Goal: Task Accomplishment & Management: Manage account settings

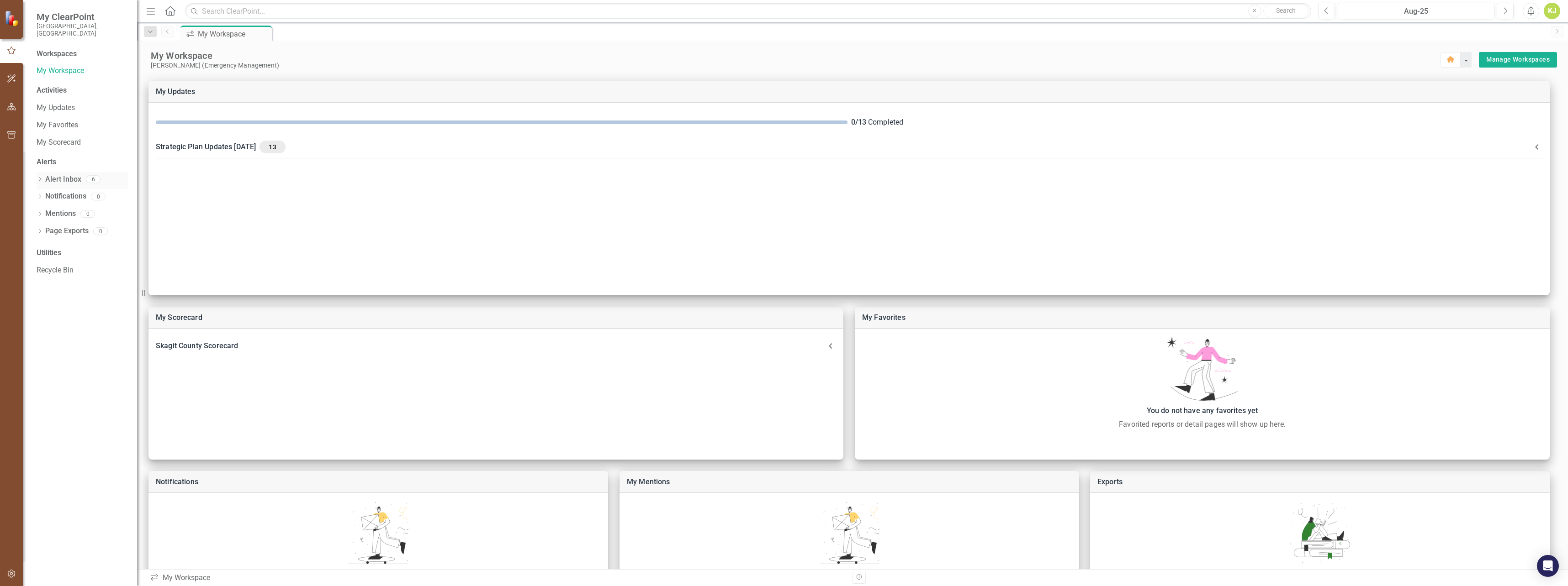
click at [66, 175] on link "Alert Inbox" at bounding box center [63, 180] width 36 height 11
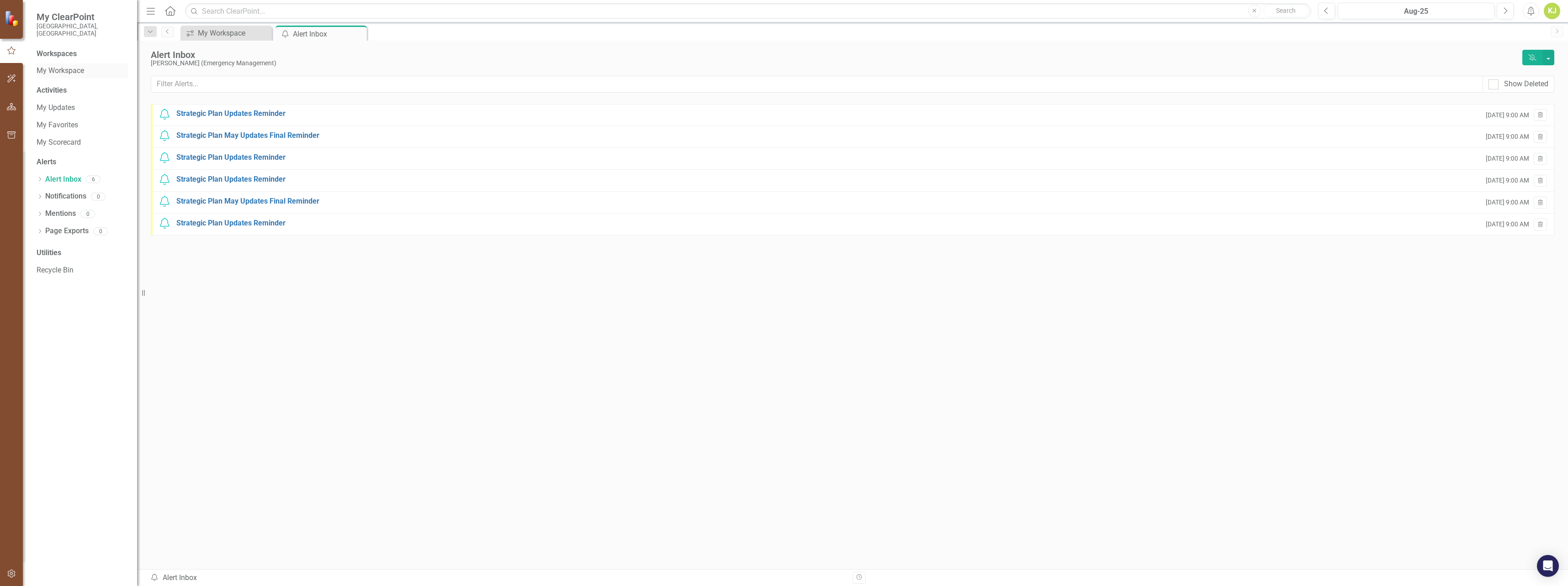
click at [64, 66] on link "My Workspace" at bounding box center [82, 71] width 92 height 11
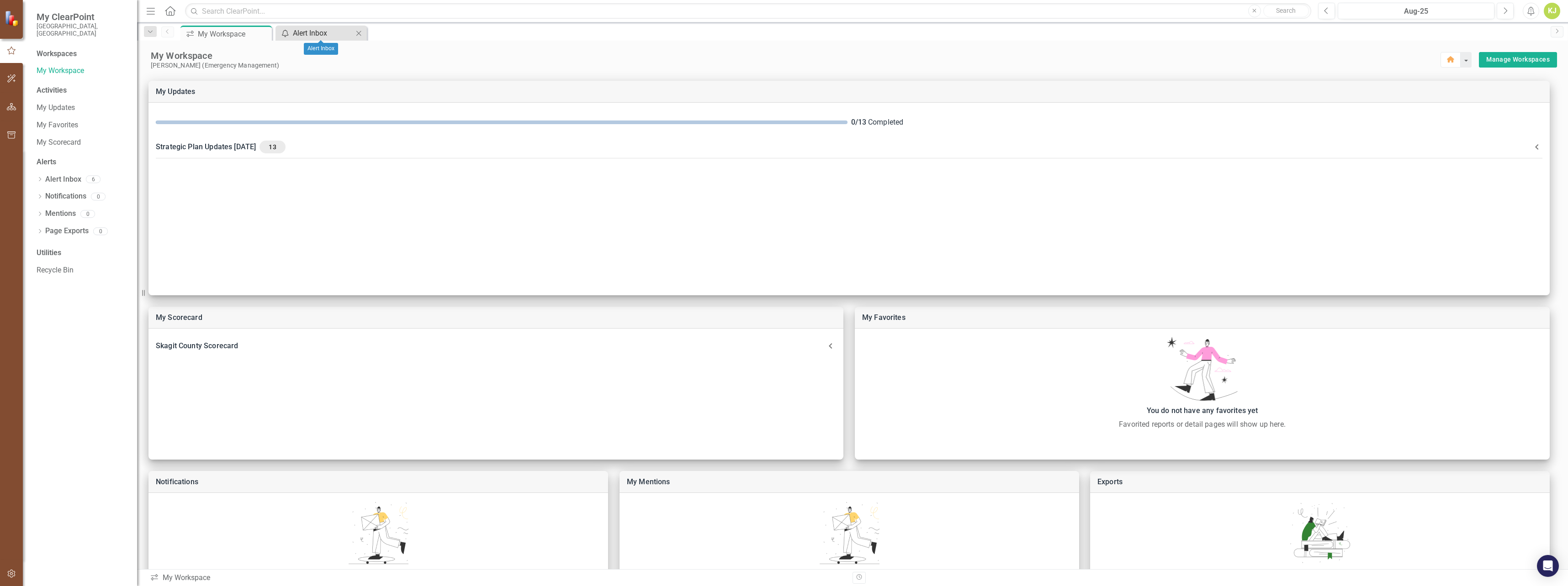
click at [323, 34] on div "Alert Inbox" at bounding box center [323, 33] width 61 height 12
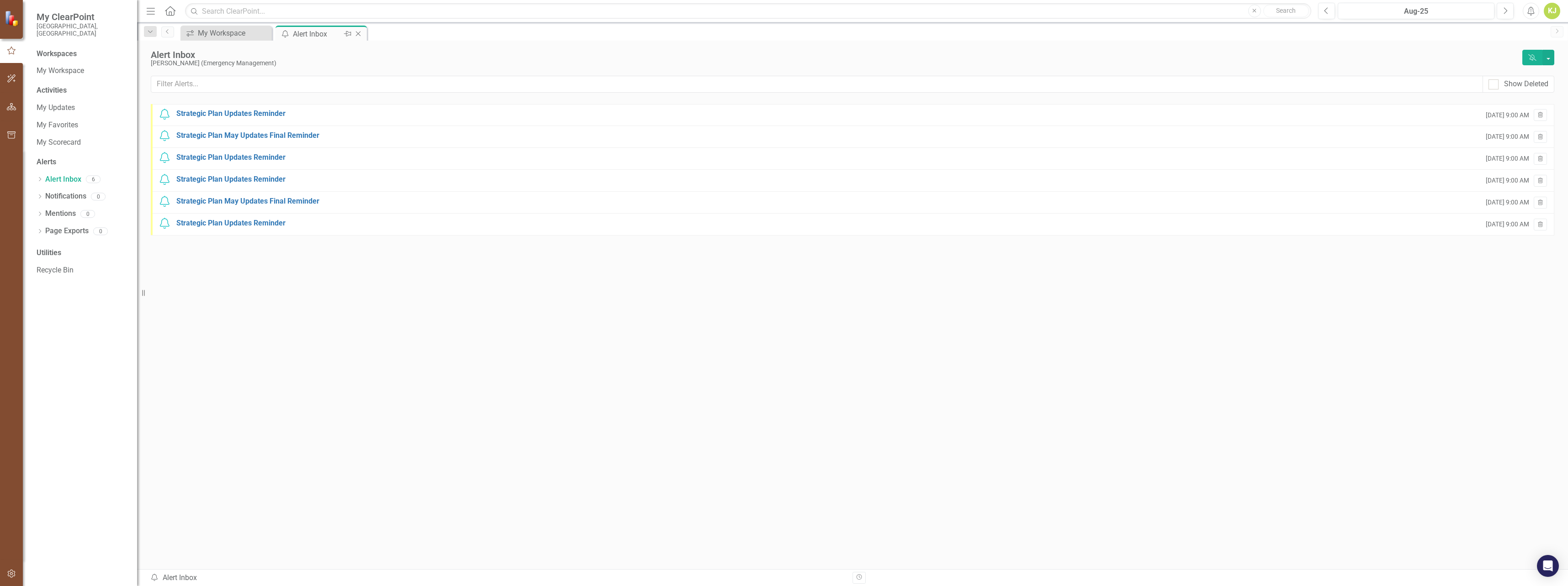
click at [360, 35] on icon "Close" at bounding box center [358, 33] width 9 height 7
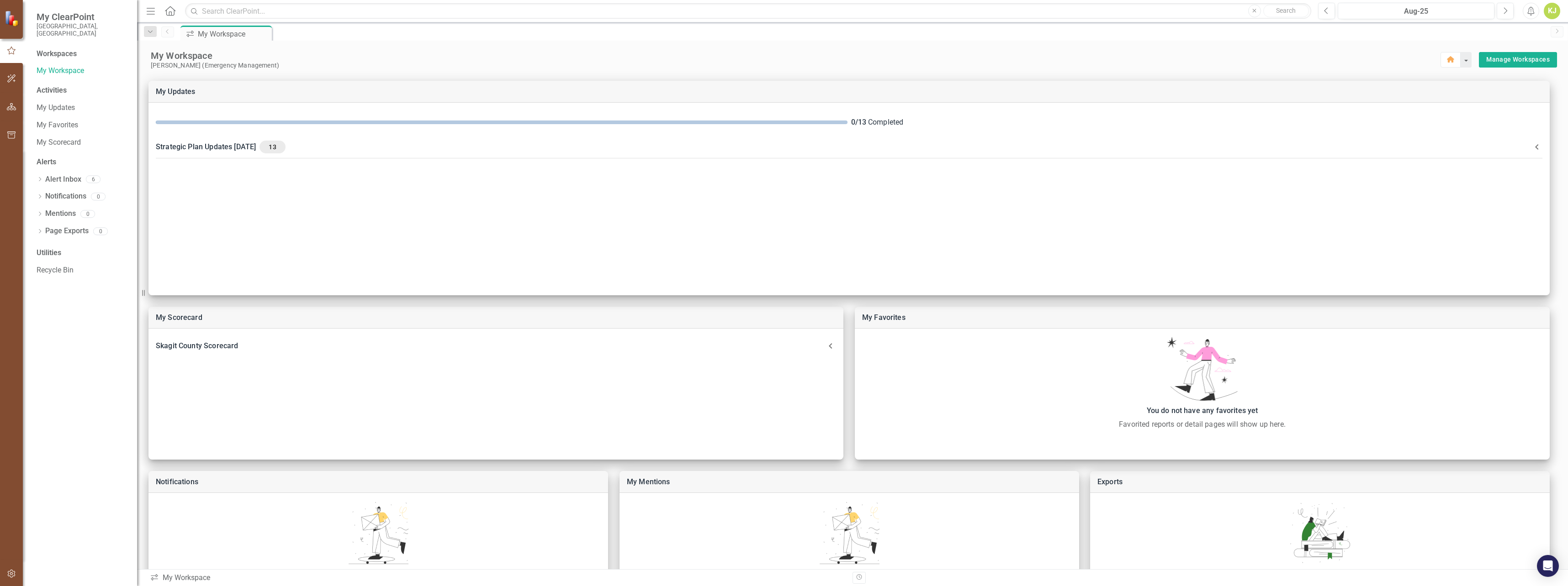
click at [58, 49] on div "Workspaces" at bounding box center [57, 54] width 40 height 11
click at [16, 109] on button "button" at bounding box center [12, 107] width 20 height 19
click at [68, 51] on link "Scorecard Skagit County Scorecard" at bounding box center [82, 57] width 92 height 11
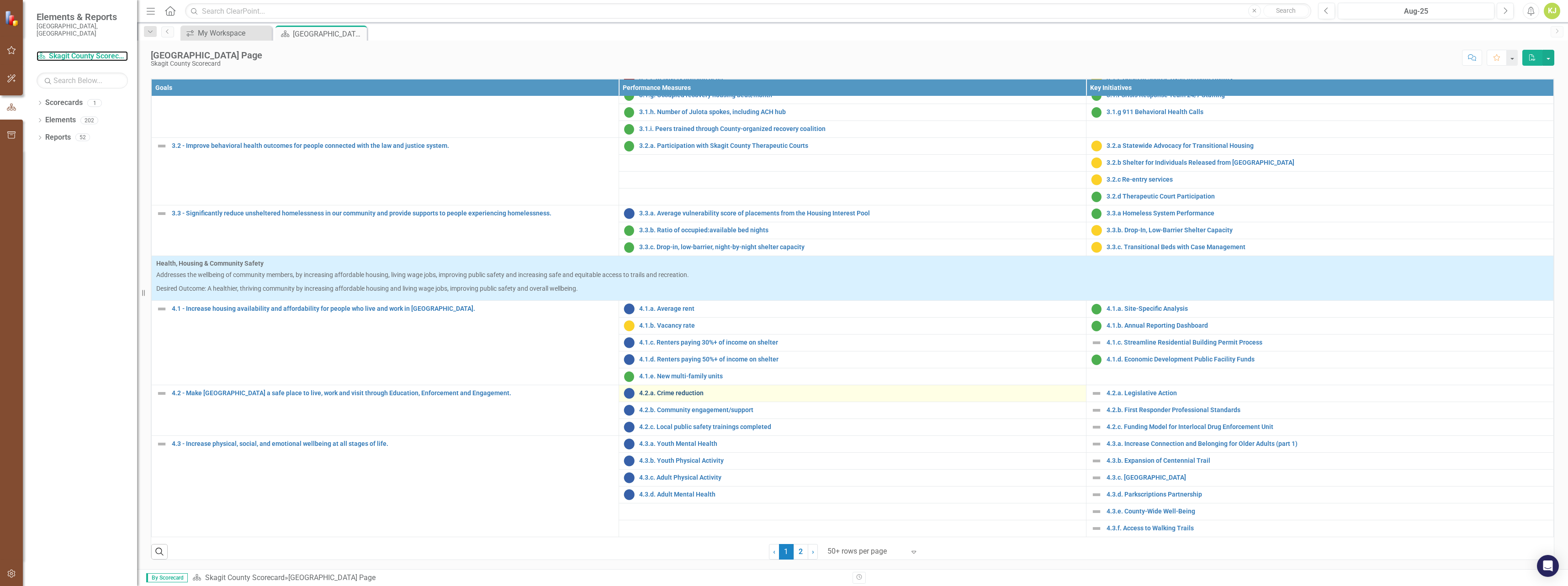
scroll to position [348, 0]
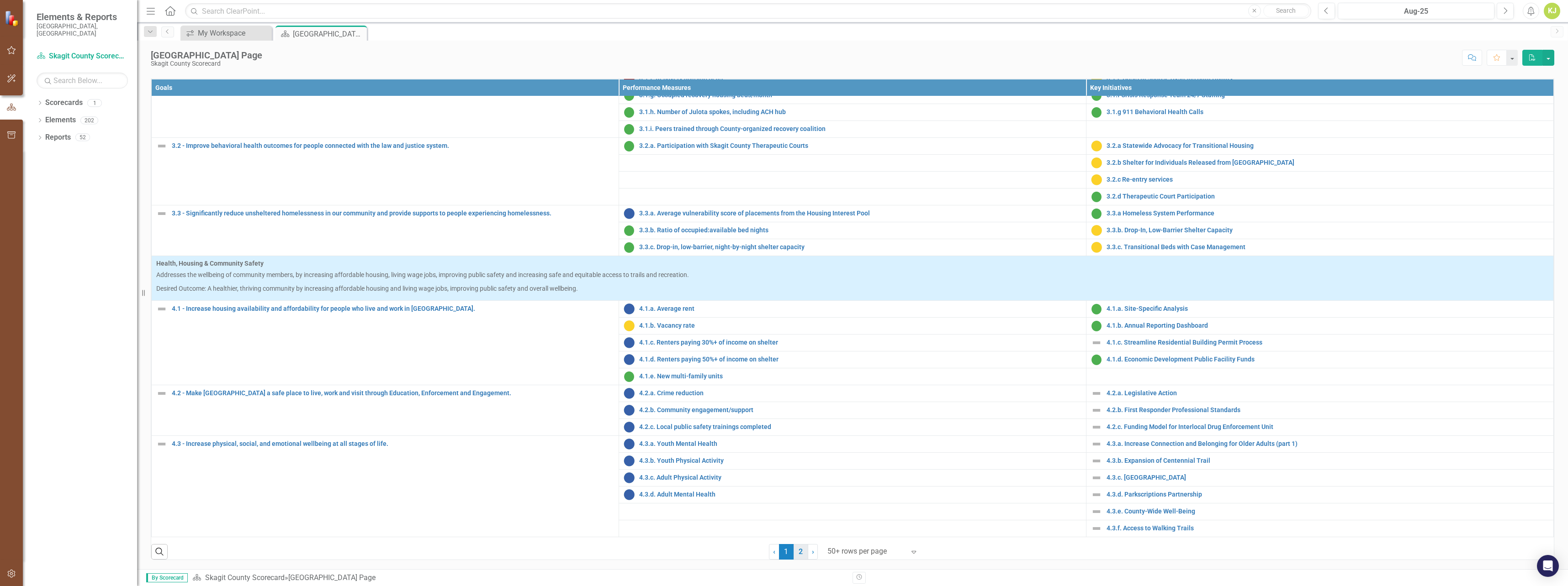
click at [798, 553] on link "2" at bounding box center [801, 552] width 15 height 16
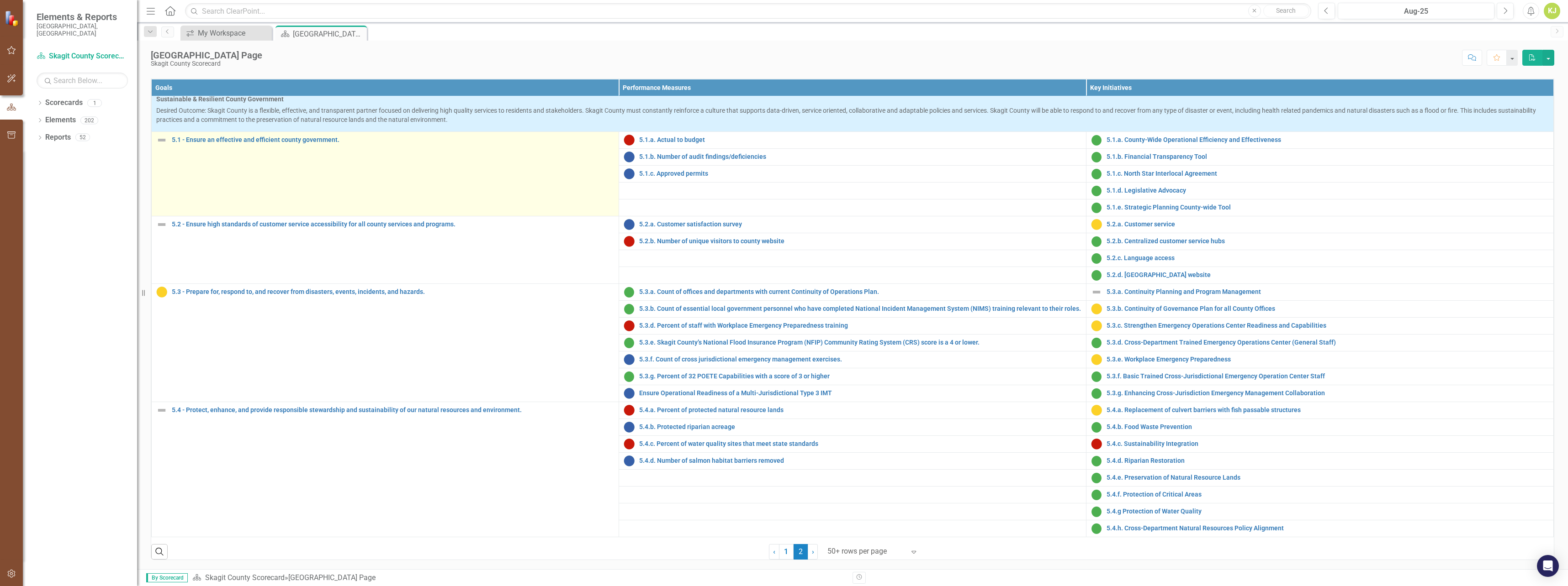
scroll to position [0, 0]
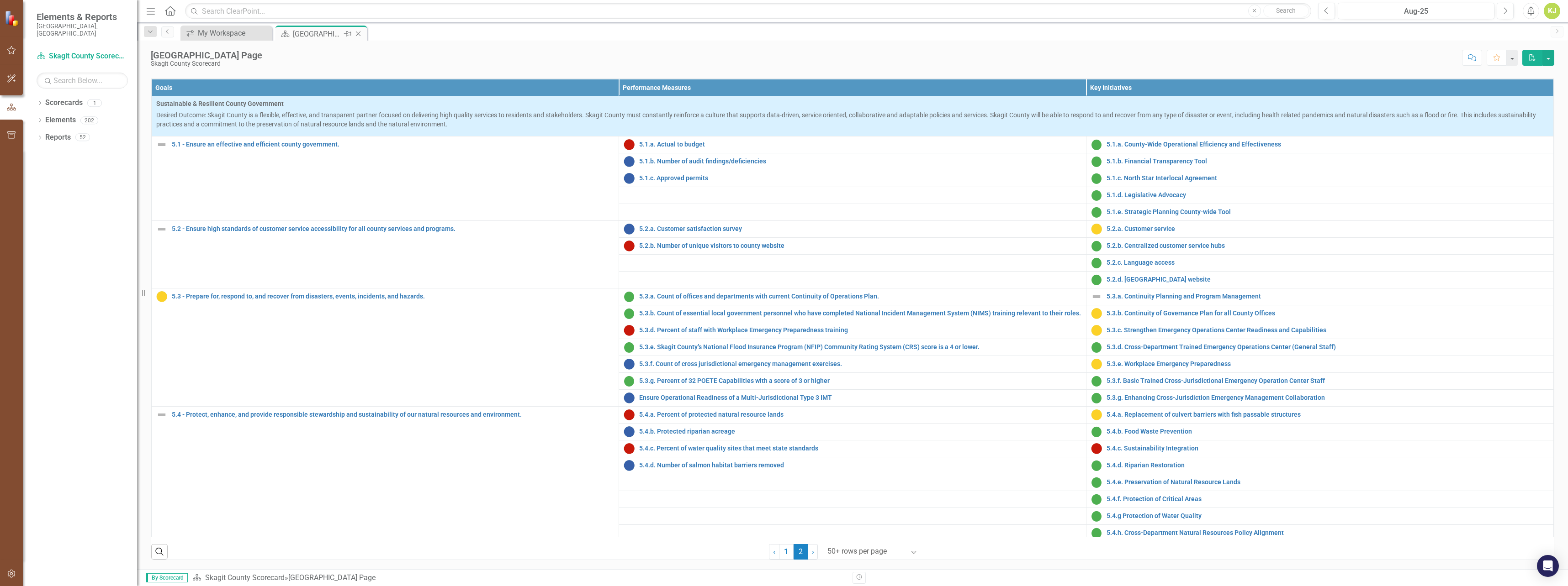
click at [346, 33] on icon "Pin" at bounding box center [347, 34] width 7 height 9
click at [1172, 384] on link "5.3.f. Basic Trained Cross-Jurisdictional Emergency Operation Center Staff" at bounding box center [1327, 380] width 442 height 7
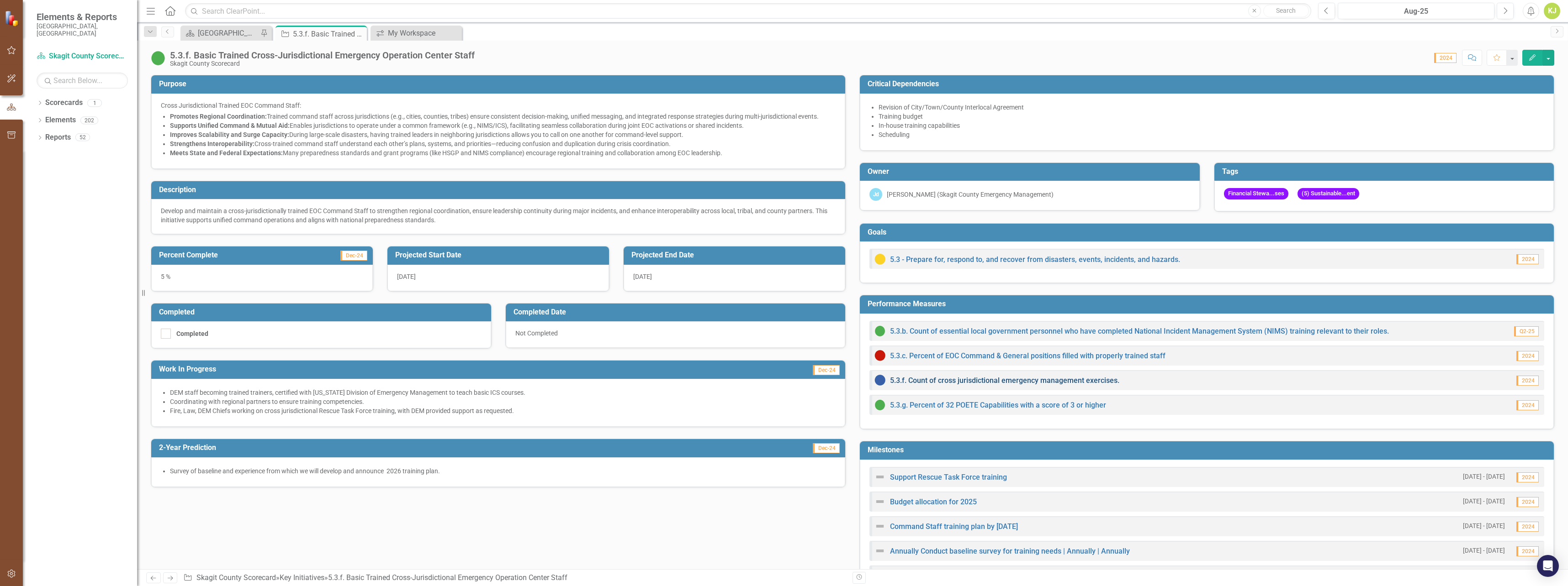
click at [1019, 383] on link "5.3.f. Count of cross jurisdictional emergency management exercises." at bounding box center [1004, 380] width 229 height 9
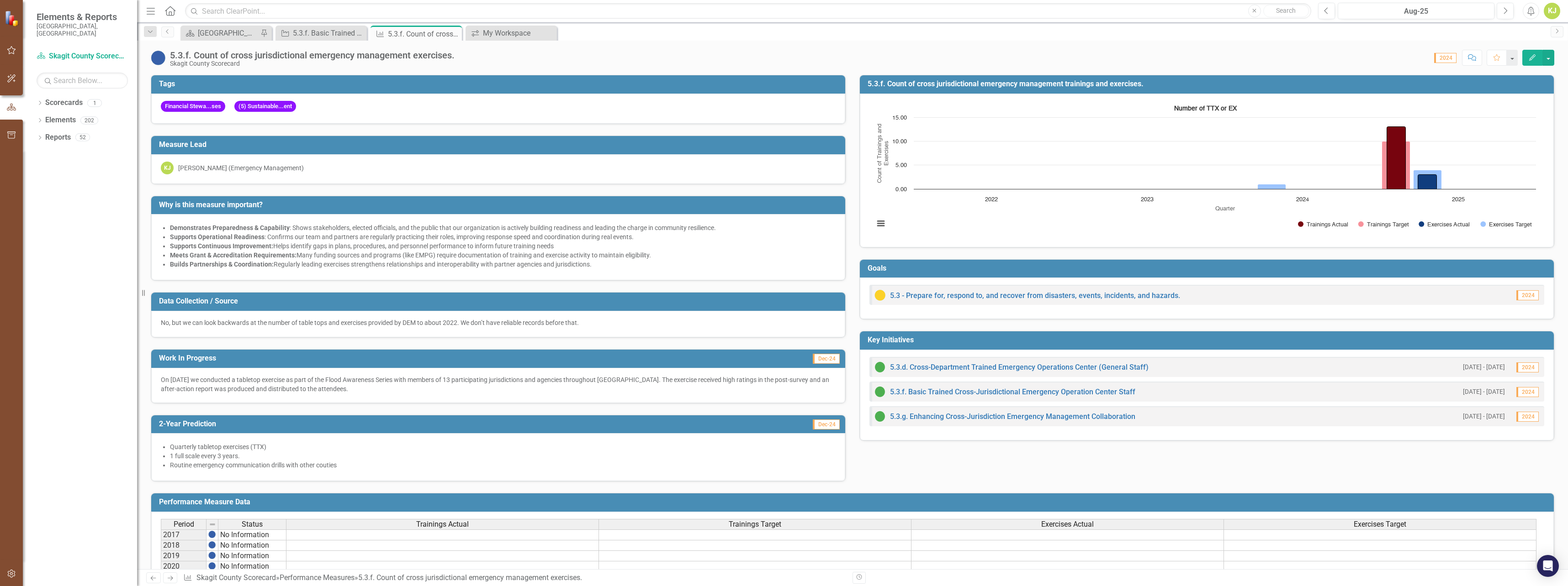
click at [395, 56] on div "5.3.f. Count of cross jurisdictional emergency management exercises." at bounding box center [312, 55] width 284 height 10
click at [331, 55] on div "5.3.f. Count of cross jurisdictional emergency management exercises." at bounding box center [312, 55] width 284 height 10
drag, startPoint x: 331, startPoint y: 55, endPoint x: 308, endPoint y: 55, distance: 23.0
click at [312, 55] on div "5.3.f. Count of cross jurisdictional emergency management exercises." at bounding box center [312, 55] width 284 height 10
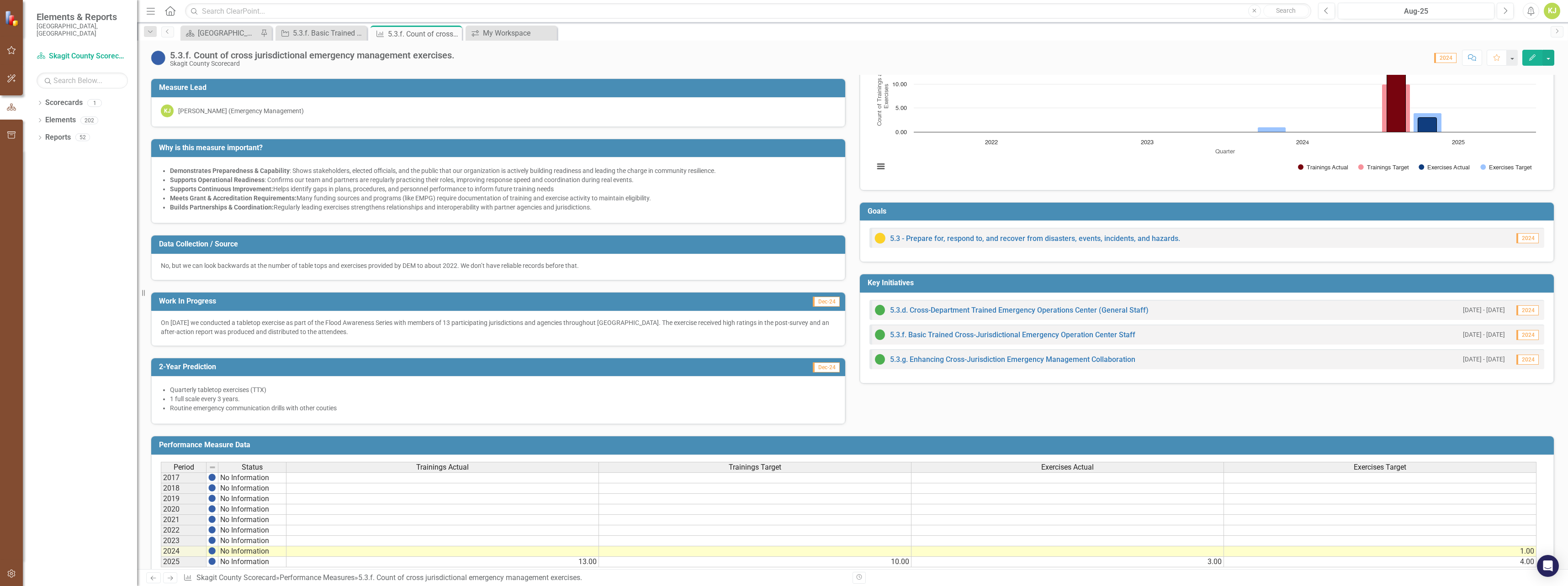
scroll to position [136, 0]
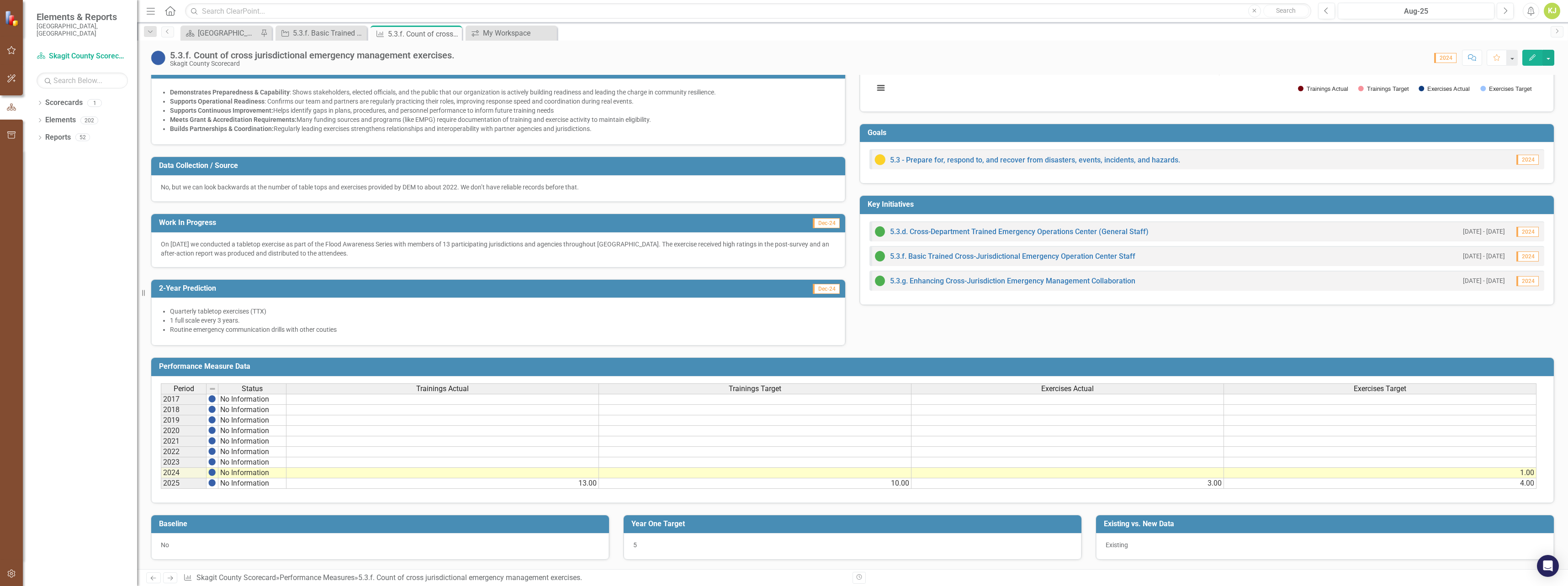
click at [888, 473] on td at bounding box center [755, 473] width 312 height 11
click at [898, 474] on td at bounding box center [755, 473] width 312 height 11
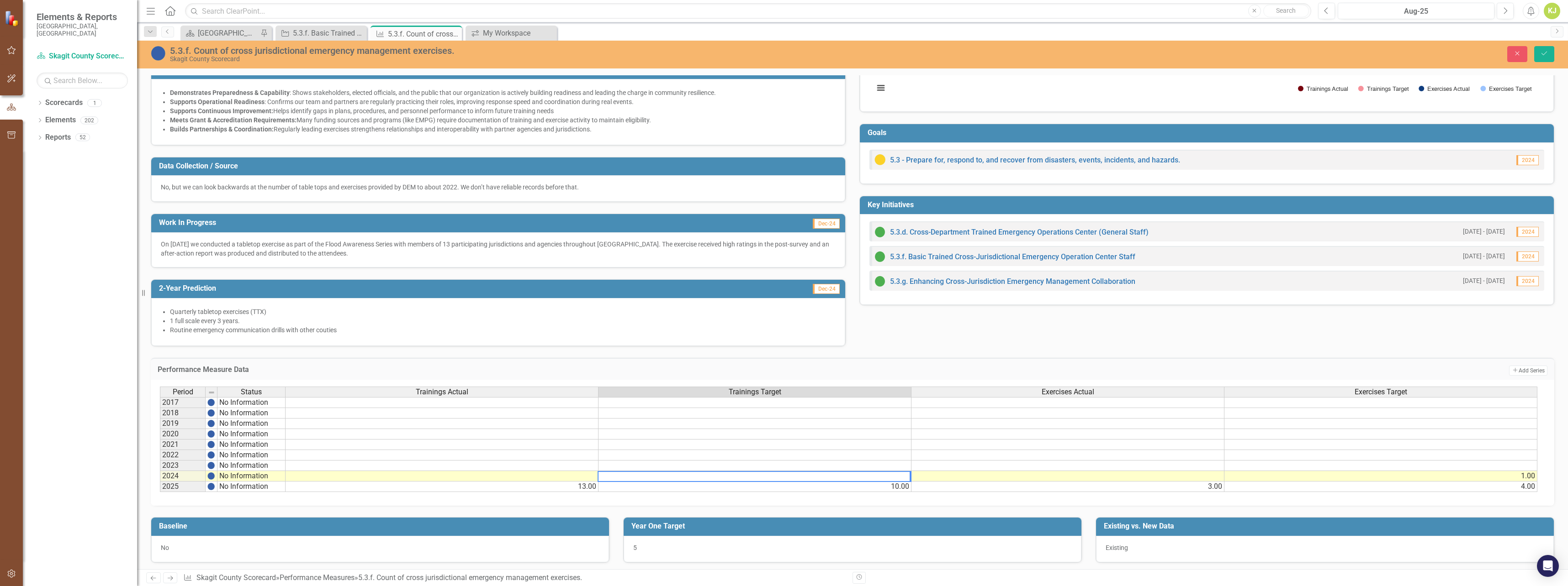
click at [896, 477] on textarea at bounding box center [753, 477] width 313 height 11
type textarea "10"
click at [575, 477] on td at bounding box center [442, 477] width 313 height 11
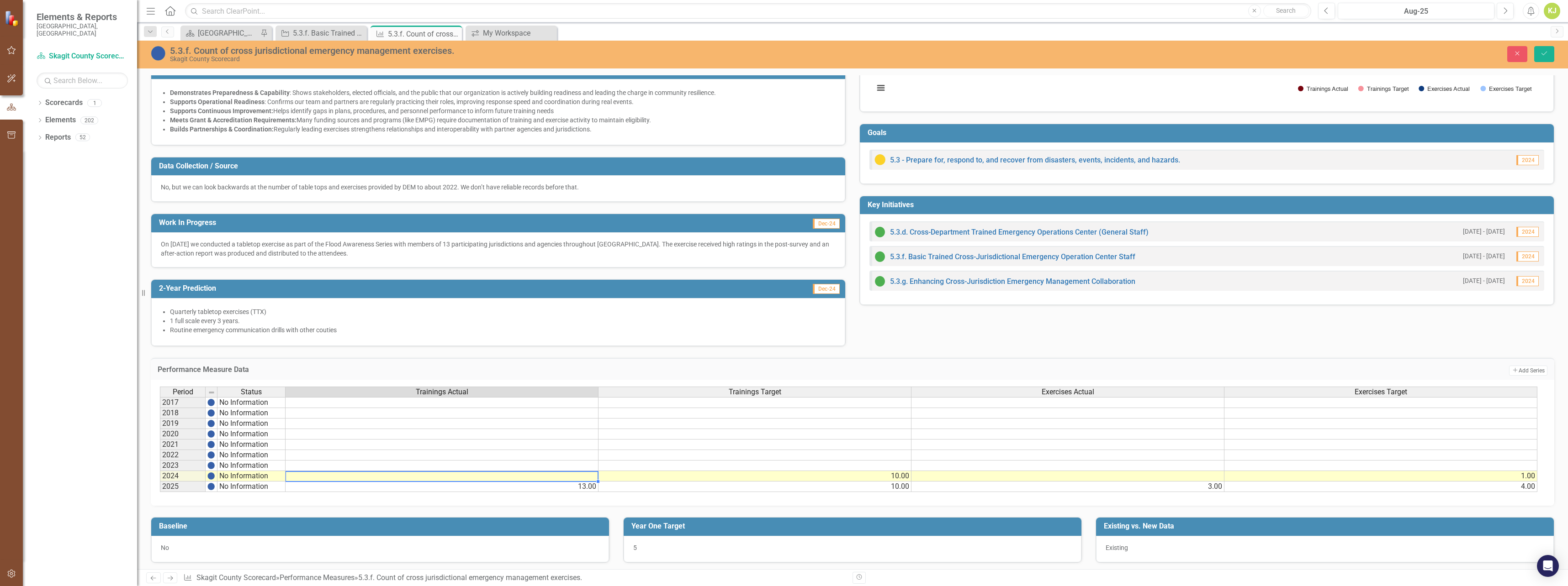
click at [573, 477] on td at bounding box center [442, 477] width 313 height 11
click at [573, 477] on textarea at bounding box center [442, 477] width 314 height 11
click at [696, 364] on div "Performance Measure Data Add Add Series" at bounding box center [852, 369] width 1403 height 23
click at [1534, 477] on td "1.00" at bounding box center [1381, 477] width 313 height 11
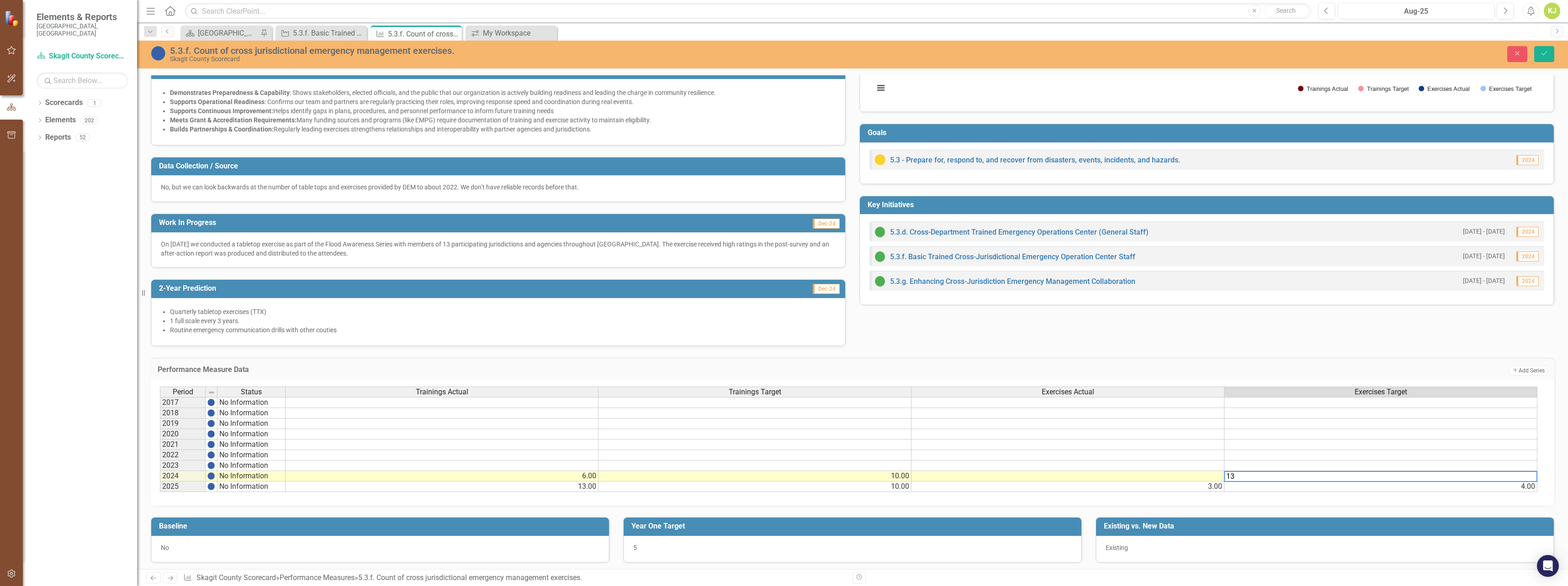
type textarea "1"
type textarea "3"
click at [1205, 478] on td at bounding box center [1068, 477] width 313 height 11
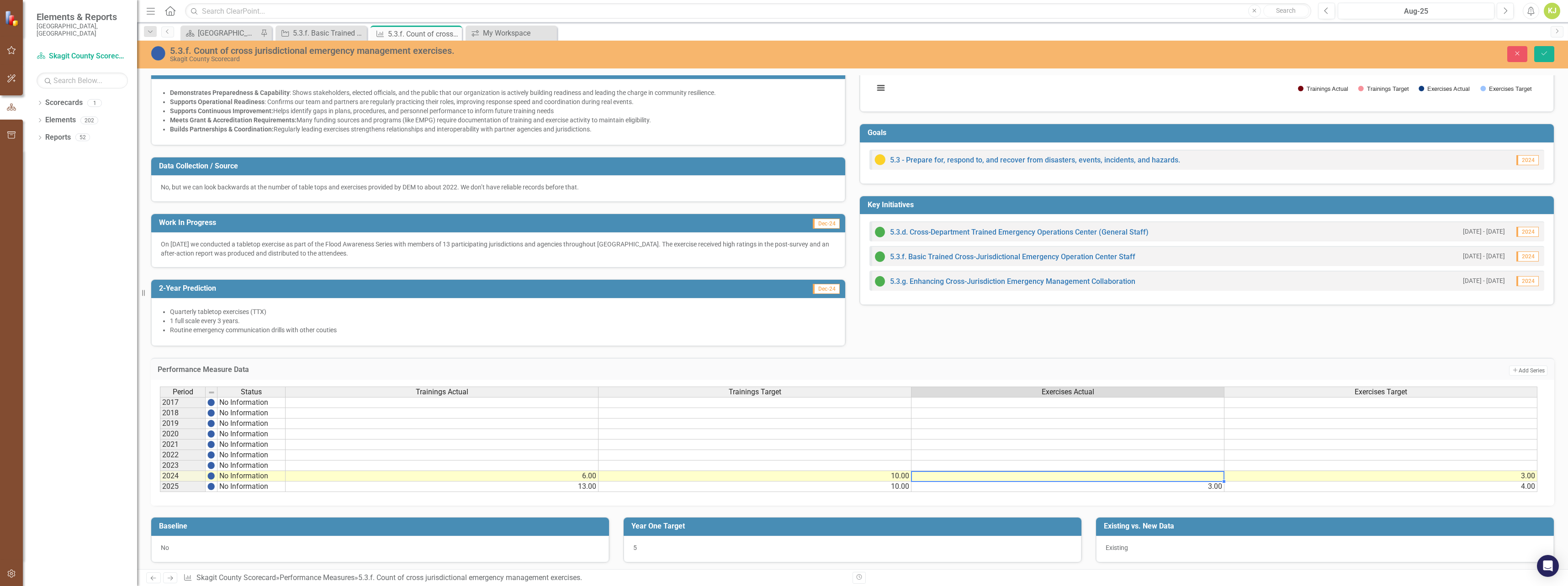
click at [1205, 478] on td at bounding box center [1068, 477] width 313 height 11
type textarea "2"
click at [1219, 369] on td "Add Add Series" at bounding box center [1340, 370] width 412 height 12
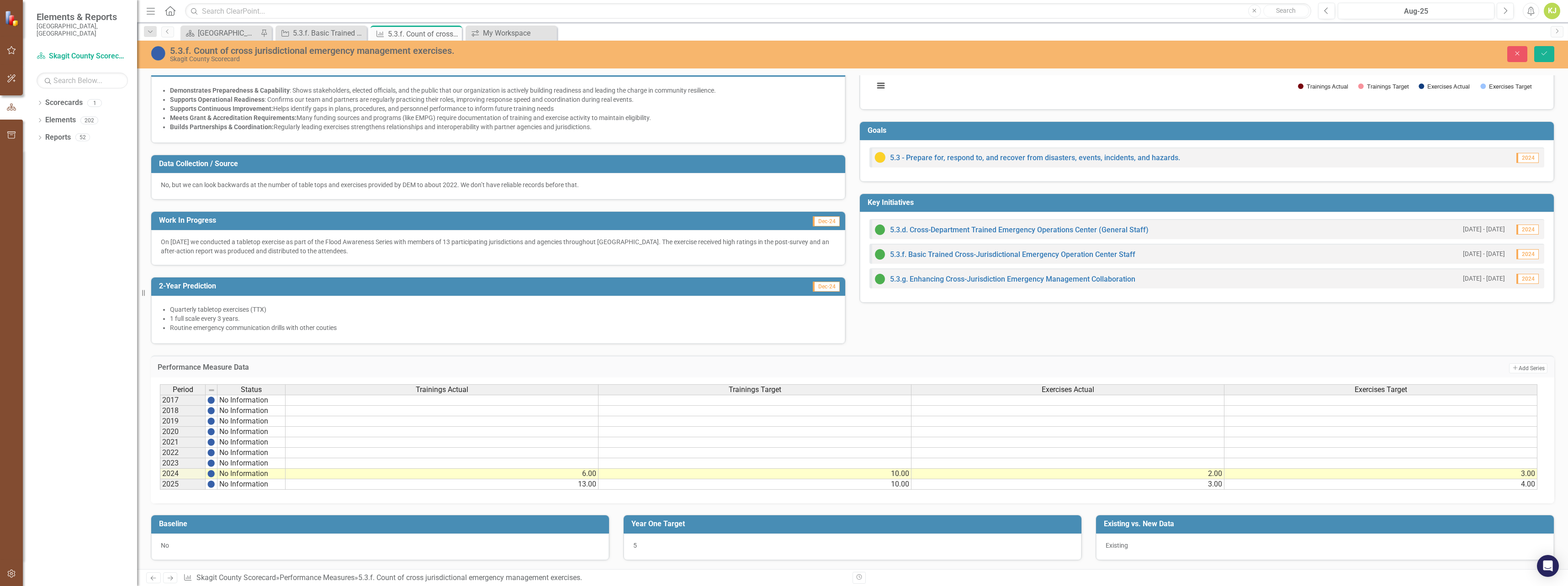
scroll to position [139, 0]
click at [1550, 48] on button "Save" at bounding box center [1544, 54] width 20 height 16
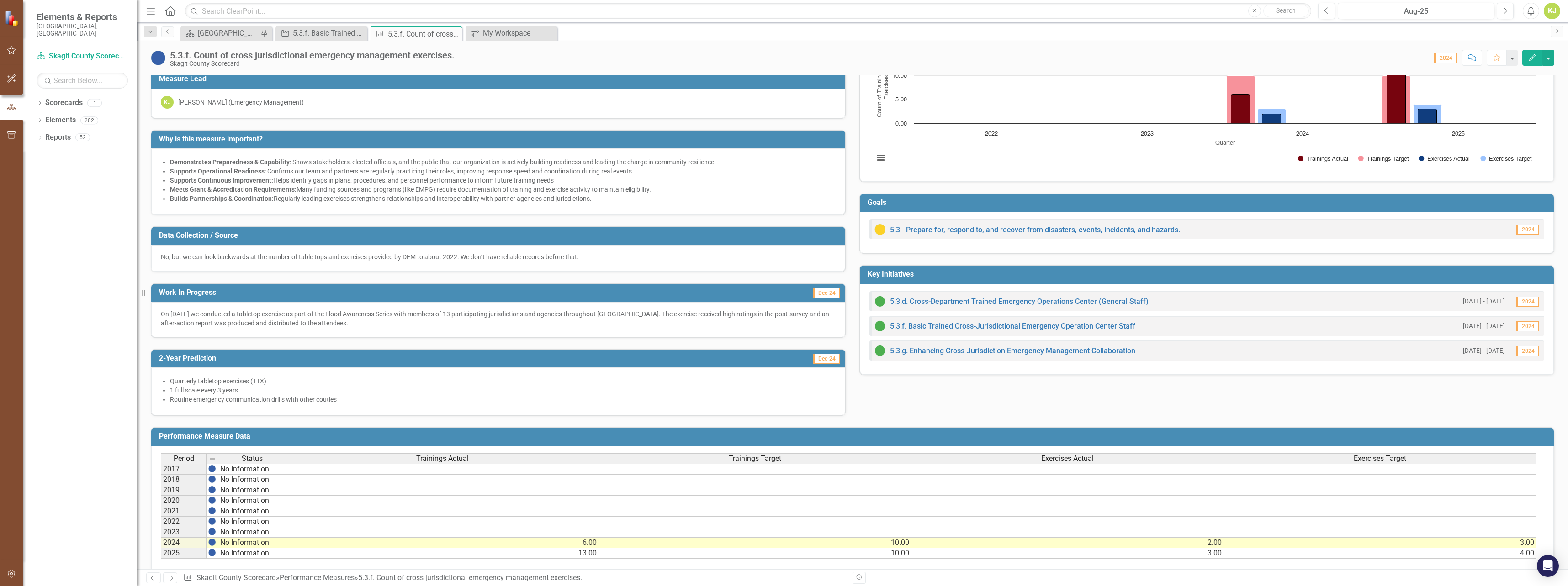
scroll to position [0, 0]
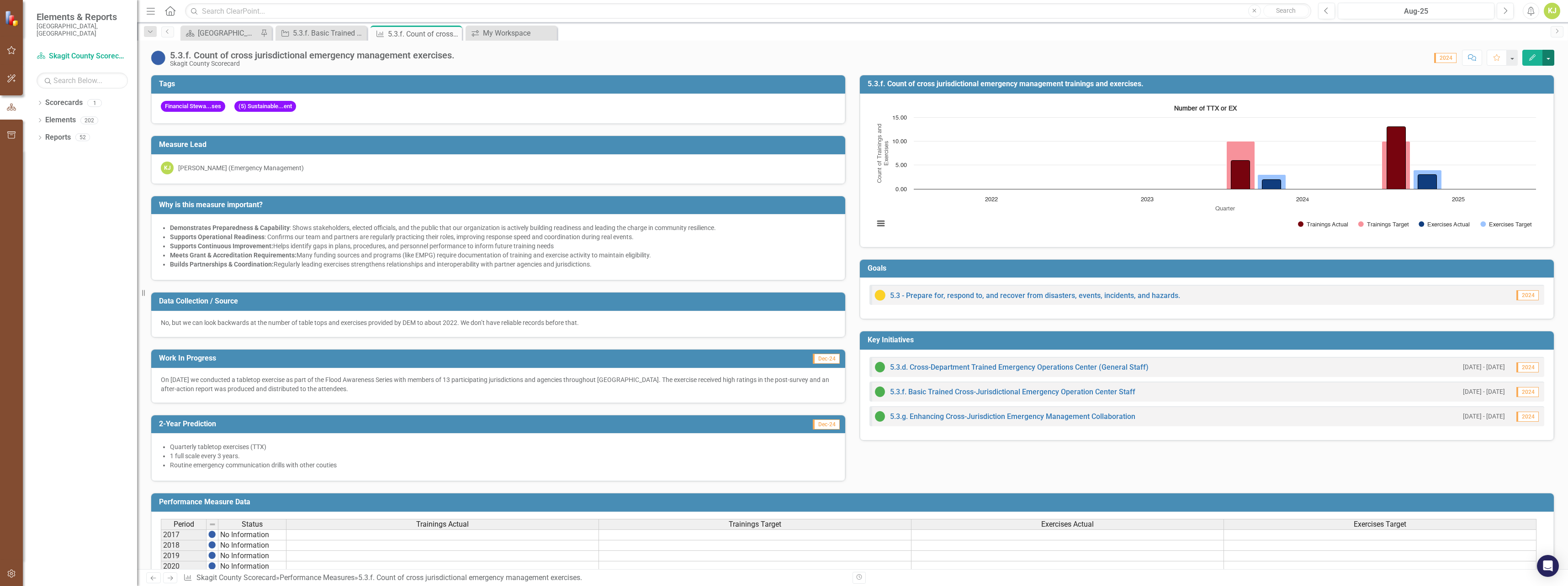
click at [1549, 61] on button "button" at bounding box center [1548, 57] width 12 height 16
click at [1467, 77] on link "Edit Edit Performance Measure" at bounding box center [1487, 75] width 133 height 17
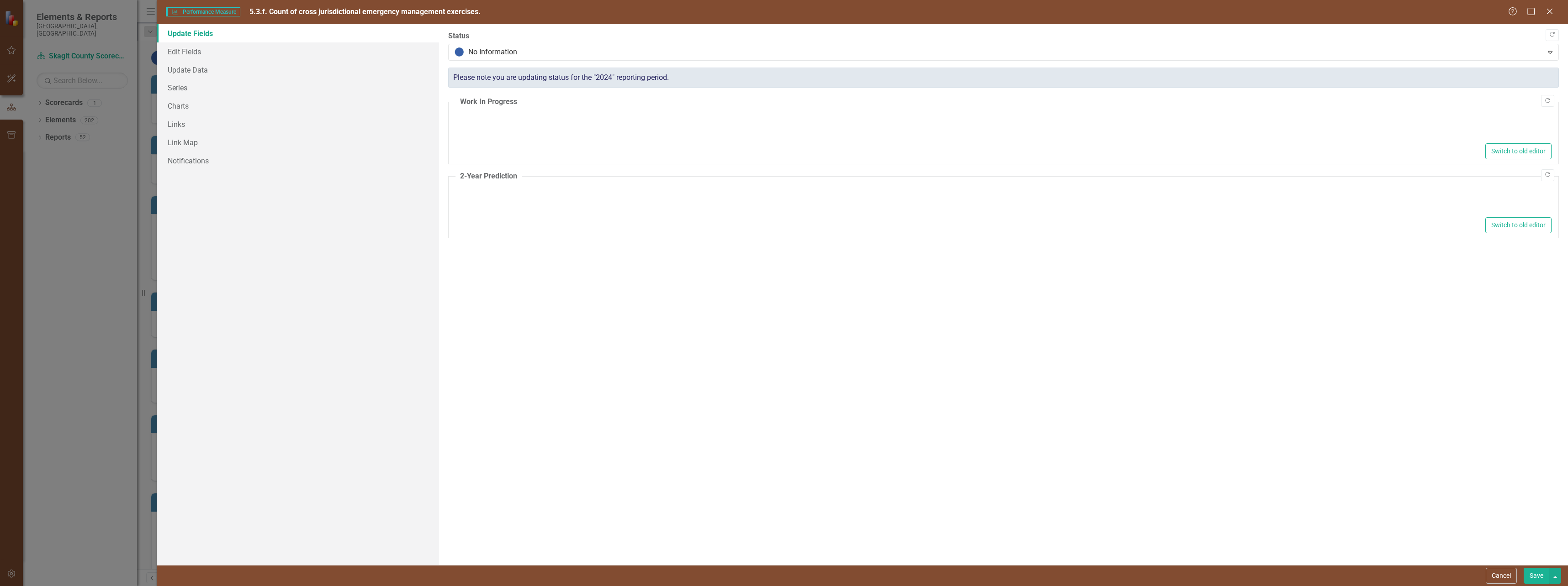
type textarea "<p>On [DATE] we conducted a tabletop exercise as part of the Flood Awareness Se…"
type textarea "<ul> <li>Quarterly tabletop exercises (TTX)</li> <li>1 full scale every 3 years…"
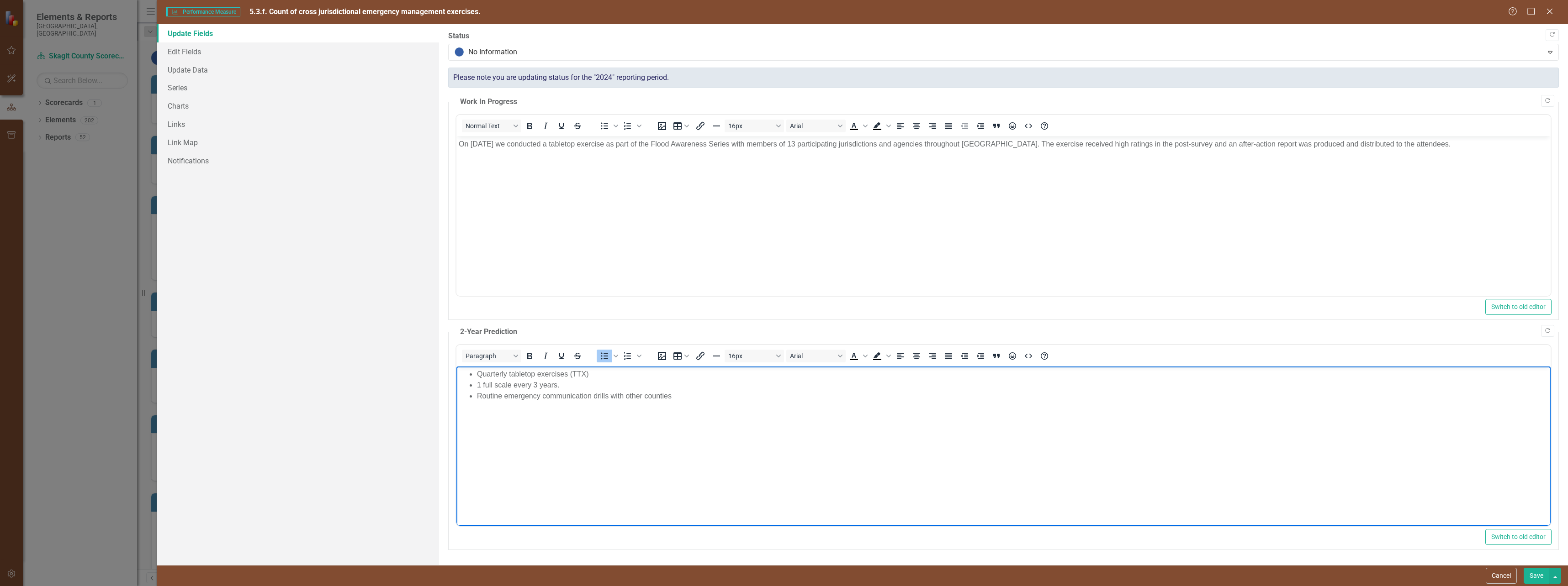
click at [678, 416] on body "Quarterly tabletop exercises (TTX) 1 full scale every 3 years. Routine emergenc…" at bounding box center [1003, 435] width 1094 height 137
click at [680, 397] on li "Routine emergency communication drills with other counties" at bounding box center [1012, 397] width 1071 height 11
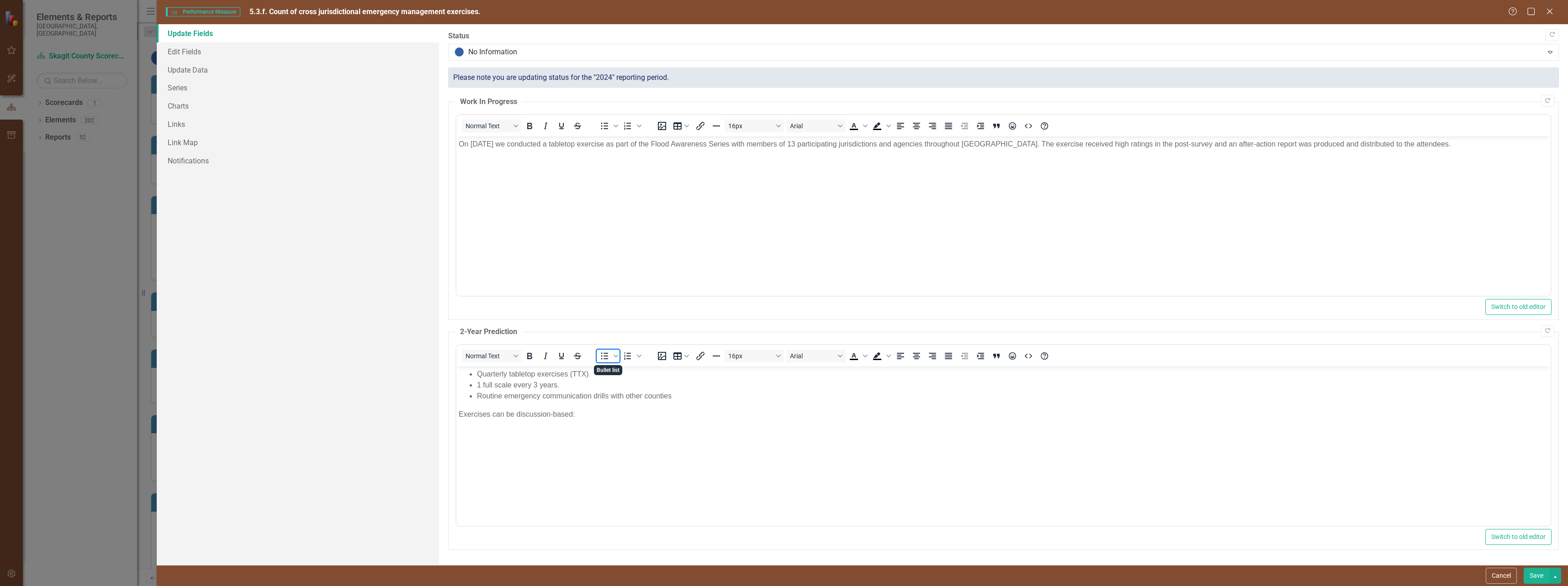
click at [604, 355] on icon "Bullet list" at bounding box center [604, 356] width 11 height 11
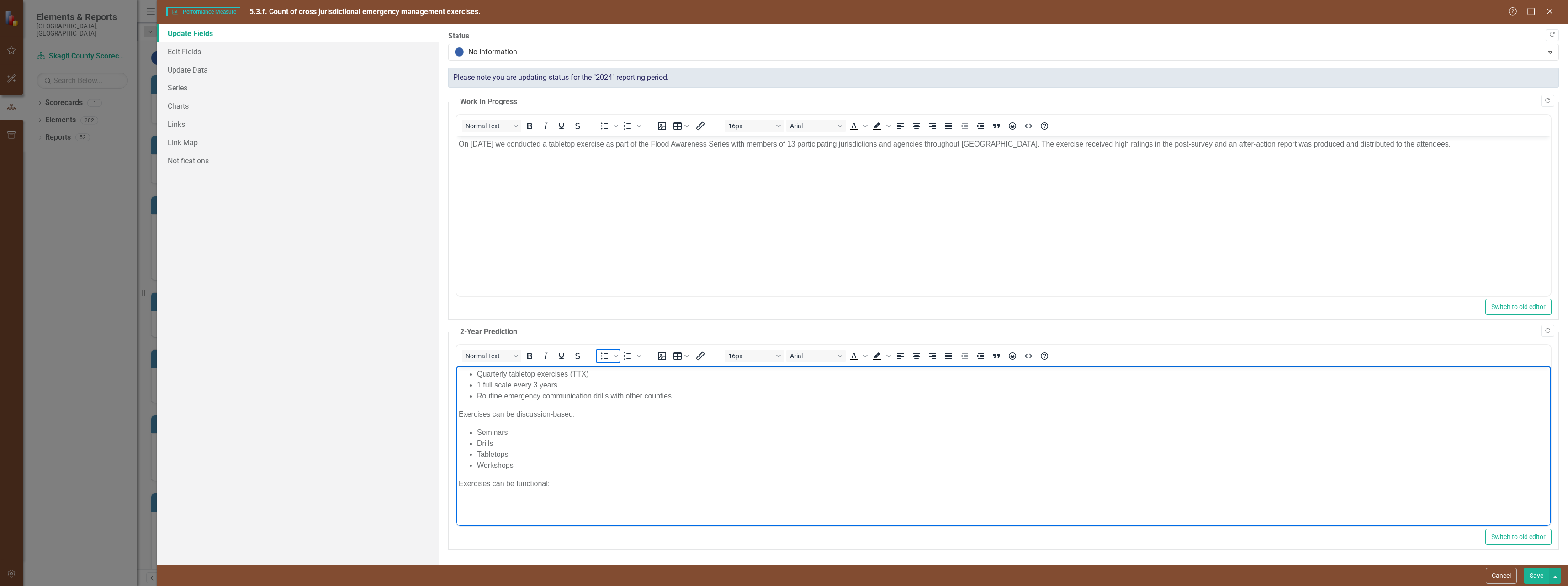
click at [600, 354] on icon "Bullet list" at bounding box center [604, 356] width 11 height 11
click at [493, 519] on li "Full-scale Exercises" at bounding box center [1012, 521] width 1071 height 11
drag, startPoint x: 516, startPoint y: 484, endPoint x: 563, endPoint y: 480, distance: 47.2
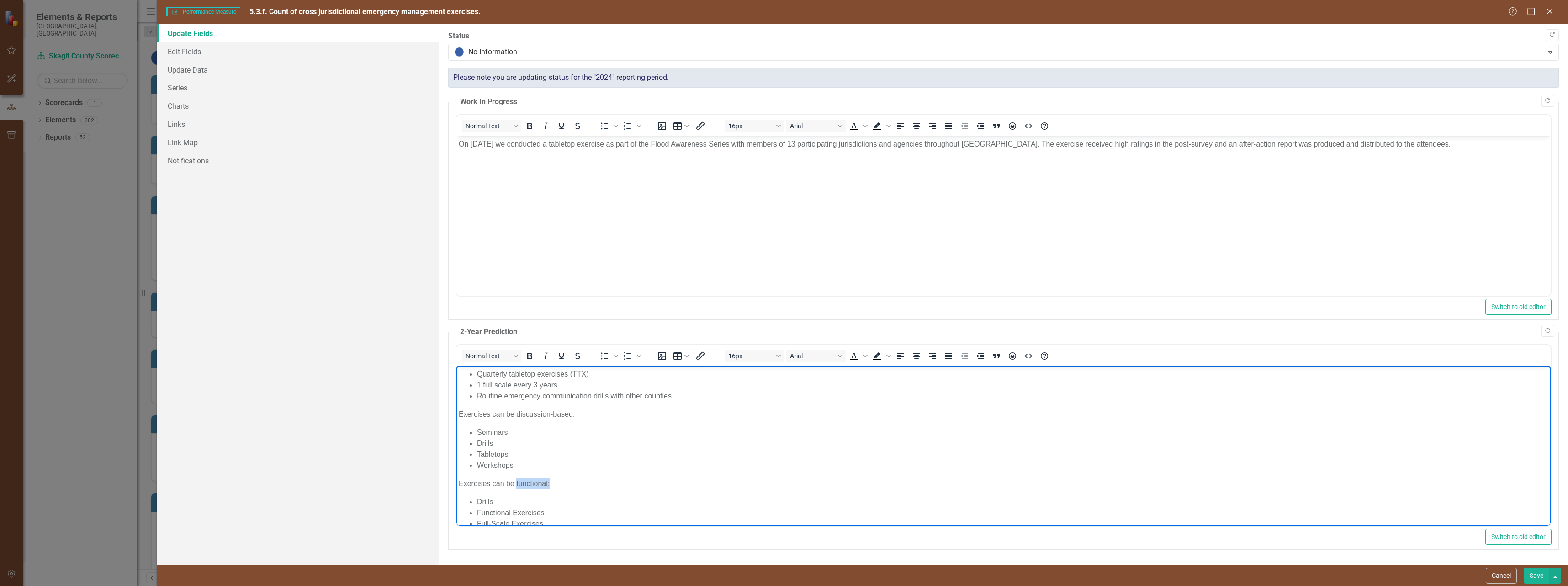
click at [567, 480] on p "Exercises can be functional:" at bounding box center [1003, 484] width 1090 height 11
click at [1536, 573] on button "Save" at bounding box center [1536, 576] width 26 height 16
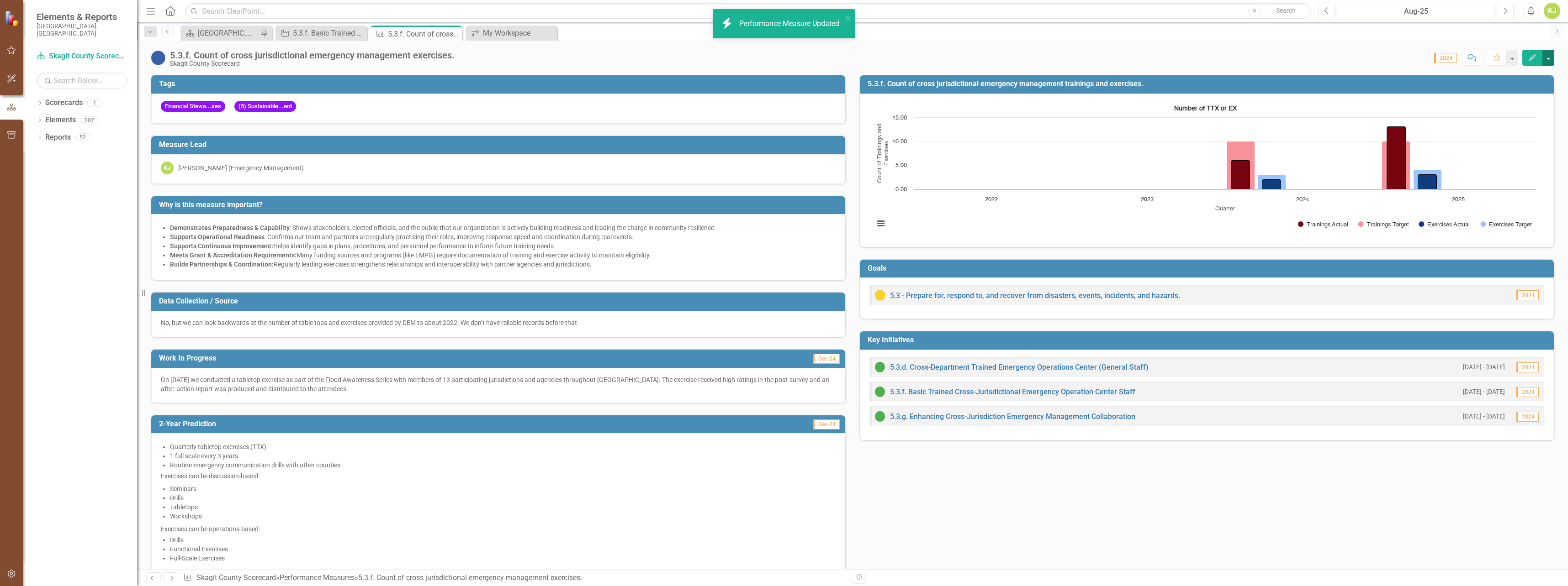
click at [1548, 54] on button "button" at bounding box center [1548, 57] width 12 height 16
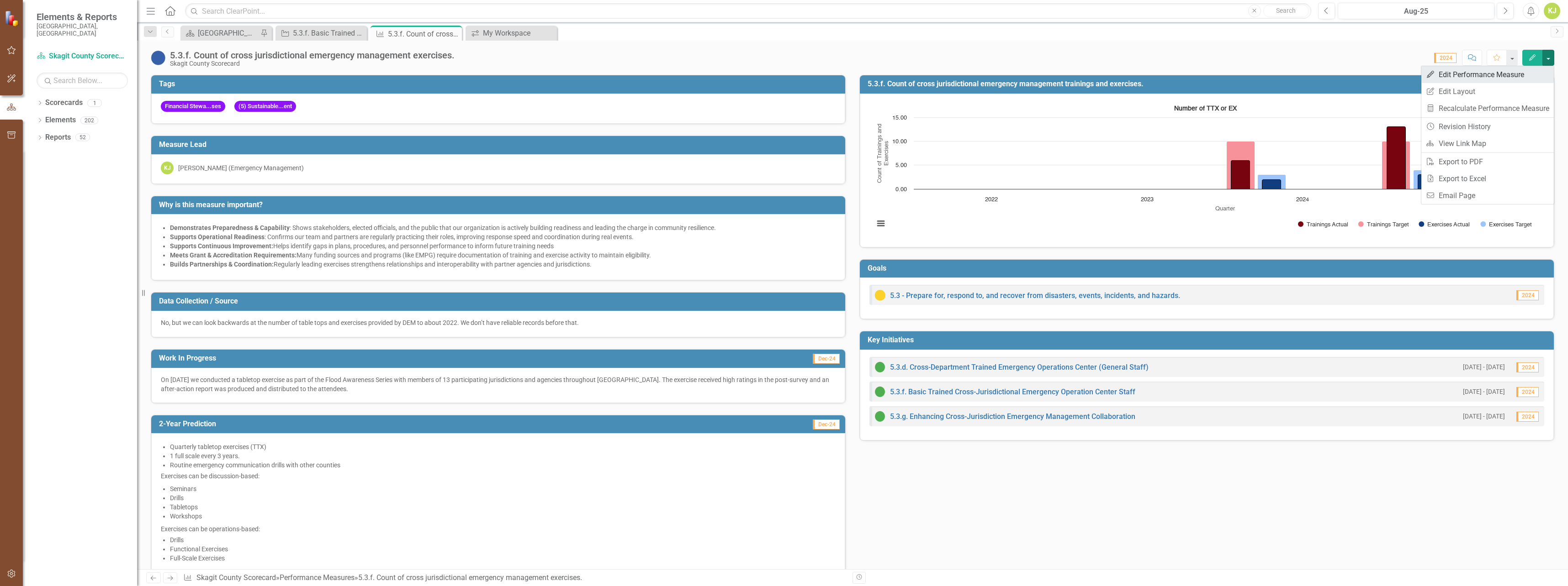
click at [1471, 76] on link "Edit Edit Performance Measure" at bounding box center [1487, 75] width 133 height 17
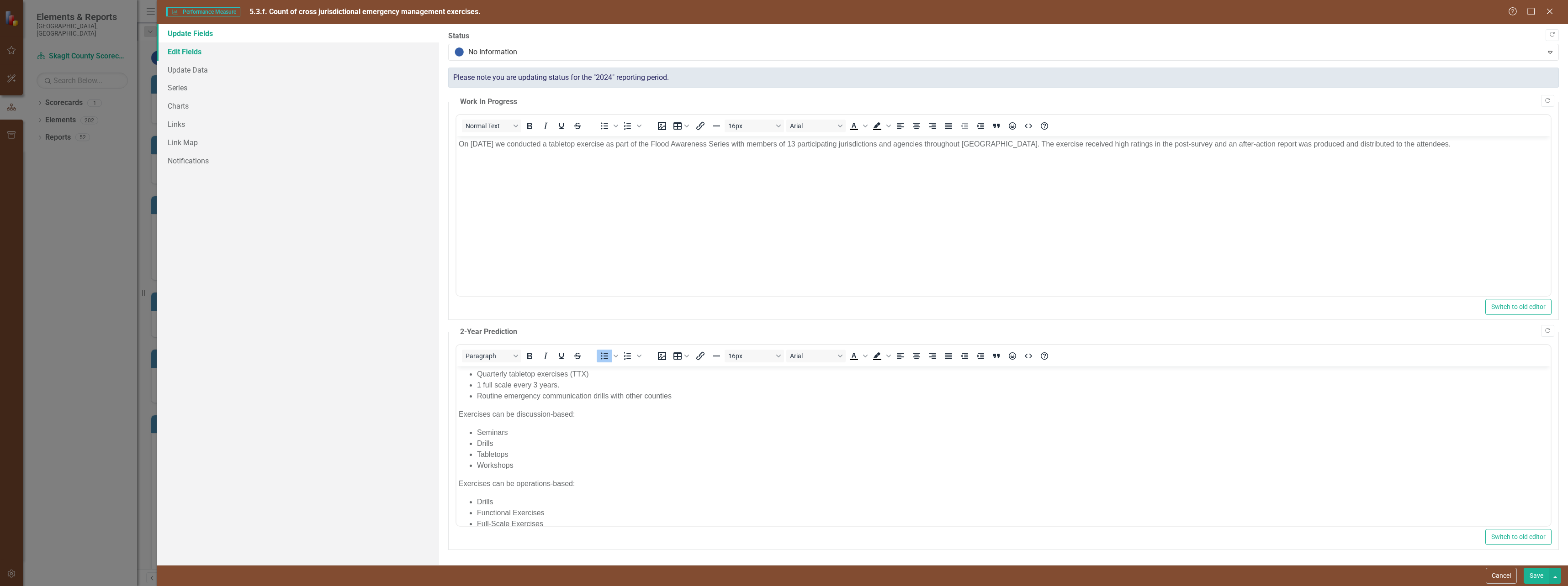
click at [189, 51] on link "Edit Fields" at bounding box center [298, 52] width 283 height 19
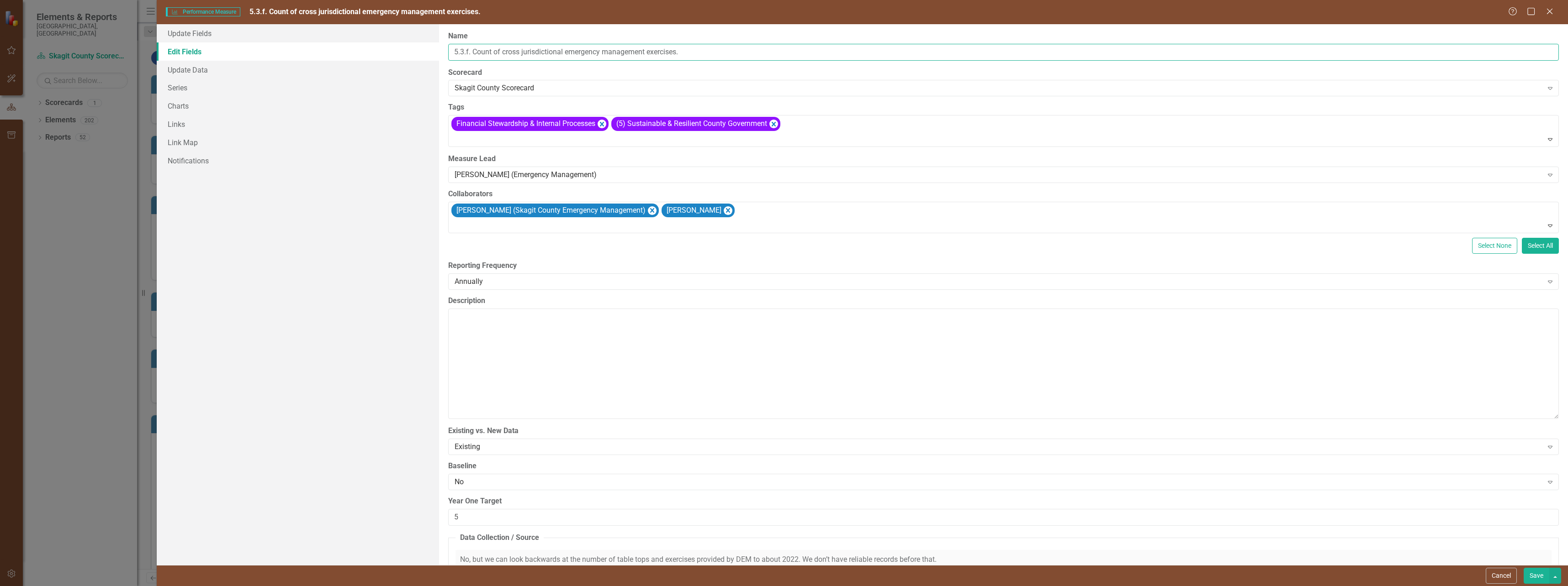
click at [648, 53] on input "5.3.f. Count of cross jurisdictional emergency management exercises." at bounding box center [1003, 52] width 1111 height 17
click at [672, 53] on input "5.3.f. Count of cross jurisdictional emergency management training and exercise…" at bounding box center [1003, 52] width 1111 height 17
click at [523, 54] on input "5.3.f. Count of cross jurisdictional emergency management trainings and exercis…" at bounding box center [1003, 52] width 1111 height 17
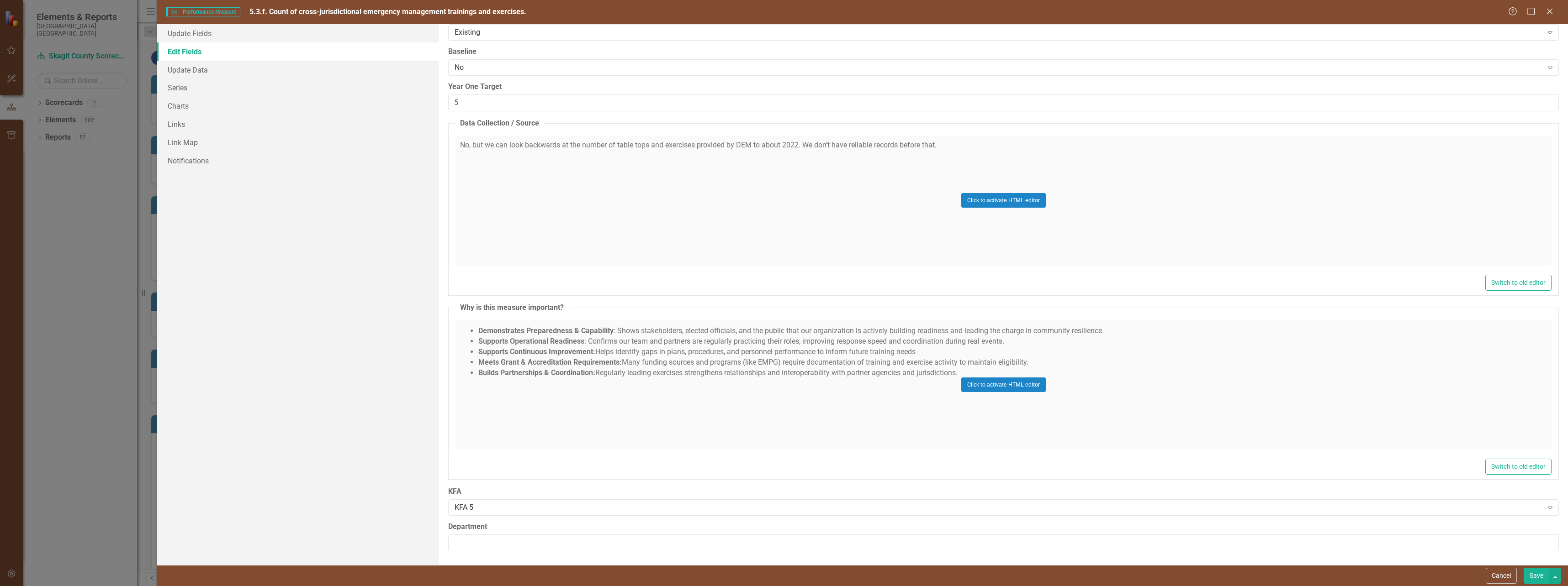
scroll to position [186, 0]
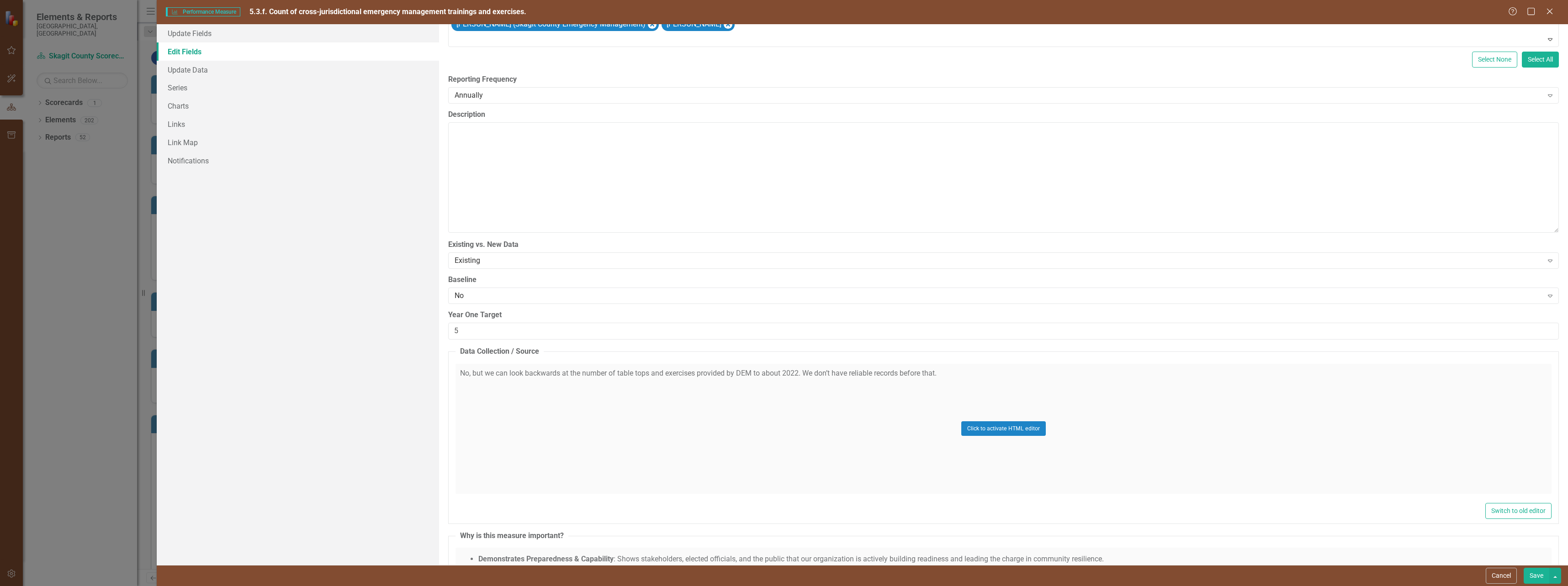
type input "5.3.f. Count of cross-jurisdictional emergency management trainings and exercis…"
click at [480, 333] on input "5" at bounding box center [1003, 331] width 1111 height 17
drag, startPoint x: 461, startPoint y: 331, endPoint x: 454, endPoint y: 331, distance: 7.0
click at [454, 331] on input "5" at bounding box center [1003, 331] width 1111 height 17
type input "4"
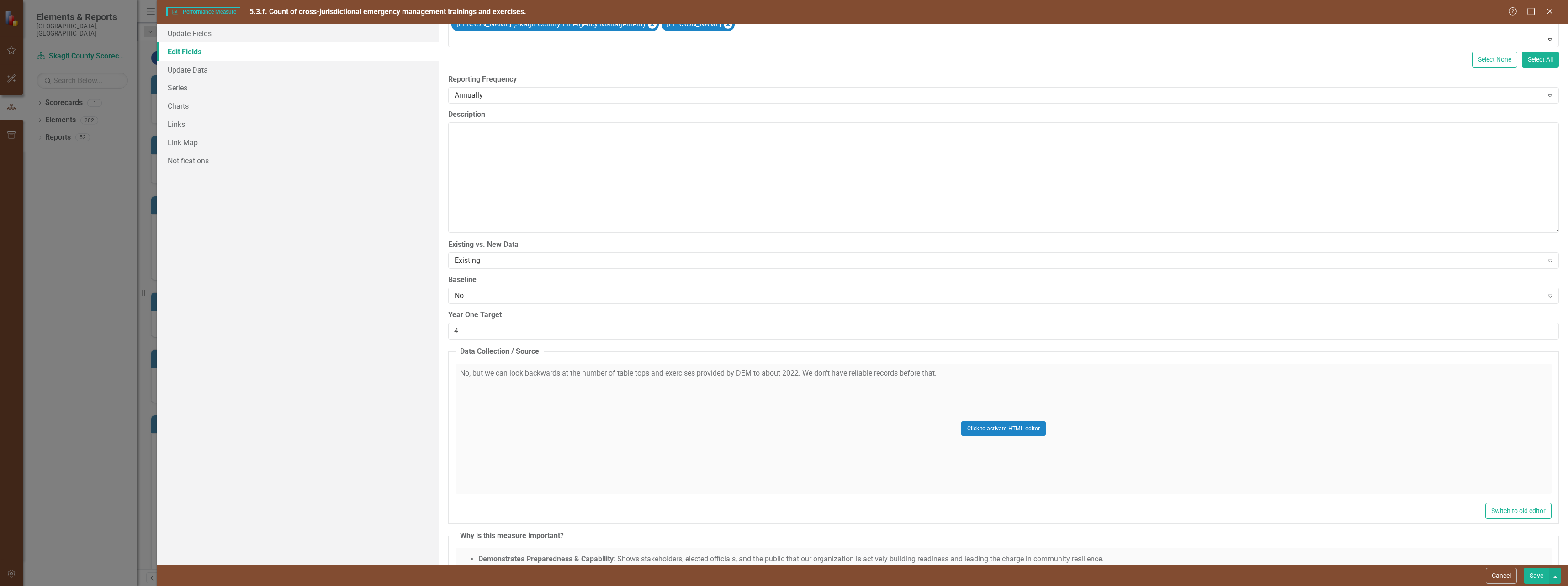
click at [530, 314] on label "Year One Target" at bounding box center [1003, 315] width 1111 height 11
click at [530, 323] on input "4" at bounding box center [1003, 331] width 1111 height 17
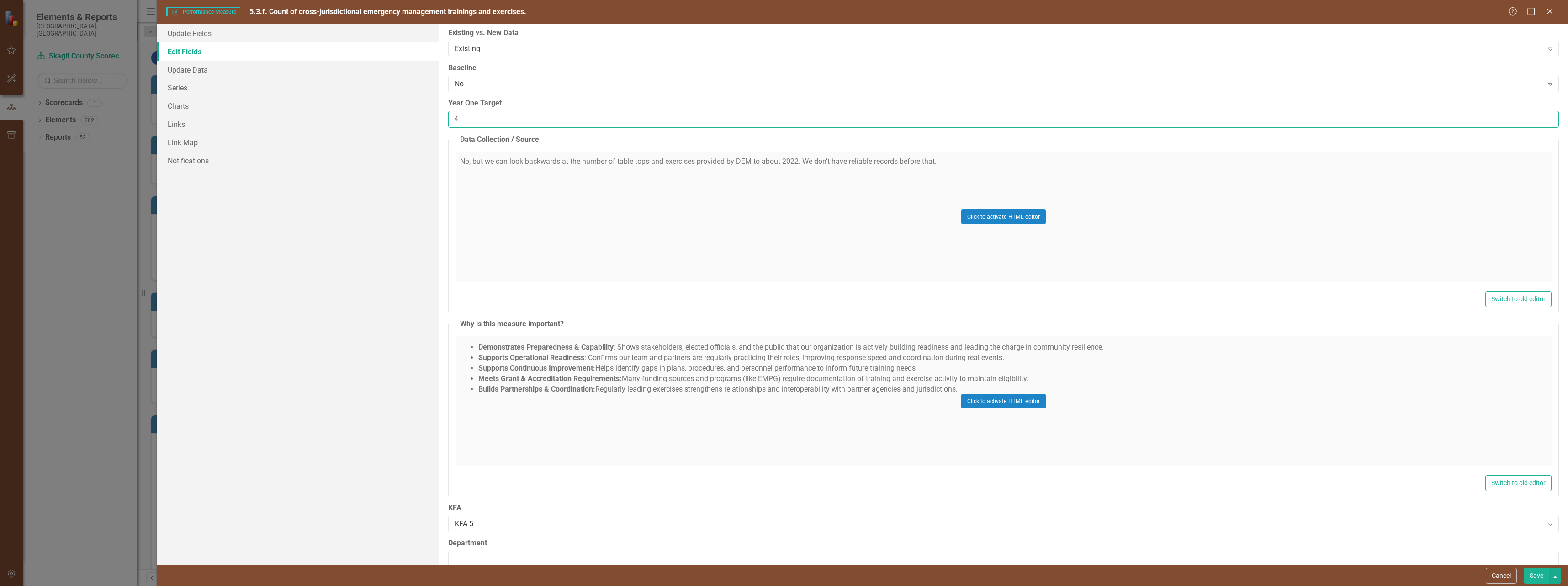
scroll to position [414, 0]
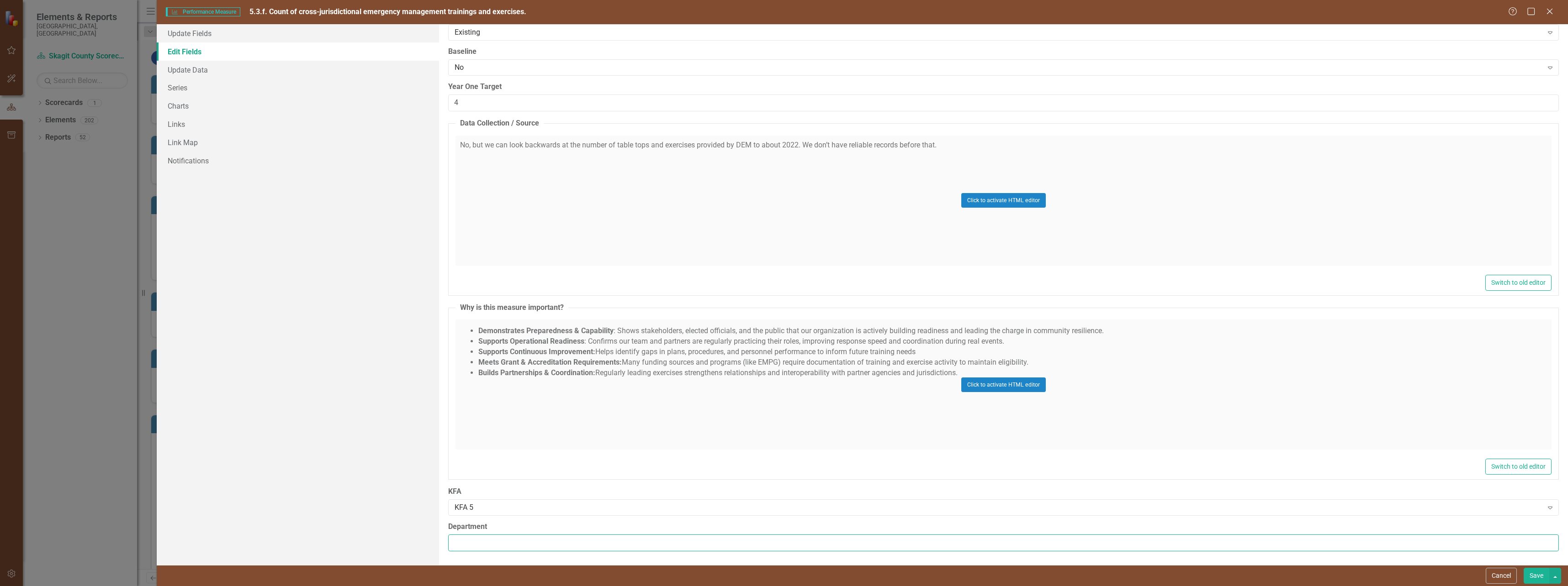
click at [551, 541] on input "Department" at bounding box center [1003, 543] width 1111 height 17
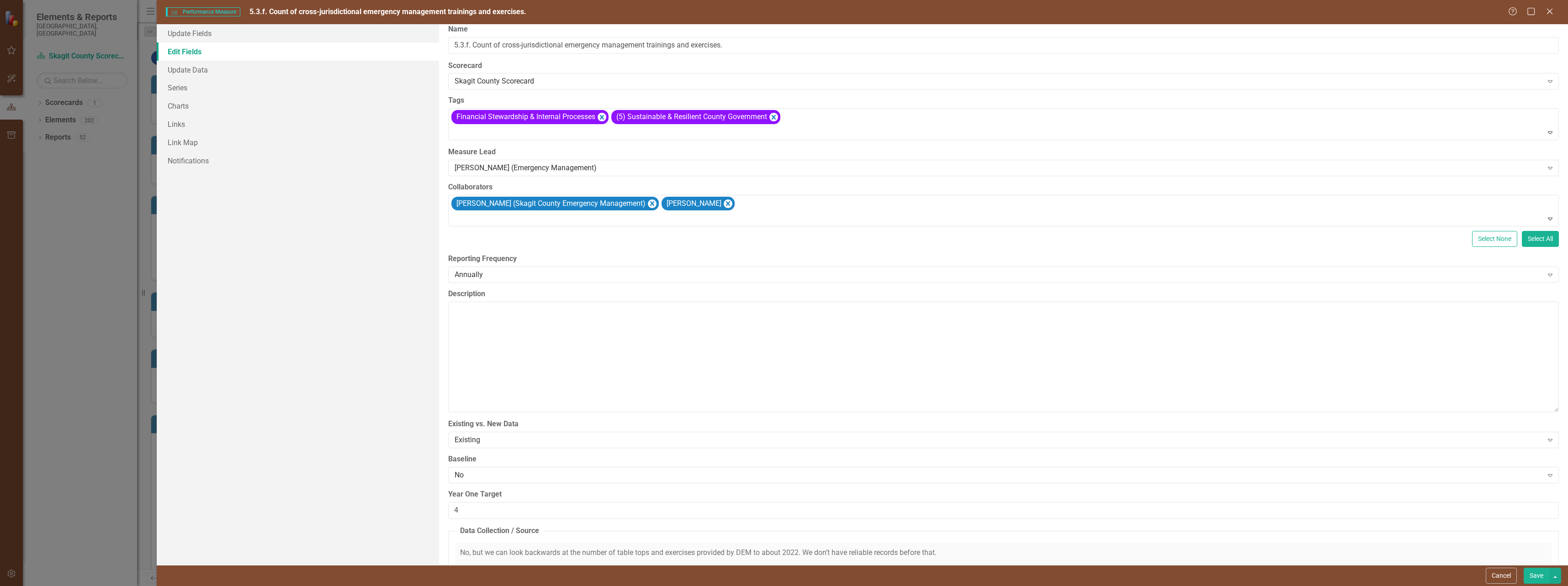
scroll to position [0, 0]
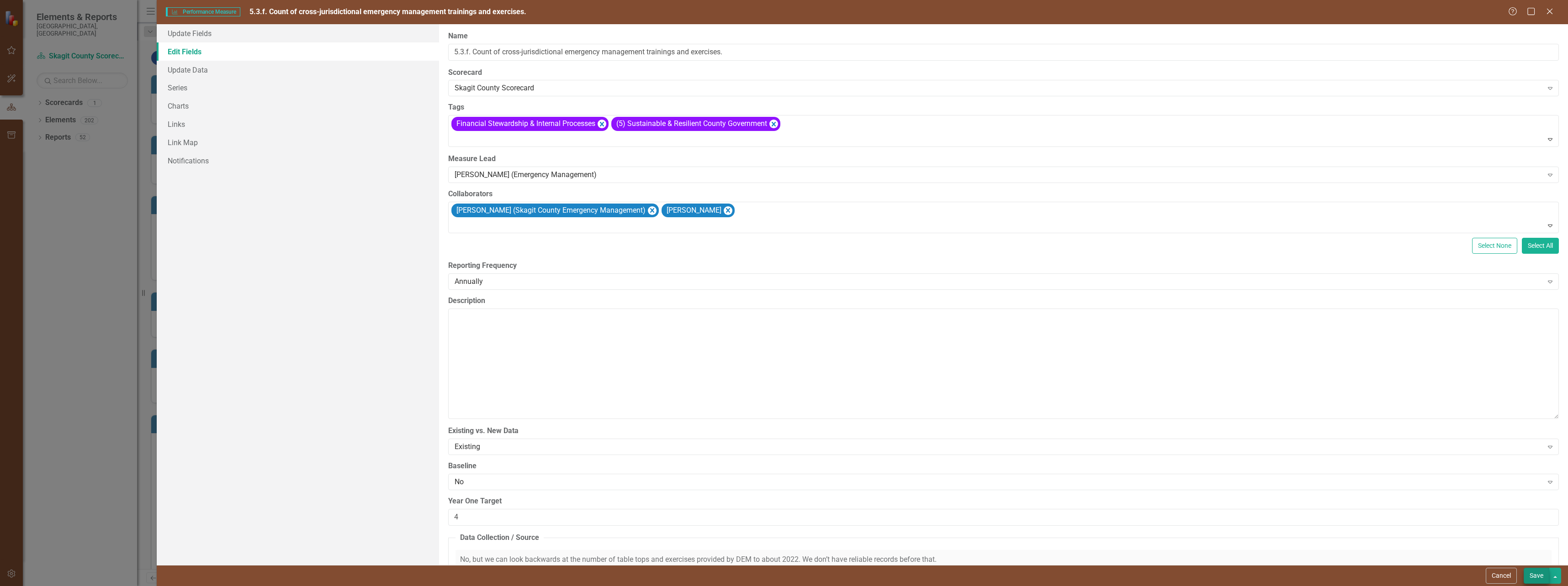
type input "Emergency Management"
click at [1535, 574] on button "Save" at bounding box center [1536, 576] width 26 height 16
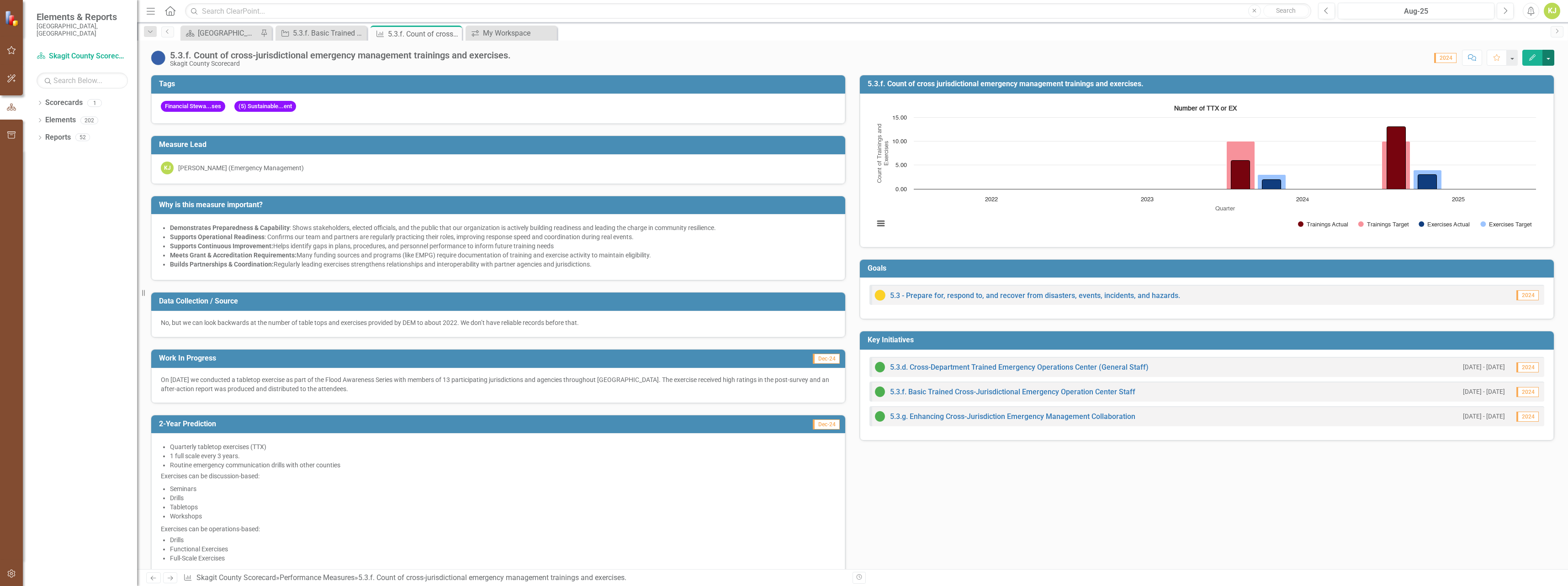
click at [1550, 61] on button "button" at bounding box center [1548, 57] width 12 height 16
click at [1494, 75] on link "Edit Edit Performance Measure" at bounding box center [1487, 75] width 133 height 17
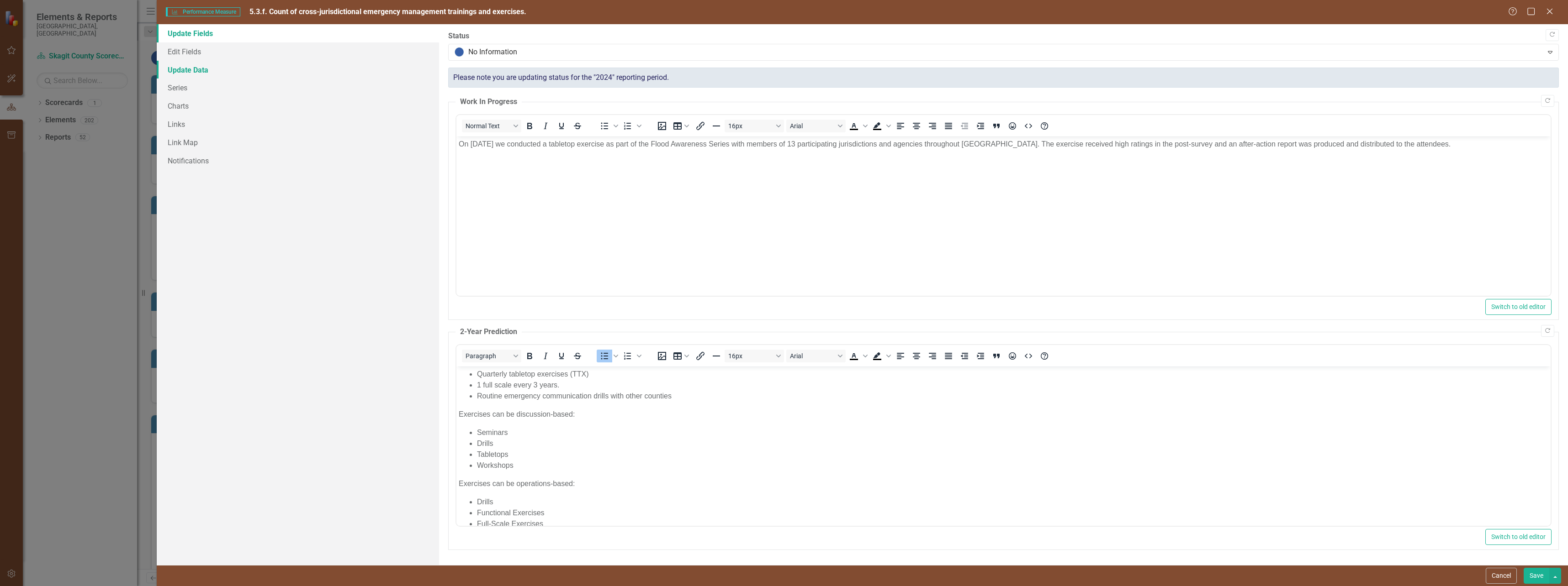
click at [188, 73] on link "Update Data" at bounding box center [298, 70] width 283 height 19
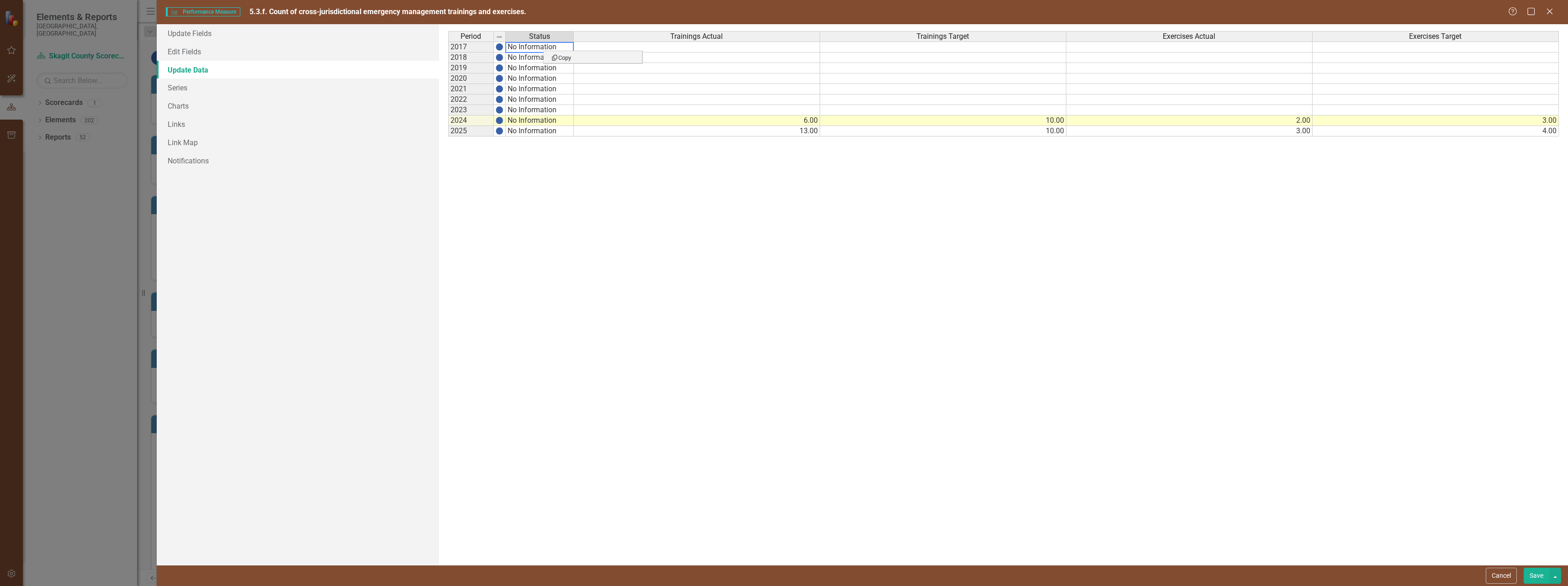
click at [822, 298] on div "Period Status Trainings Actual Trainings Target Exercises Actual Exercises Targ…" at bounding box center [1003, 294] width 1111 height 527
click at [467, 45] on td "2017" at bounding box center [471, 47] width 46 height 11
click at [465, 57] on td "2018" at bounding box center [471, 58] width 46 height 11
click at [498, 37] on img at bounding box center [499, 36] width 7 height 7
click at [469, 69] on td "2019" at bounding box center [471, 68] width 46 height 11
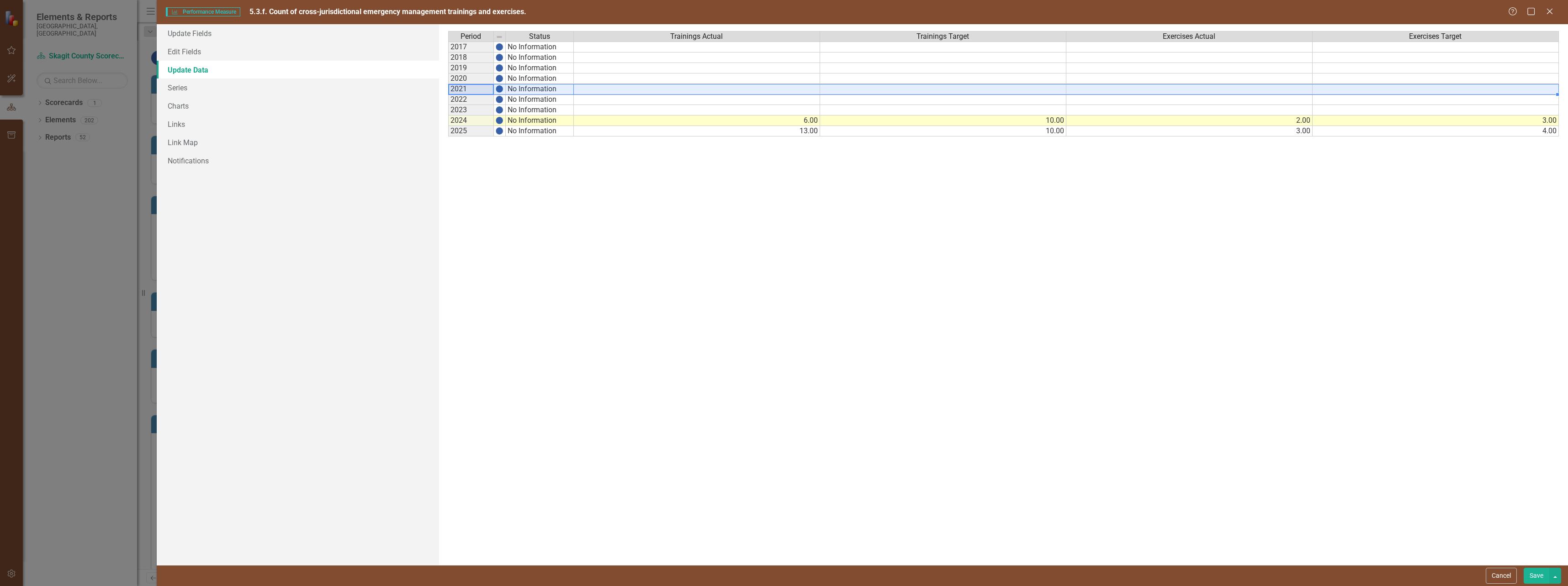
drag, startPoint x: 471, startPoint y: 89, endPoint x: 1390, endPoint y: 87, distance: 919.0
click at [1390, 87] on div "Period Status Trainings Actual Trainings Target Exercises Actual Exercises Targ…" at bounding box center [1003, 294] width 1111 height 527
drag, startPoint x: 1557, startPoint y: 95, endPoint x: 1556, endPoint y: 87, distance: 8.1
click at [448, 87] on div "Period Status Trainings Actual Trainings Target Exercises Actual Exercises Targ…" at bounding box center [448, 84] width 0 height 106
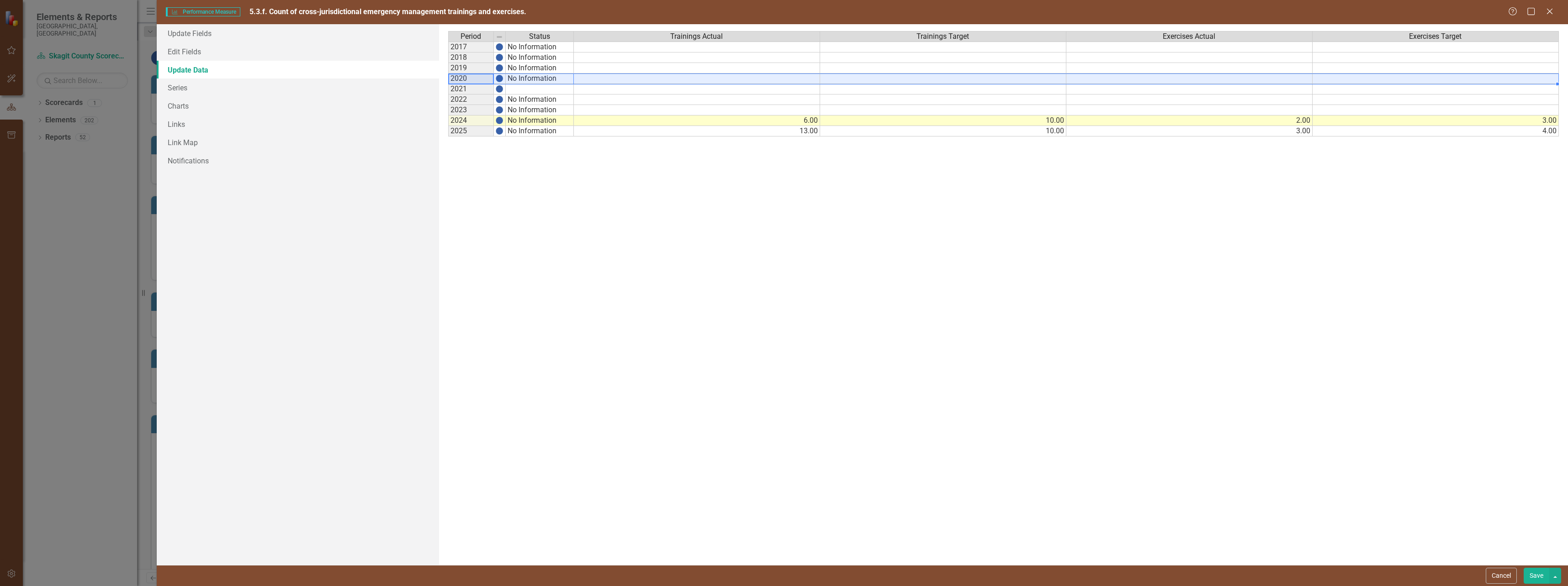
drag, startPoint x: 471, startPoint y: 80, endPoint x: 1423, endPoint y: 75, distance: 952.0
click at [1423, 75] on div "Period Status Trainings Actual Trainings Target Exercises Actual Exercises Targ…" at bounding box center [1003, 294] width 1111 height 527
drag, startPoint x: 482, startPoint y: 68, endPoint x: 1350, endPoint y: 67, distance: 868.0
click at [1350, 67] on div "Period Status Trainings Actual Trainings Target Exercises Actual Exercises Targ…" at bounding box center [1003, 294] width 1111 height 527
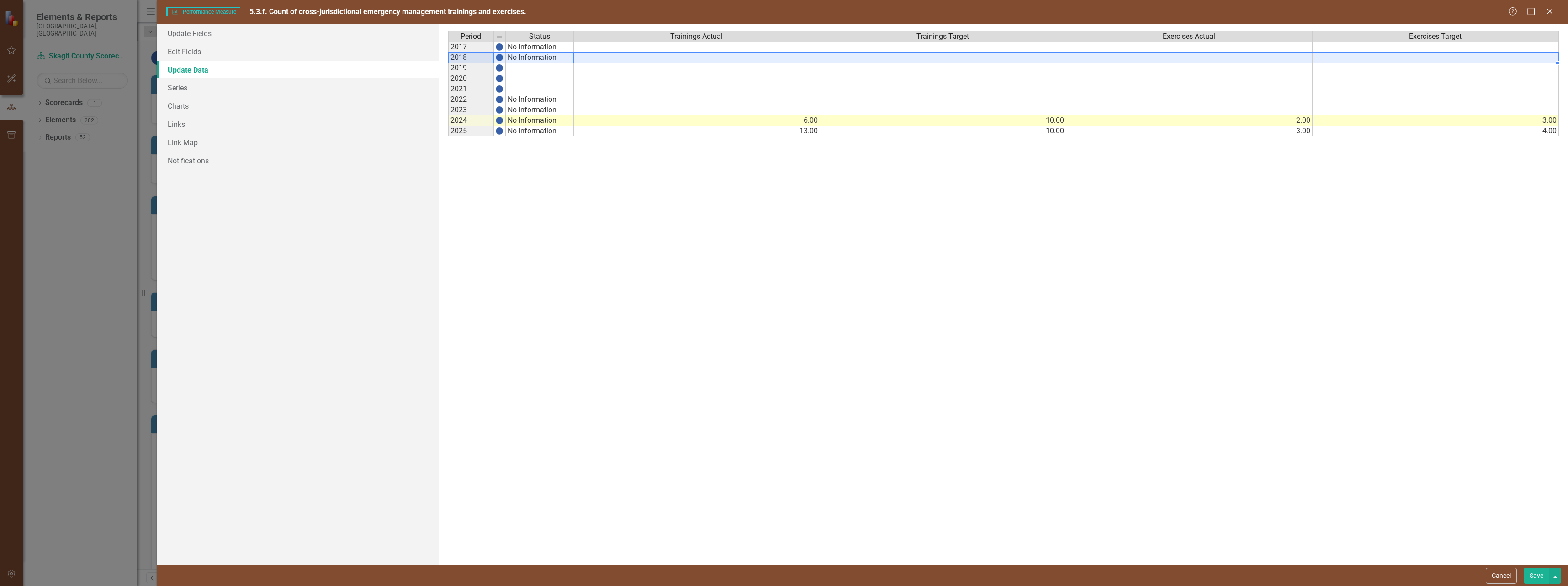
drag, startPoint x: 478, startPoint y: 58, endPoint x: 1361, endPoint y: 56, distance: 883.0
click at [1361, 56] on div "Period Status Trainings Actual Trainings Target Exercises Actual Exercises Targ…" at bounding box center [1003, 294] width 1111 height 527
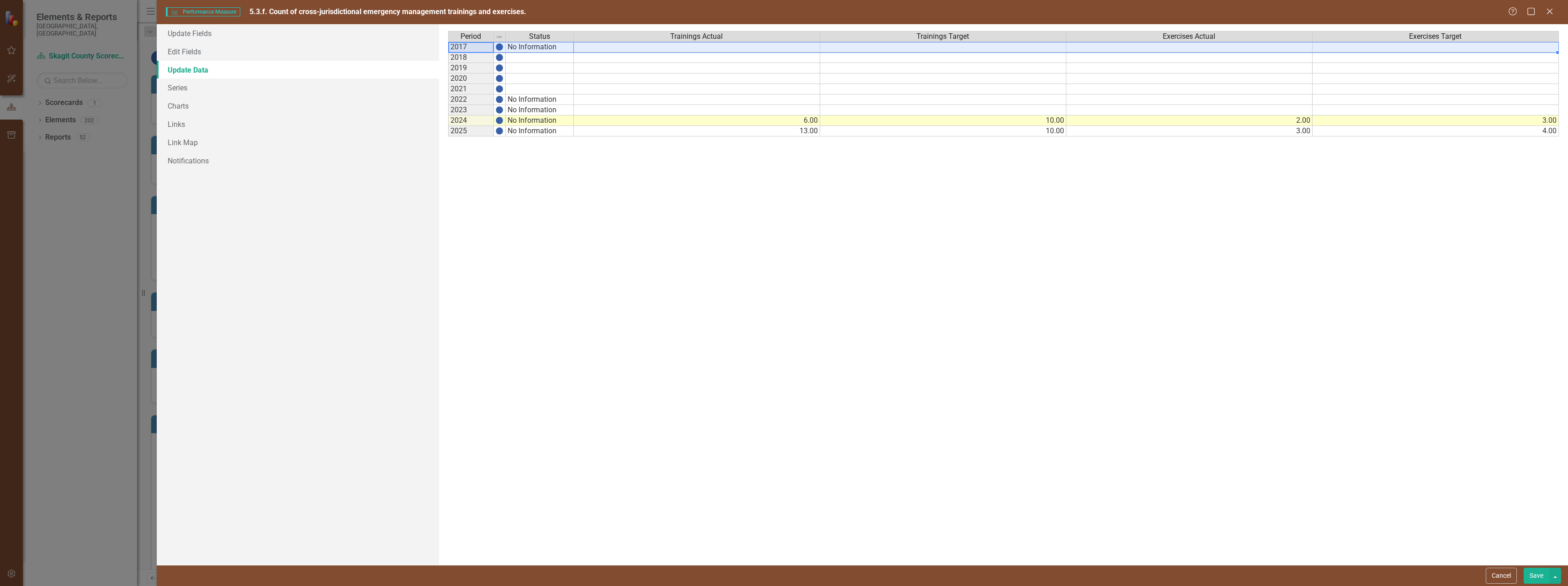
drag, startPoint x: 475, startPoint y: 46, endPoint x: 1345, endPoint y: 44, distance: 870.0
click at [1345, 44] on div "Period Status Trainings Actual Trainings Target Exercises Actual Exercises Targ…" at bounding box center [1003, 294] width 1111 height 527
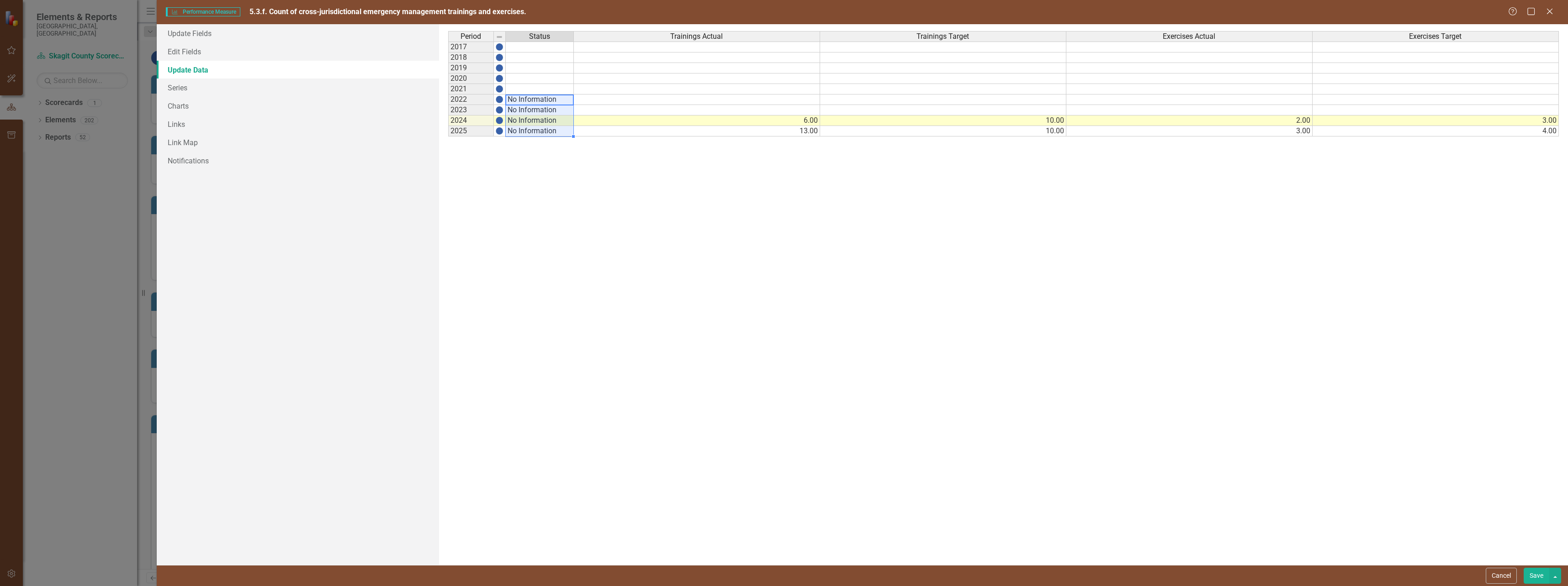
drag, startPoint x: 534, startPoint y: 101, endPoint x: 533, endPoint y: 127, distance: 26.0
click at [533, 127] on tbody "2017 2018 2019 2020 2021 2022 No Information 2023 No Information 2024 No Inform…" at bounding box center [511, 89] width 126 height 95
click at [624, 183] on div "Period Status Trainings Actual Trainings Target Exercises Actual Exercises Targ…" at bounding box center [1003, 294] width 1111 height 527
click at [502, 123] on img at bounding box center [499, 120] width 7 height 7
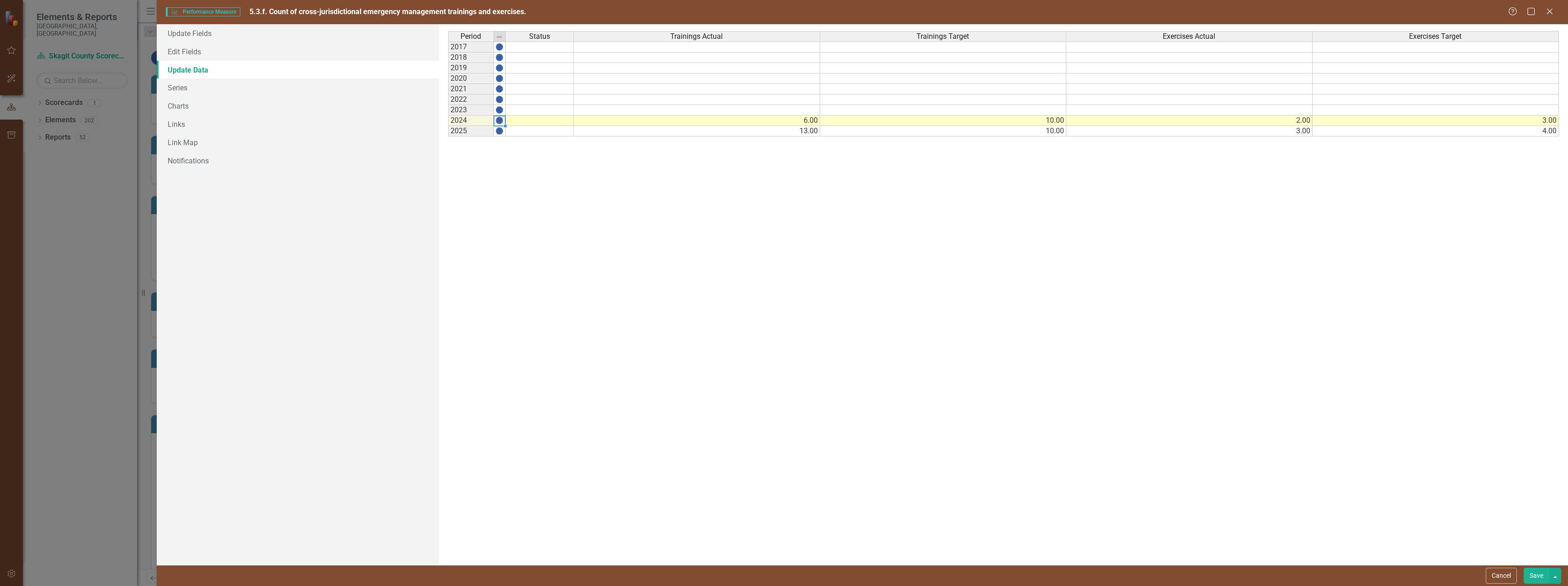
click at [502, 123] on img at bounding box center [499, 120] width 7 height 7
click at [534, 175] on div "Period Status 2017 2018 2019 2020 2021 2022 2023 2024 2025" at bounding box center [512, 294] width 127 height 527
click at [573, 188] on div "Period Status 2017 2018 2019 2020 2021 2022 2023 2024 2025" at bounding box center [512, 294] width 127 height 527
click at [189, 92] on link "Series" at bounding box center [298, 88] width 283 height 19
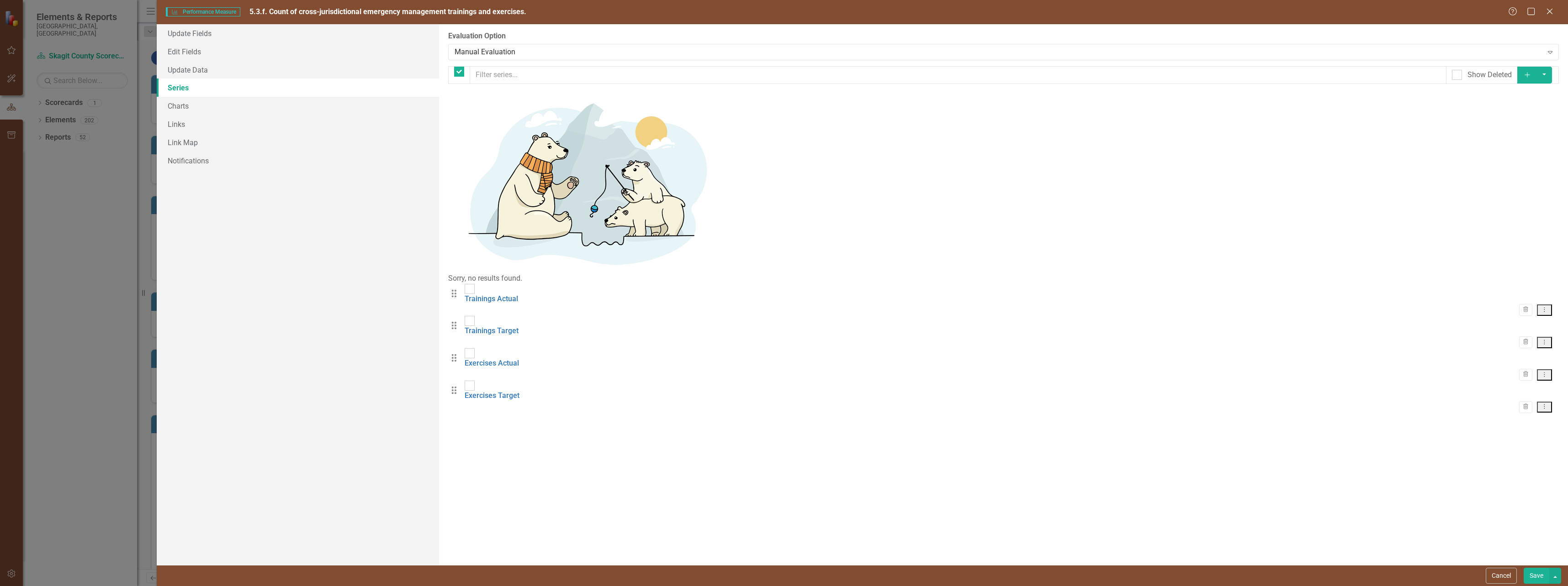
checkbox input "false"
click at [189, 70] on link "Update Data" at bounding box center [298, 70] width 283 height 19
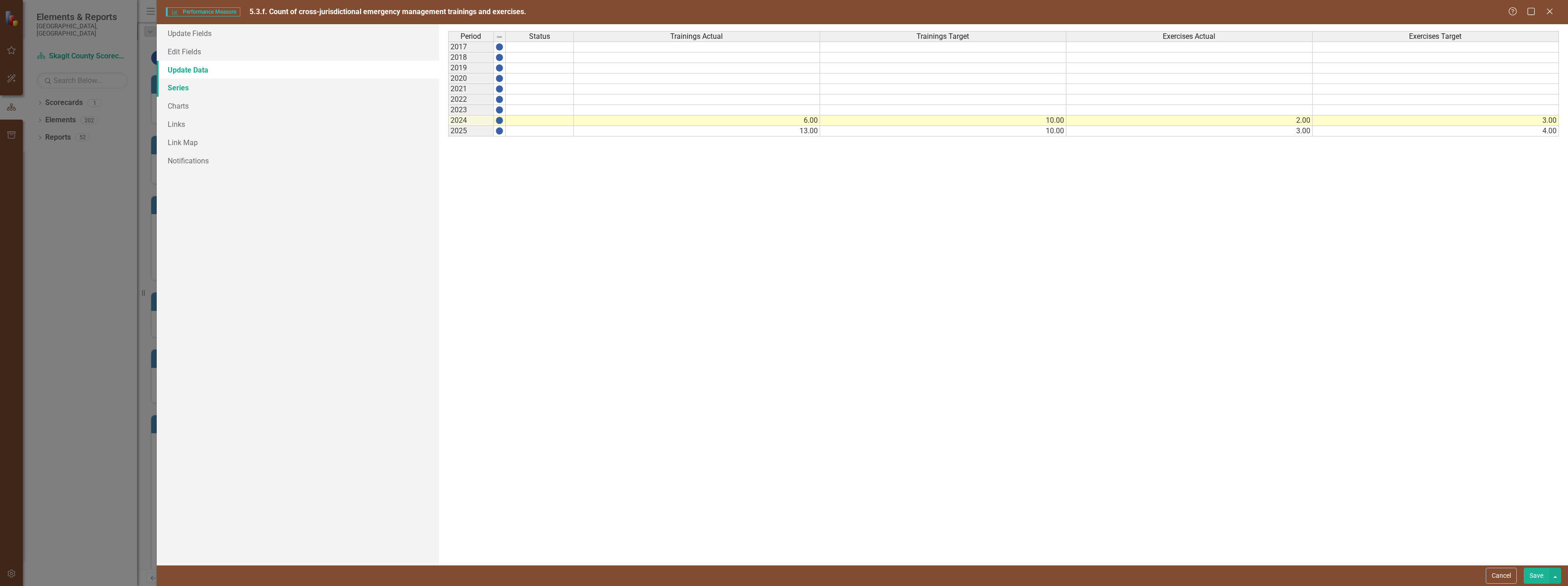
click at [185, 93] on link "Series" at bounding box center [298, 88] width 283 height 19
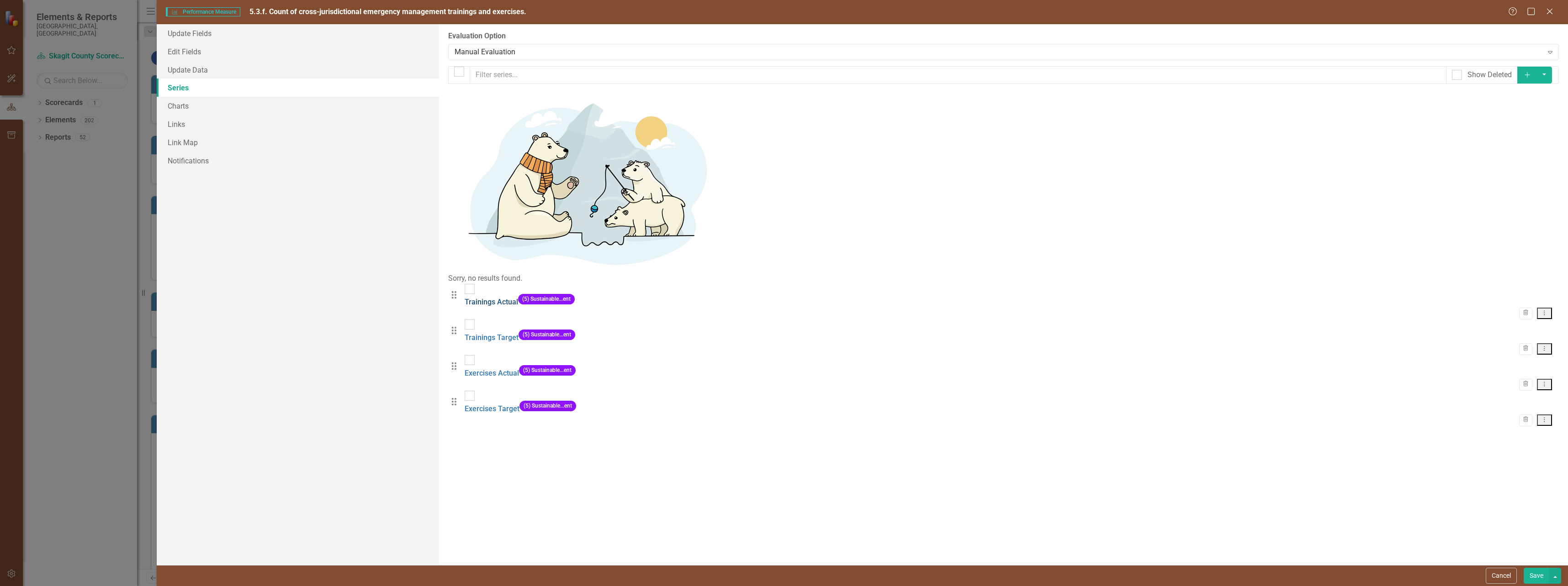
click at [507, 298] on link "Trainings Actual" at bounding box center [491, 302] width 54 height 9
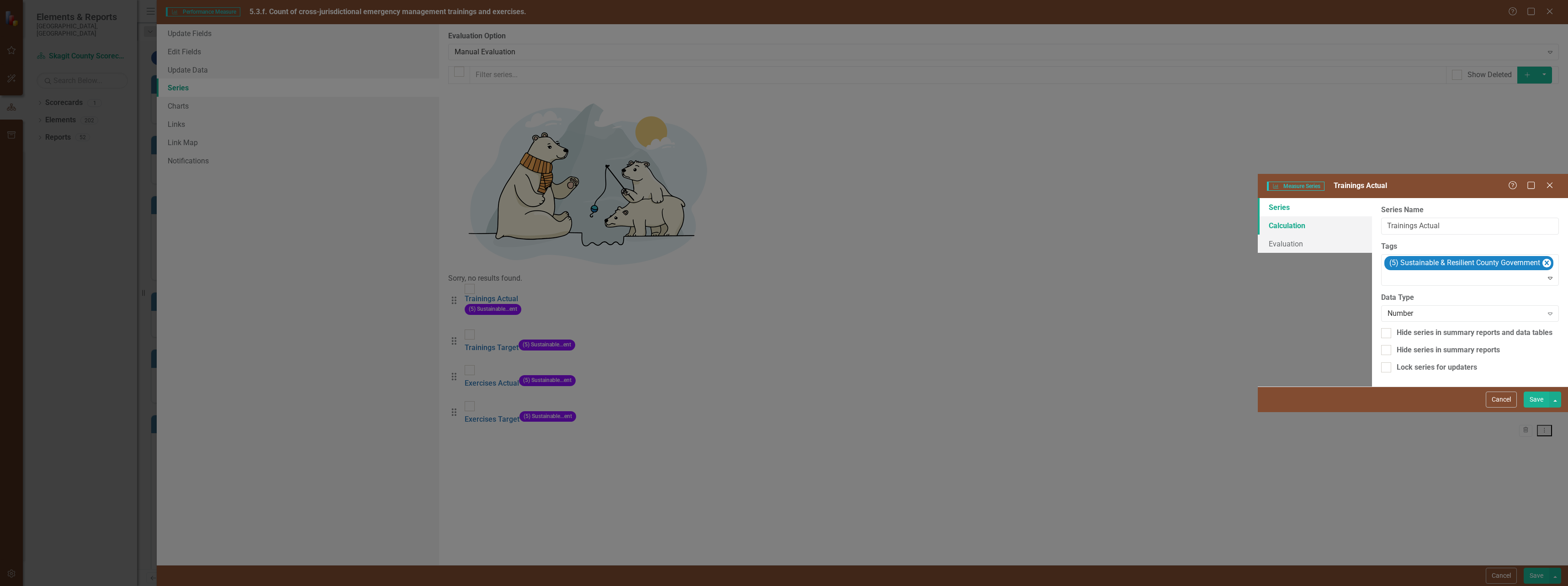
click at [1257, 217] on link "Calculation" at bounding box center [1314, 226] width 114 height 19
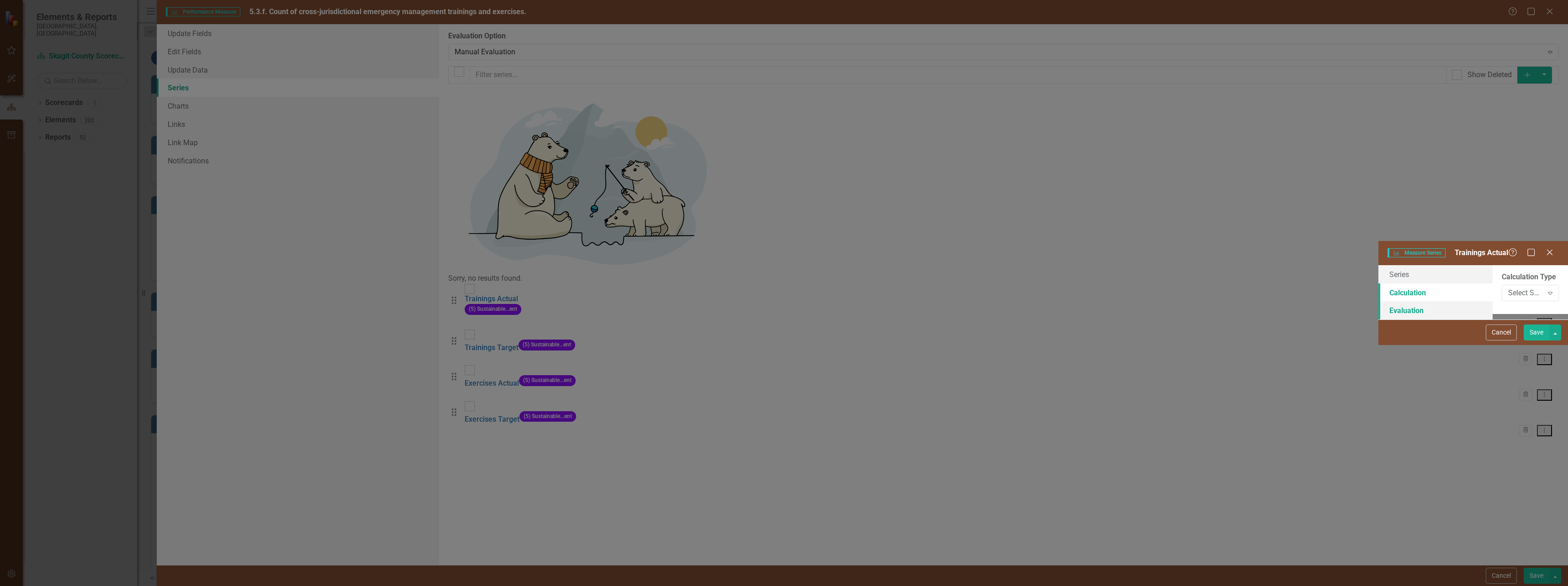
click at [1379, 301] on link "Evaluation" at bounding box center [1435, 310] width 114 height 19
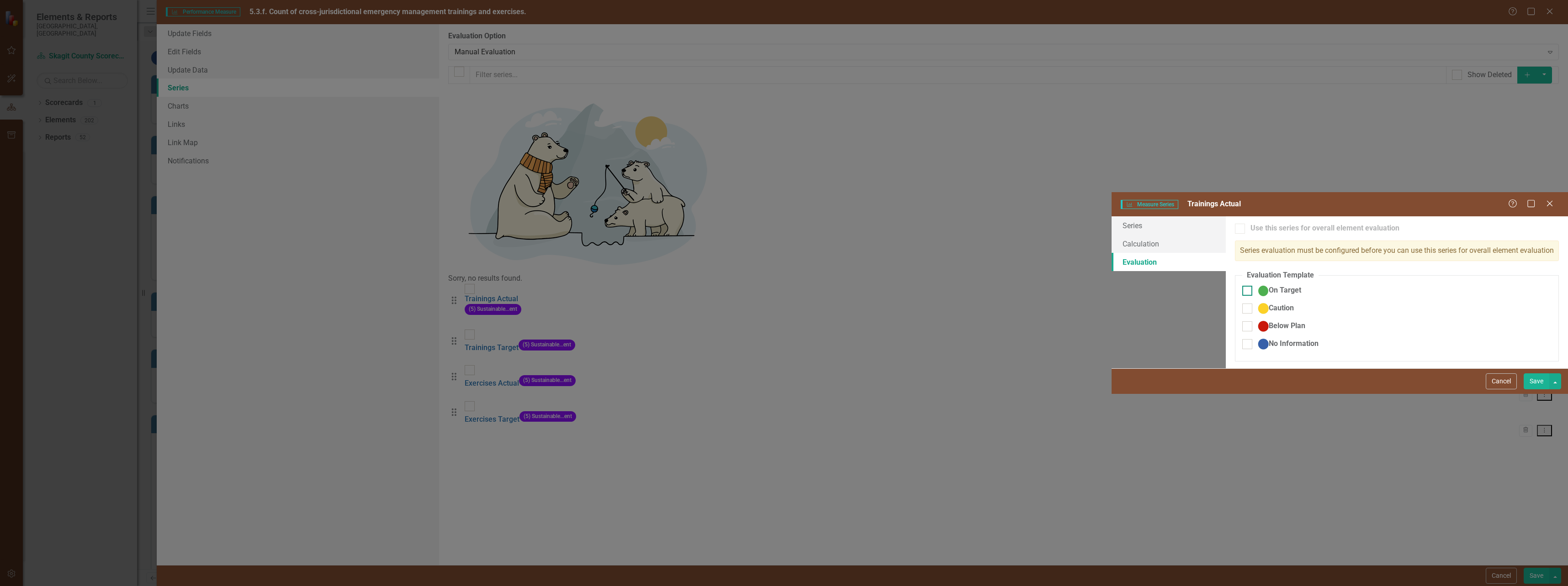
click at [1242, 286] on div at bounding box center [1246, 290] width 10 height 10
click at [1242, 286] on input "On Target" at bounding box center [1245, 289] width 6 height 6
checkbox input "true"
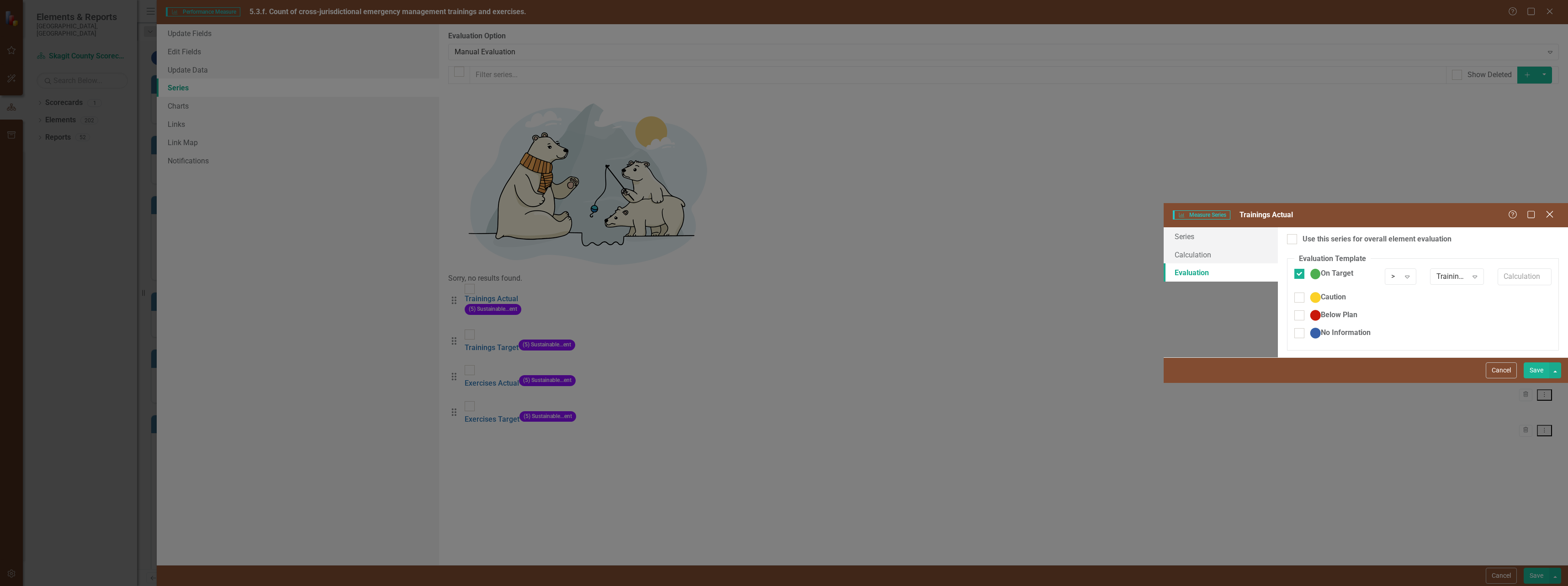
click at [1552, 210] on icon "Close" at bounding box center [1549, 214] width 12 height 9
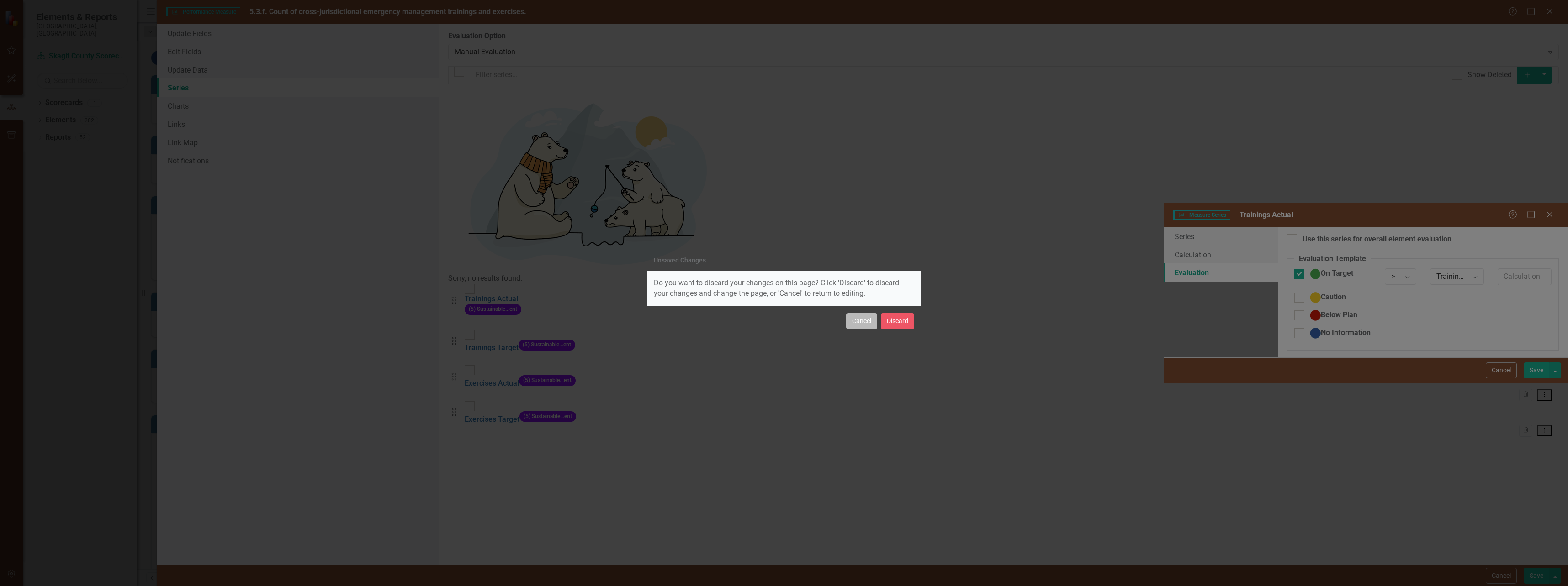
click at [863, 321] on button "Cancel" at bounding box center [861, 321] width 31 height 16
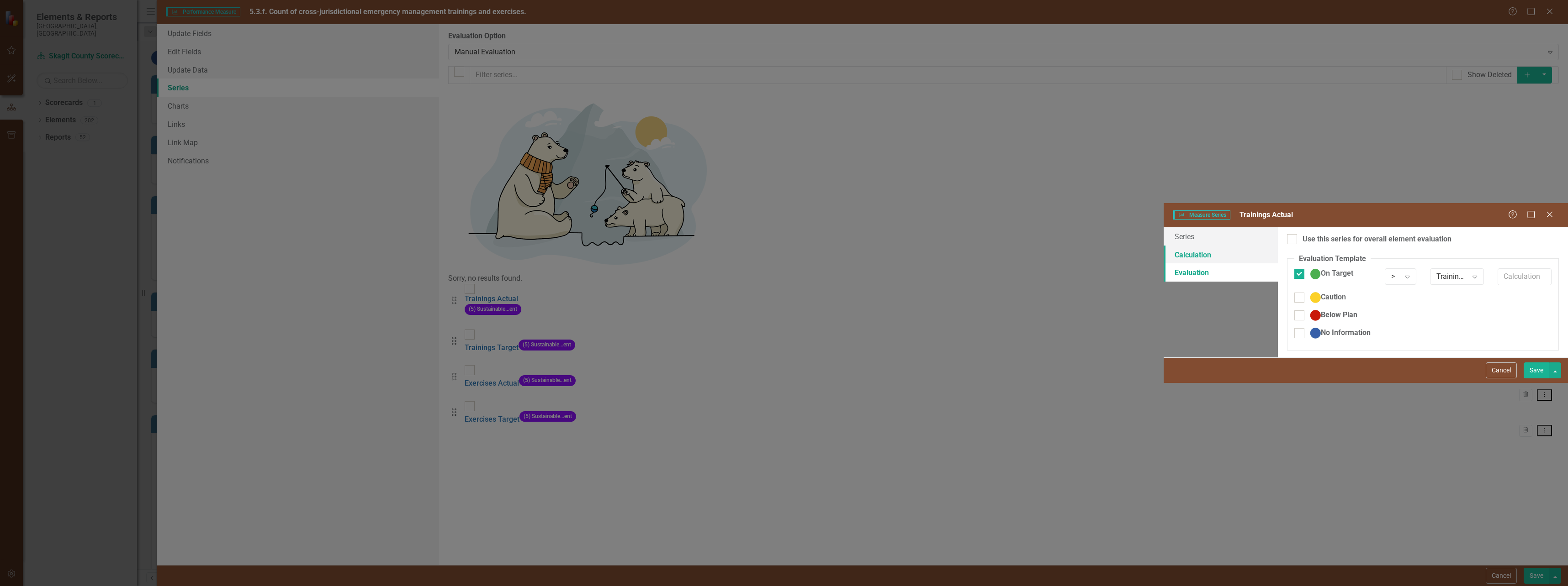
click at [1163, 245] on link "Calculation" at bounding box center [1220, 255] width 114 height 19
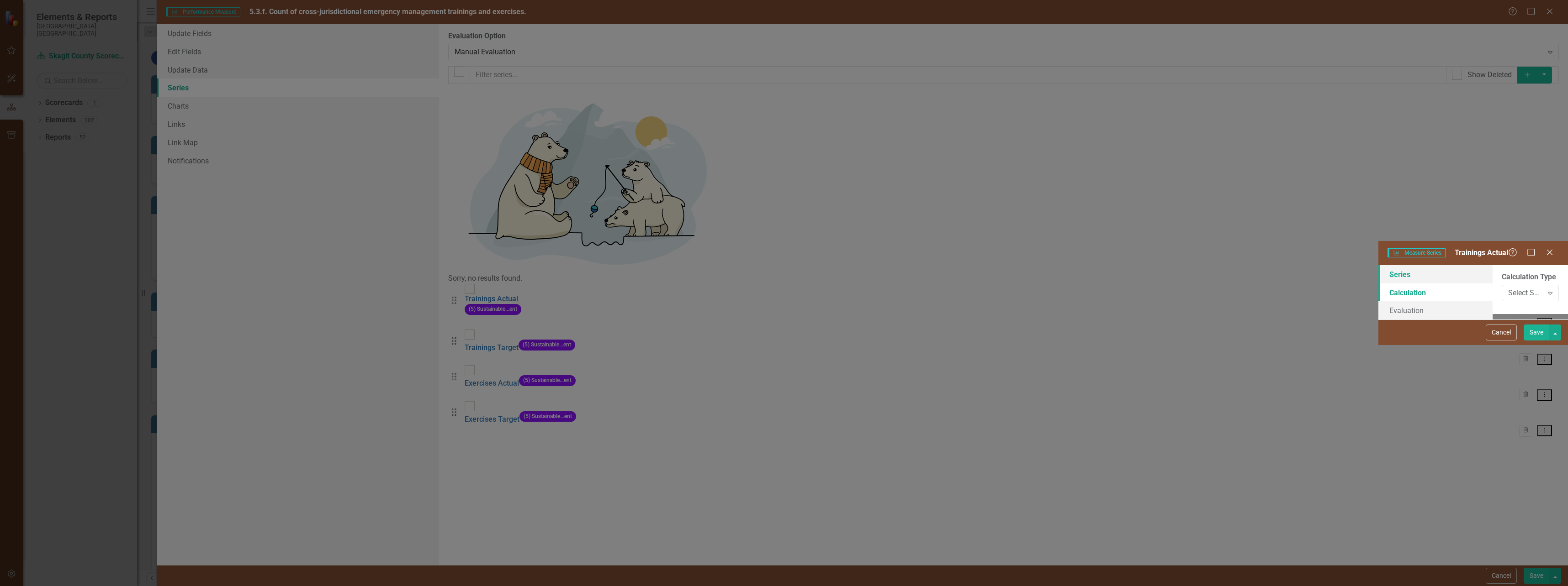
click at [1379, 265] on link "Series" at bounding box center [1435, 275] width 114 height 19
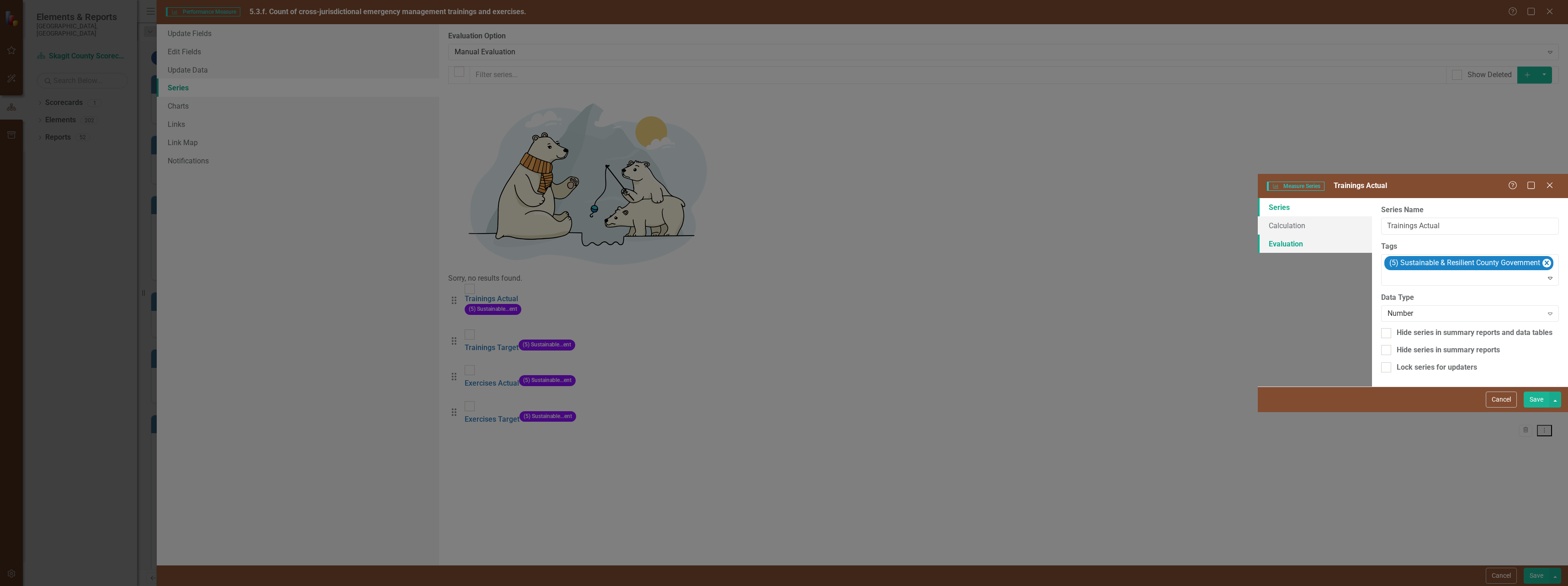
click at [1257, 234] on link "Evaluation" at bounding box center [1314, 244] width 114 height 19
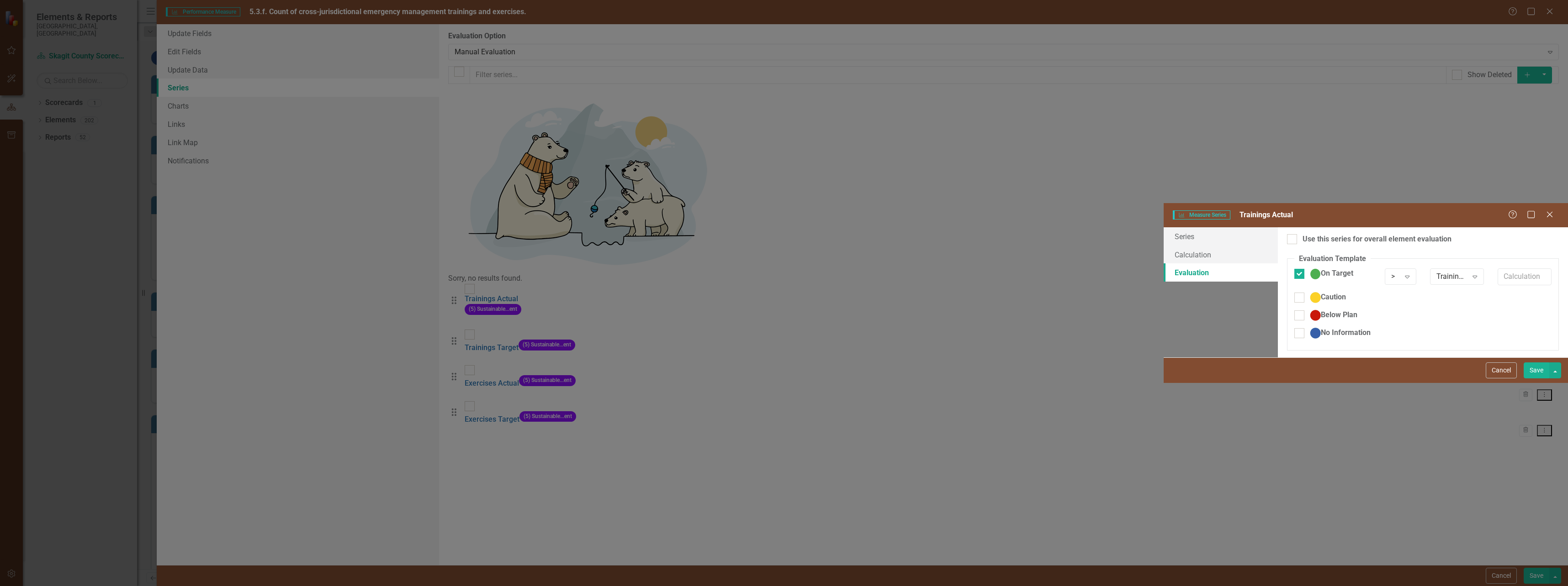
click at [1546, 379] on button "Save" at bounding box center [1536, 370] width 26 height 16
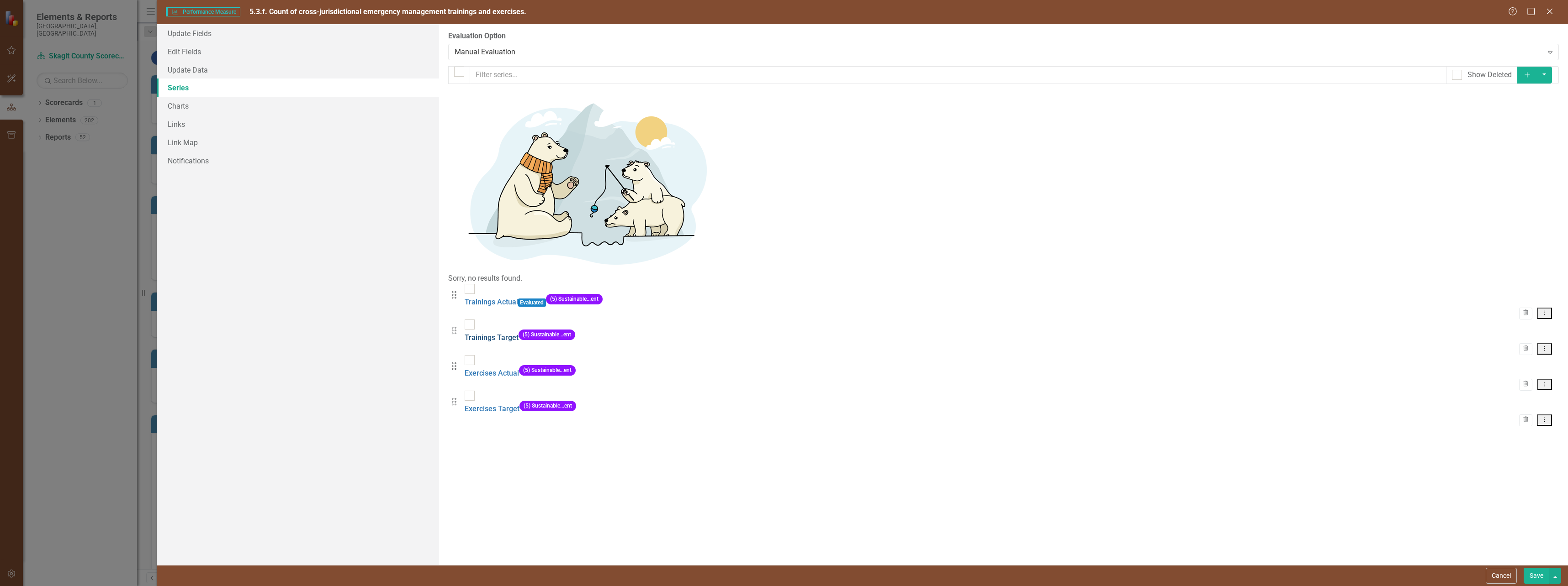
click at [506, 333] on link "Trainings Target" at bounding box center [491, 337] width 54 height 9
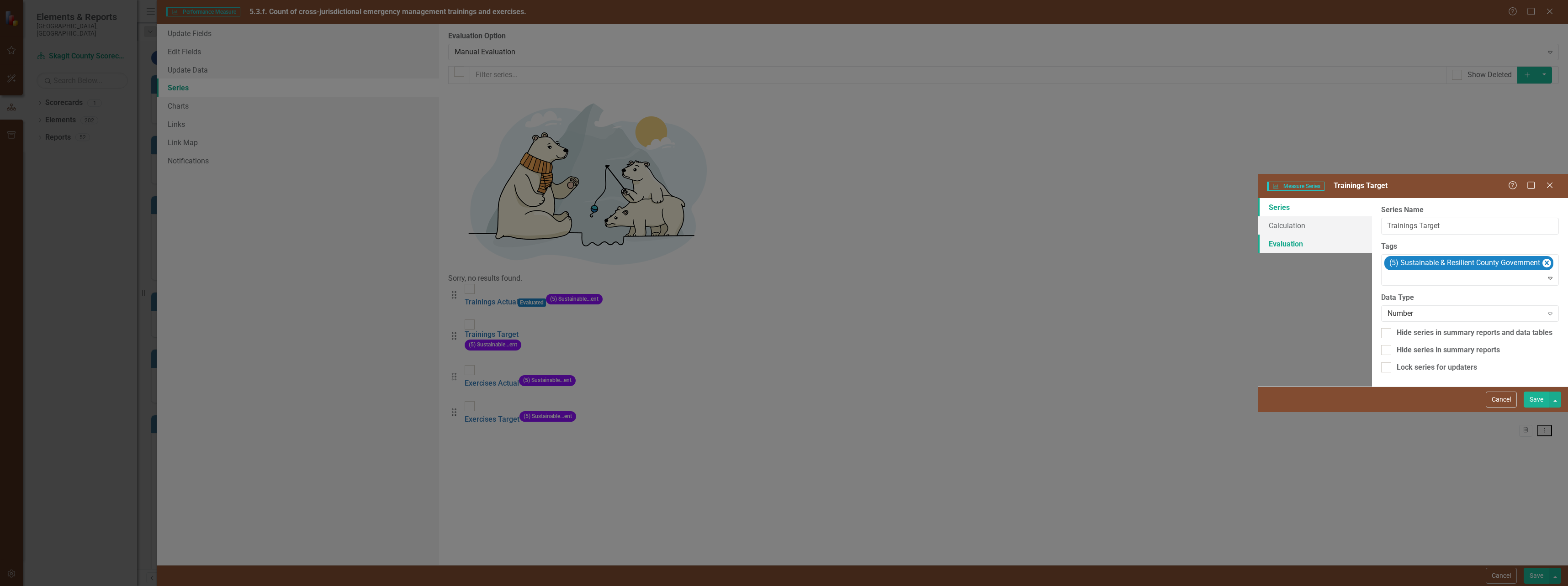
click at [1257, 234] on link "Evaluation" at bounding box center [1314, 244] width 114 height 19
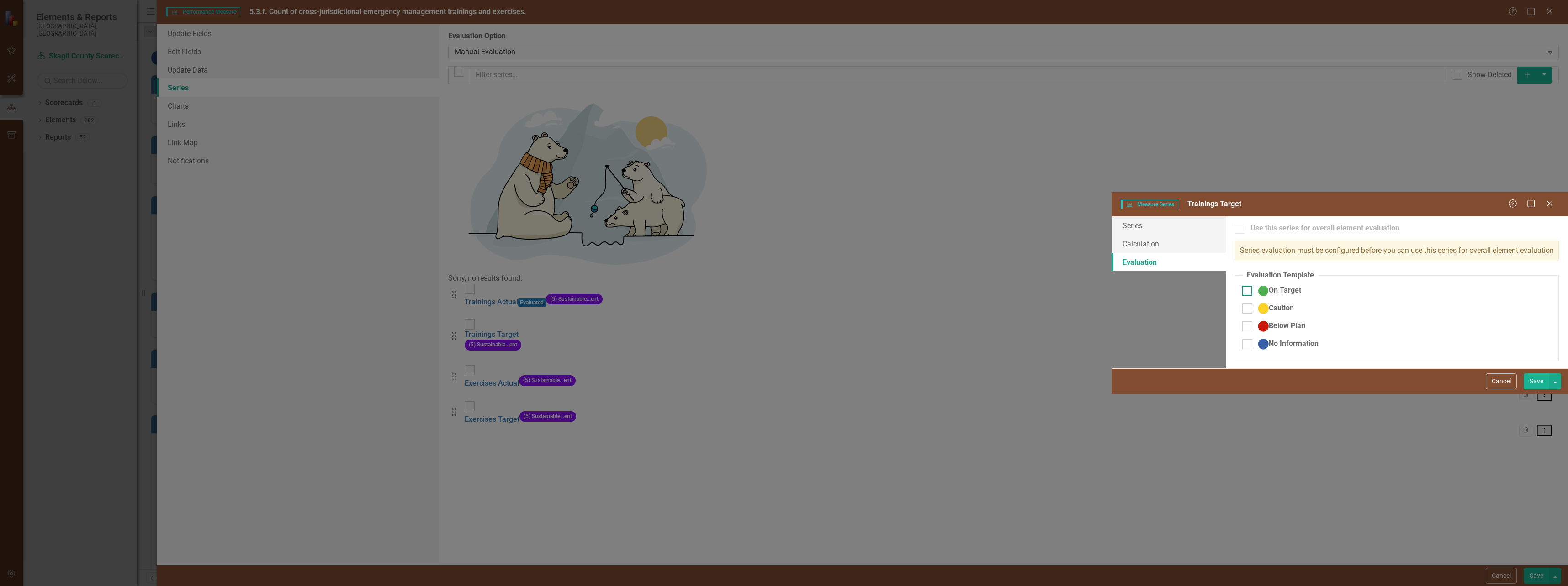
click at [1242, 286] on div at bounding box center [1246, 290] width 10 height 10
click at [1242, 286] on input "On Target" at bounding box center [1245, 289] width 6 height 6
checkbox input "true"
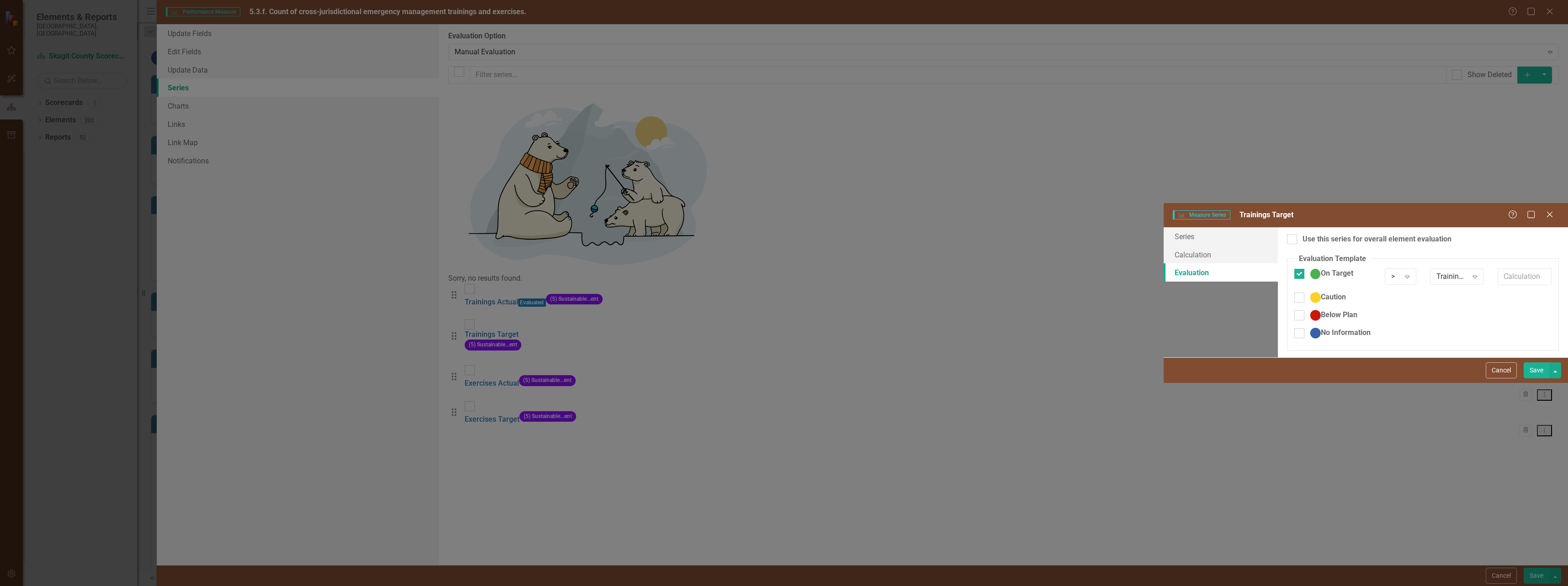
click at [1544, 379] on button "Save" at bounding box center [1536, 370] width 26 height 16
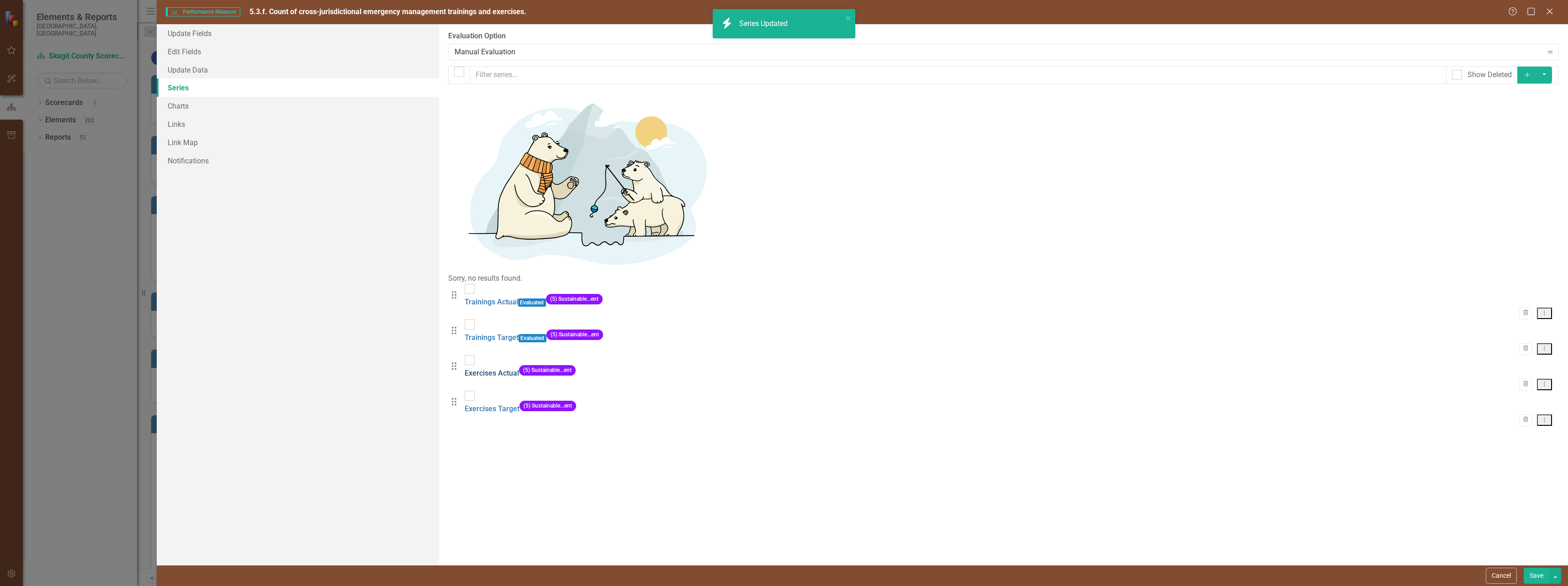
click at [506, 369] on link "Exercises Actual" at bounding box center [492, 373] width 54 height 9
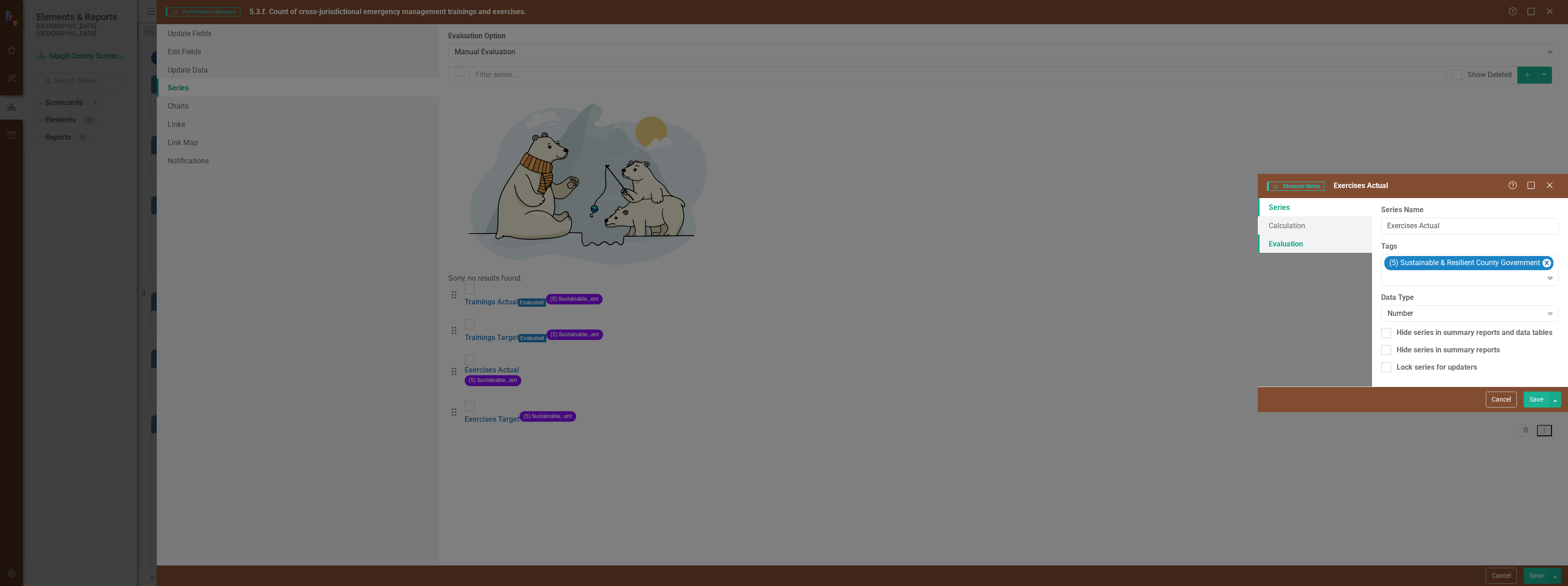
drag, startPoint x: 380, startPoint y: 71, endPoint x: 385, endPoint y: 71, distance: 5.0
click at [1257, 234] on link "Evaluation" at bounding box center [1314, 244] width 114 height 19
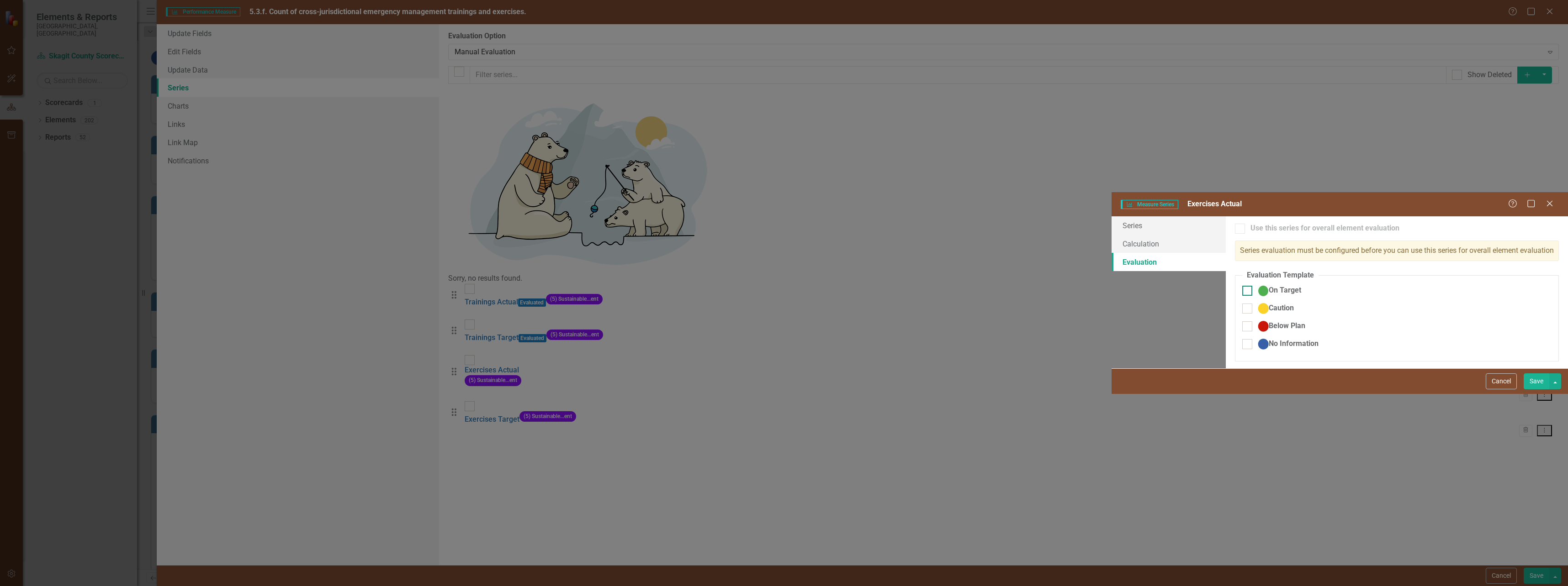
click at [1242, 286] on input "On Target" at bounding box center [1245, 289] width 6 height 6
checkbox input "true"
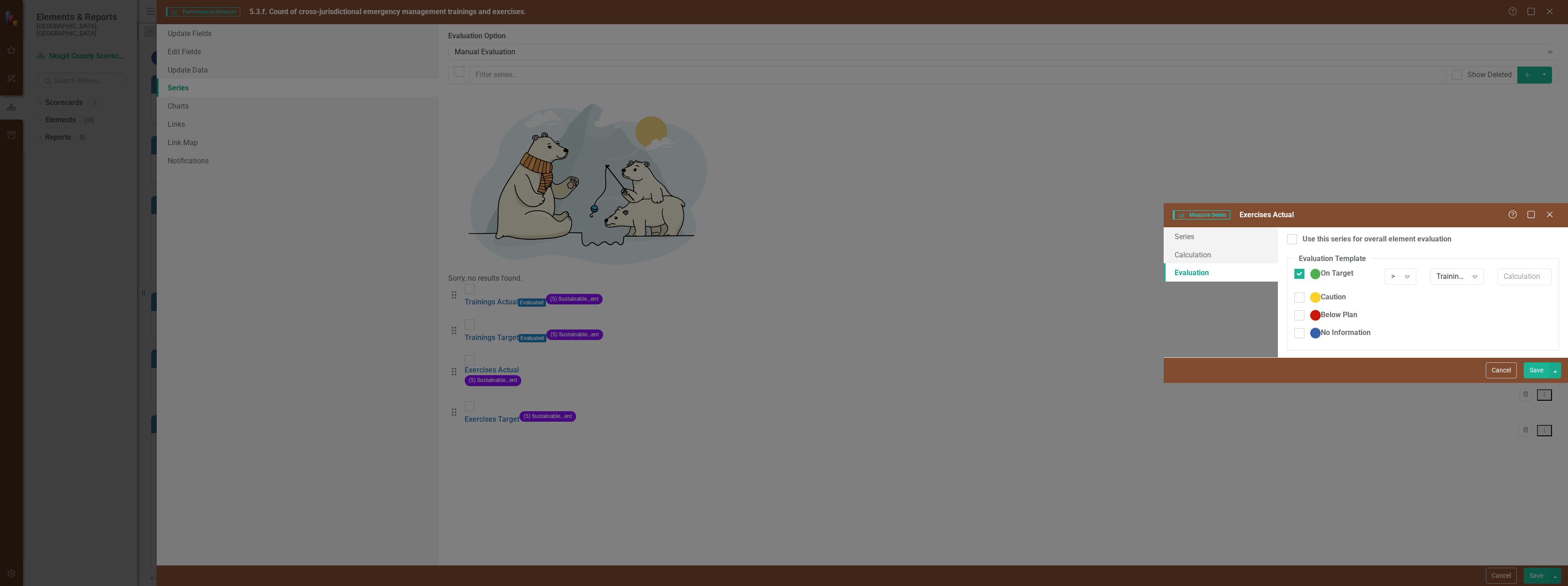
click at [1537, 379] on button "Save" at bounding box center [1536, 370] width 26 height 16
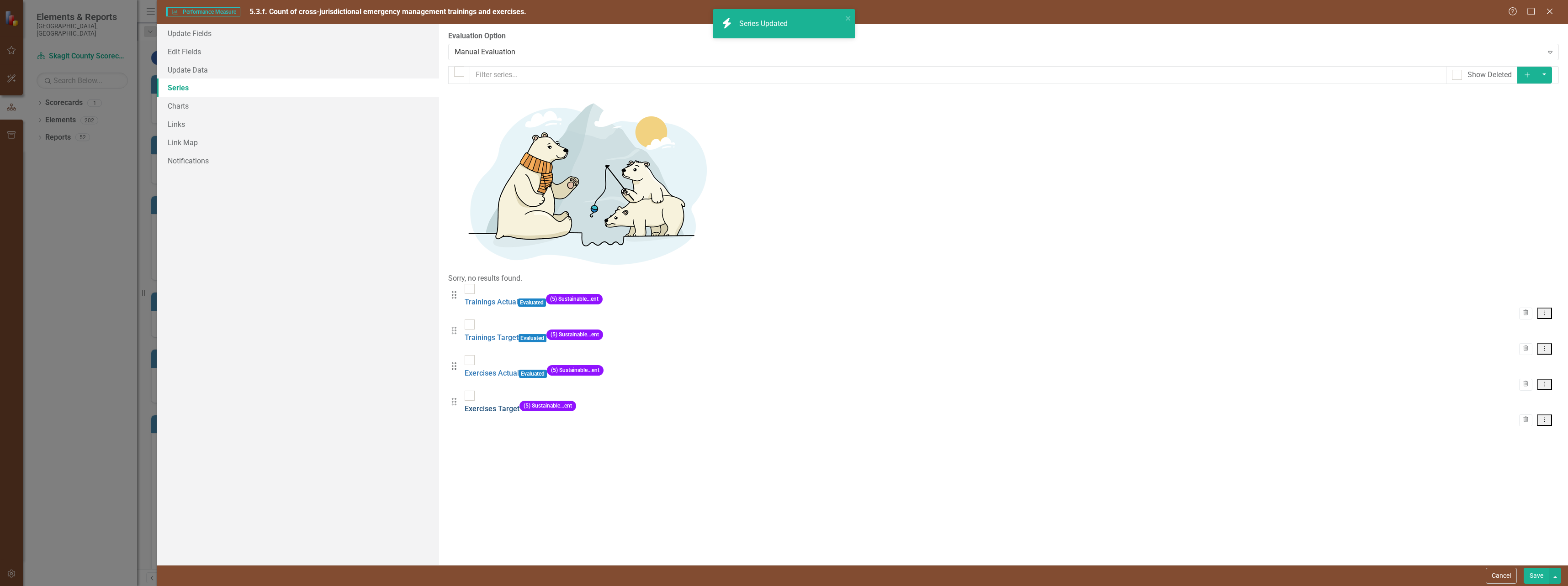
click at [499, 404] on link "Exercises Target" at bounding box center [492, 408] width 55 height 9
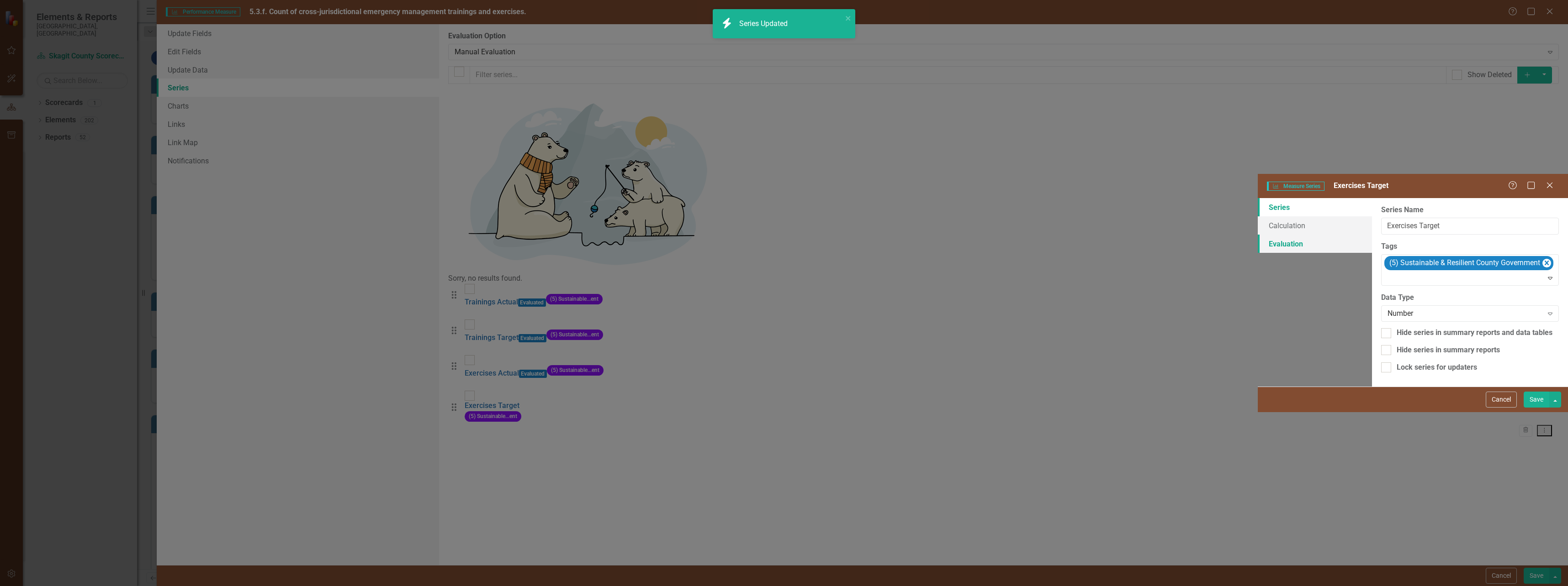
click at [1257, 234] on link "Evaluation" at bounding box center [1314, 244] width 114 height 19
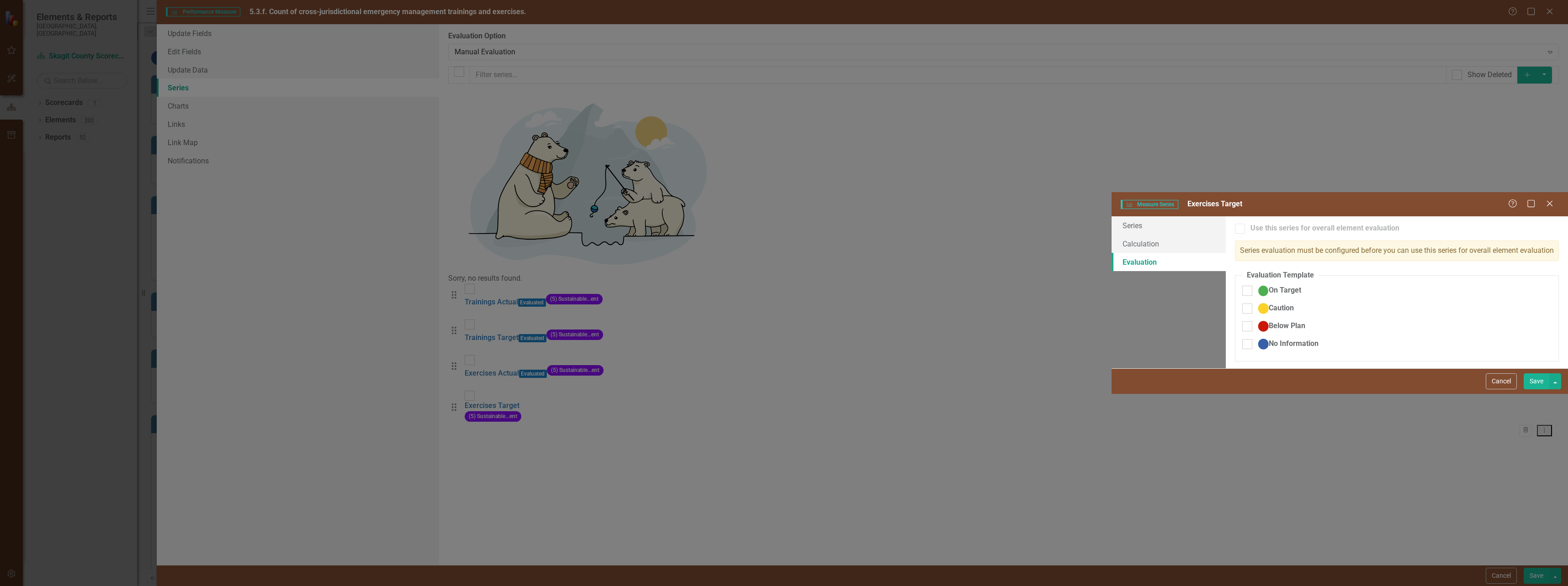
drag, startPoint x: 592, startPoint y: 99, endPoint x: 604, endPoint y: 102, distance: 12.4
click at [1242, 286] on div "On Target" at bounding box center [1288, 291] width 94 height 11
click at [1242, 286] on input "On Target" at bounding box center [1245, 289] width 6 height 6
checkbox input "true"
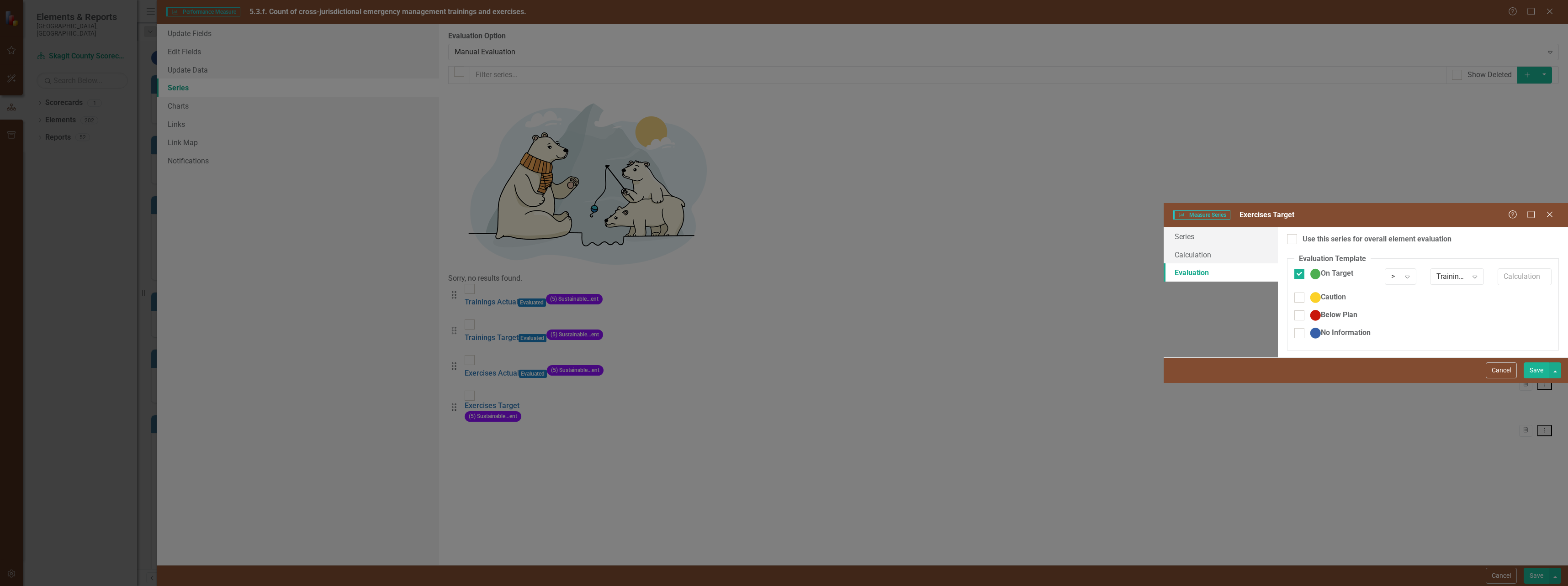
click at [1534, 379] on button "Save" at bounding box center [1536, 370] width 26 height 16
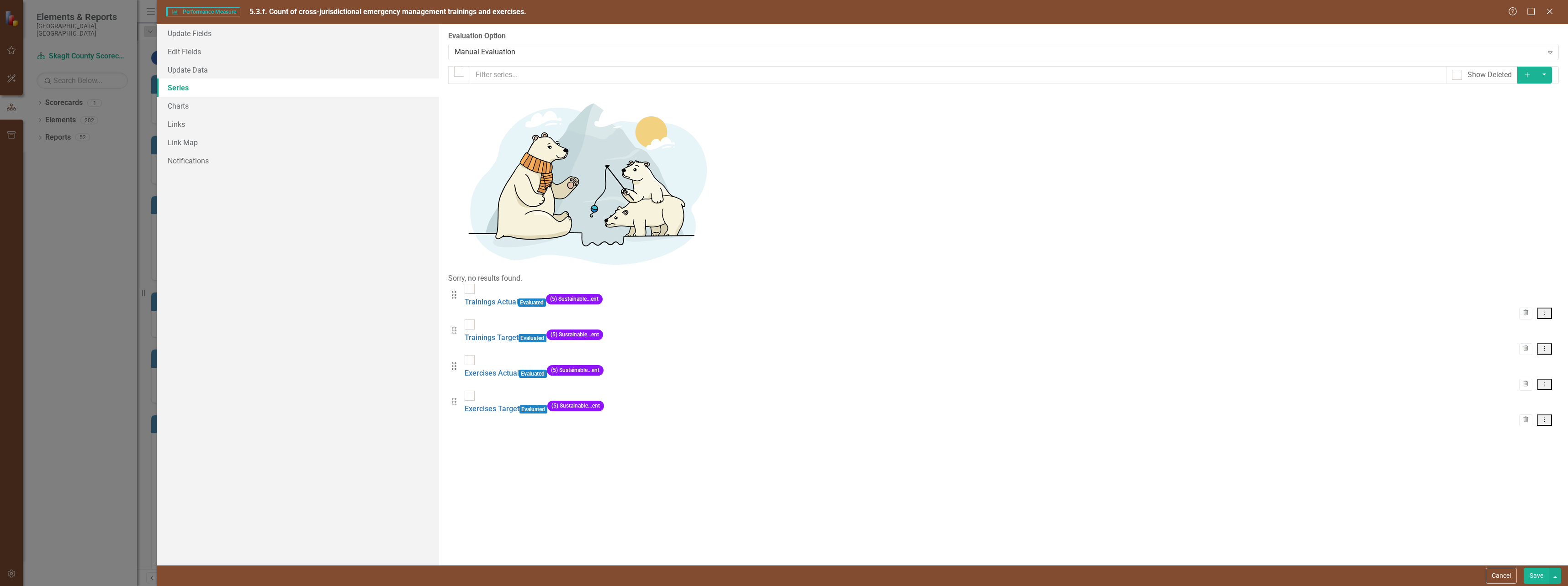
drag, startPoint x: 902, startPoint y: 299, endPoint x: 397, endPoint y: 232, distance: 509.4
click at [902, 299] on div "From this page, you can add, edit, delete, or duplicate the measure series for …" at bounding box center [1003, 294] width 1129 height 541
click at [183, 106] on link "Charts" at bounding box center [298, 106] width 283 height 19
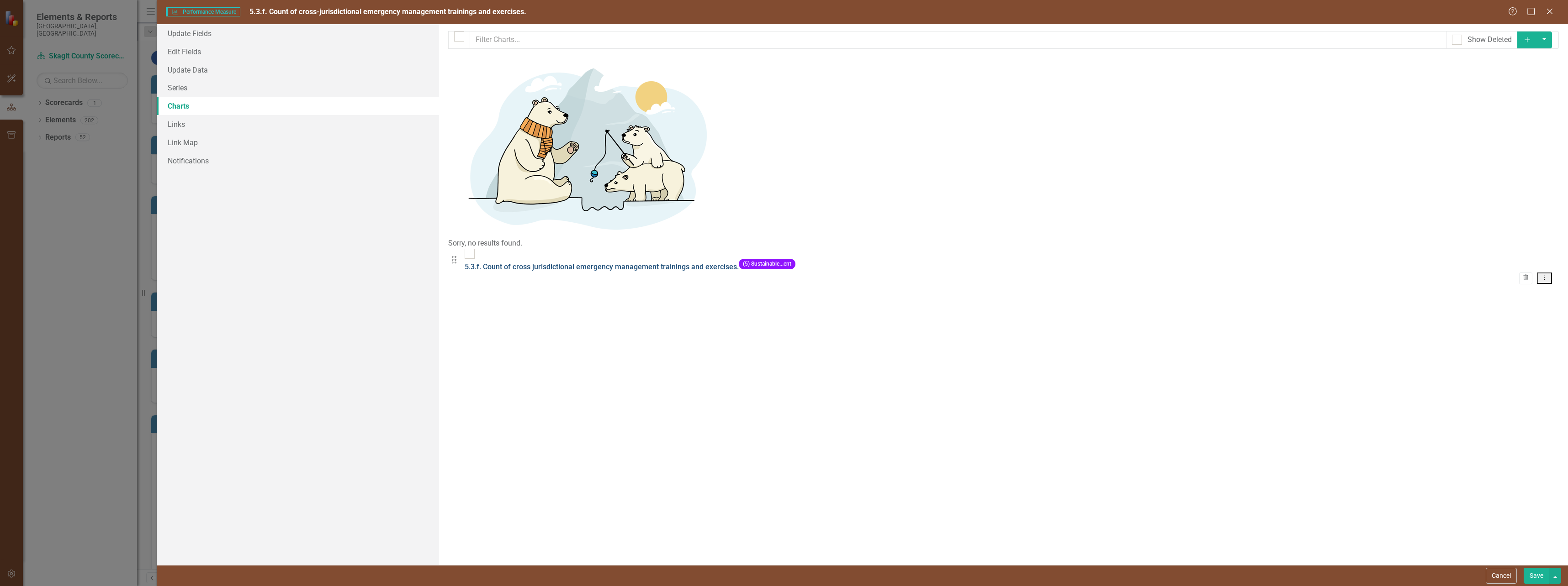
click at [708, 262] on link "5.3.f. Count of cross jurisdictional emergency management trainings and exercis…" at bounding box center [601, 266] width 274 height 9
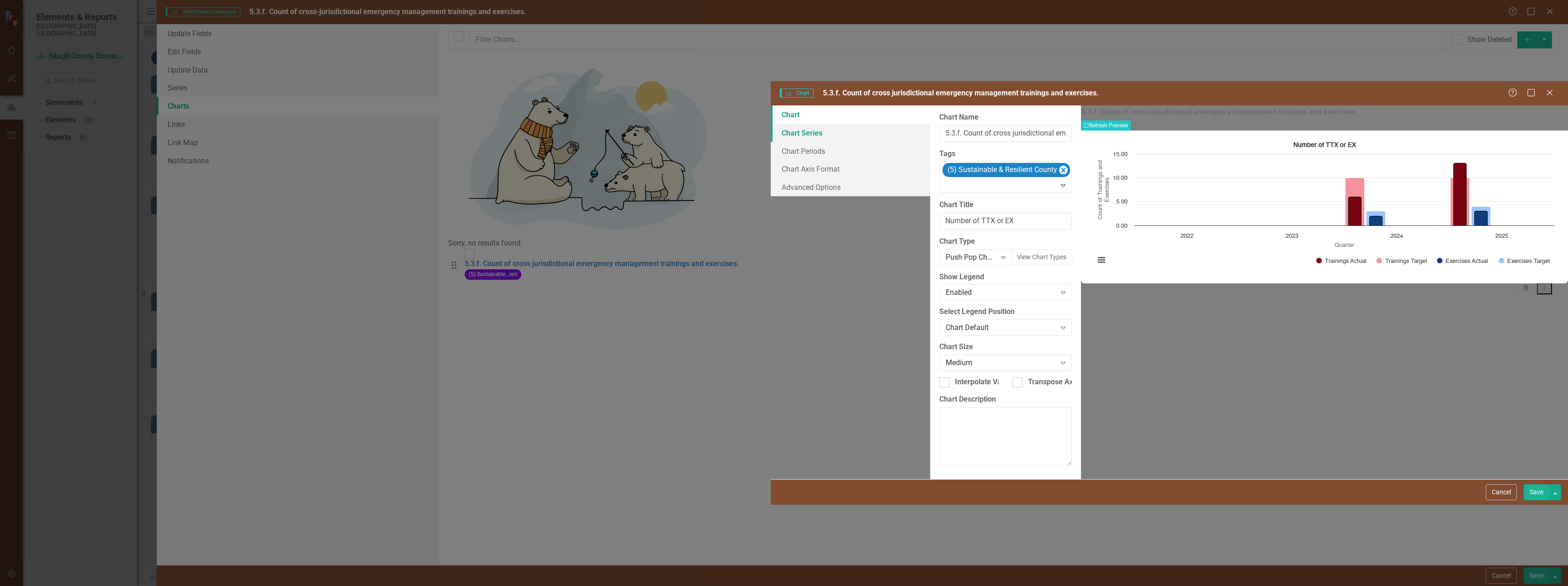
click at [770, 123] on link "Chart Series" at bounding box center [850, 133] width 159 height 19
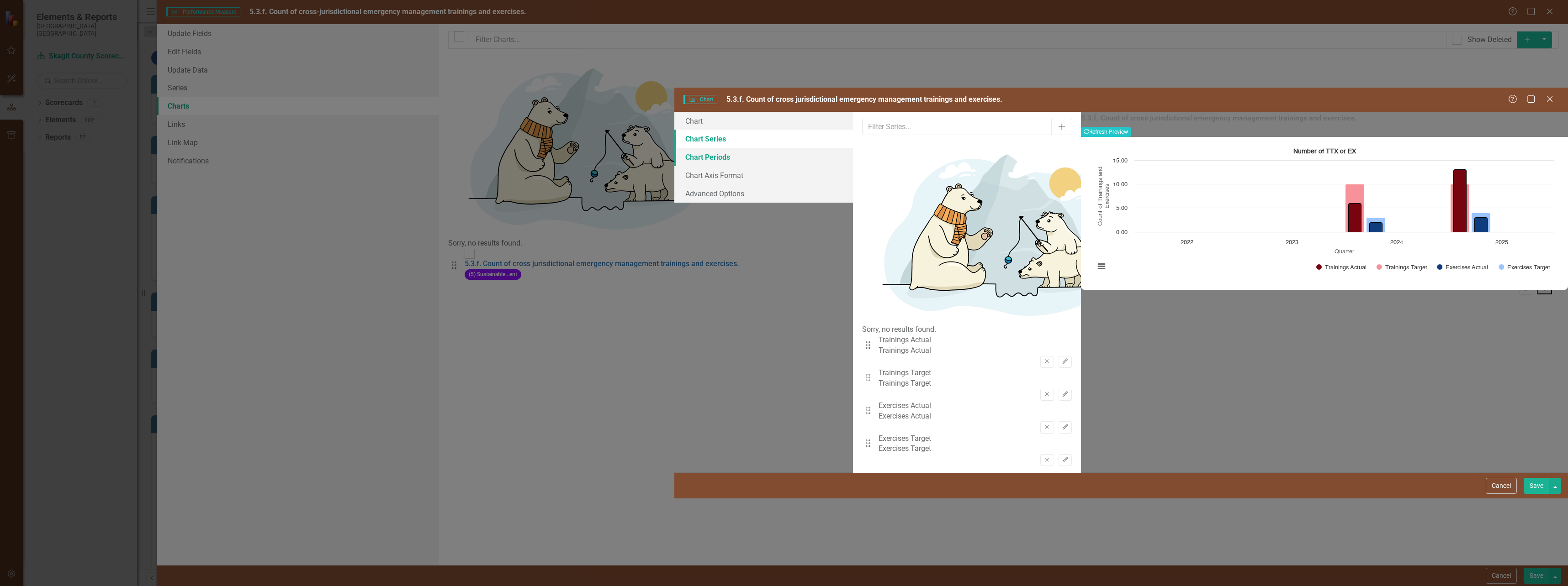
click at [674, 148] on link "Chart Periods" at bounding box center [763, 158] width 179 height 19
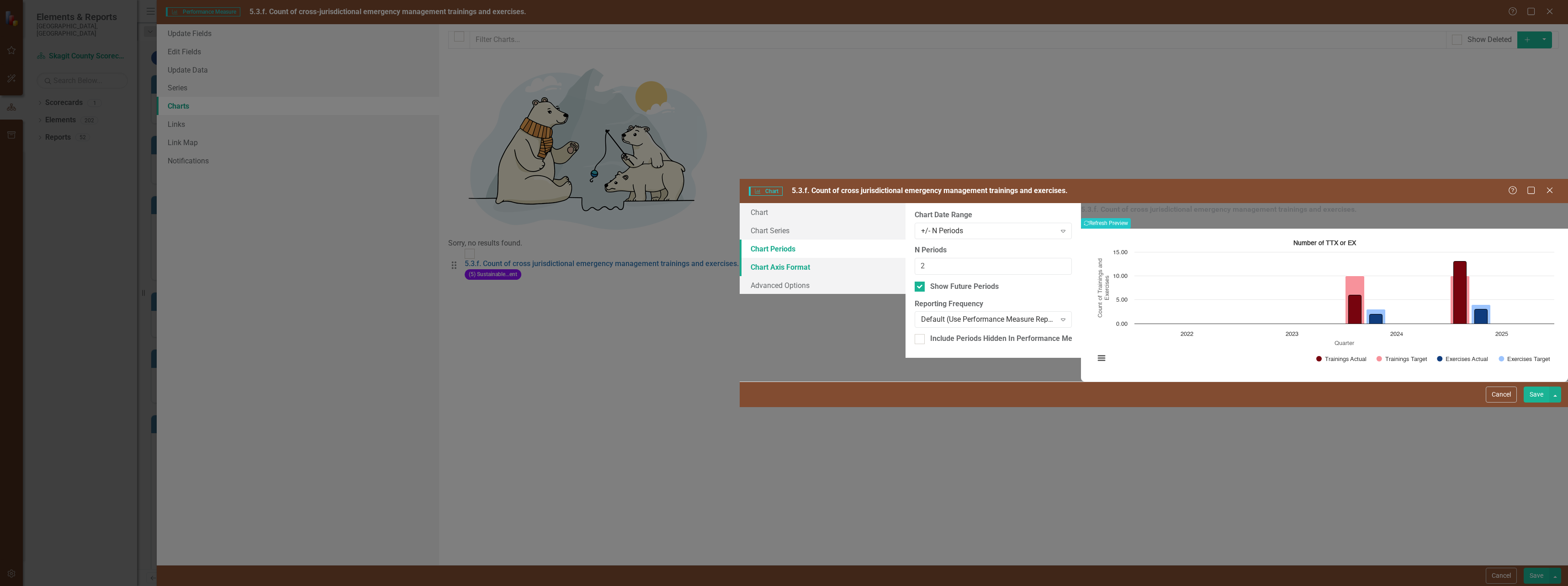
click at [739, 258] on link "Chart Axis Format" at bounding box center [822, 267] width 166 height 19
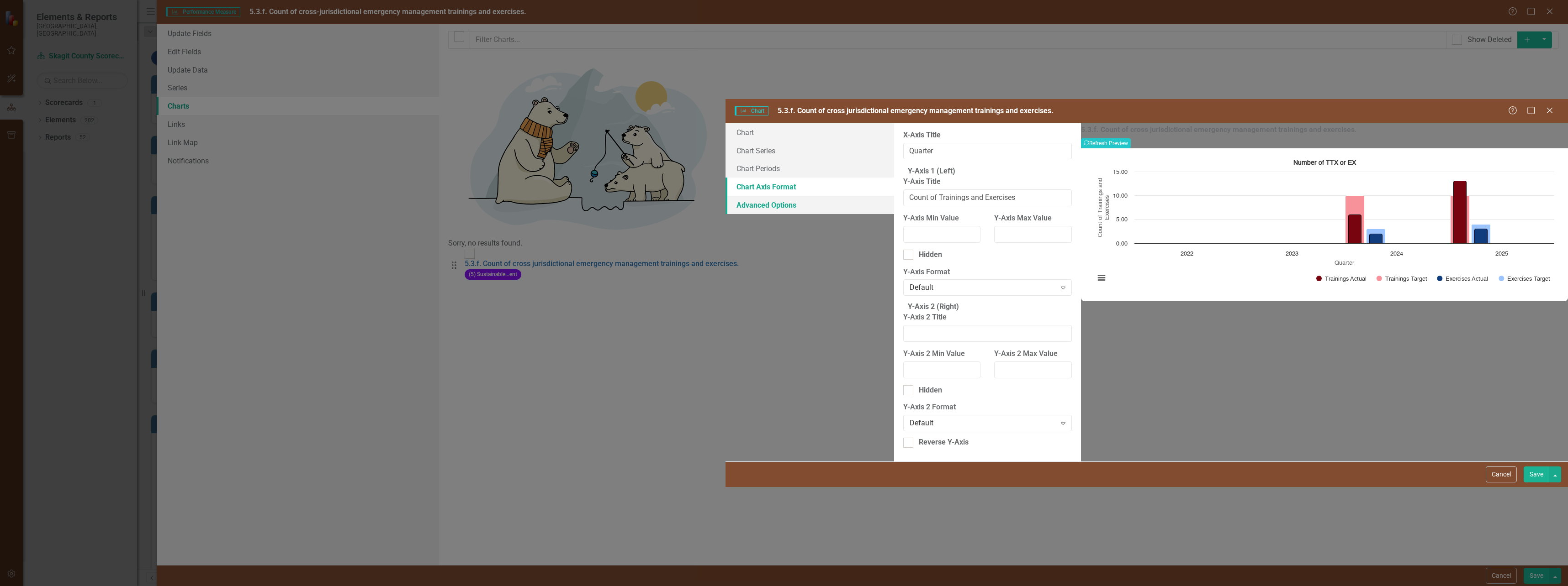
click at [725, 196] on link "Advanced Options" at bounding box center [809, 205] width 169 height 19
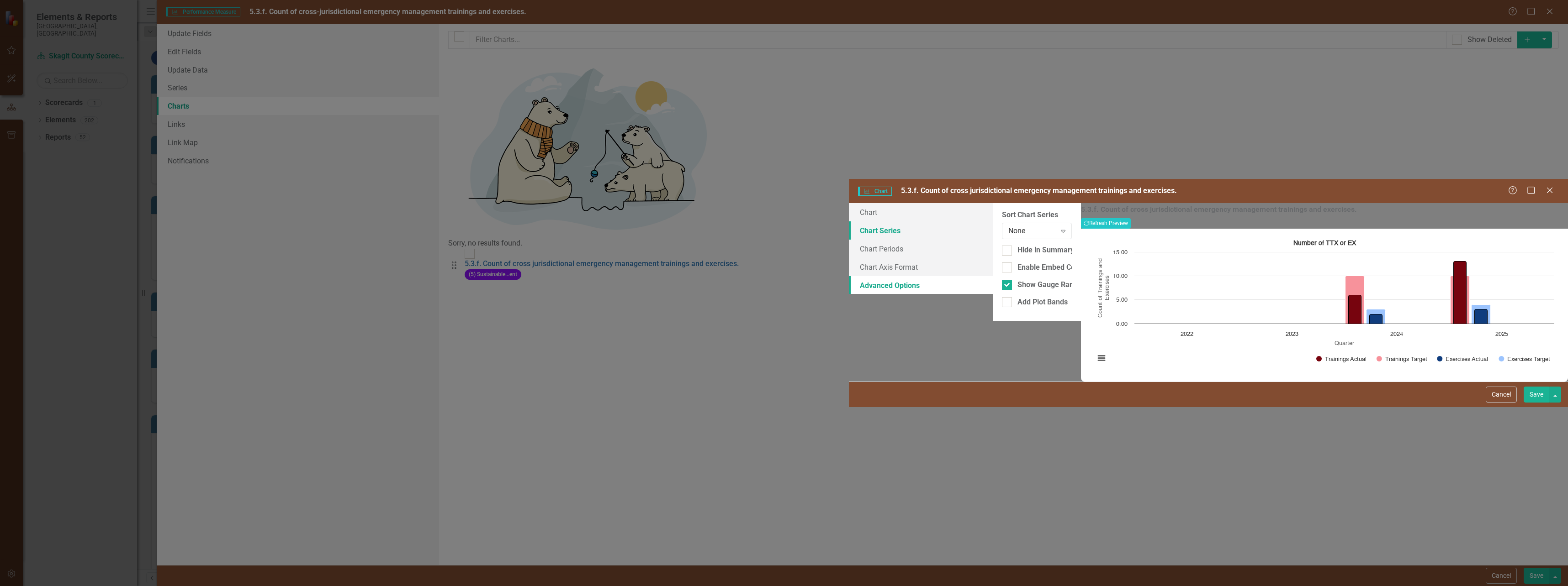
click at [849, 221] on link "Chart Series" at bounding box center [920, 231] width 144 height 19
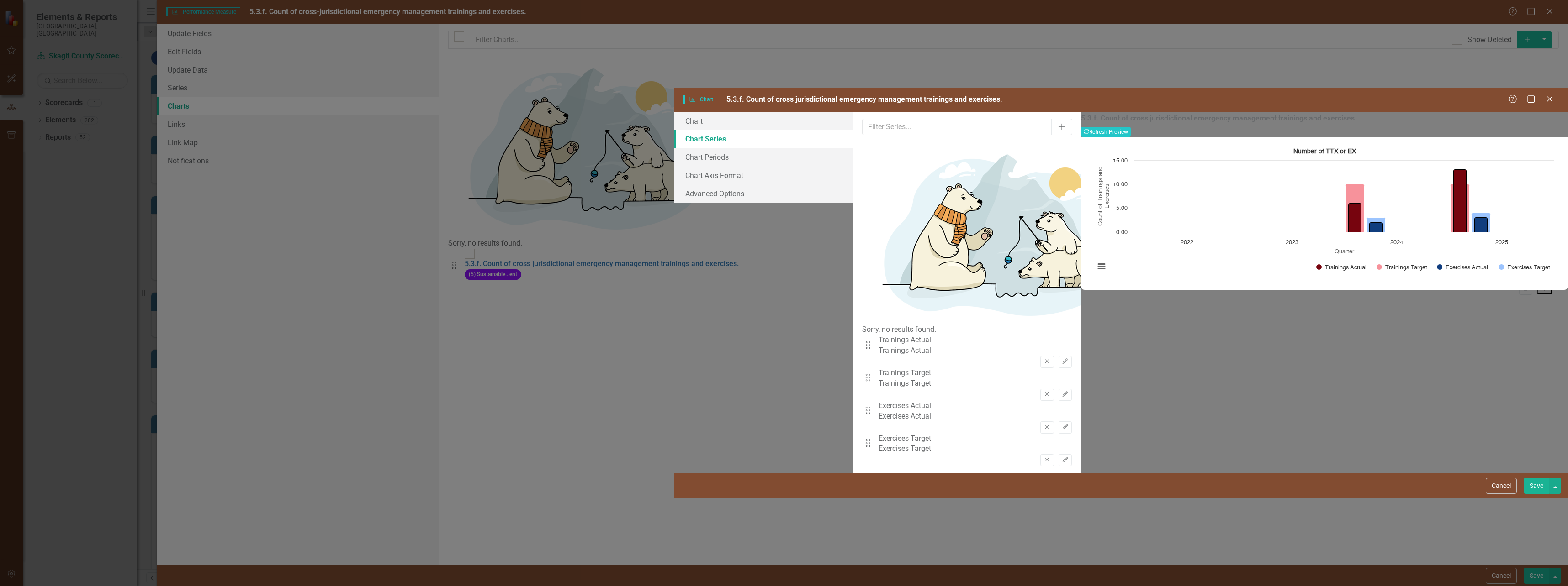
click at [862, 335] on div "Drag Trainings Actual Trainings Actual Remove Edit" at bounding box center [967, 352] width 210 height 33
click at [1059, 356] on button "Edit" at bounding box center [1065, 362] width 13 height 12
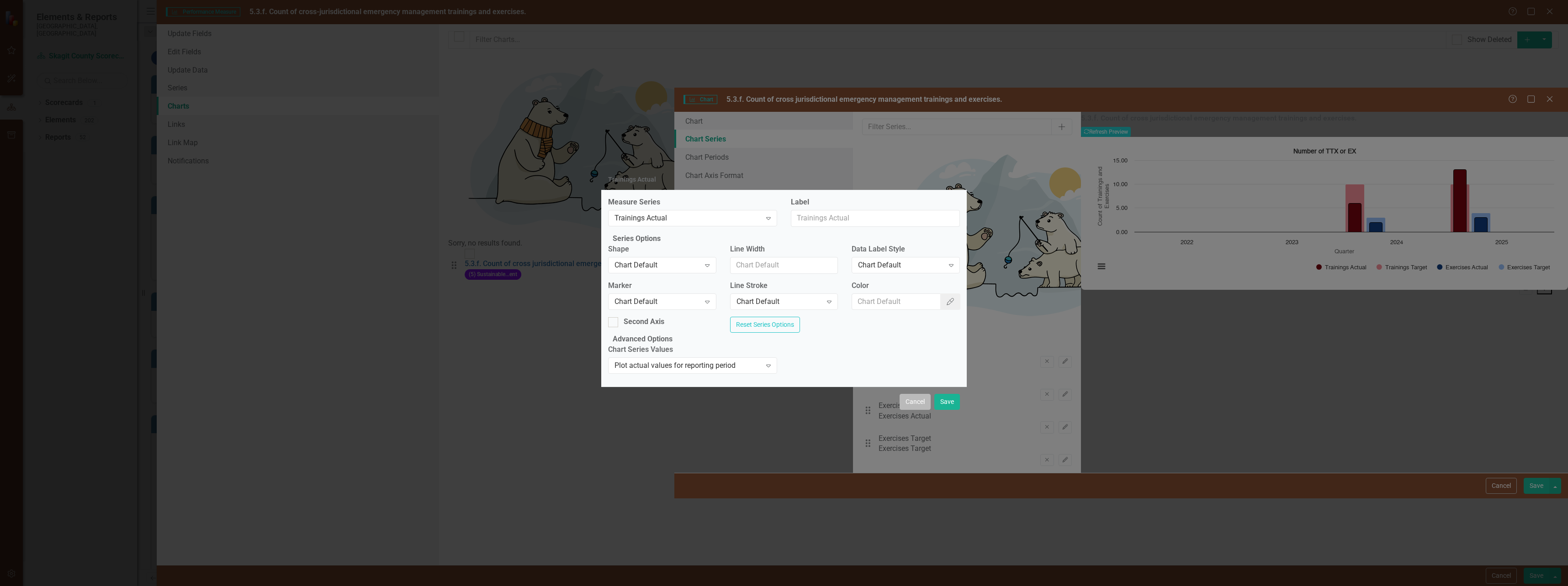
click at [913, 410] on button "Cancel" at bounding box center [915, 402] width 31 height 16
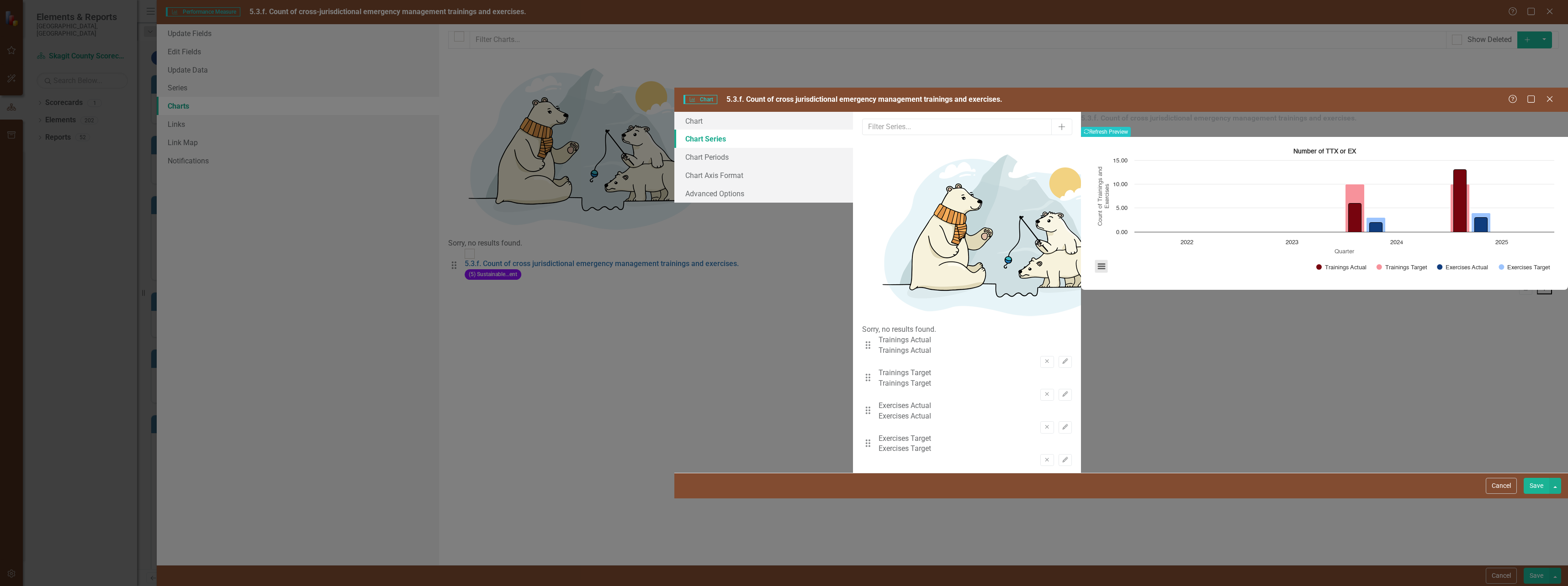
click at [1099, 260] on button "View chart menu, Number of TTX or EX" at bounding box center [1101, 266] width 12 height 12
click at [1027, 213] on div "From this tab, you can select the series that you want to include in your chart…" at bounding box center [967, 293] width 228 height 362
click at [674, 112] on link "Chart" at bounding box center [763, 121] width 179 height 19
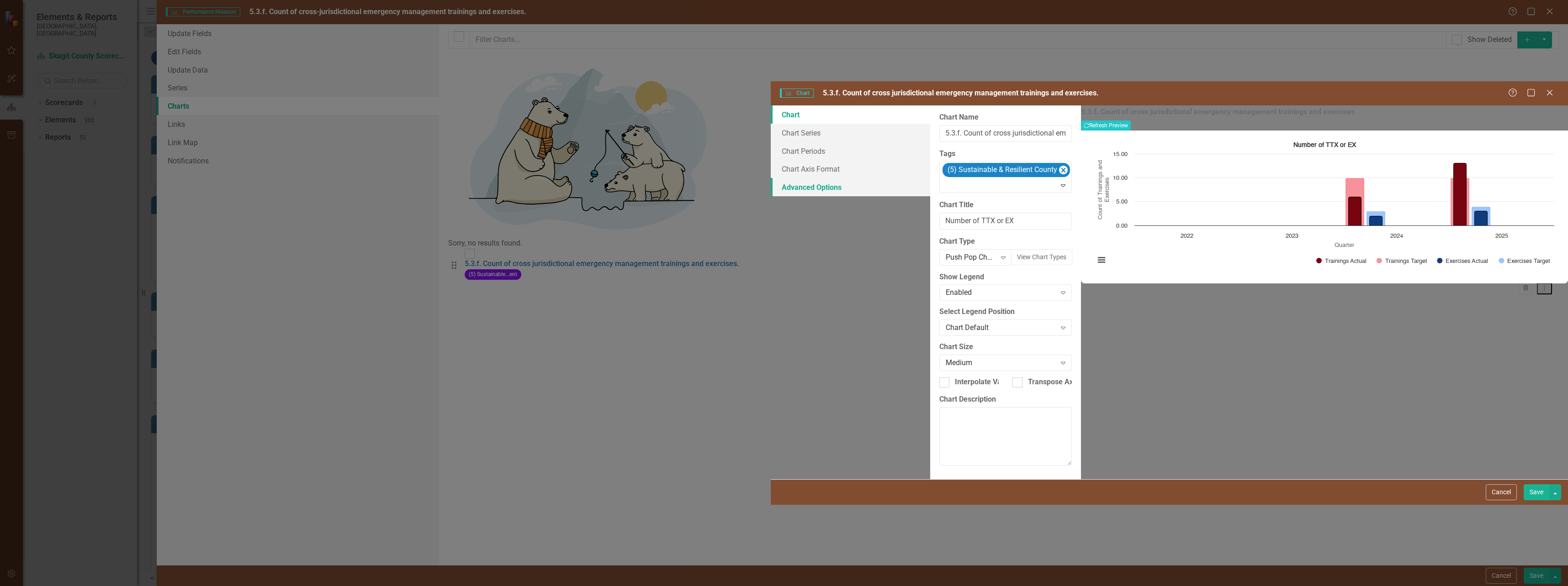
click at [770, 178] on link "Advanced Options" at bounding box center [850, 187] width 159 height 19
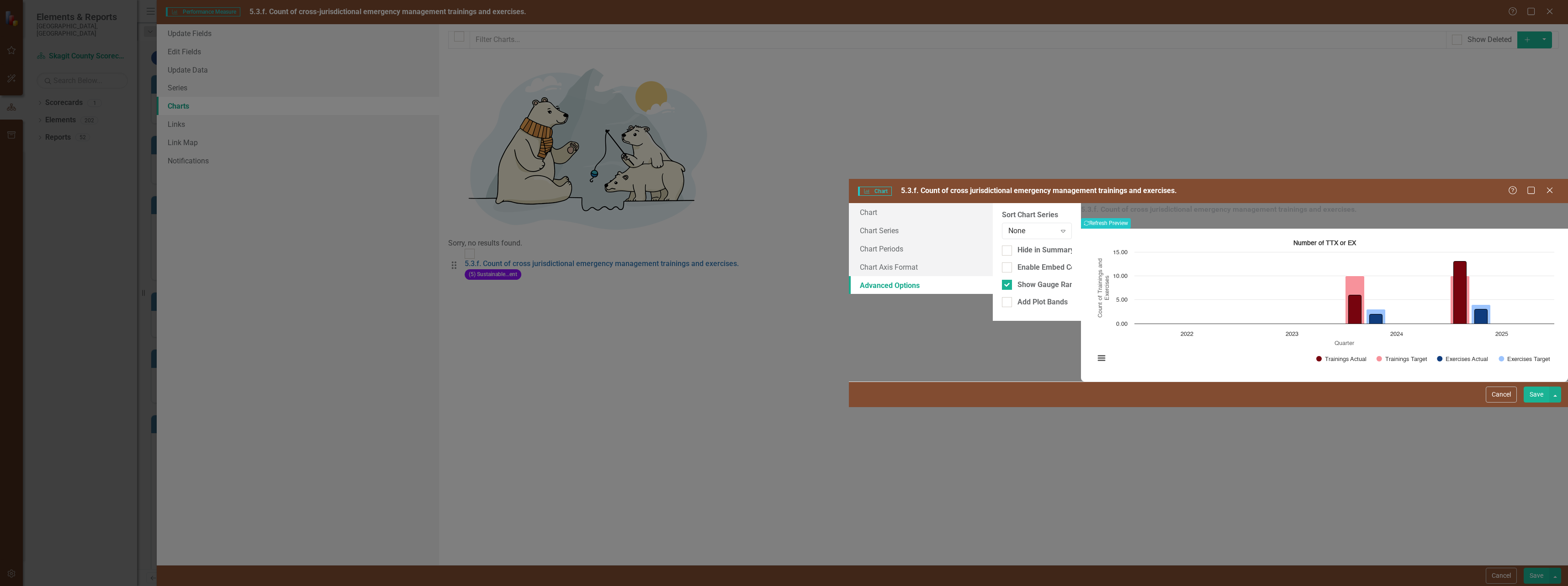
click at [1539, 403] on button "Save" at bounding box center [1536, 394] width 26 height 16
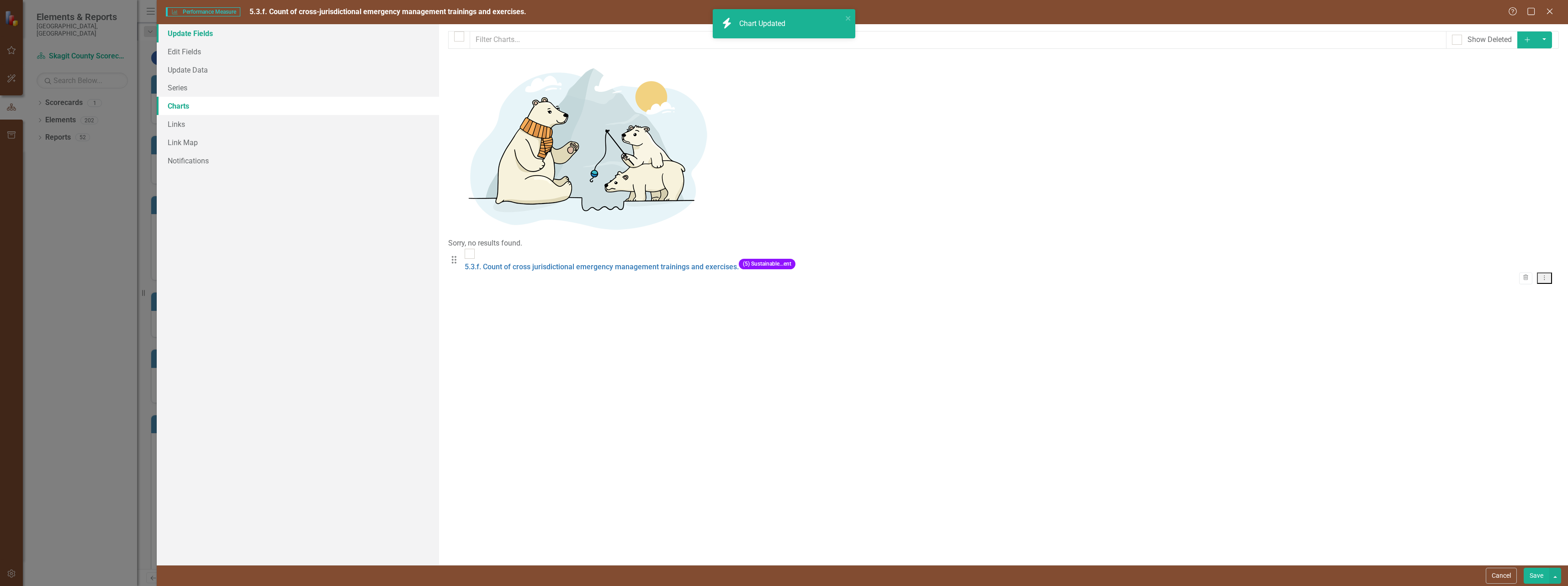
click at [208, 32] on link "Update Fields" at bounding box center [298, 33] width 283 height 19
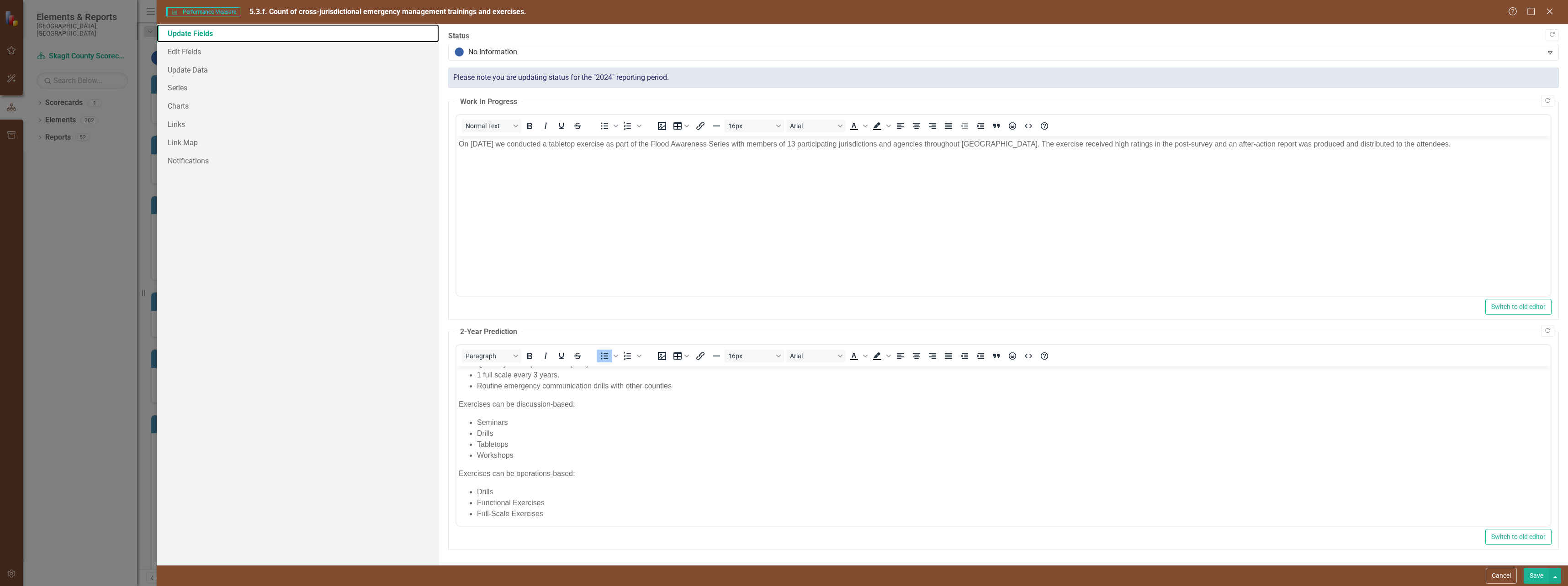
scroll to position [13, 0]
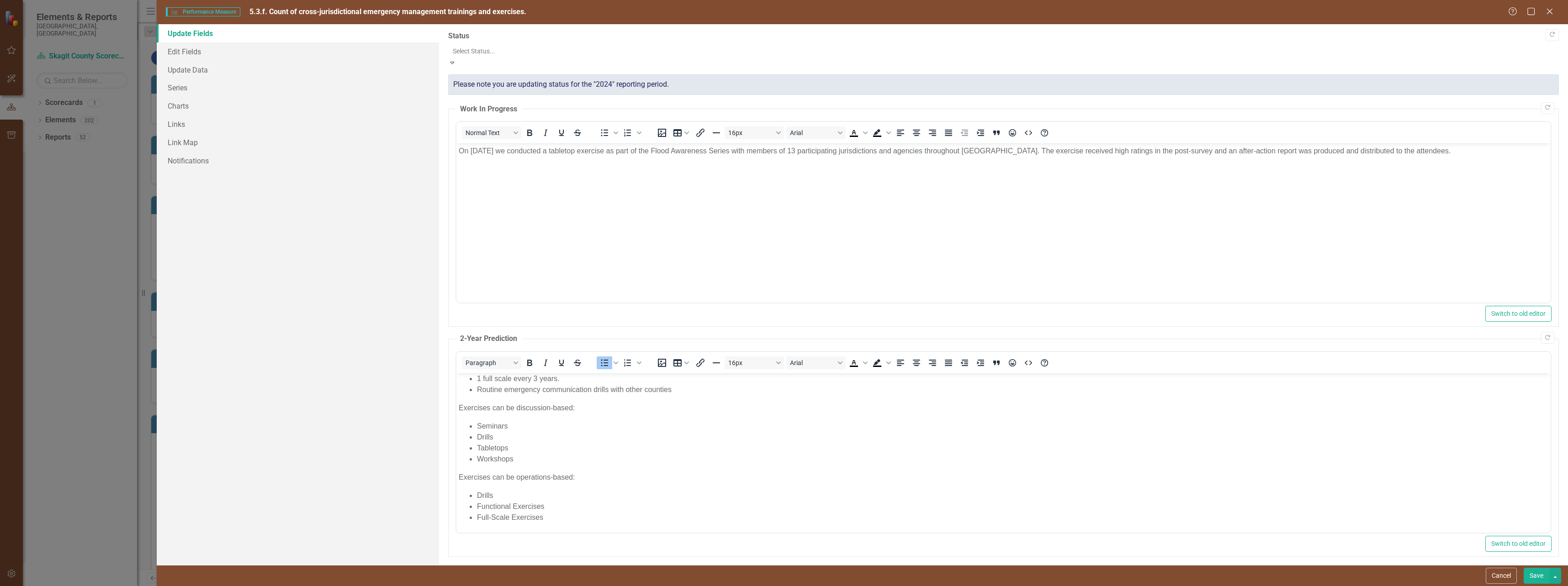
click at [486, 50] on div at bounding box center [1003, 51] width 1101 height 11
click at [494, 53] on div at bounding box center [1003, 51] width 1101 height 11
click at [504, 32] on label "Status" at bounding box center [1003, 36] width 1111 height 11
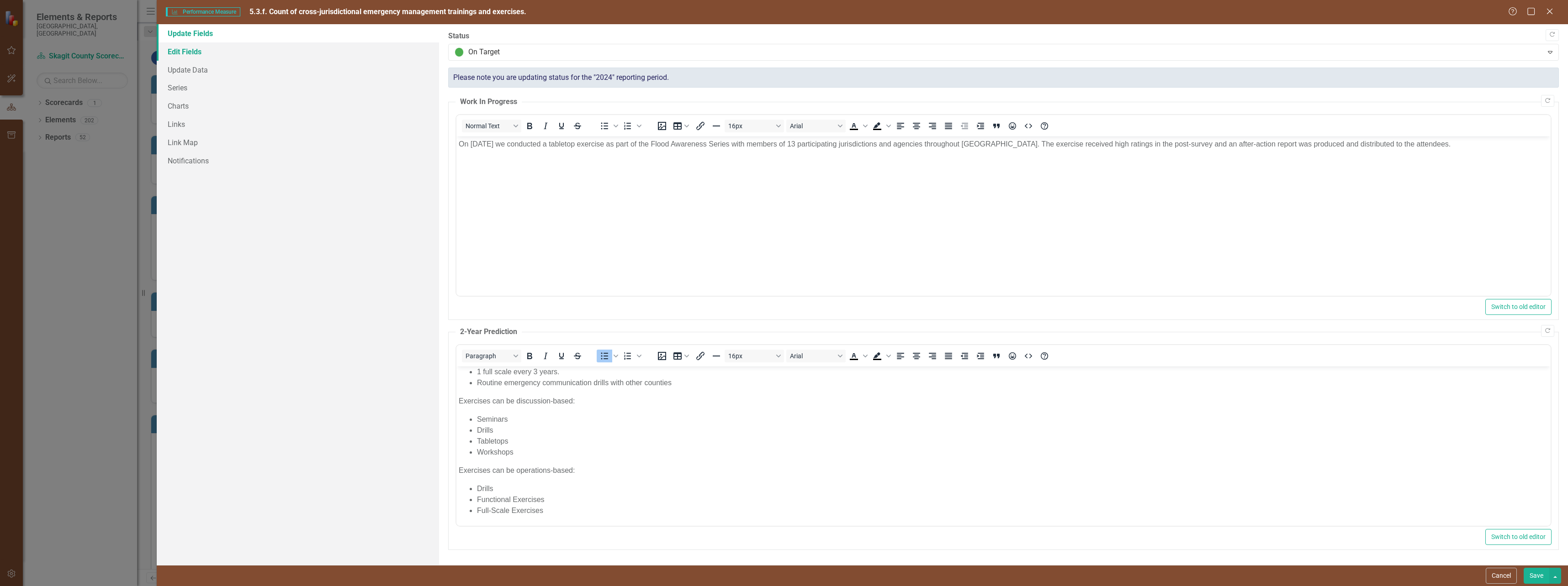
click at [193, 49] on link "Edit Fields" at bounding box center [298, 52] width 283 height 19
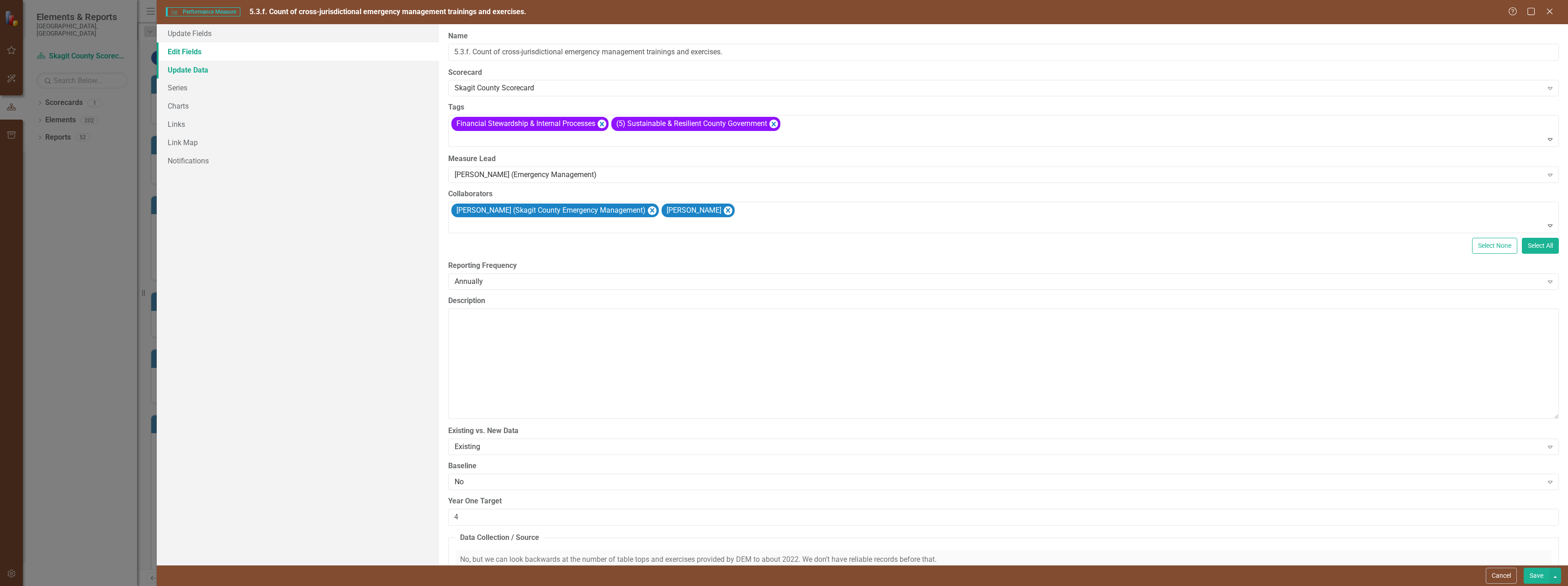
click at [193, 71] on link "Update Data" at bounding box center [298, 70] width 283 height 19
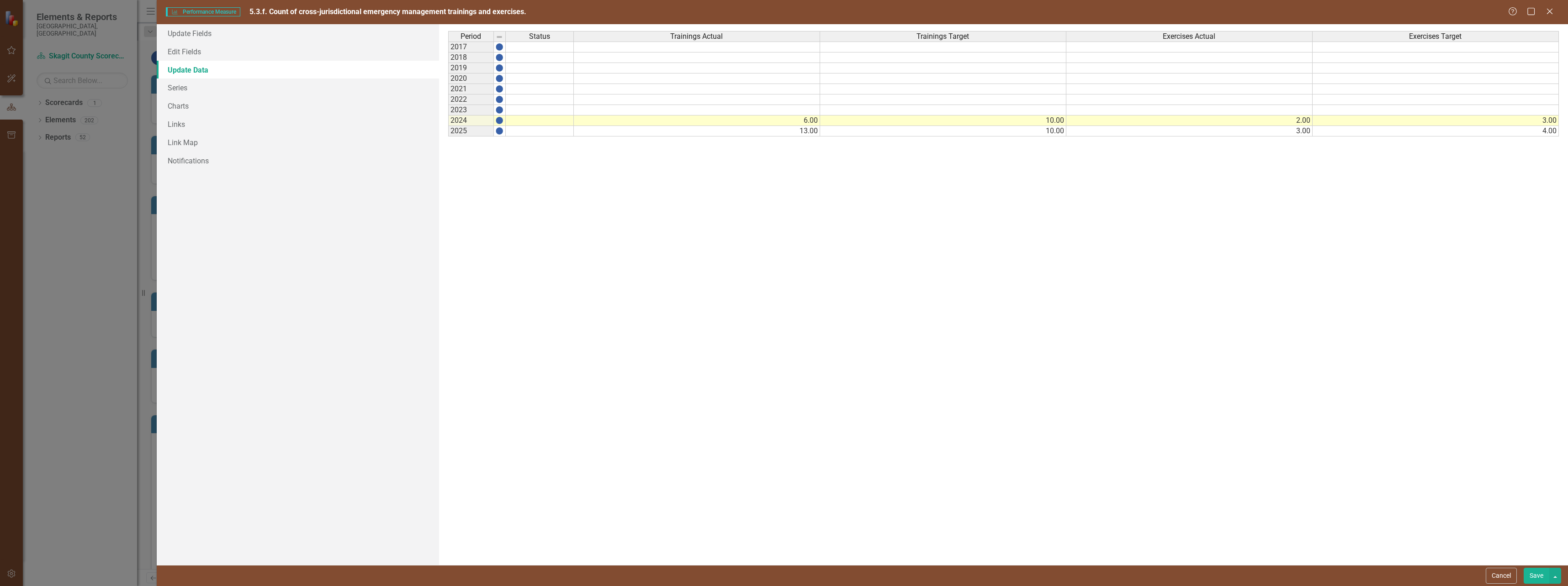
click at [1058, 120] on td "10.00" at bounding box center [943, 121] width 246 height 11
type textarea "1"
click at [1191, 236] on div "Period Status Trainings Actual Trainings Target Exercises Actual Exercises Targ…" at bounding box center [1003, 294] width 1111 height 527
click at [1551, 121] on td "3.00" at bounding box center [1435, 121] width 246 height 11
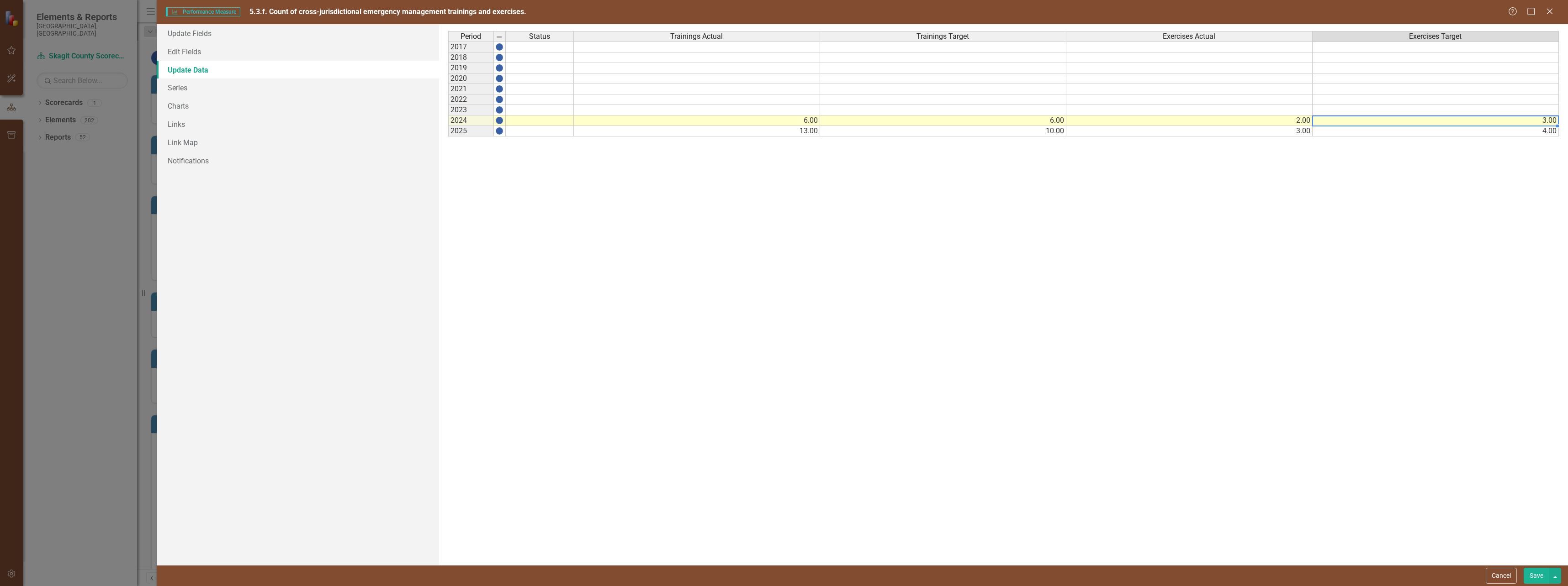
click at [1551, 121] on td "3.00" at bounding box center [1435, 121] width 246 height 11
type textarea "3"
type textarea "2"
click at [1358, 242] on div "Period Status Trainings Actual Trainings Target Exercises Actual Exercises Targ…" at bounding box center [1003, 294] width 1111 height 527
click at [208, 40] on link "Update Fields" at bounding box center [298, 33] width 283 height 19
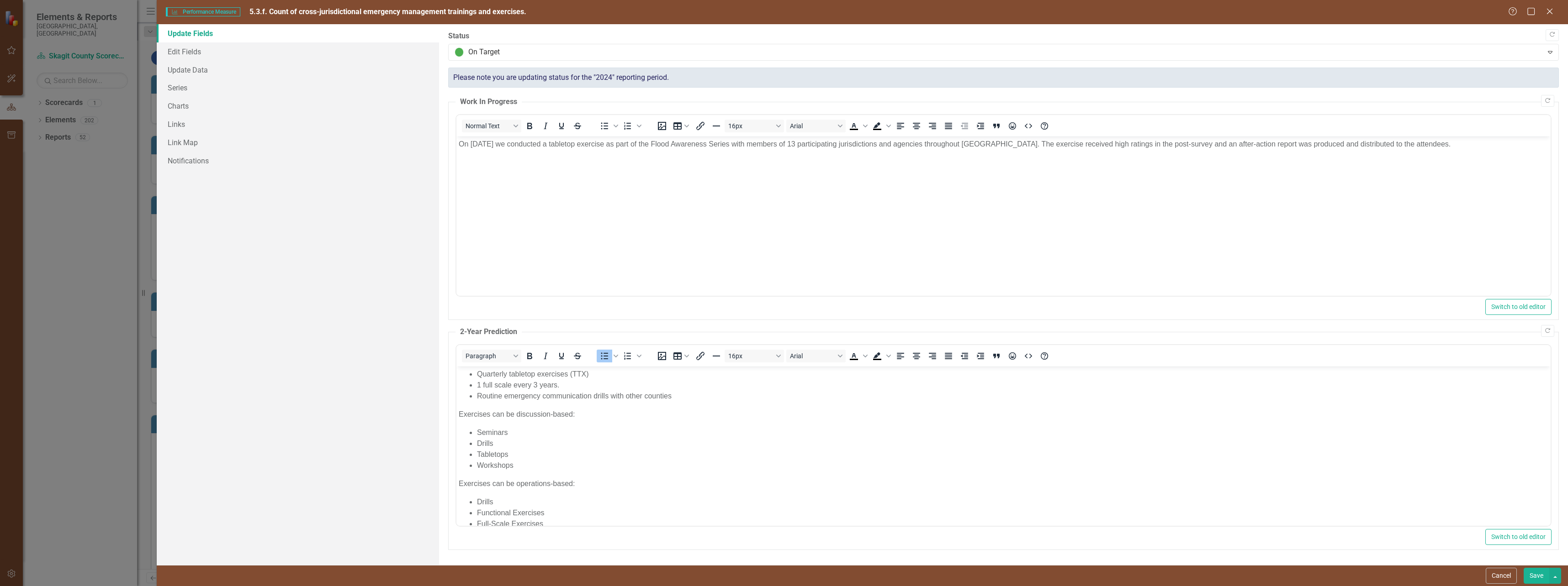
click at [1528, 574] on button "Save" at bounding box center [1536, 576] width 26 height 16
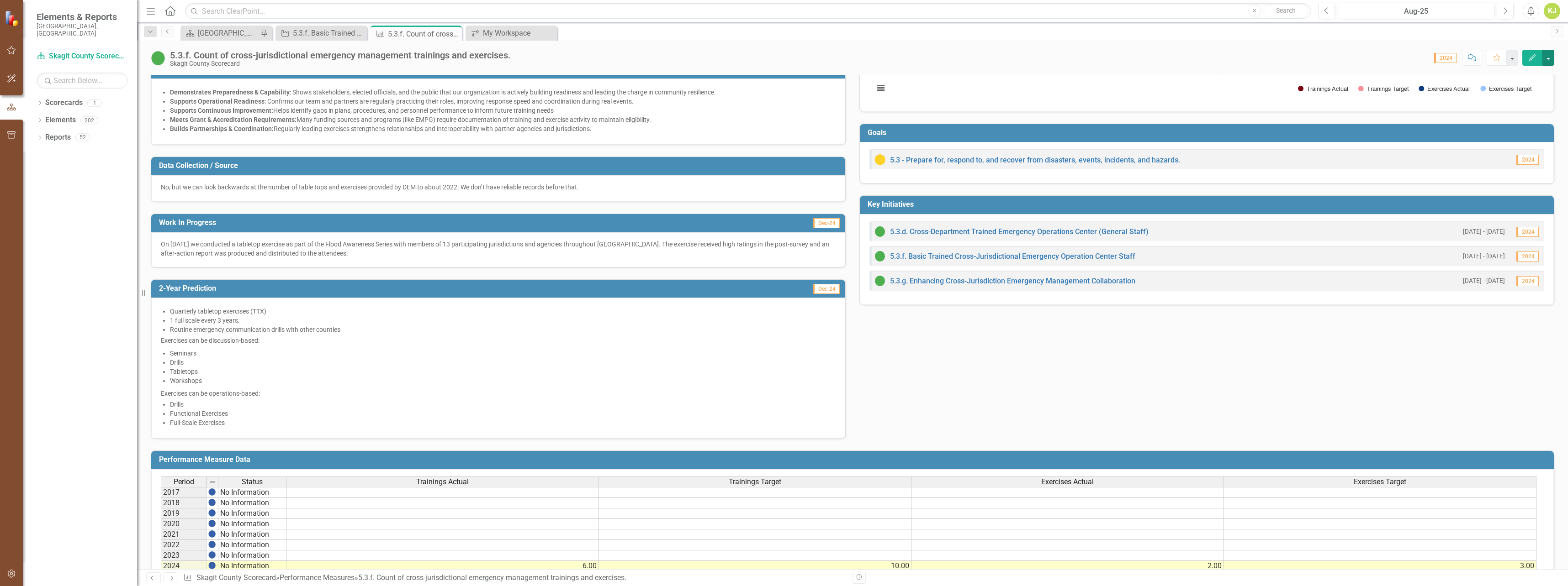
scroll to position [229, 0]
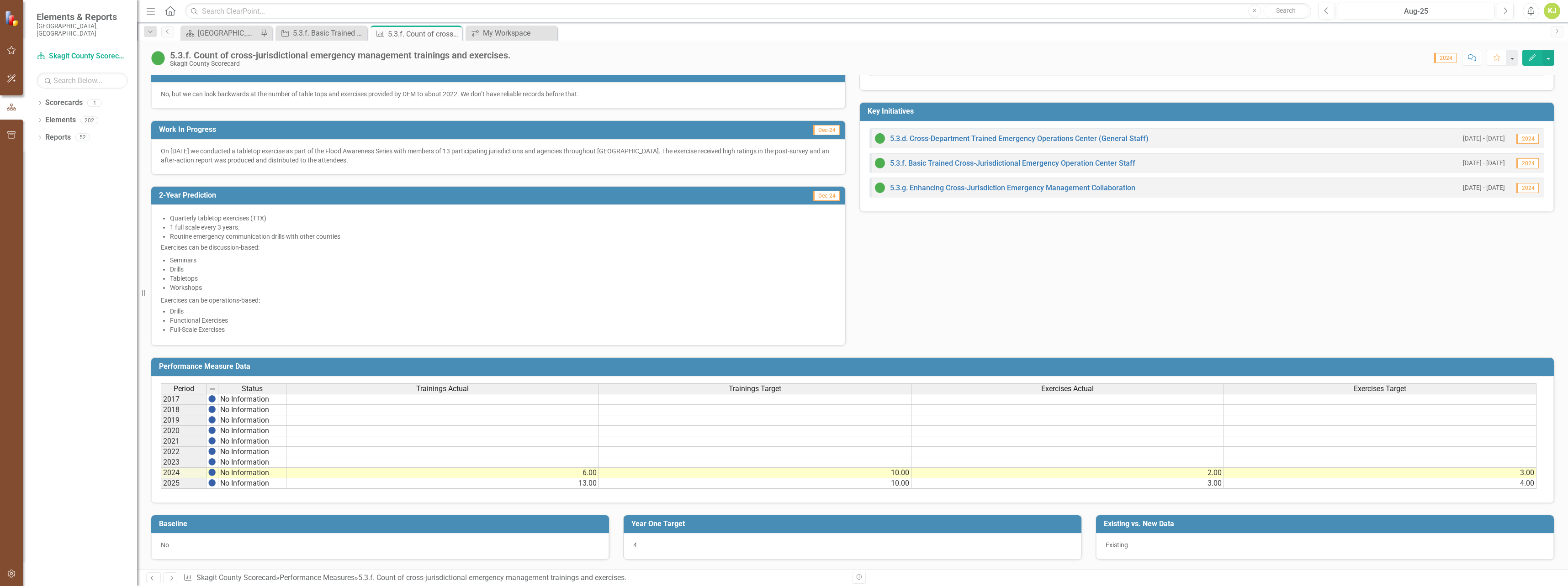
click at [902, 474] on td "10.00" at bounding box center [755, 473] width 312 height 11
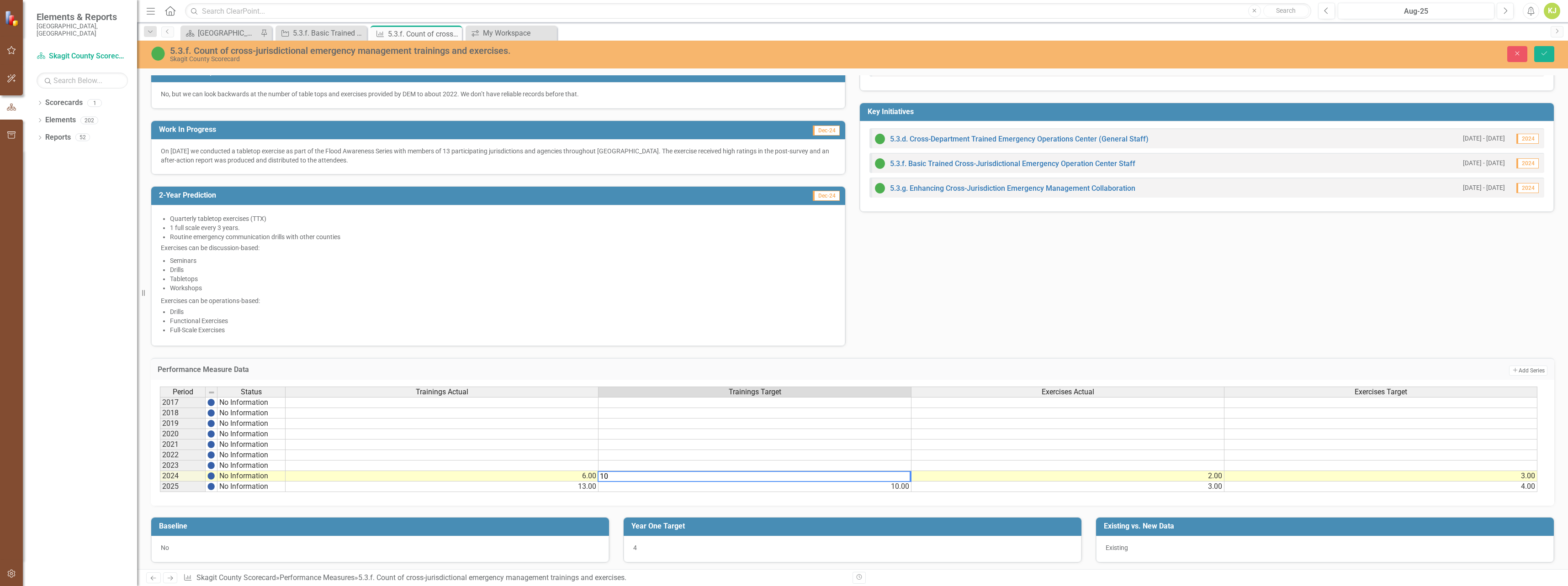
type textarea "1"
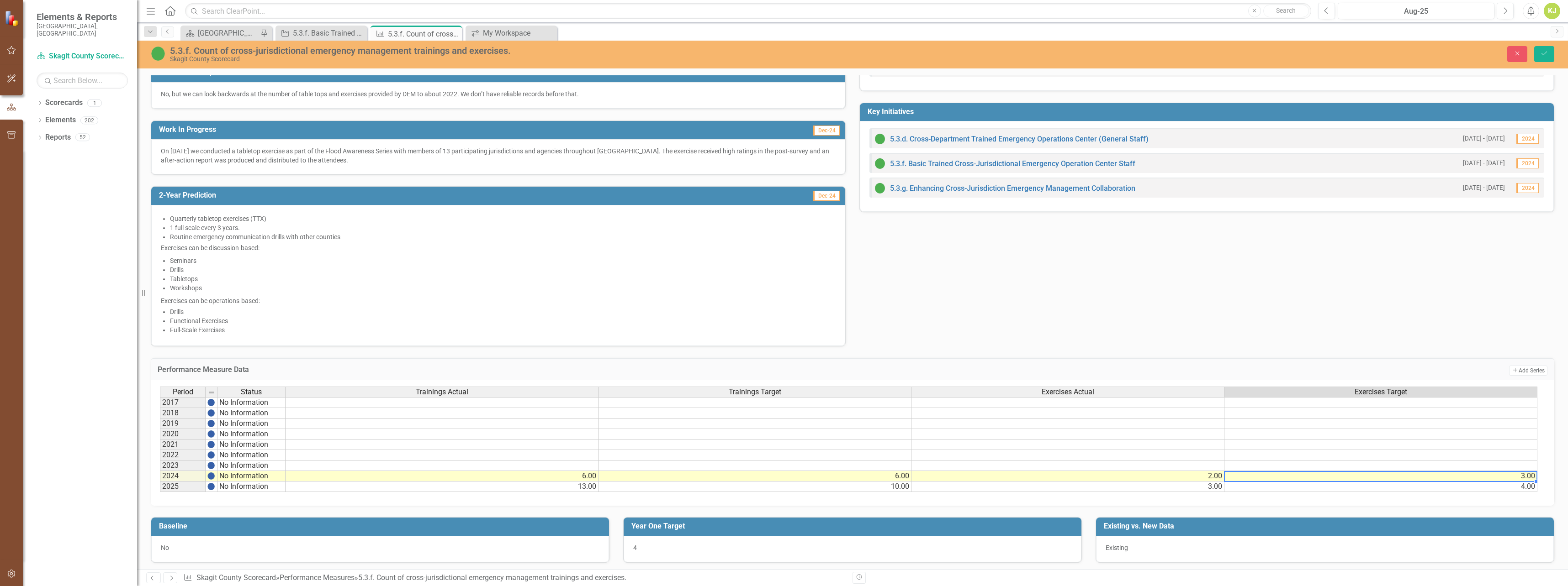
click at [1535, 477] on td "3.00" at bounding box center [1381, 477] width 313 height 11
type textarea "3"
type textarea "2"
click at [1172, 329] on div "Tags Financial Stewa...ses (5) Sustainable...ent Measure Lead KJ Kevin Jackman …" at bounding box center [852, 90] width 1417 height 511
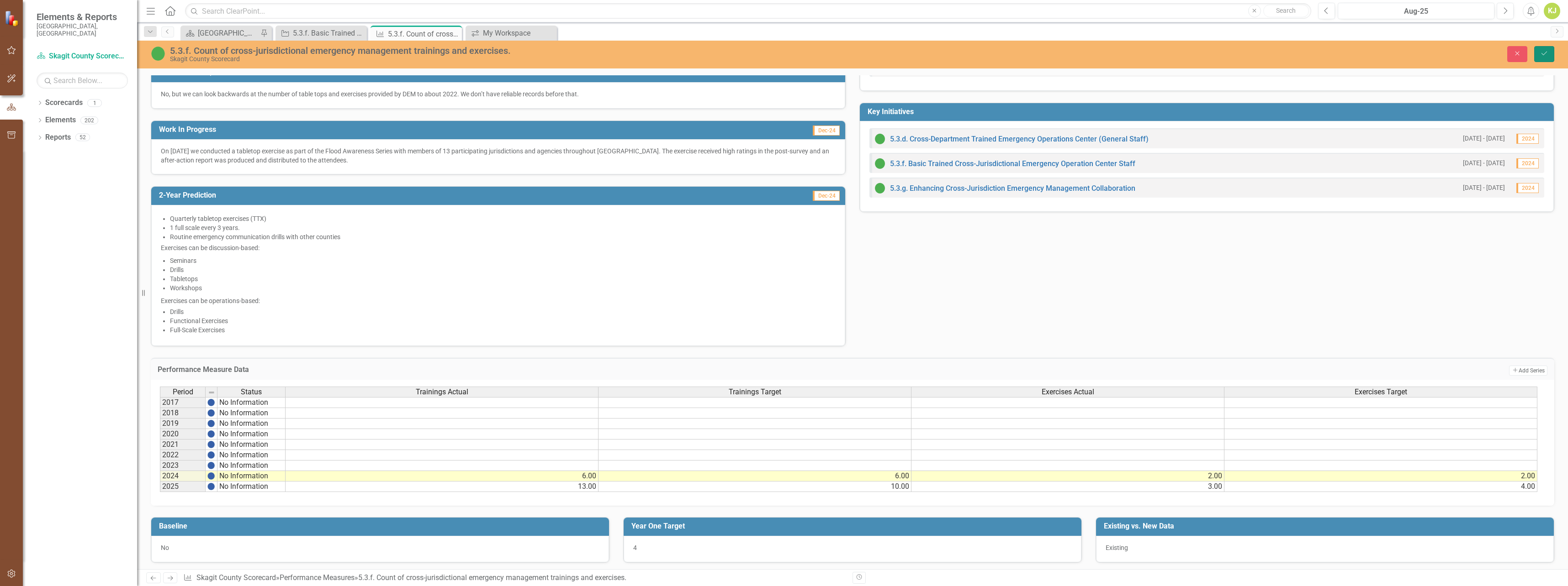
click at [1539, 51] on button "Save" at bounding box center [1544, 54] width 20 height 16
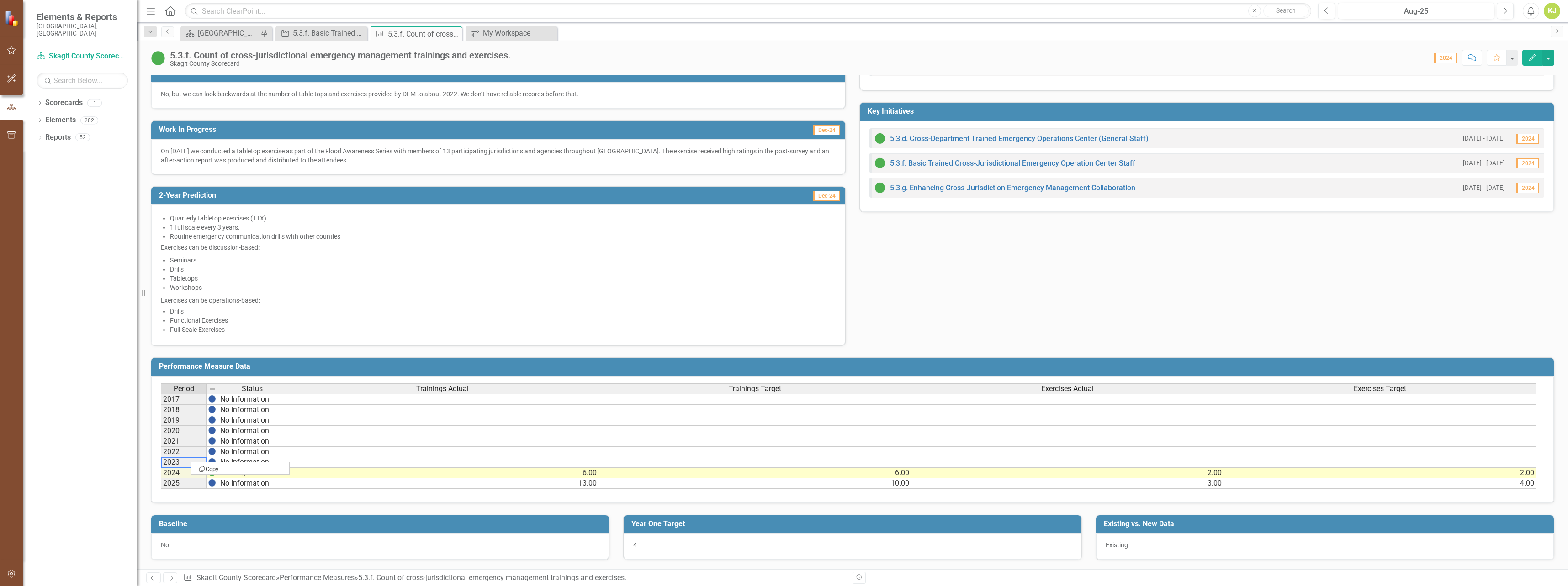
click at [300, 366] on h3 "Performance Measure Data" at bounding box center [854, 366] width 1390 height 9
click at [1189, 333] on div "Tags Financial Stewa...ses (5) Sustainable...ent Measure Lead KJ Kevin Jackman …" at bounding box center [852, 90] width 1417 height 511
click at [1549, 59] on button "button" at bounding box center [1548, 57] width 12 height 16
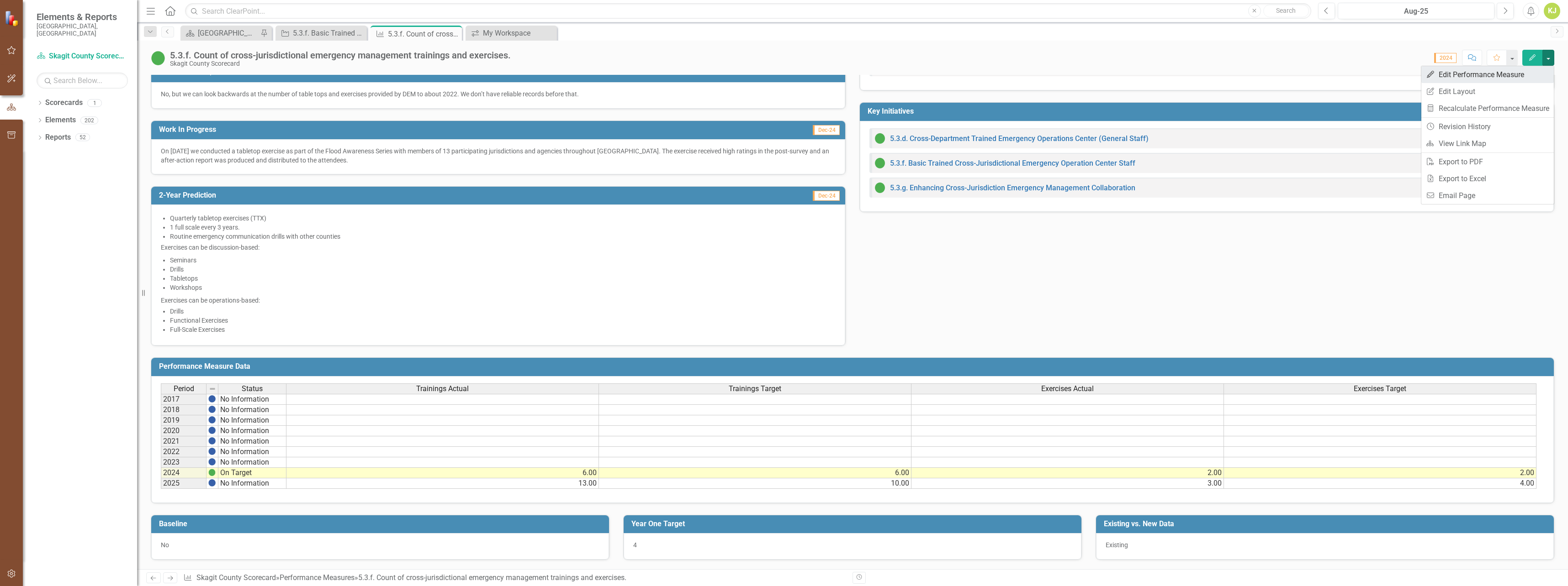
click at [1498, 75] on link "Edit Edit Performance Measure" at bounding box center [1487, 75] width 133 height 17
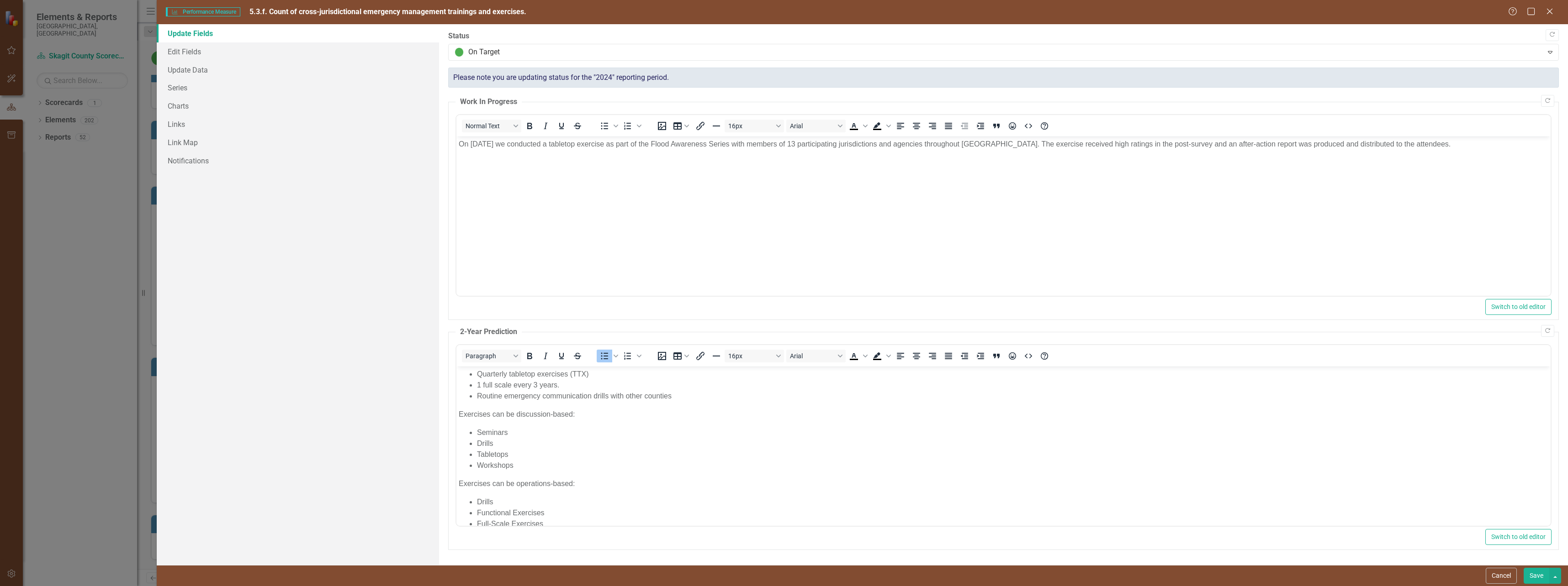
scroll to position [0, 0]
click at [186, 52] on link "Edit Fields" at bounding box center [298, 52] width 283 height 19
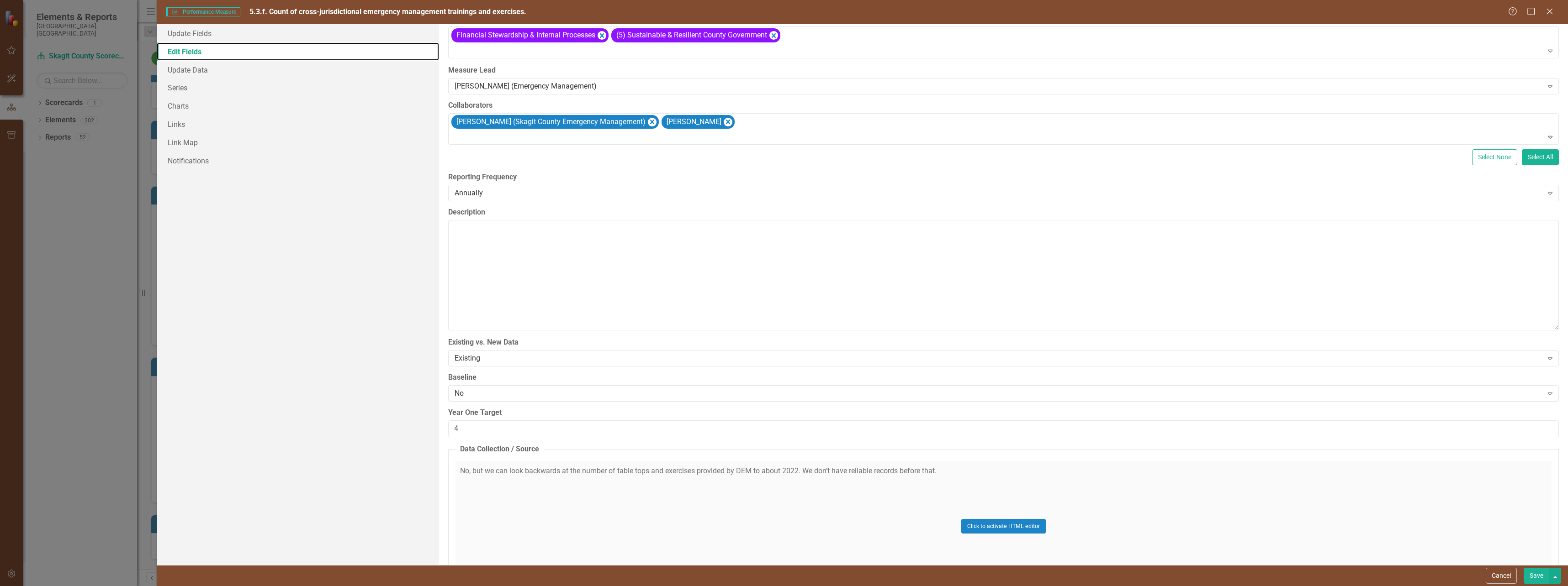
scroll to position [274, 0]
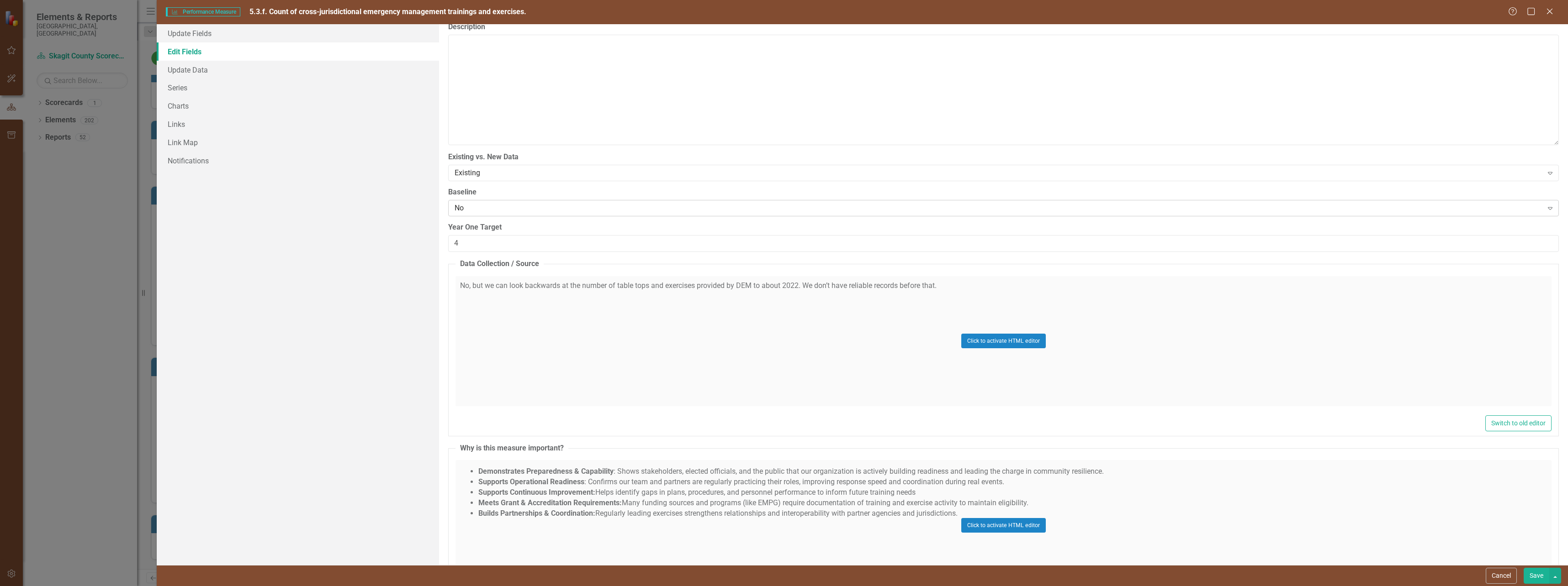
click at [490, 206] on div "No" at bounding box center [998, 209] width 1088 height 11
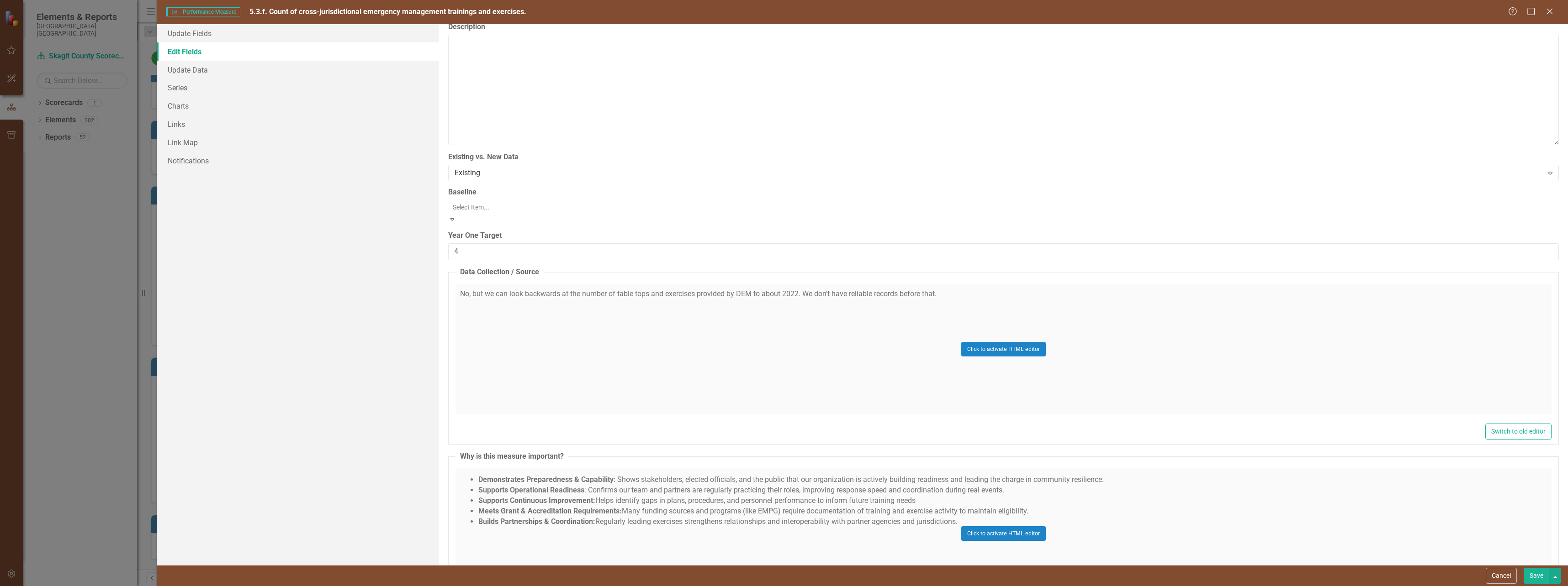
click at [505, 196] on label "Baseline" at bounding box center [1003, 192] width 1111 height 11
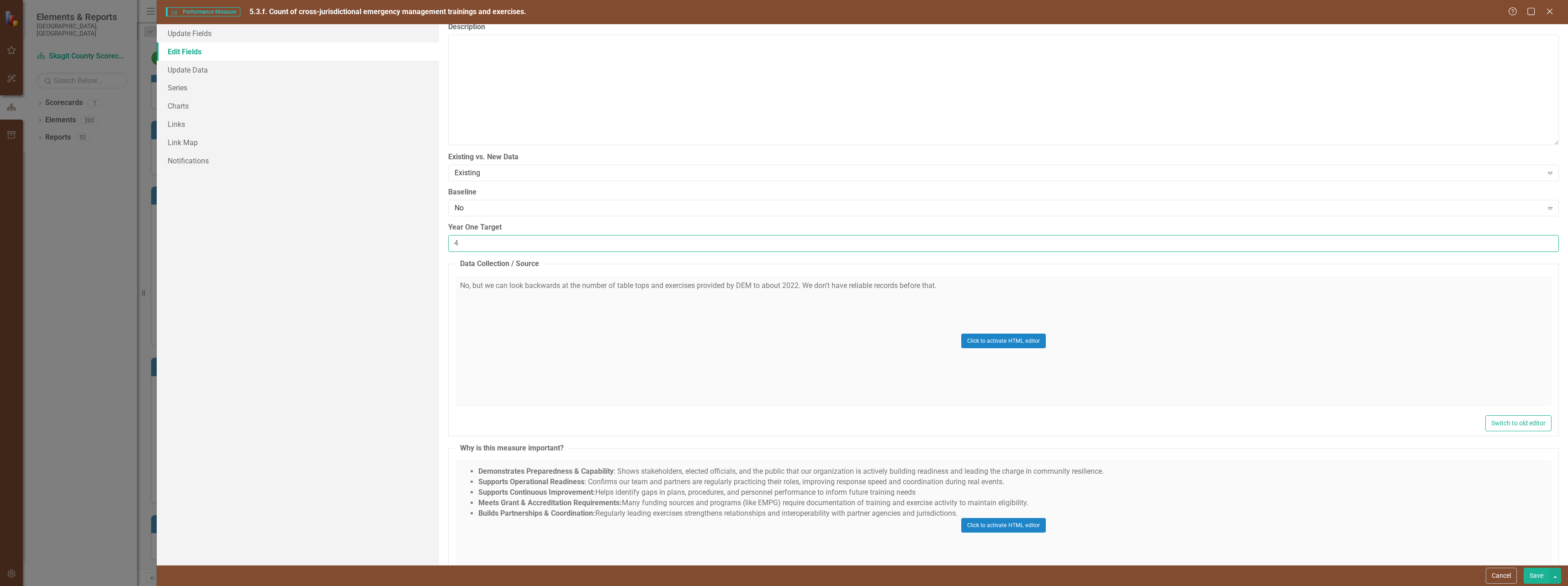
drag, startPoint x: 477, startPoint y: 242, endPoint x: 454, endPoint y: 242, distance: 23.0
click at [454, 242] on input "4" at bounding box center [1003, 244] width 1111 height 17
click at [467, 238] on input "4" at bounding box center [1003, 244] width 1111 height 17
click at [975, 339] on button "Click to activate HTML editor" at bounding box center [1003, 341] width 85 height 15
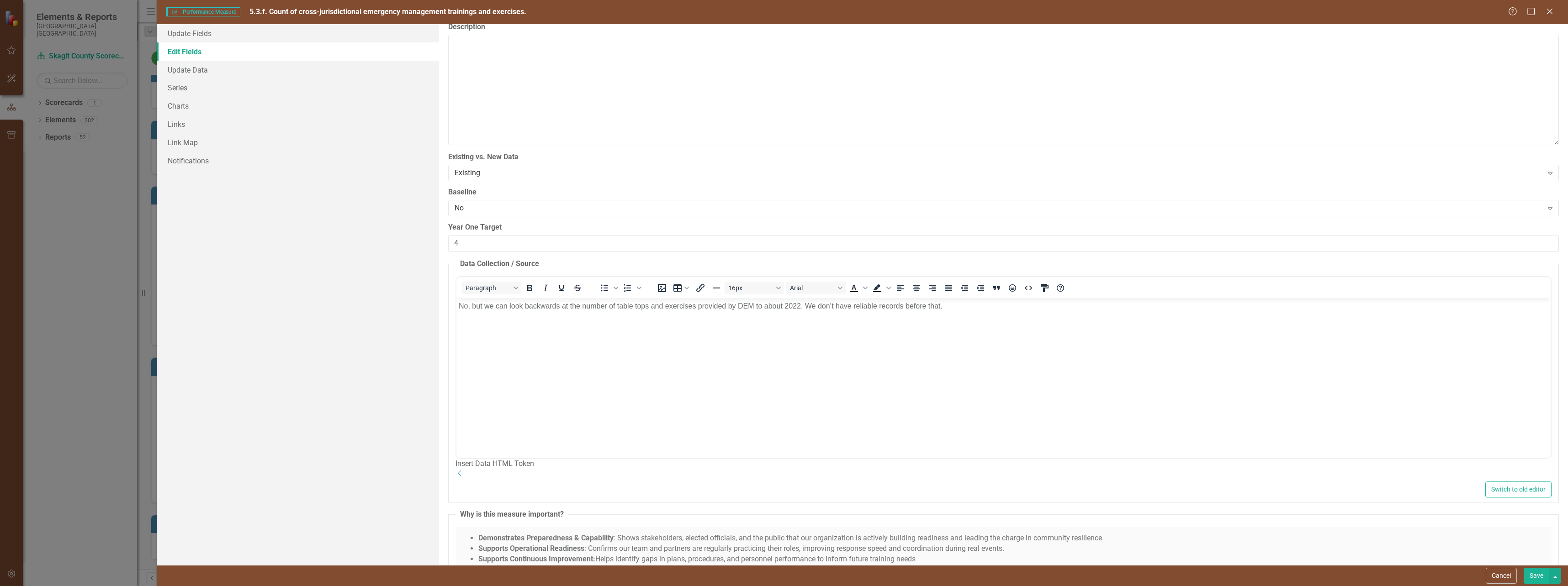
scroll to position [0, 0]
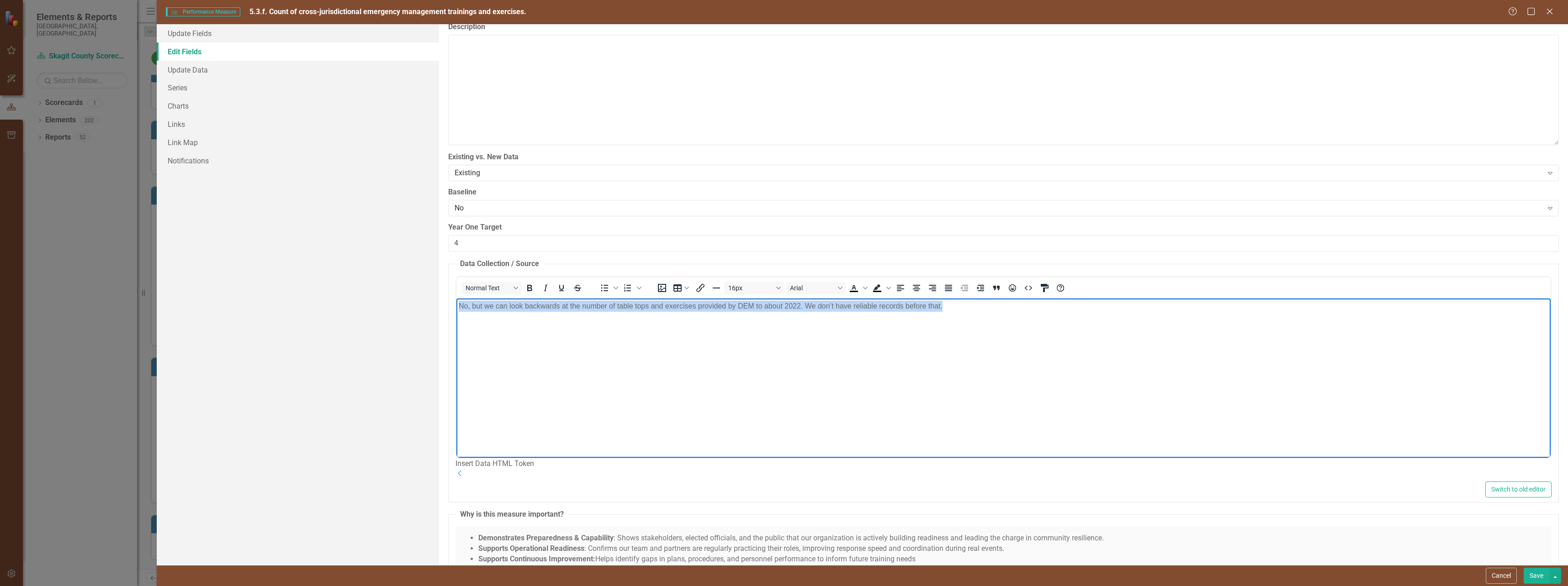
drag, startPoint x: 956, startPoint y: 313, endPoint x: 437, endPoint y: 312, distance: 519.0
click at [456, 312] on html "No, but we can look backwards at the number of table tops and exercises provide…" at bounding box center [1003, 366] width 1094 height 137
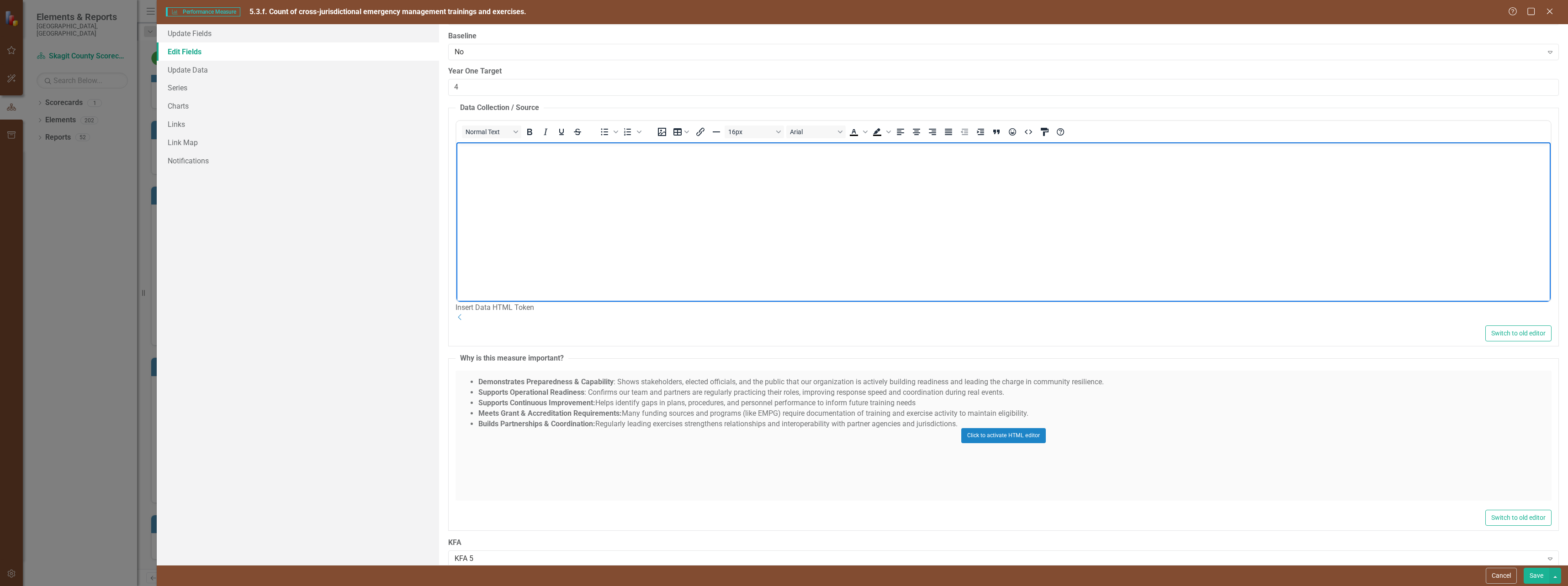
scroll to position [497, 0]
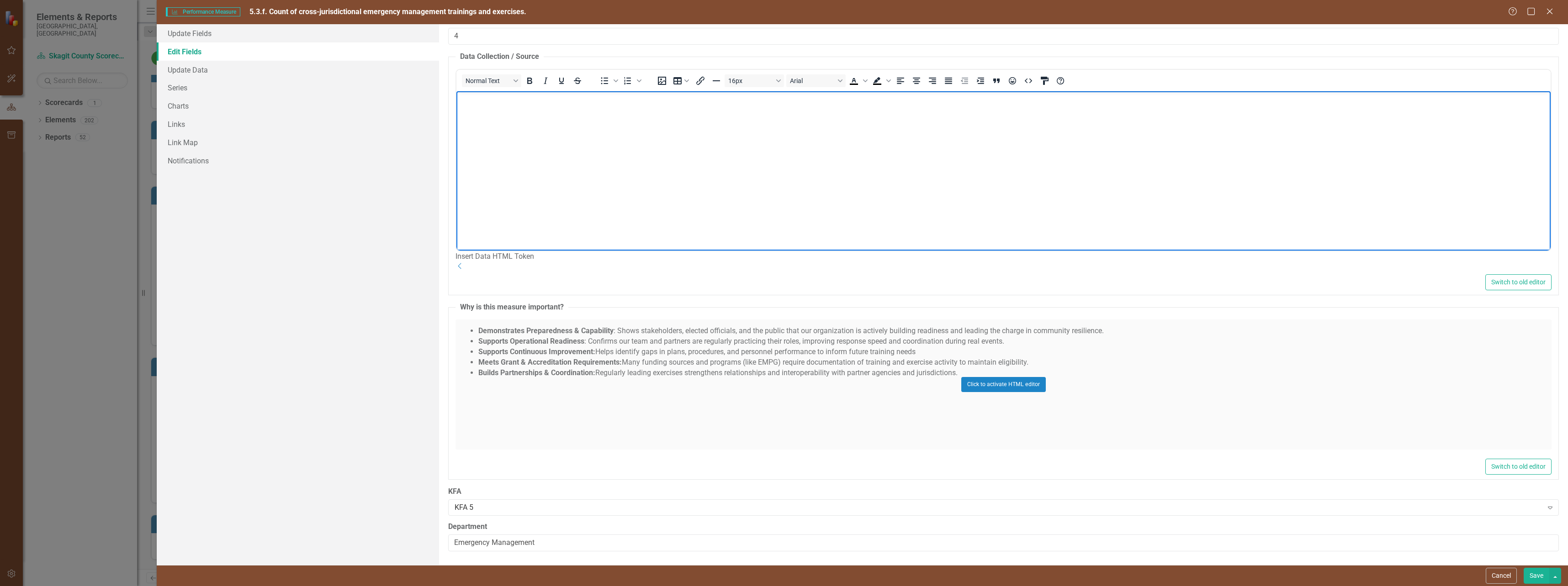
click at [1534, 575] on button "Save" at bounding box center [1536, 576] width 26 height 16
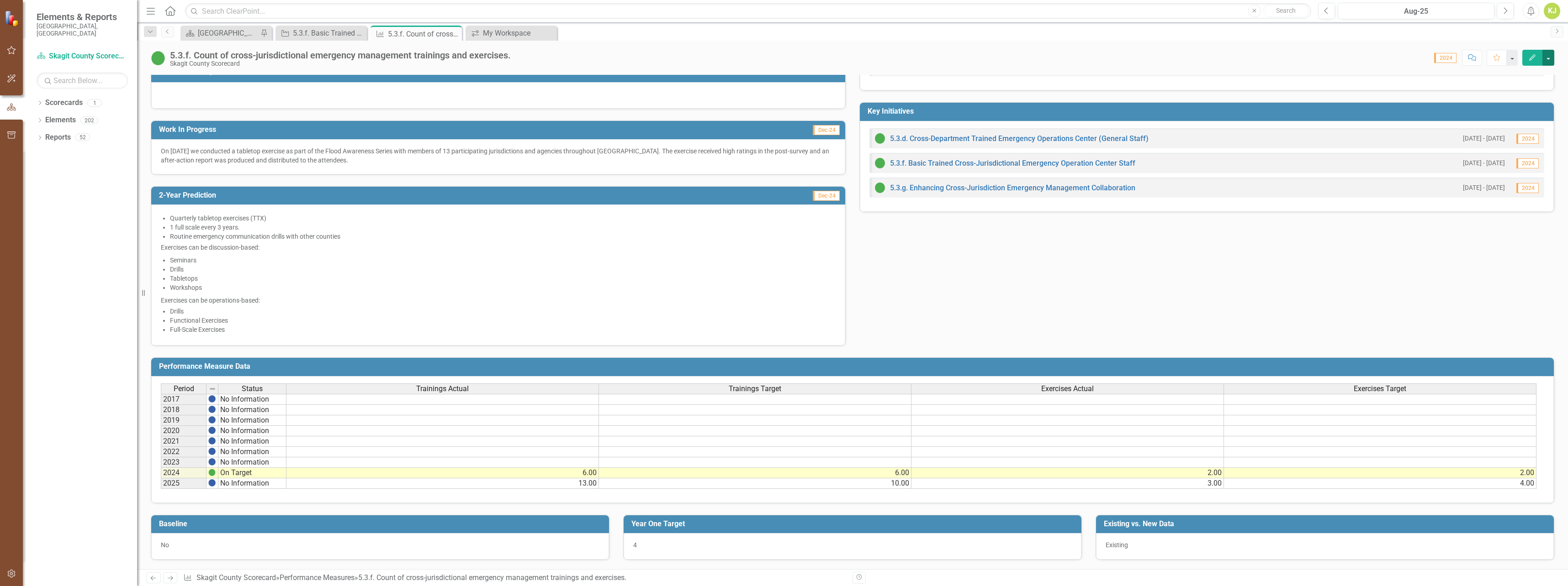
click at [1549, 51] on button "button" at bounding box center [1548, 57] width 12 height 16
click at [1492, 72] on link "Edit Edit Performance Measure" at bounding box center [1487, 75] width 133 height 17
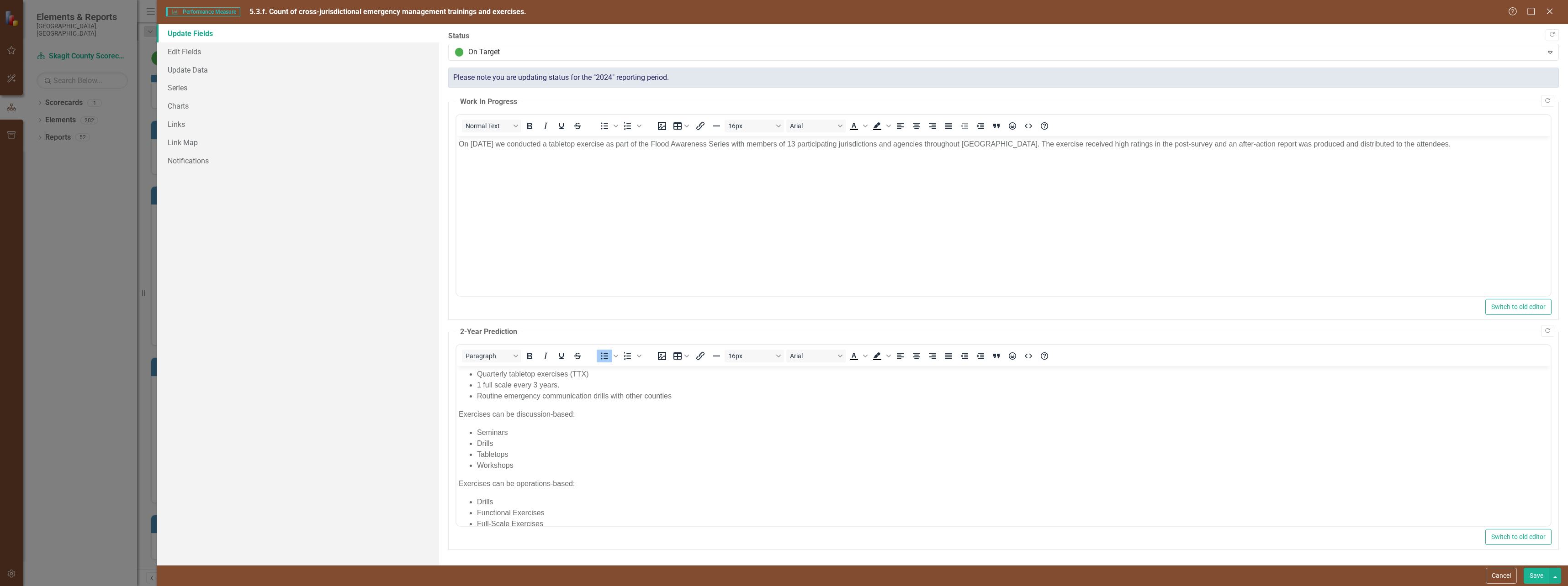
scroll to position [0, 0]
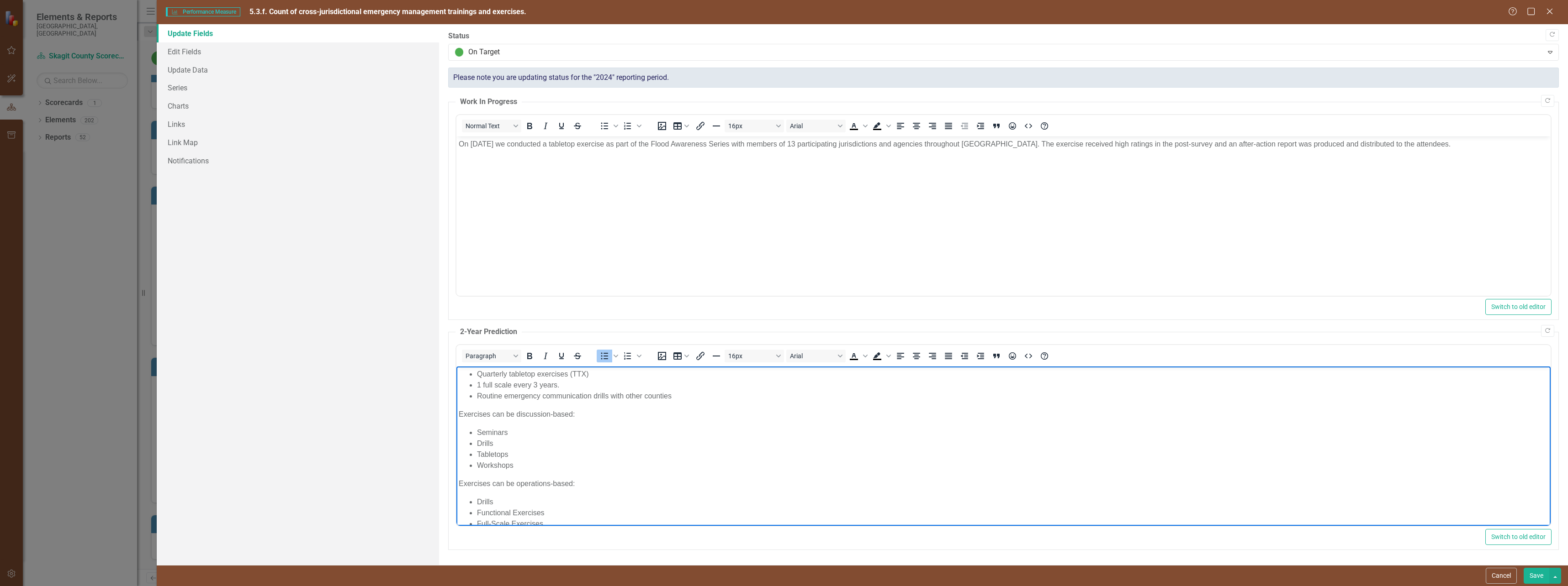
click at [499, 444] on li "Drills" at bounding box center [1012, 444] width 1071 height 11
click at [1537, 576] on button "Save" at bounding box center [1536, 576] width 26 height 16
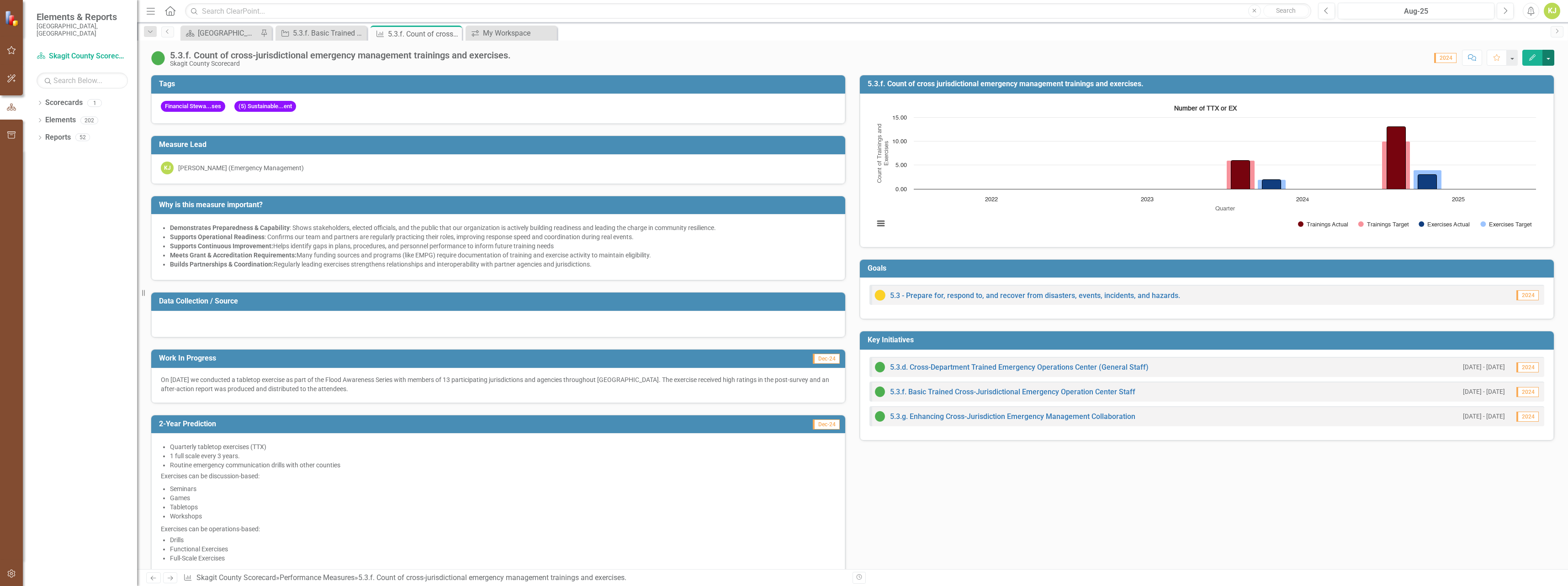
click at [1554, 57] on button "button" at bounding box center [1548, 57] width 12 height 16
click at [1497, 71] on link "Edit Edit Performance Measure" at bounding box center [1487, 75] width 133 height 17
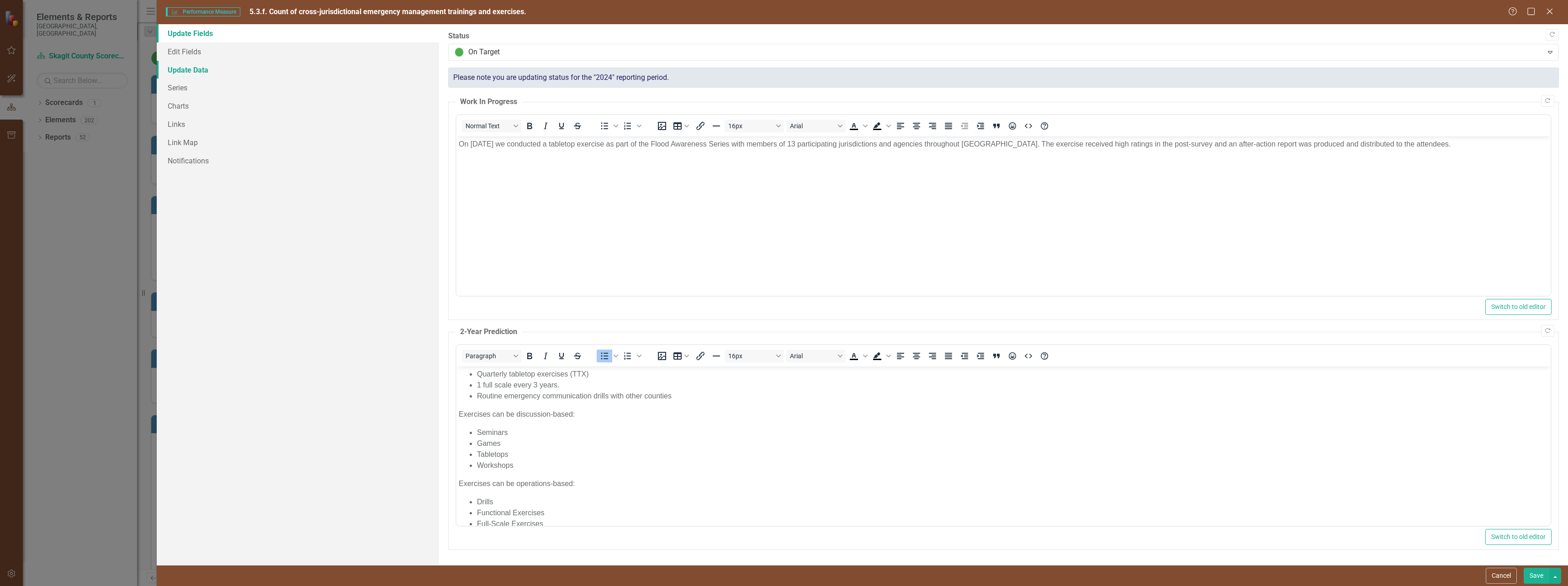
click at [205, 76] on link "Update Data" at bounding box center [298, 70] width 283 height 19
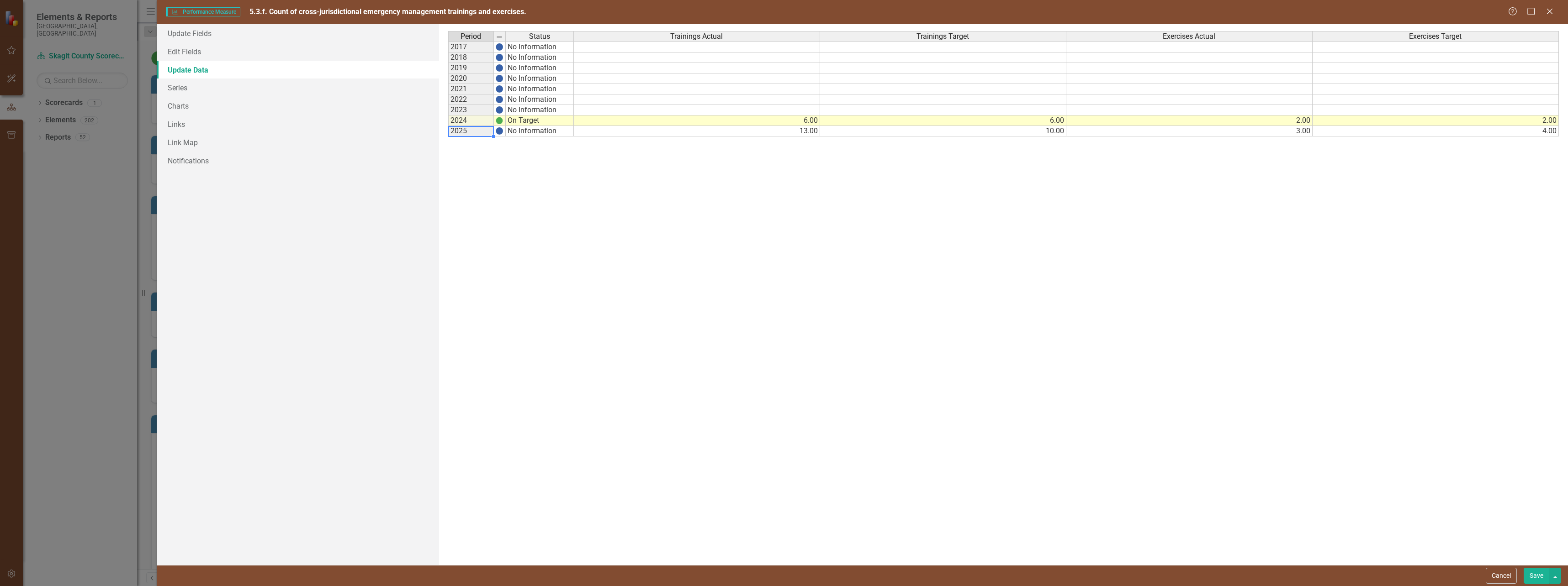
click at [473, 133] on td "2025" at bounding box center [471, 131] width 46 height 11
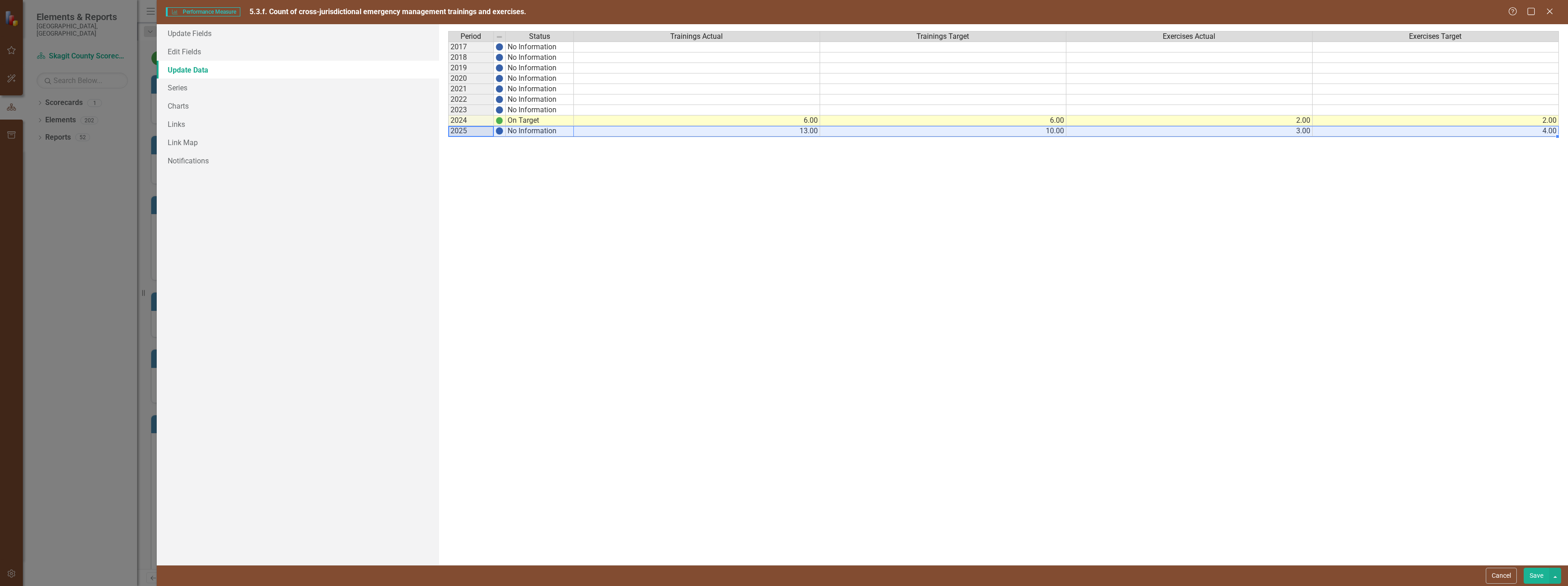
drag, startPoint x: 498, startPoint y: 130, endPoint x: 1508, endPoint y: 132, distance: 1010.0
click at [1451, 133] on div "Period Status Trainings Actual Trainings Target Exercises Actual Exercises Targ…" at bounding box center [1003, 294] width 1111 height 527
click at [1557, 137] on div at bounding box center [1557, 137] width 3 height 4
click at [1556, 135] on div at bounding box center [1557, 137] width 3 height 4
click at [1034, 178] on div "Period Status Trainings Actual Trainings Target Exercises Actual Exercises Targ…" at bounding box center [1003, 294] width 1111 height 527
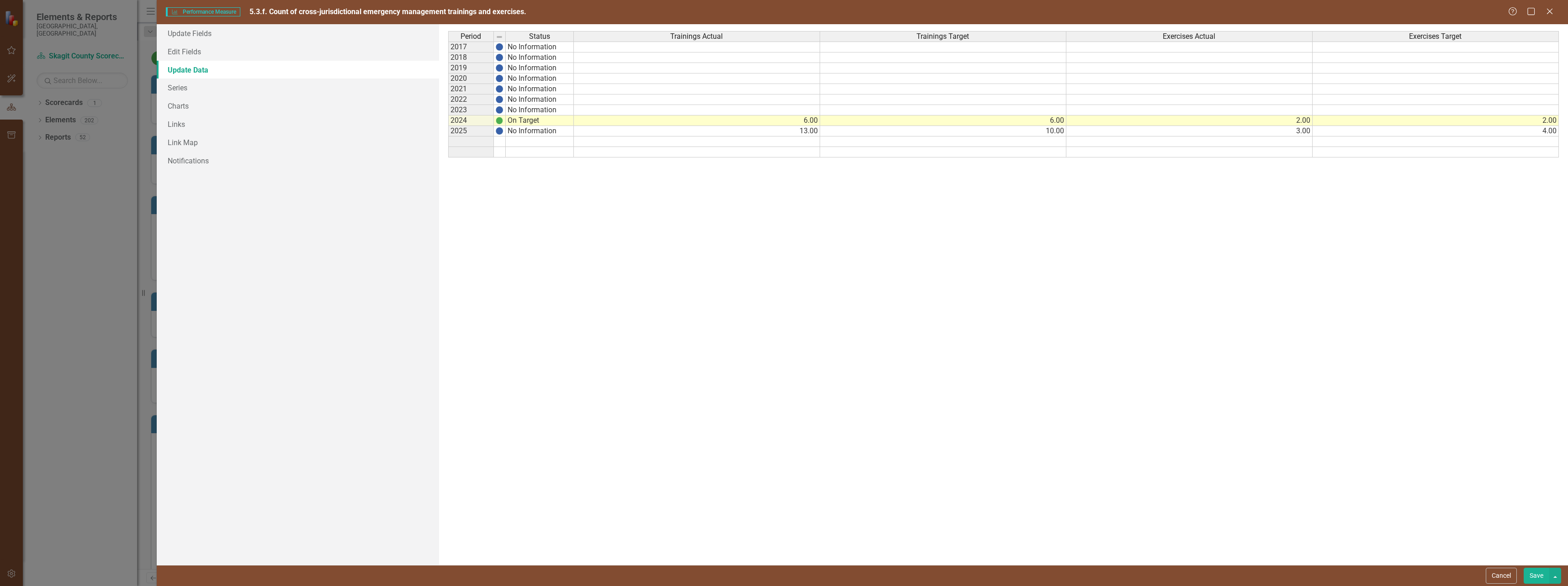
click at [478, 143] on td at bounding box center [471, 142] width 46 height 11
click at [923, 331] on div "Period Status Trainings Actual Trainings Target Exercises Actual Exercises Targ…" at bounding box center [1003, 294] width 1111 height 527
click at [1549, 14] on icon "Close" at bounding box center [1549, 11] width 12 height 9
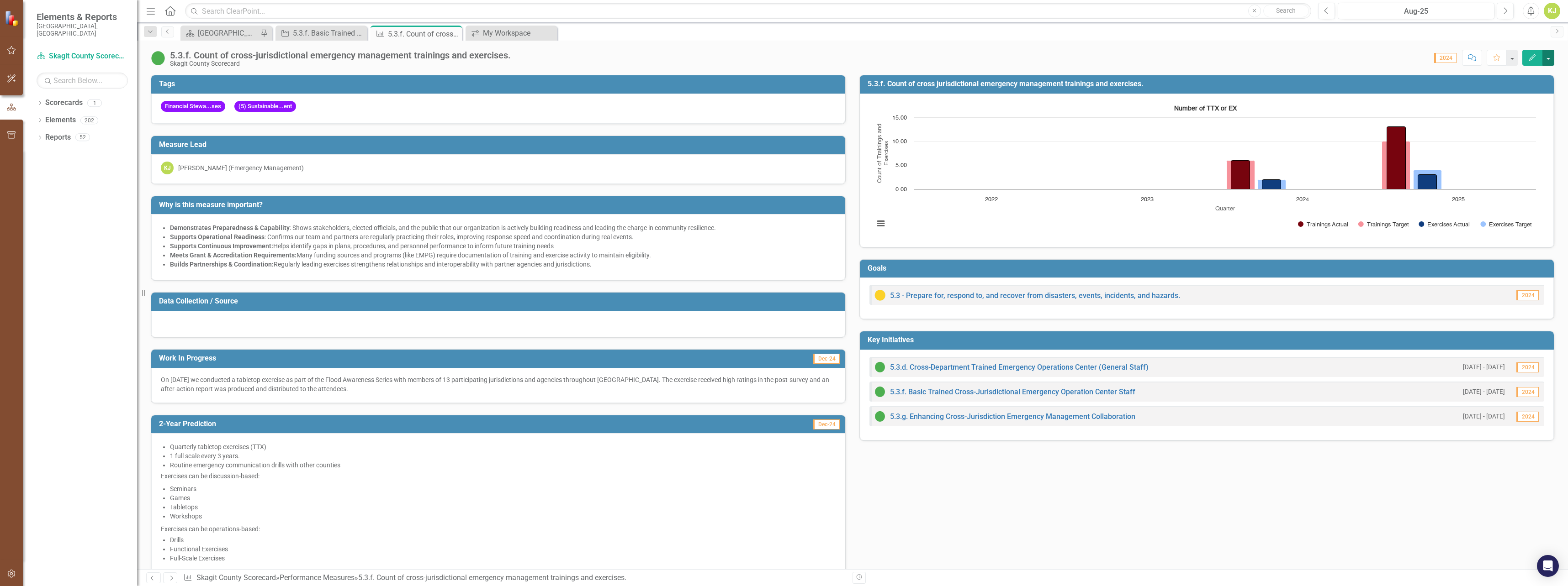
click at [1547, 57] on button "button" at bounding box center [1548, 57] width 12 height 16
click at [1496, 71] on link "Edit Edit Performance Measure" at bounding box center [1487, 75] width 133 height 17
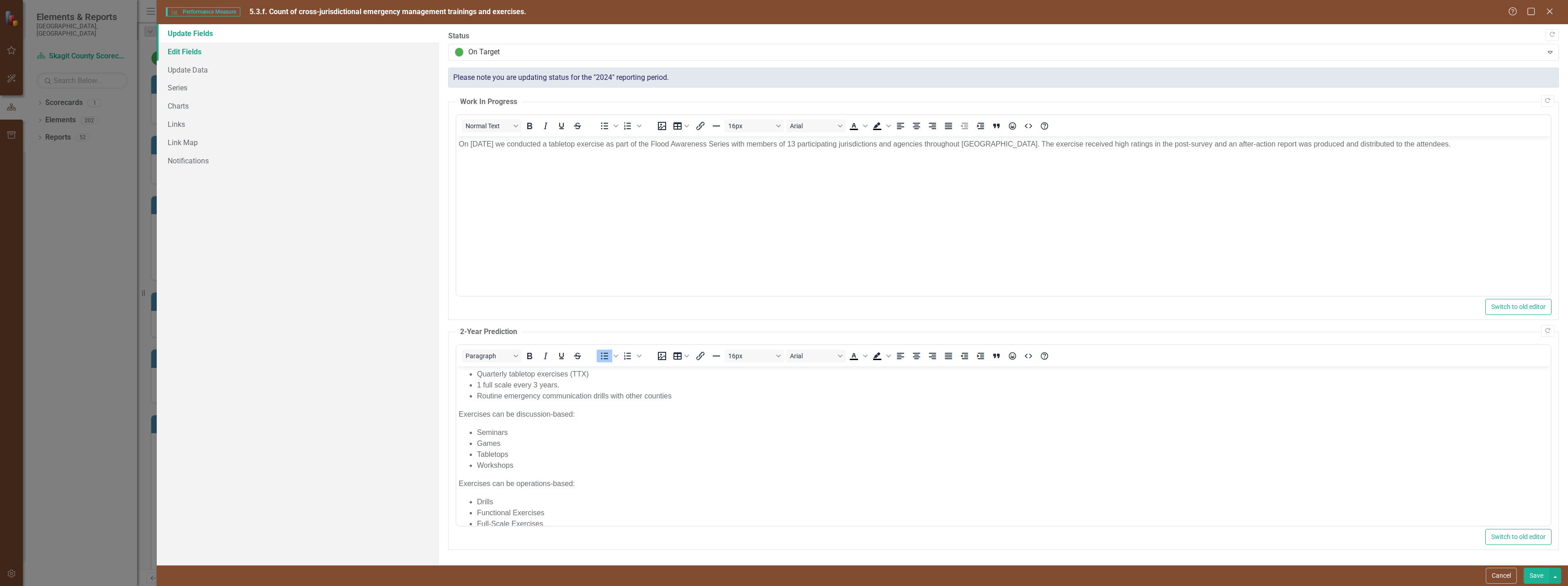
click at [190, 55] on link "Edit Fields" at bounding box center [298, 52] width 283 height 19
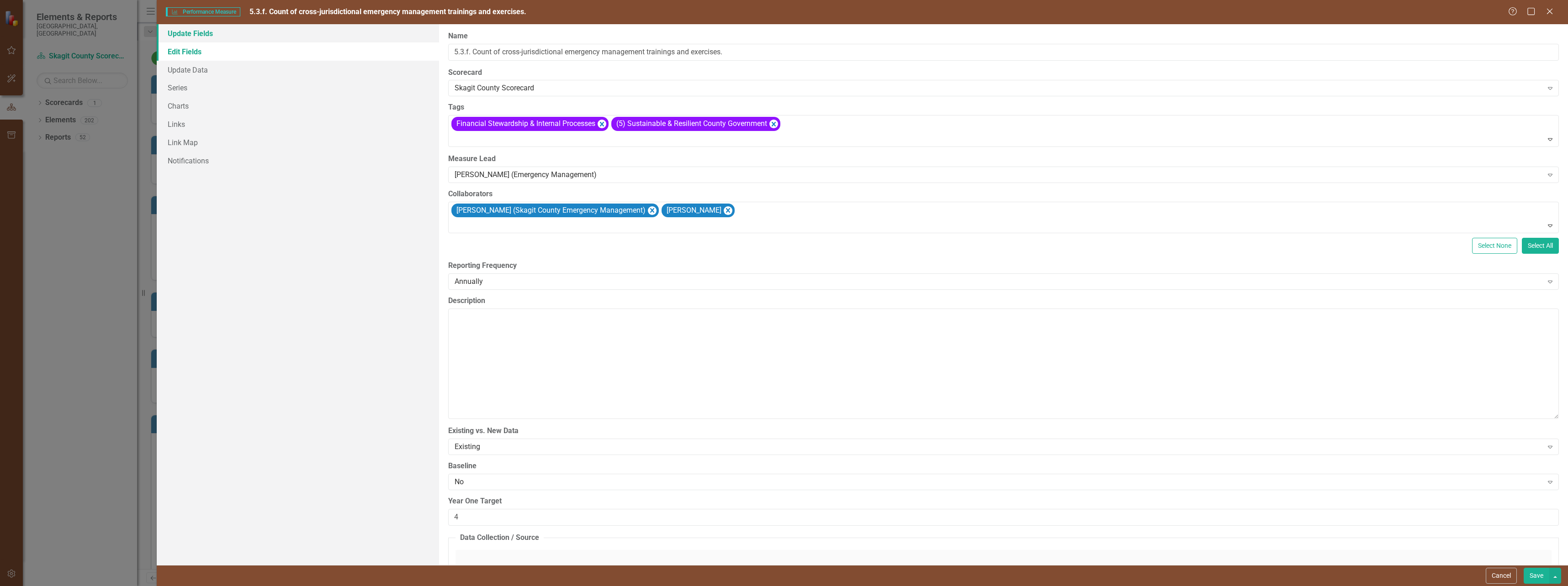
click at [197, 38] on link "Update Fields" at bounding box center [298, 33] width 283 height 19
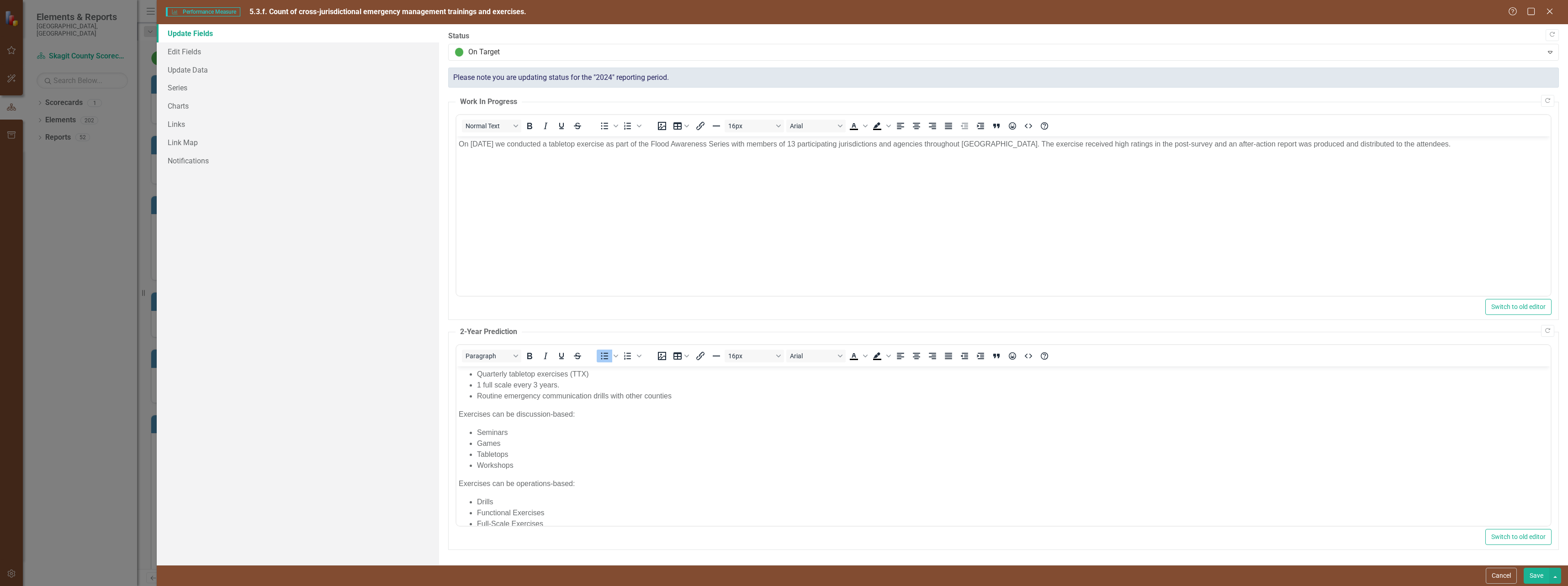
click at [1452, 144] on p "On [DATE] we conducted a tabletop exercise as part of the Flood Awareness Serie…" at bounding box center [1003, 144] width 1090 height 11
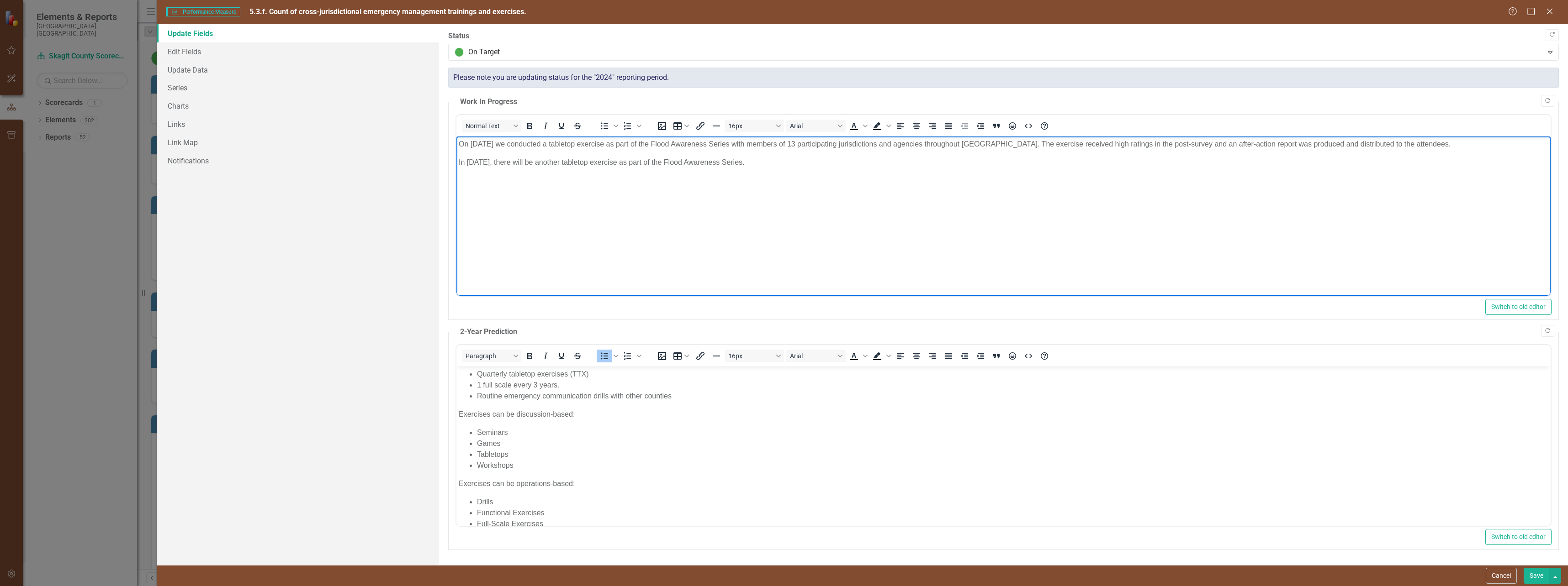
click at [841, 154] on body "On [DATE] we conducted a tabletop exercise as part of the Flood Awareness Serie…" at bounding box center [1003, 205] width 1094 height 137
click at [584, 151] on body "On [DATE] we conducted a tabletop exercise as part of the Flood Awareness Serie…" at bounding box center [1003, 205] width 1094 height 137
click at [1458, 143] on p "On [DATE] we conducted a tabletop exercise as part of the Flood Awareness Serie…" at bounding box center [1003, 144] width 1090 height 11
click at [486, 163] on p "On My" at bounding box center [1003, 162] width 1090 height 11
drag, startPoint x: 989, startPoint y: 162, endPoint x: 1026, endPoint y: 163, distance: 37.0
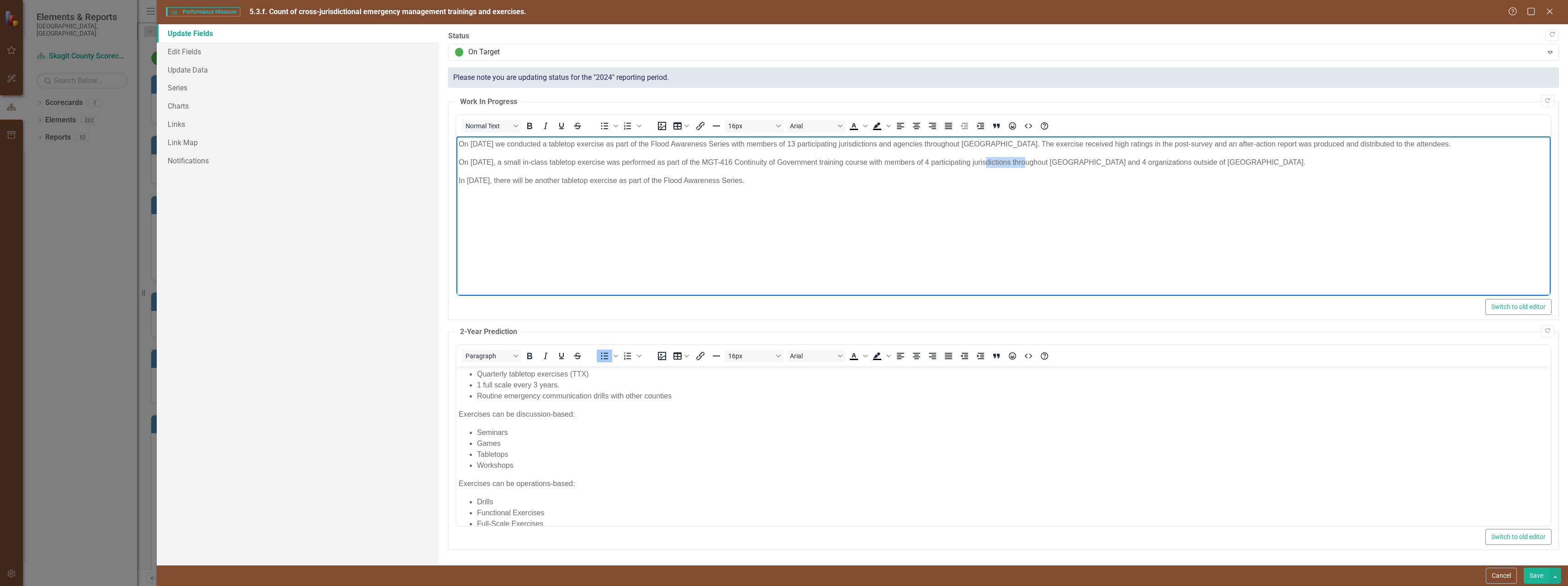
click at [1026, 163] on p "On [DATE], a small in-class tabletop exercise was performed as part of the MGT-…" at bounding box center [1003, 162] width 1090 height 11
click at [1282, 162] on p "On [DATE], a small in-class tabletop exercise was performed as part of the MGT-…" at bounding box center [1003, 162] width 1090 height 11
click at [772, 174] on body "On [DATE] we conducted a tabletop exercise as part of the Flood Awareness Serie…" at bounding box center [1003, 205] width 1094 height 137
click at [1274, 164] on p "On [DATE], a small in-class tabletop exercise was performed as part of the MGT-…" at bounding box center [1003, 162] width 1090 height 11
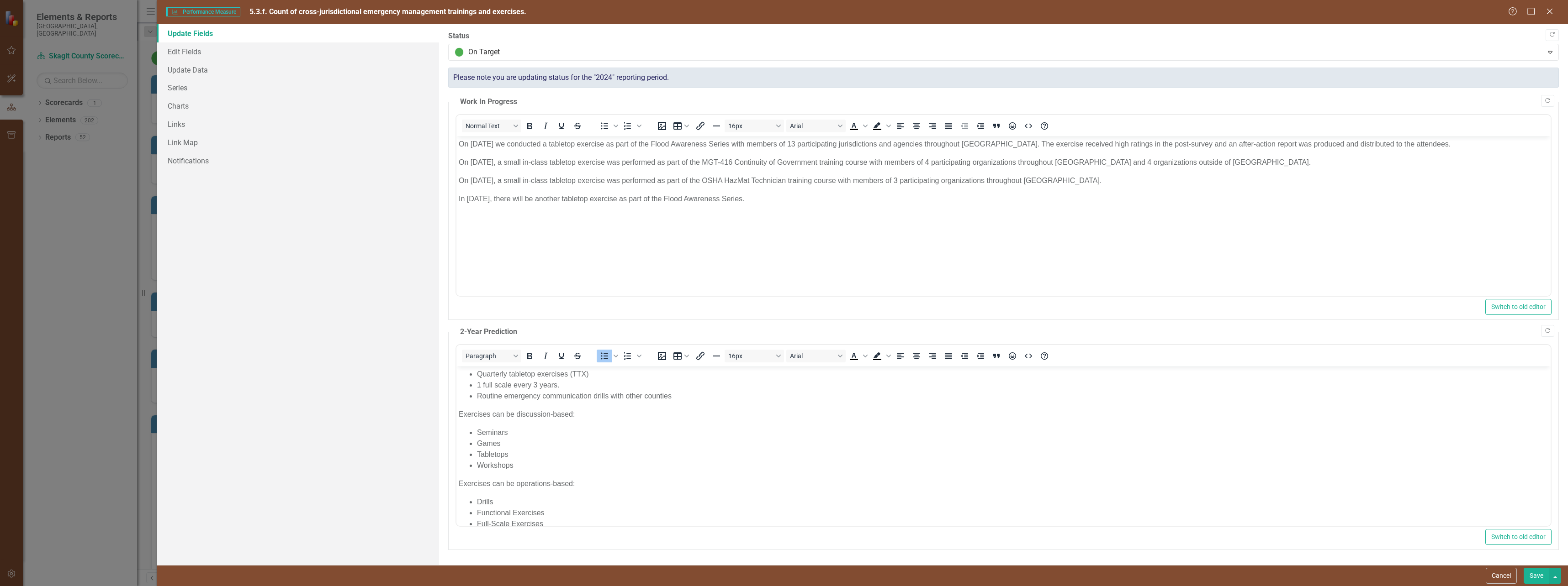
click at [1541, 577] on button "Save" at bounding box center [1536, 576] width 26 height 16
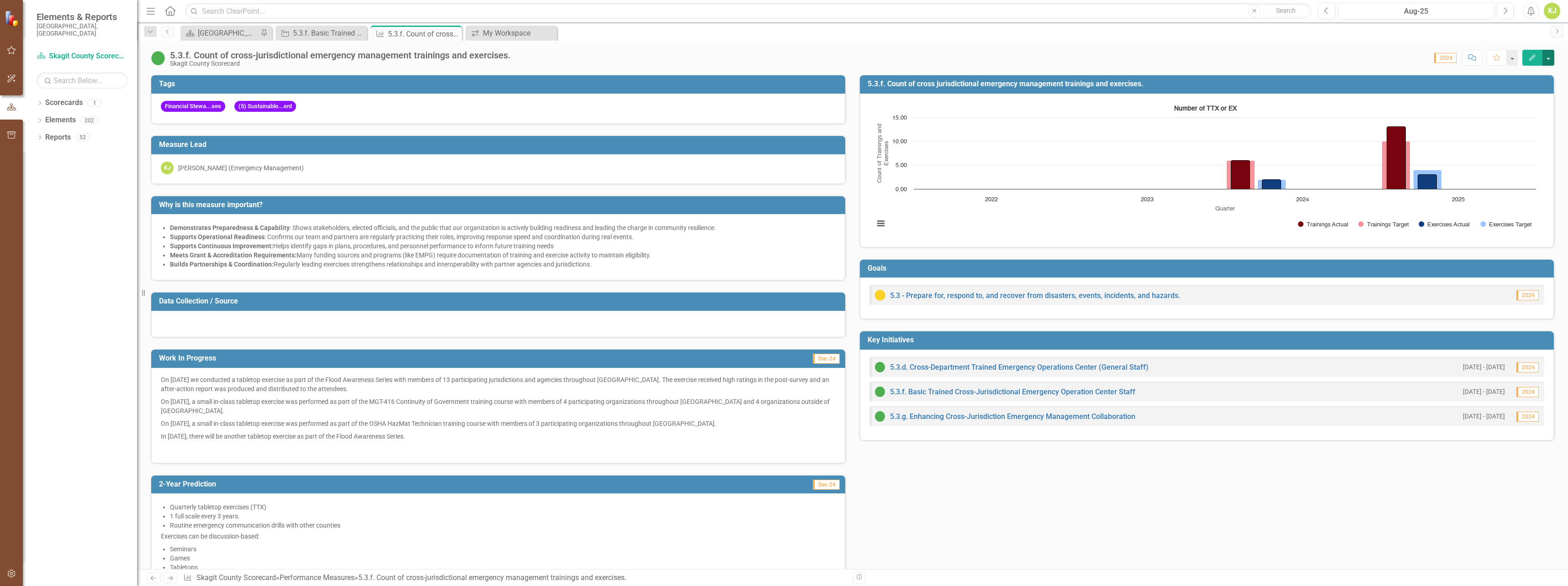
click at [1545, 59] on button "button" at bounding box center [1548, 57] width 12 height 16
click at [1481, 73] on link "Edit Edit Performance Measure" at bounding box center [1487, 75] width 133 height 17
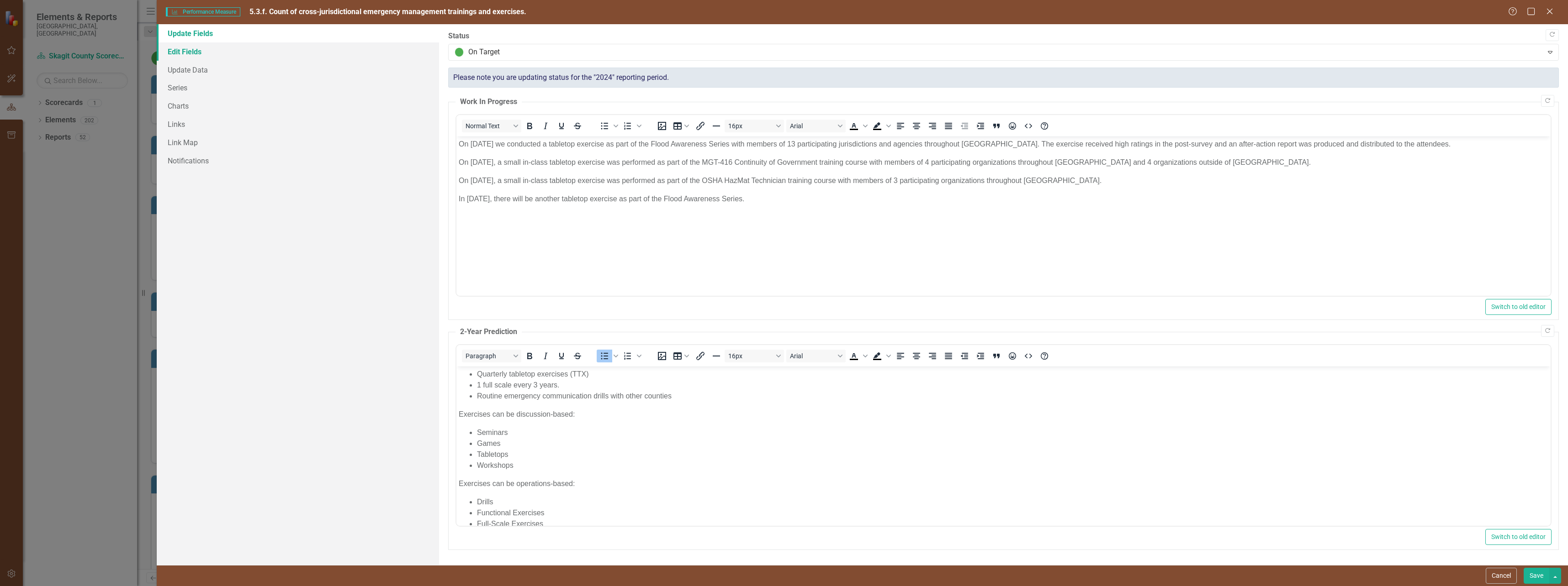
click at [194, 54] on link "Edit Fields" at bounding box center [298, 52] width 283 height 19
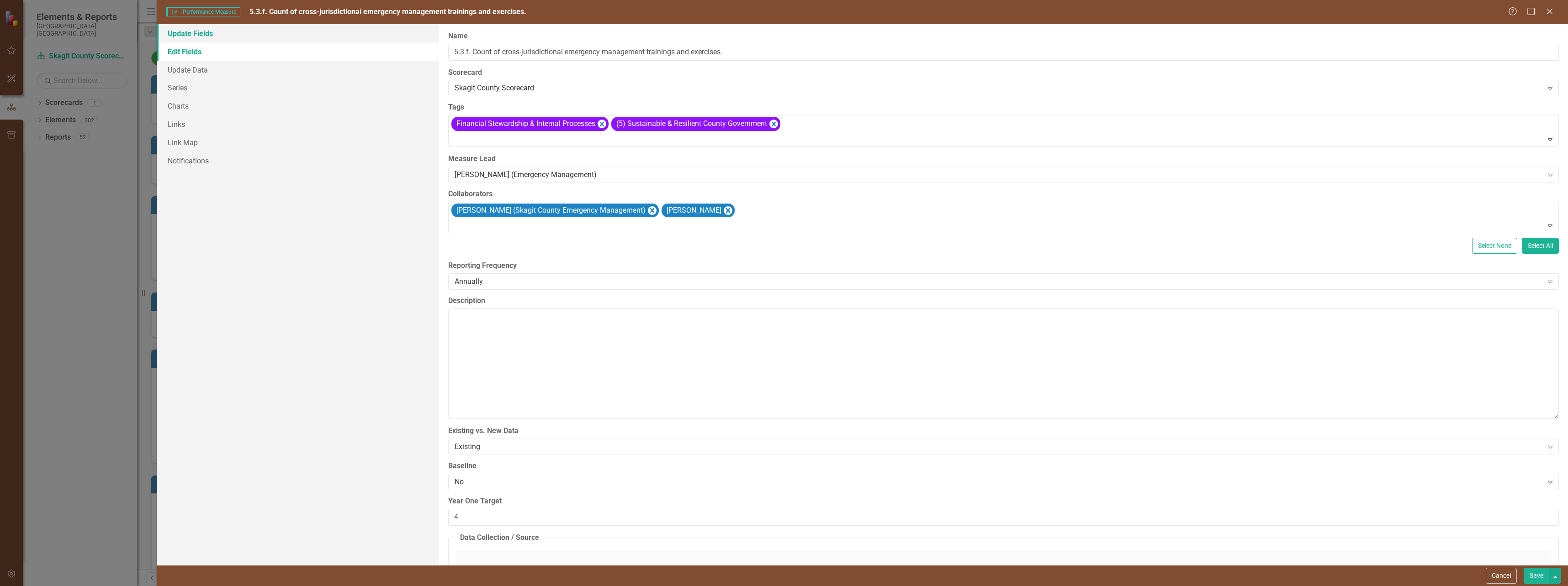
click at [193, 28] on link "Update Fields" at bounding box center [298, 33] width 283 height 19
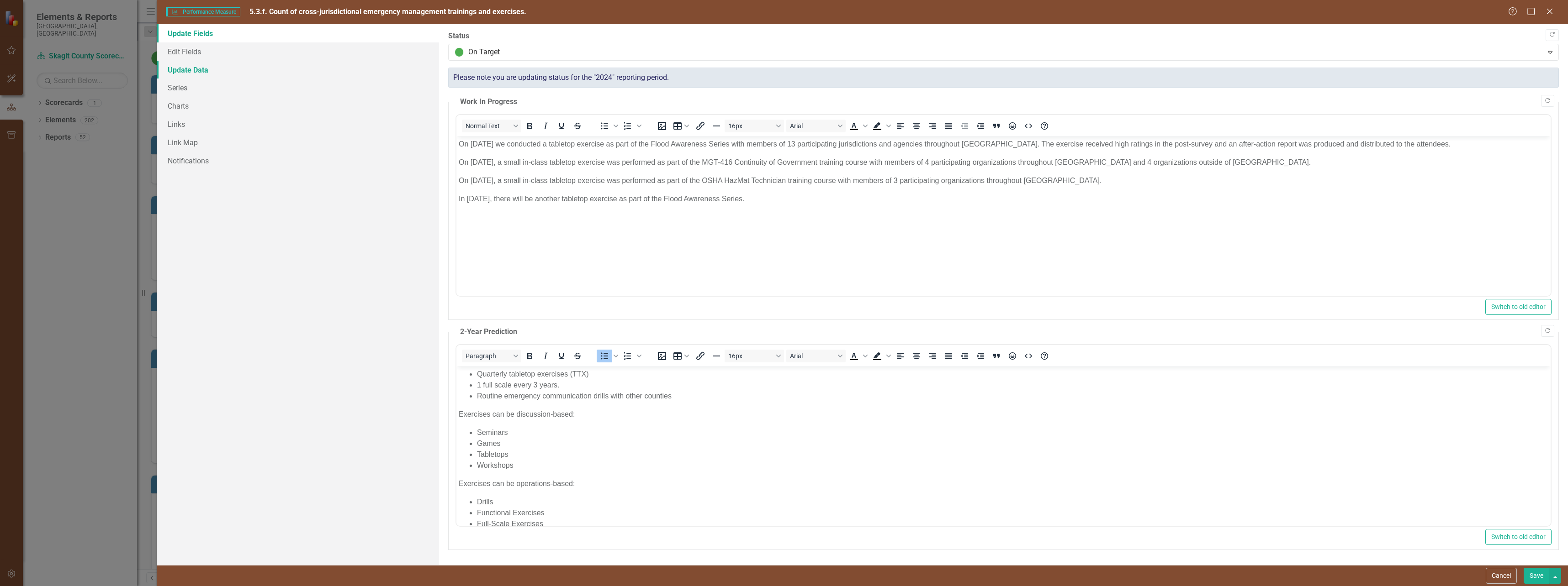
click at [199, 68] on link "Update Data" at bounding box center [298, 70] width 283 height 19
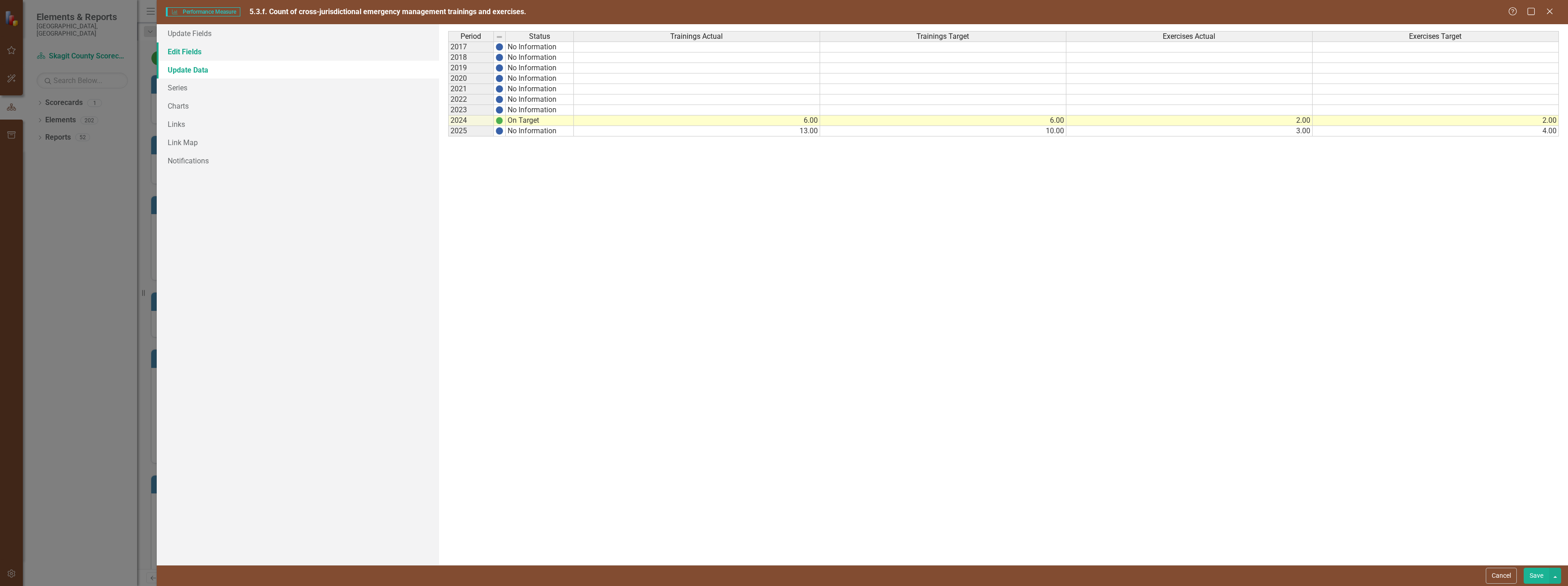
click at [193, 50] on link "Edit Fields" at bounding box center [298, 52] width 283 height 19
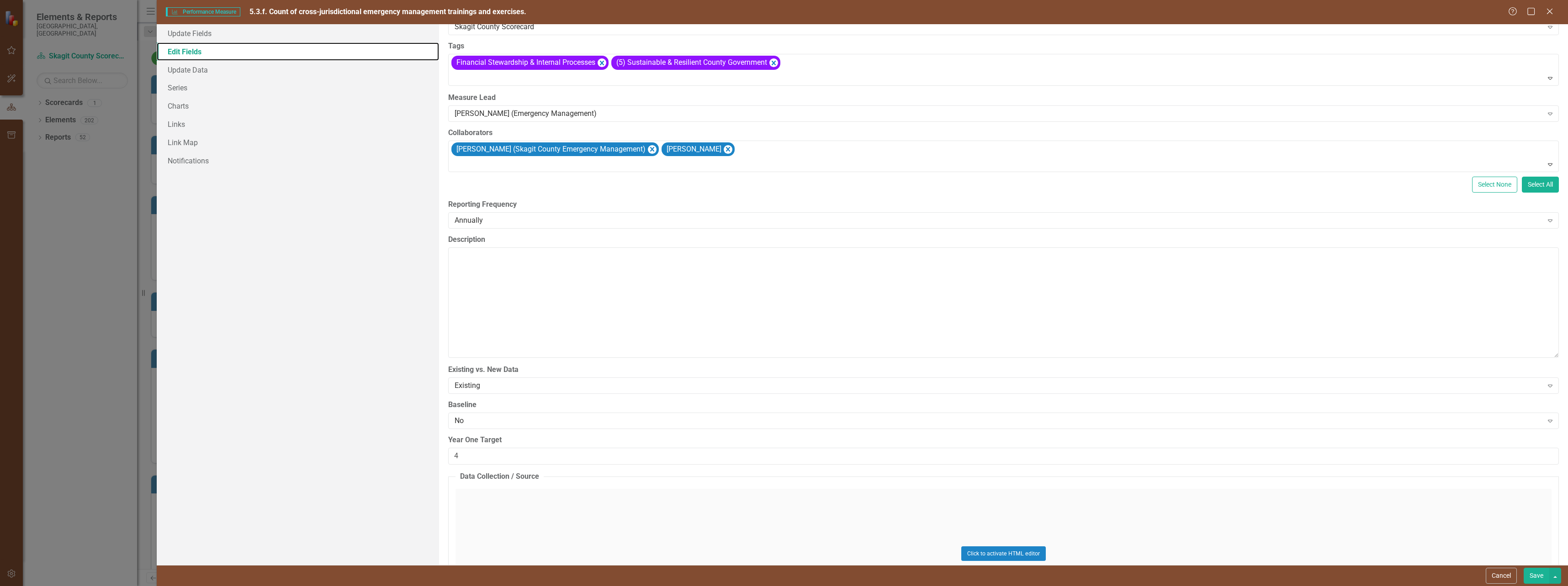
scroll to position [228, 0]
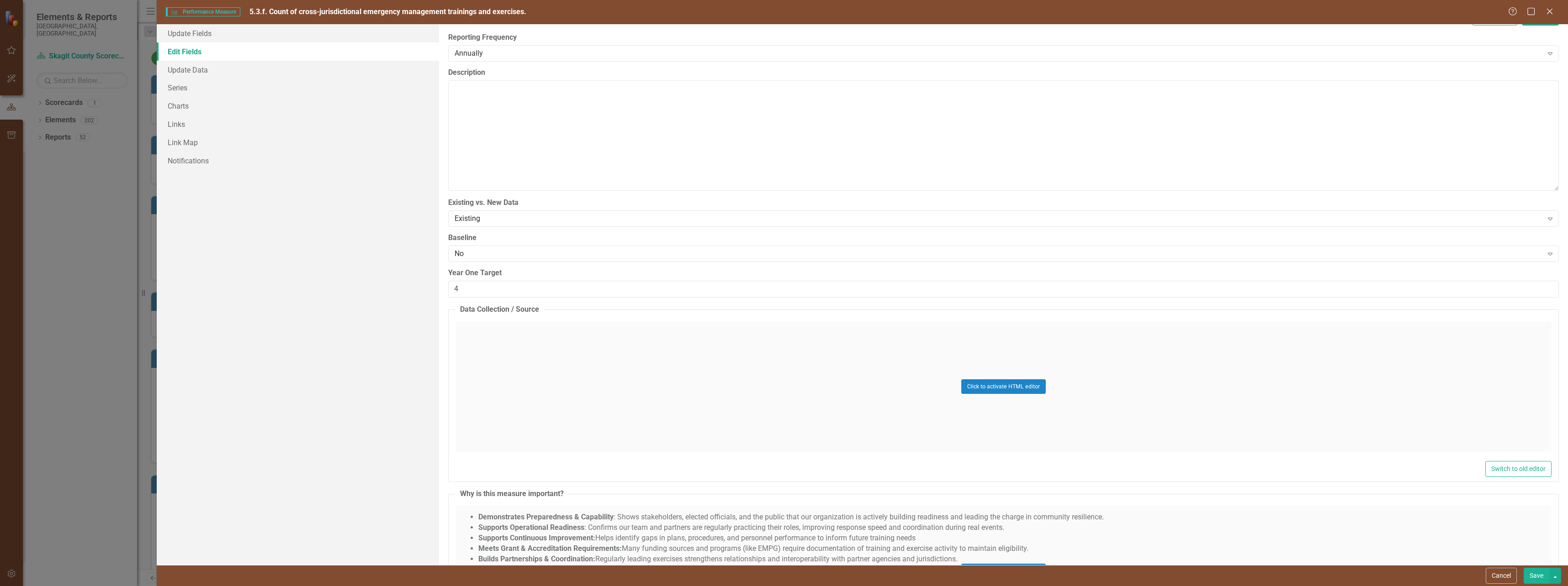
click at [573, 353] on div "Click to activate HTML editor" at bounding box center [1003, 387] width 1096 height 130
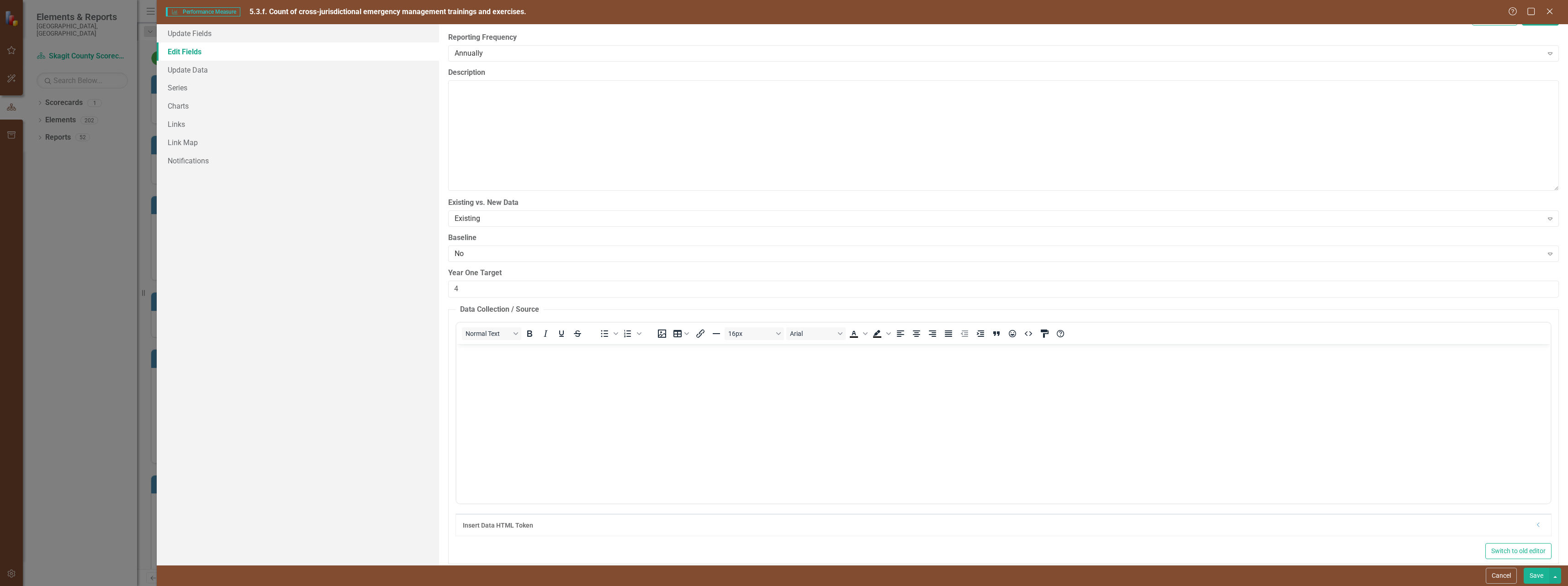
scroll to position [0, 0]
click at [843, 397] on body "Rich Text Area. Press ALT-0 for help." at bounding box center [1003, 412] width 1094 height 137
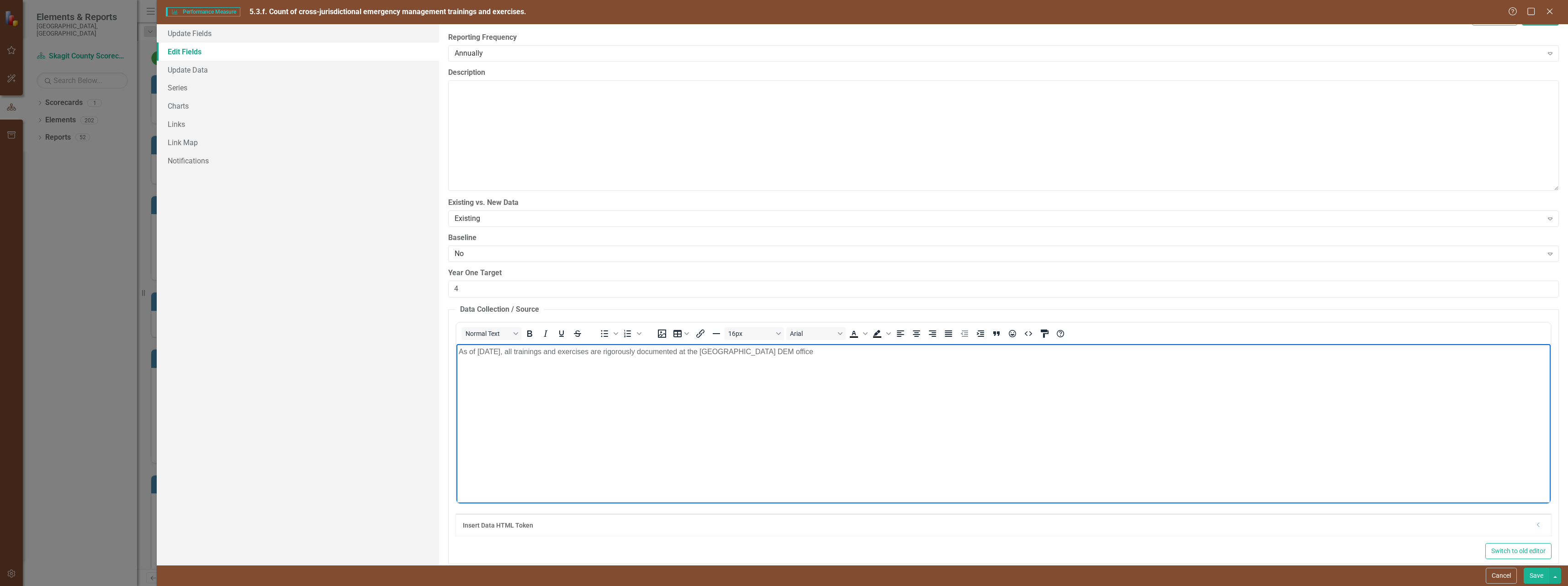
click at [542, 352] on p "As of [DATE], all trainings and exercises are rigorously documented at the [GEO…" at bounding box center [1003, 352] width 1090 height 11
click at [862, 352] on p "As of [DATE], all delivered trainings and exercises are rigorously documented a…" at bounding box center [1003, 352] width 1090 height 11
drag, startPoint x: 938, startPoint y: 352, endPoint x: 1032, endPoint y: 354, distance: 94.0
click at [1032, 355] on p "As of [DATE], all delivered trainings and exercises are rigorously documented a…" at bounding box center [1003, 352] width 1090 height 11
click at [529, 352] on p "As of [DATE], all delivered trainings and exercises are rigorously documented a…" at bounding box center [1003, 352] width 1090 height 11
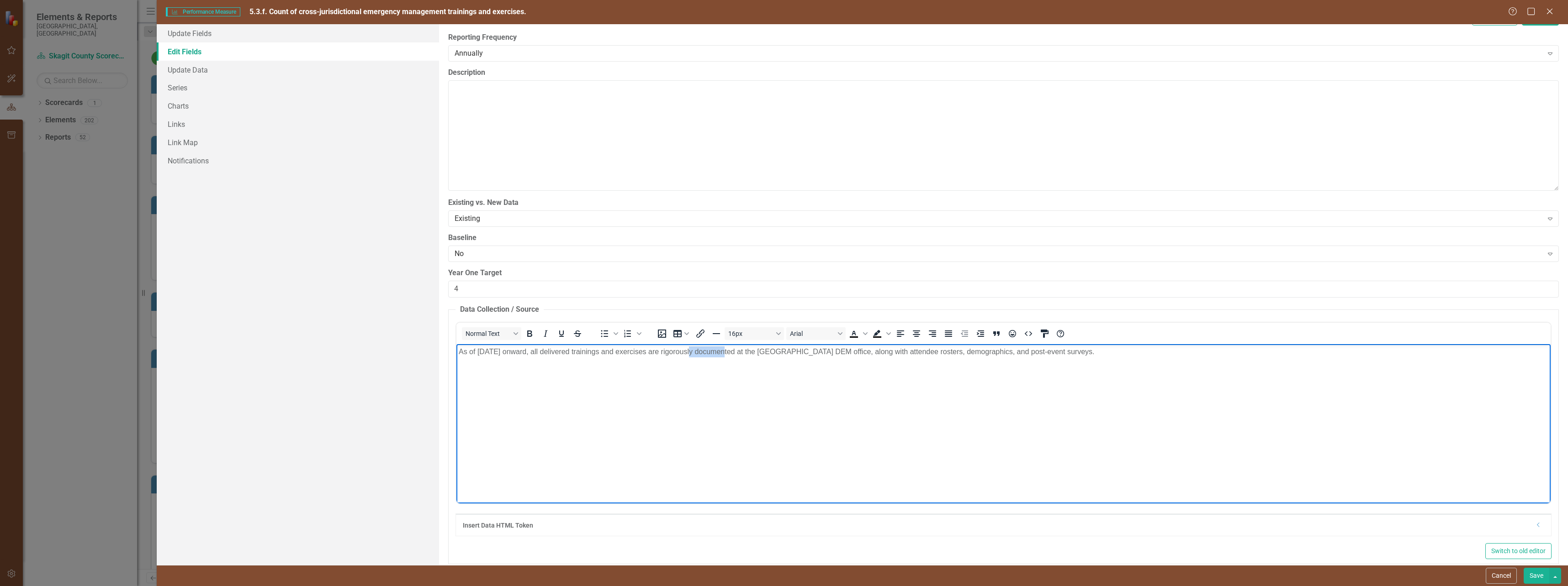
drag, startPoint x: 719, startPoint y: 351, endPoint x: 690, endPoint y: 353, distance: 29.1
click at [690, 353] on p "As of [DATE] onward, all delivered trainings and exercises are rigorously docum…" at bounding box center [1003, 352] width 1090 height 11
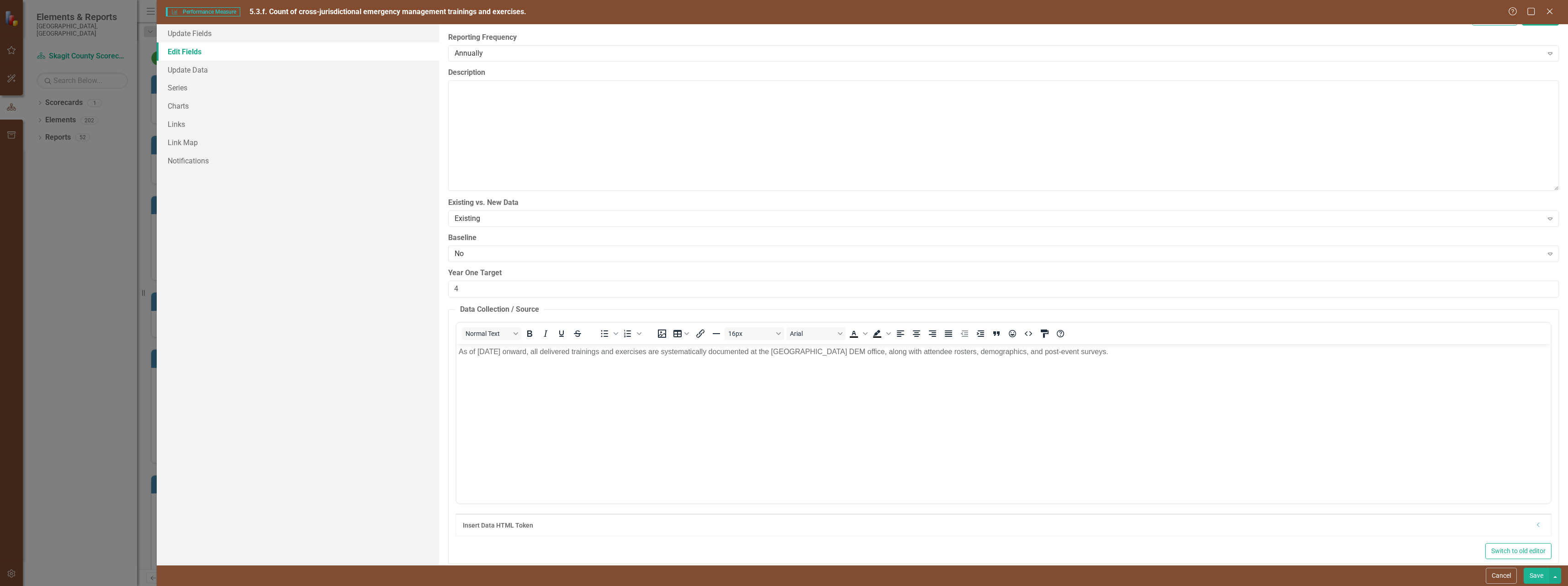
click at [1537, 581] on button "Save" at bounding box center [1536, 576] width 26 height 16
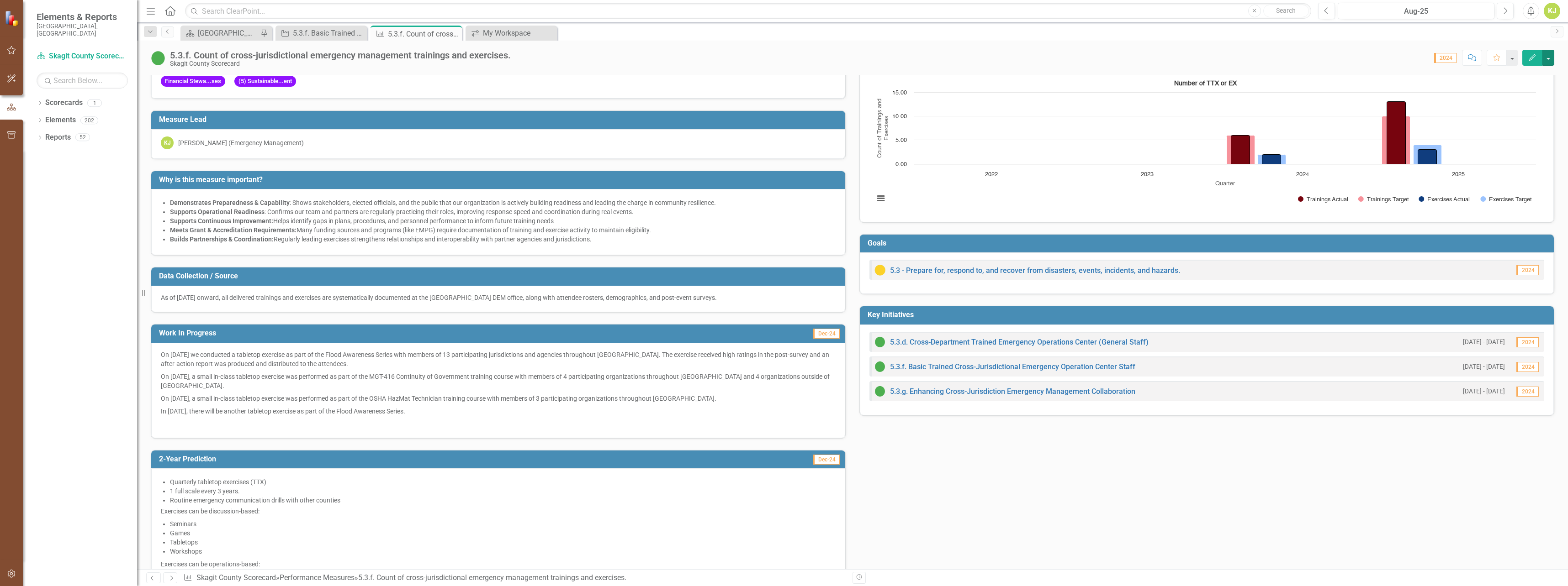
scroll to position [16, 0]
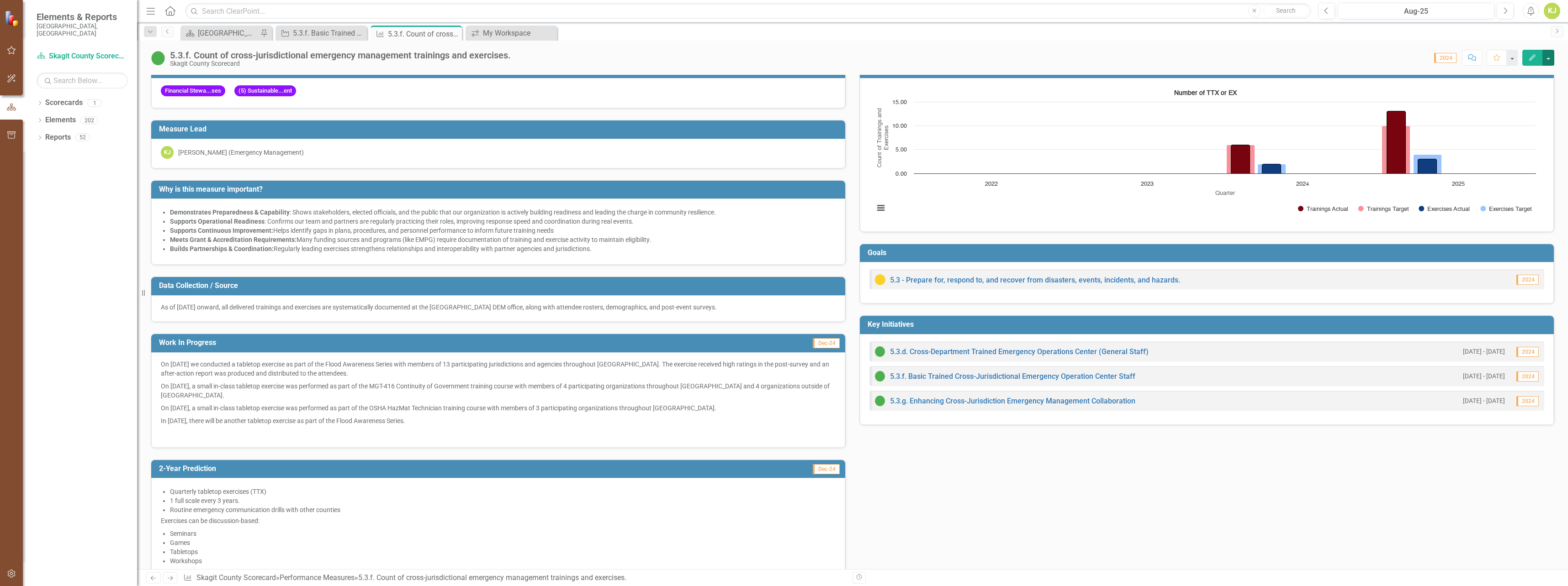
click at [1546, 56] on button "button" at bounding box center [1548, 57] width 12 height 16
click at [1519, 71] on link "Edit Edit Performance Measure" at bounding box center [1487, 75] width 133 height 17
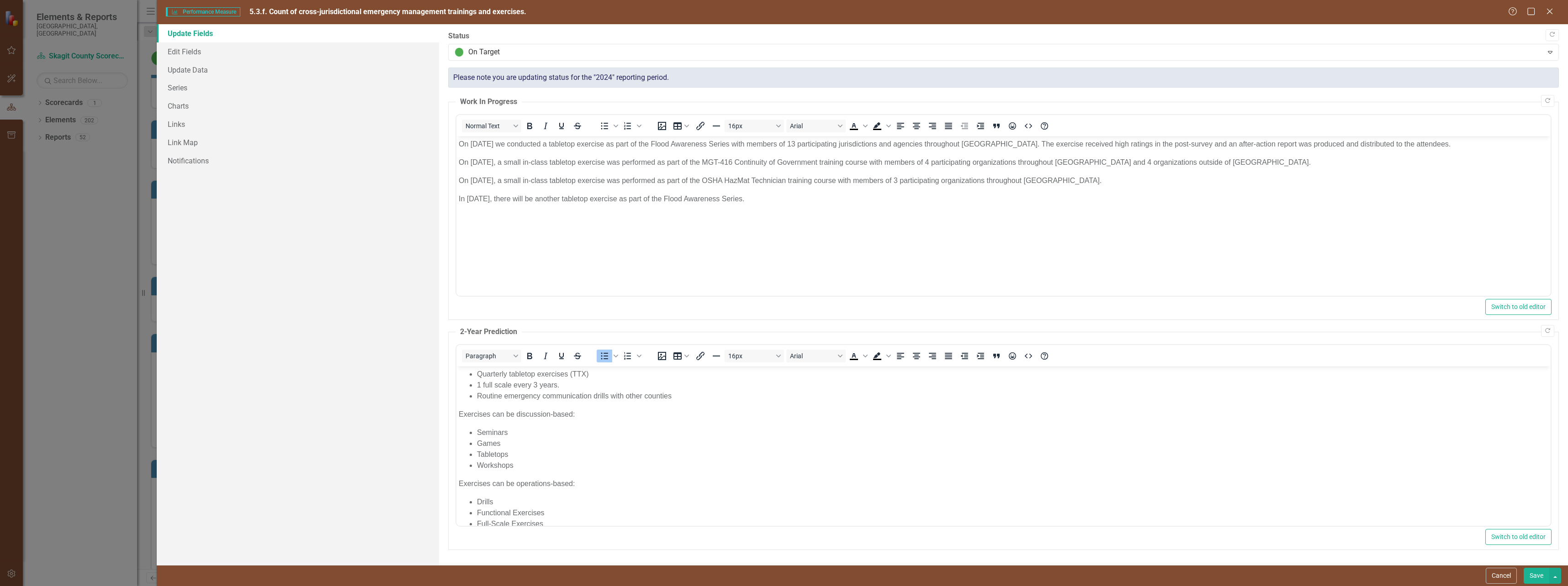
scroll to position [0, 0]
click at [183, 58] on link "Edit Fields" at bounding box center [298, 52] width 283 height 19
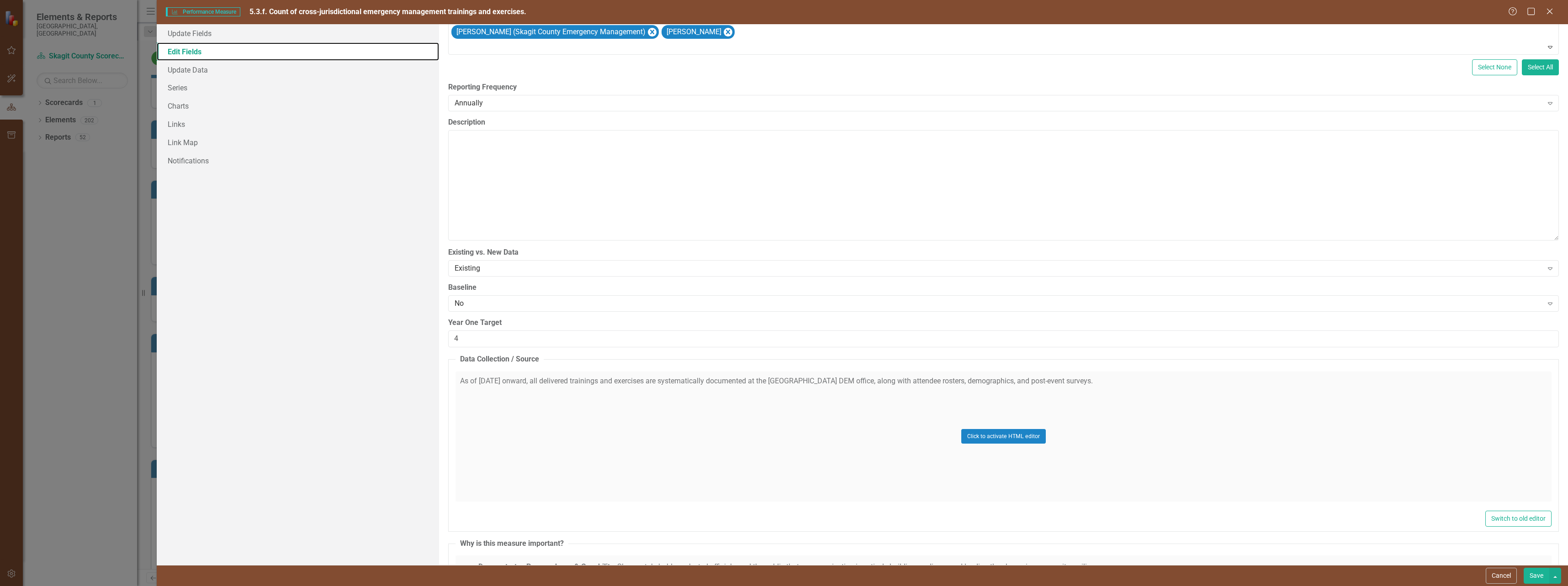
scroll to position [320, 0]
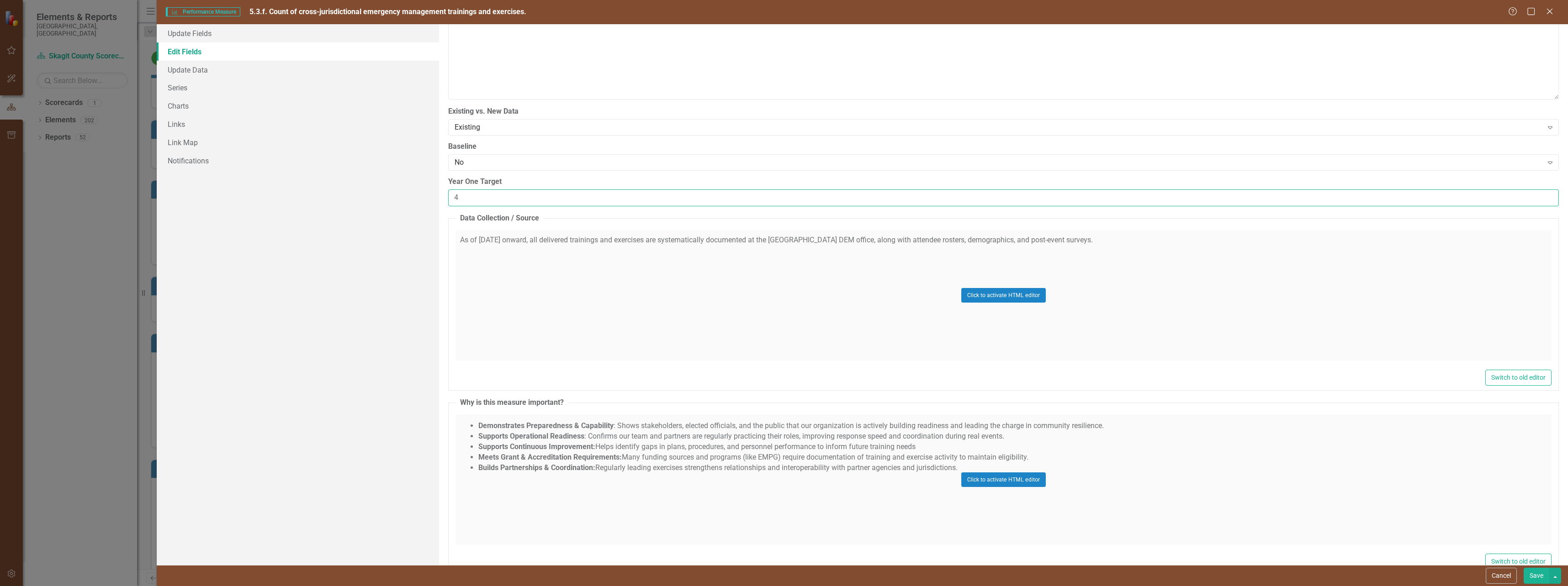
drag, startPoint x: 473, startPoint y: 203, endPoint x: 449, endPoint y: 201, distance: 24.1
click at [450, 202] on input "4" at bounding box center [1003, 198] width 1111 height 17
type input "10 trainings, 4 exercises"
click at [1535, 571] on button "Save" at bounding box center [1536, 576] width 26 height 16
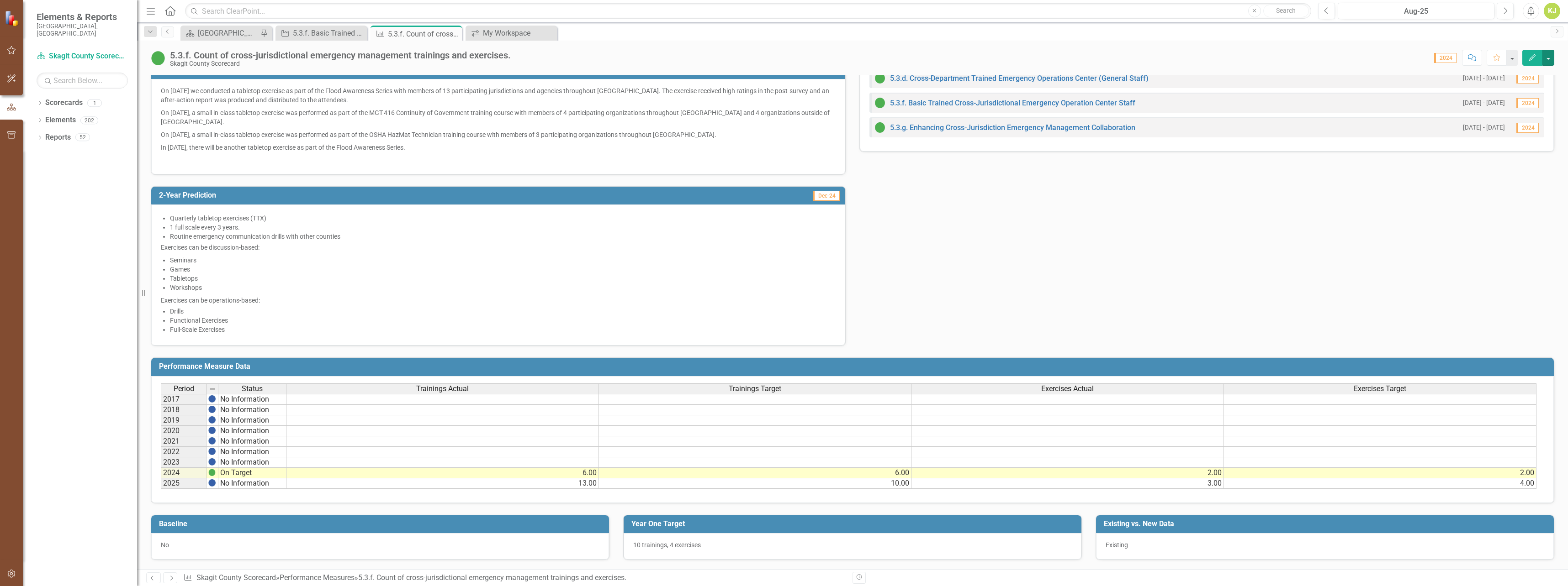
scroll to position [0, 0]
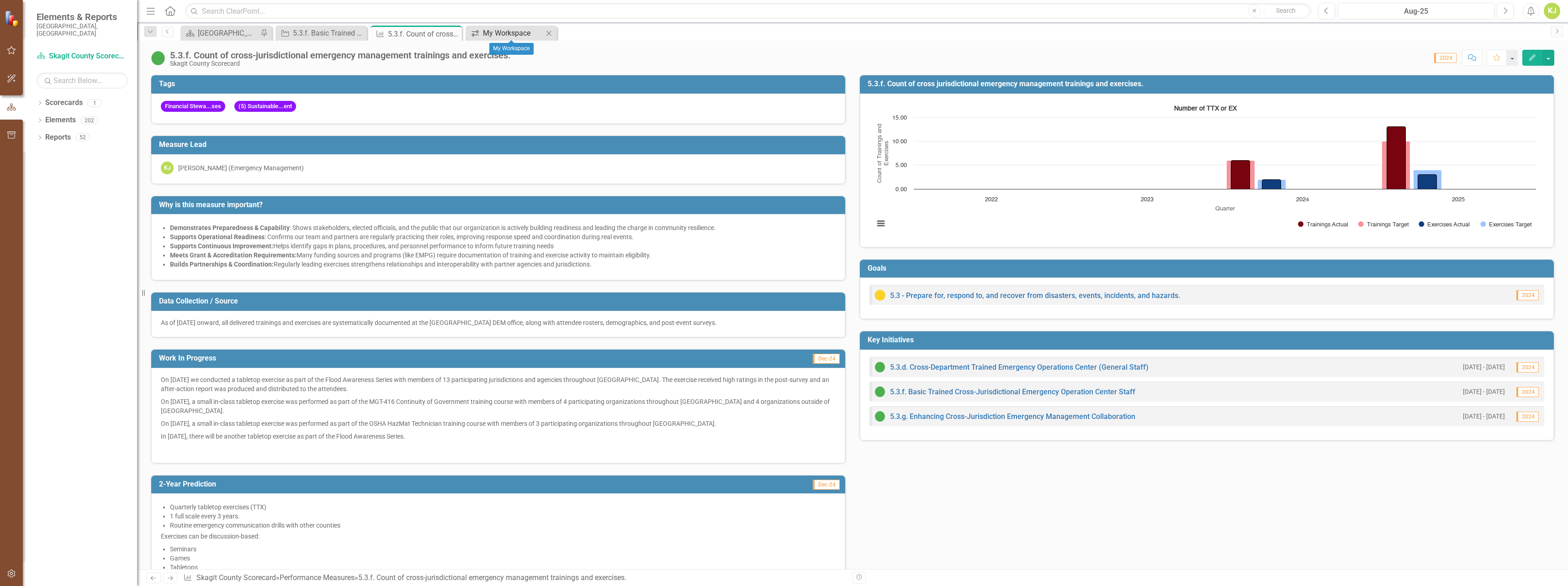
click at [511, 36] on div "My Workspace" at bounding box center [513, 33] width 61 height 12
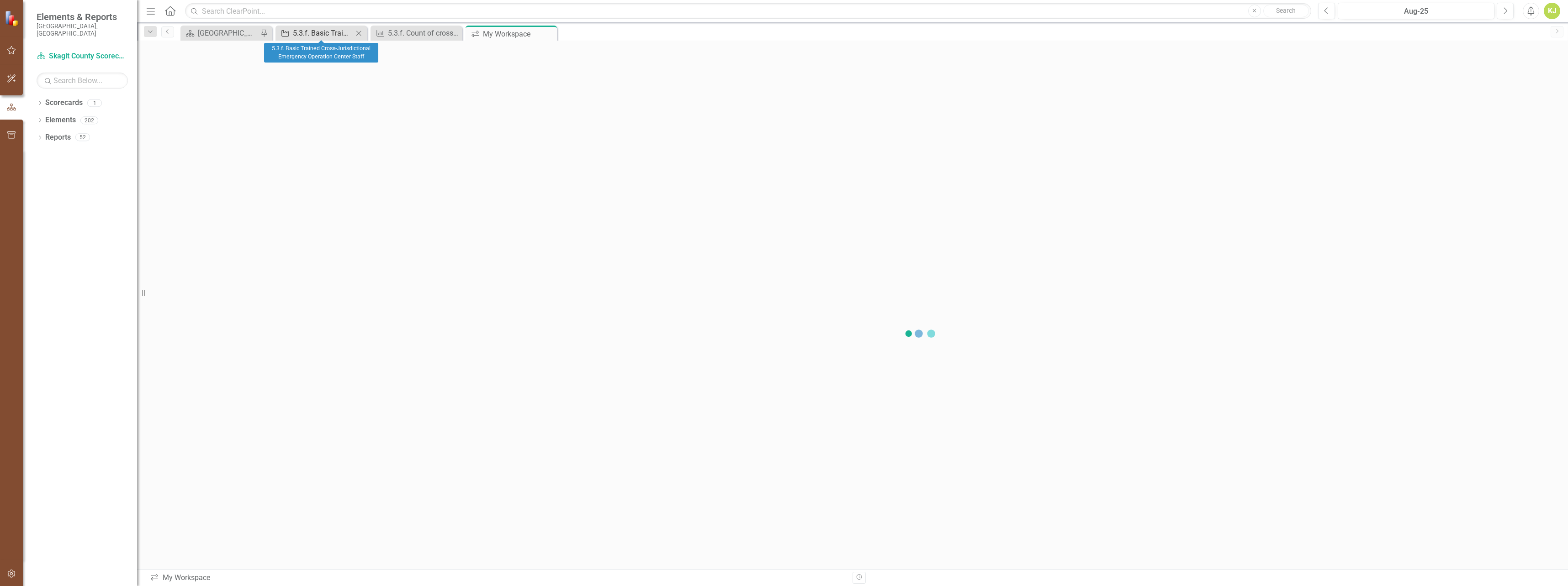
click at [339, 36] on div "5.3.f. Basic Trained Cross-Jurisdictional Emergency Operation Center Staff" at bounding box center [323, 33] width 61 height 12
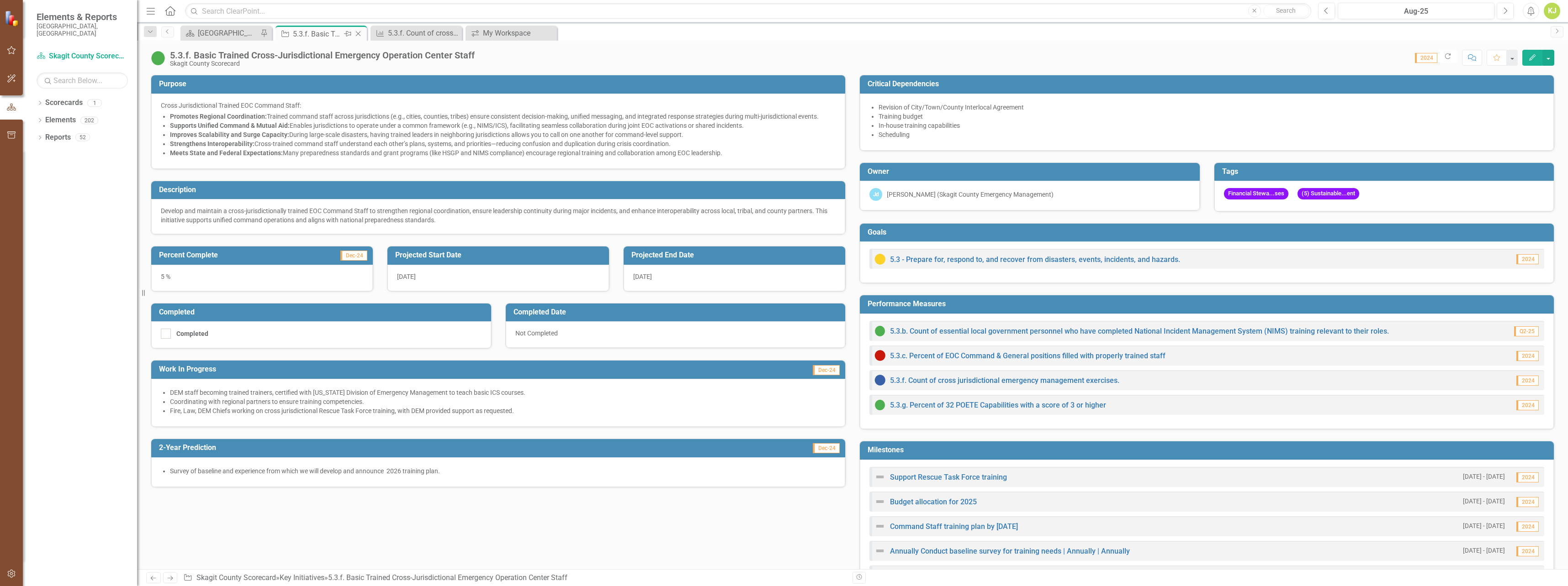
click at [360, 35] on icon "Close" at bounding box center [358, 33] width 9 height 7
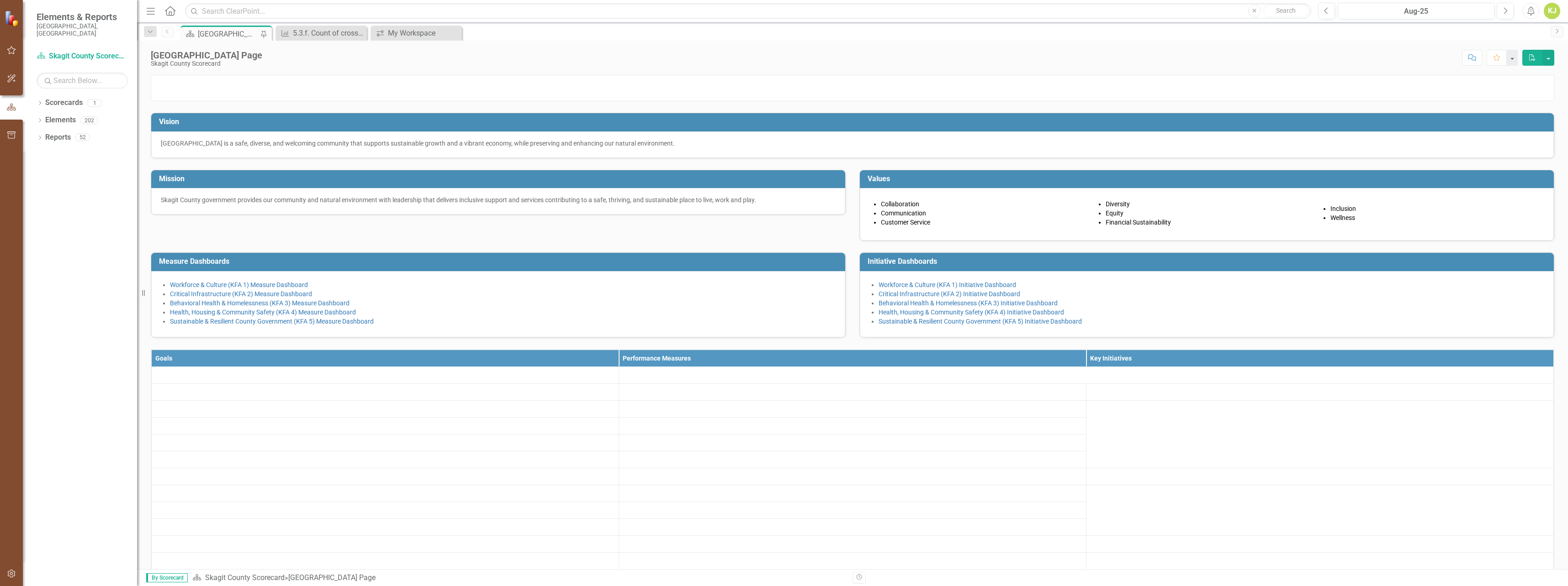
click at [247, 36] on div "[GEOGRAPHIC_DATA] Page" at bounding box center [228, 33] width 61 height 12
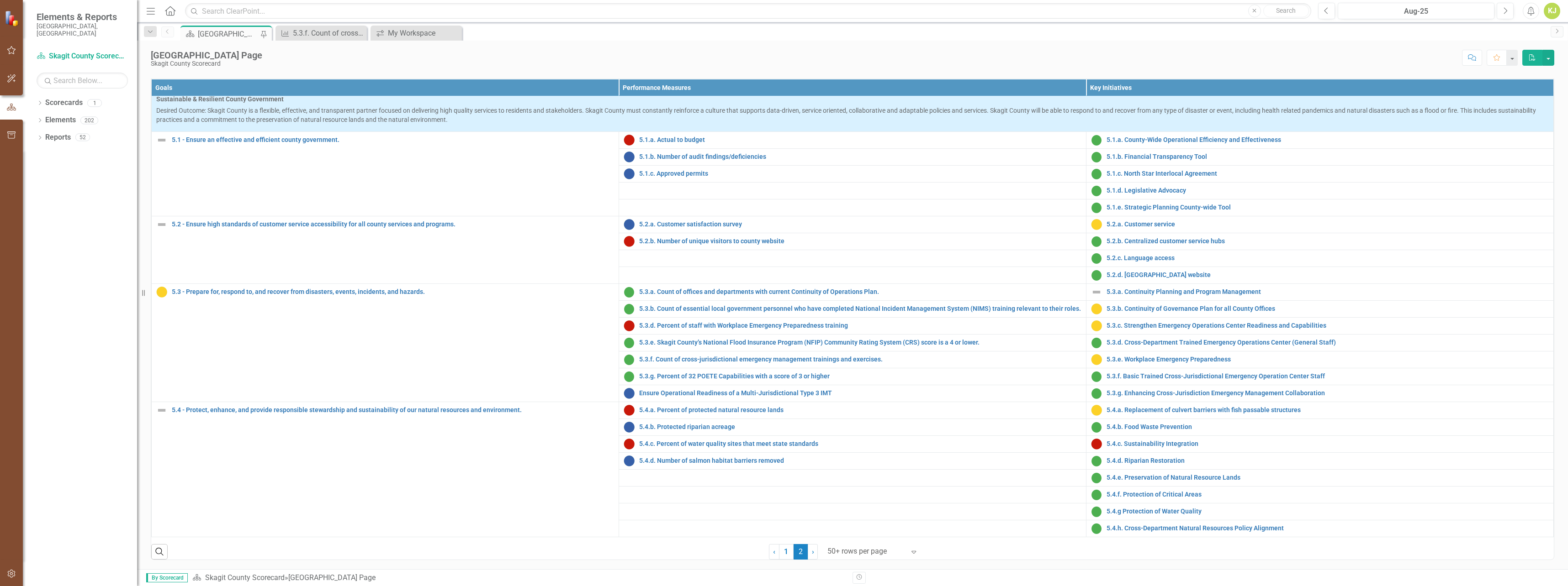
scroll to position [320, 0]
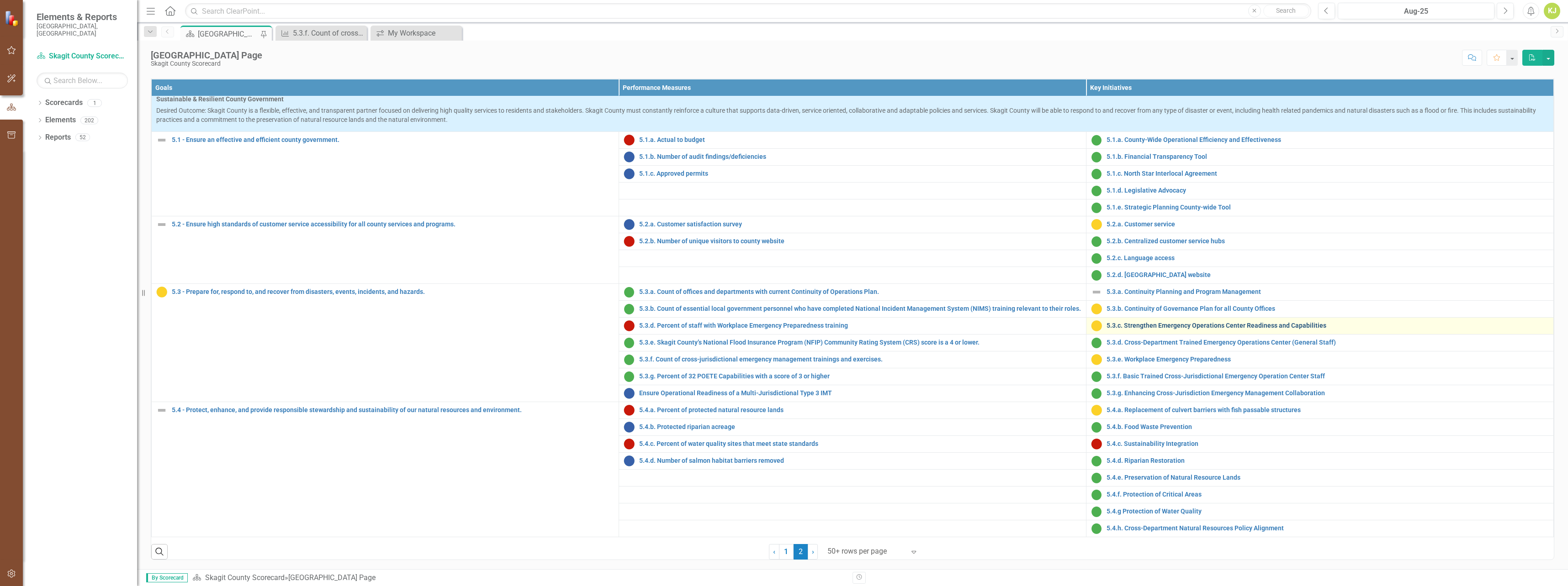
click at [1152, 329] on link "5.3.c. Strengthen Emergency Operations Center Readiness and Capabilities" at bounding box center [1327, 325] width 442 height 7
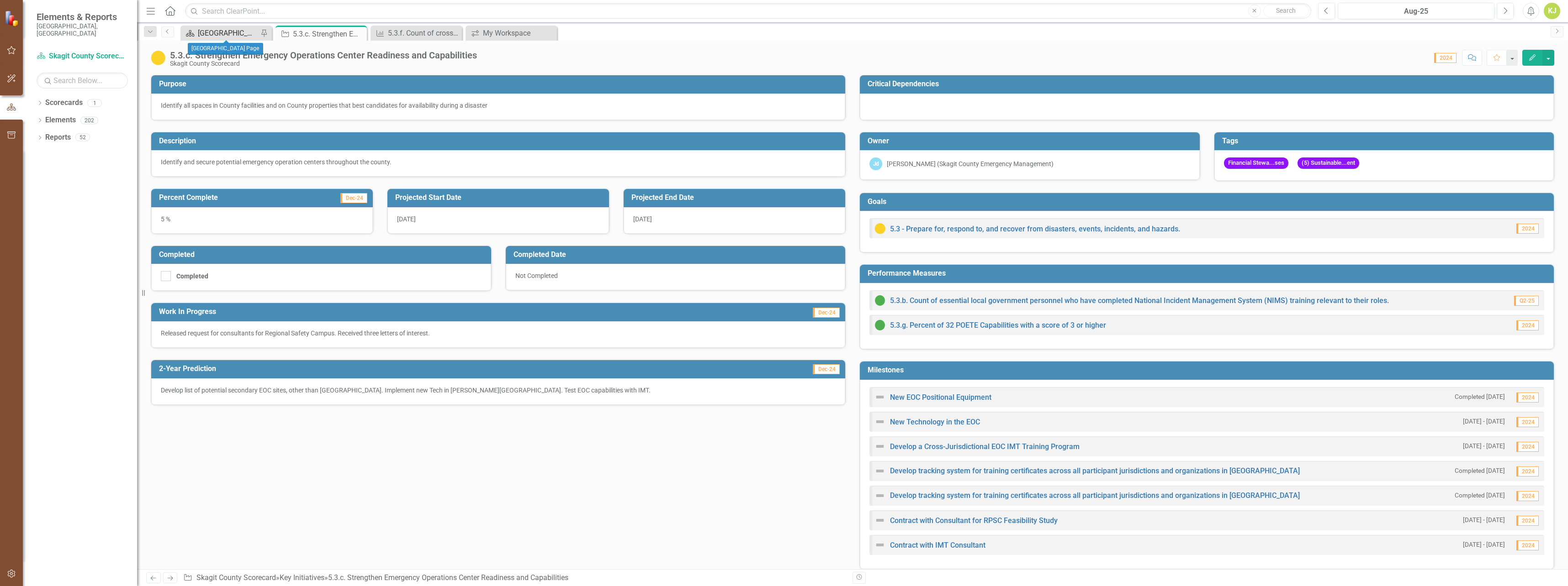
click at [240, 31] on div "[GEOGRAPHIC_DATA] Page" at bounding box center [228, 33] width 61 height 12
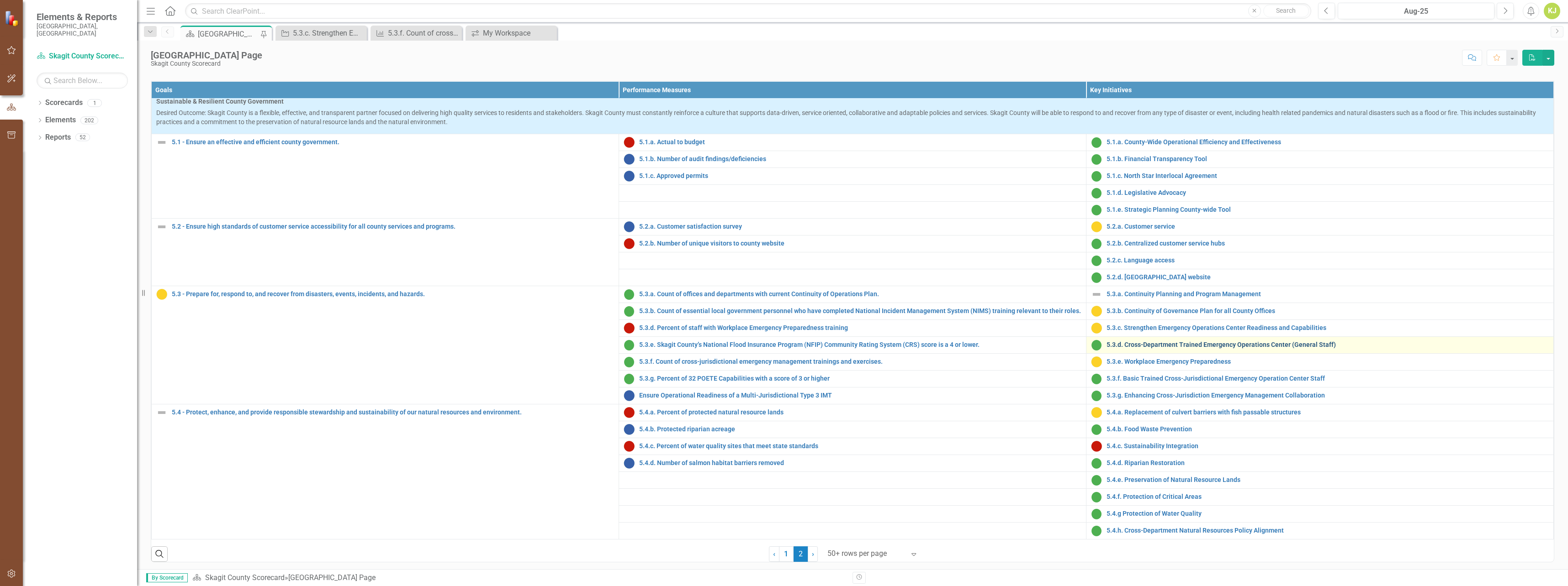
scroll to position [274, 0]
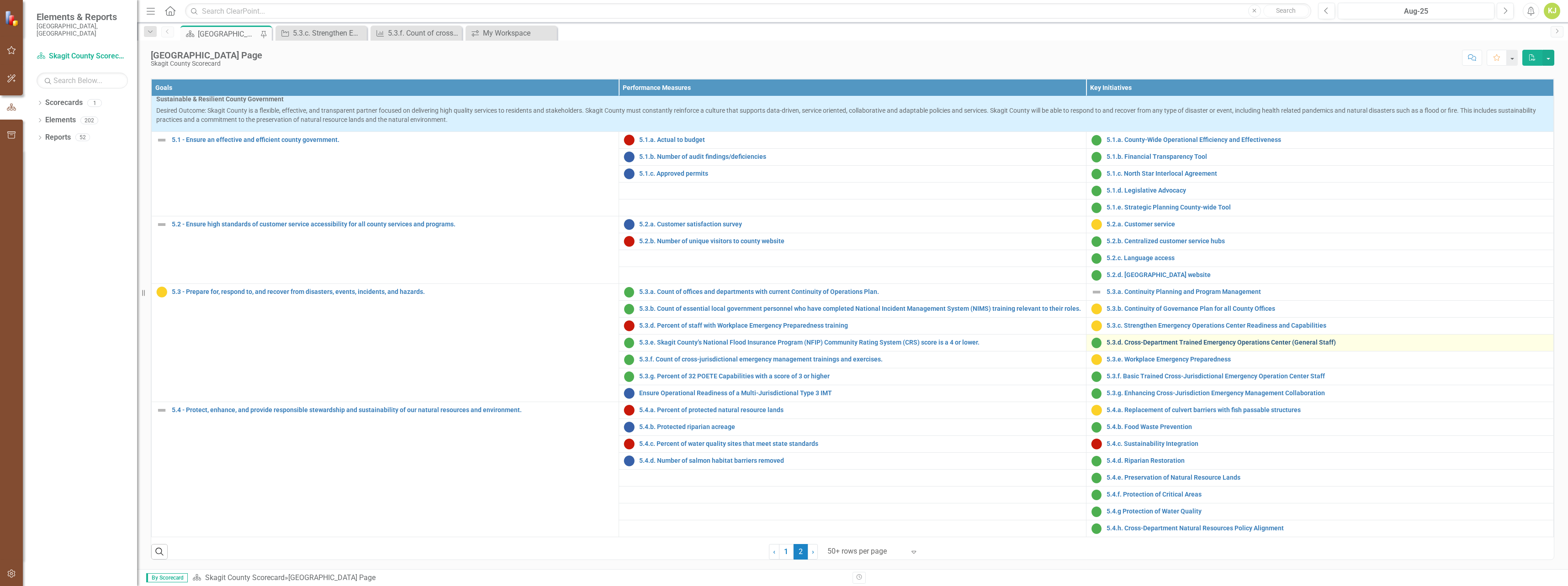
click at [1146, 346] on link "5.3.d. Cross-Department Trained Emergency Operations Center (General Staff)" at bounding box center [1327, 342] width 442 height 7
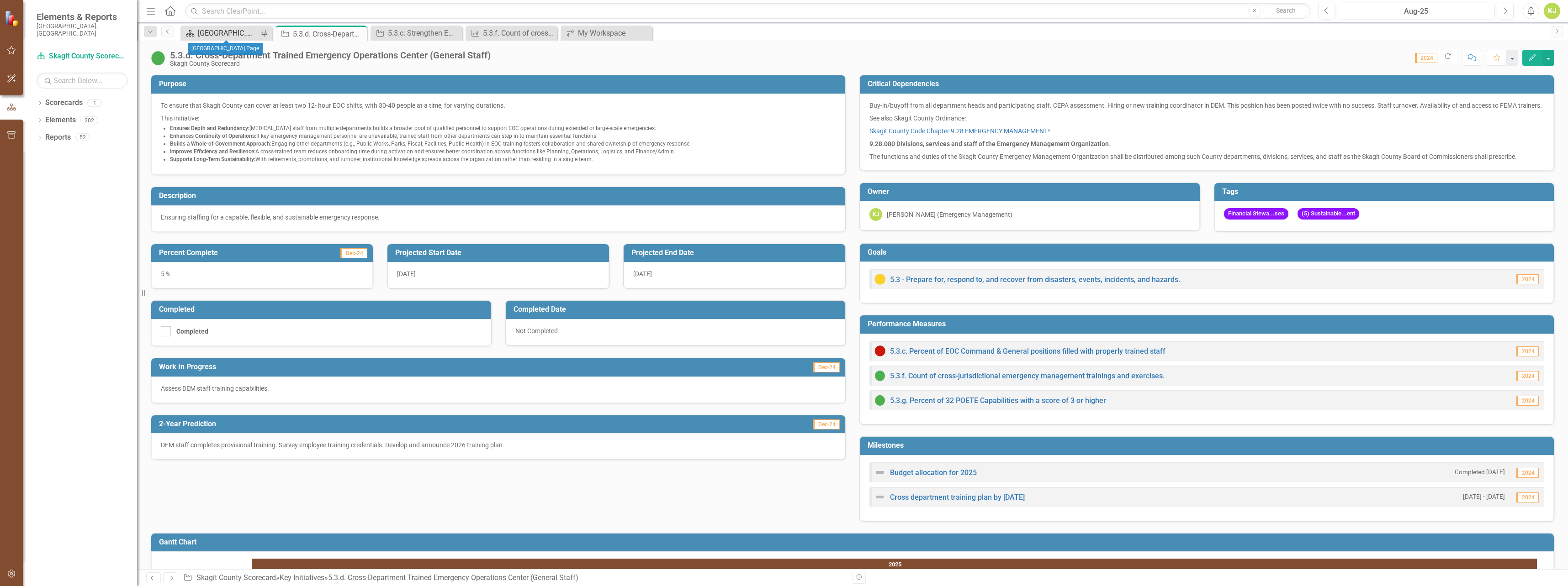
click at [205, 33] on div "[GEOGRAPHIC_DATA] Page" at bounding box center [228, 33] width 61 height 12
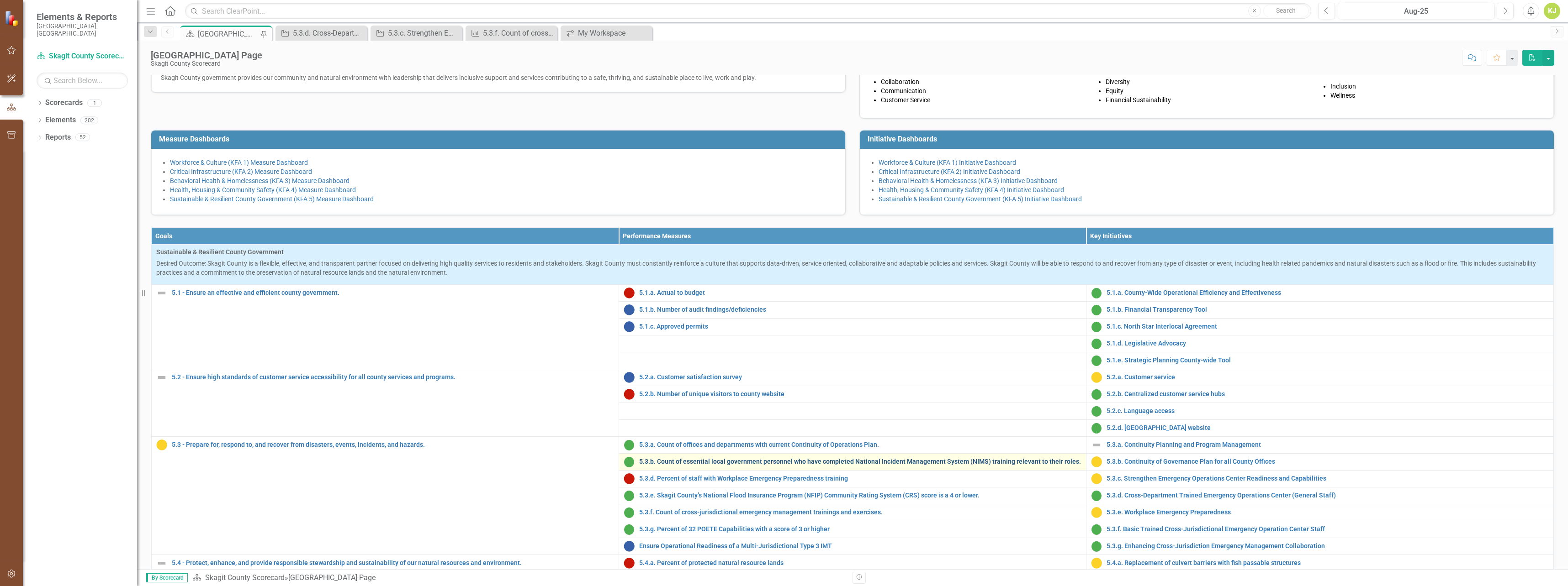
scroll to position [320, 0]
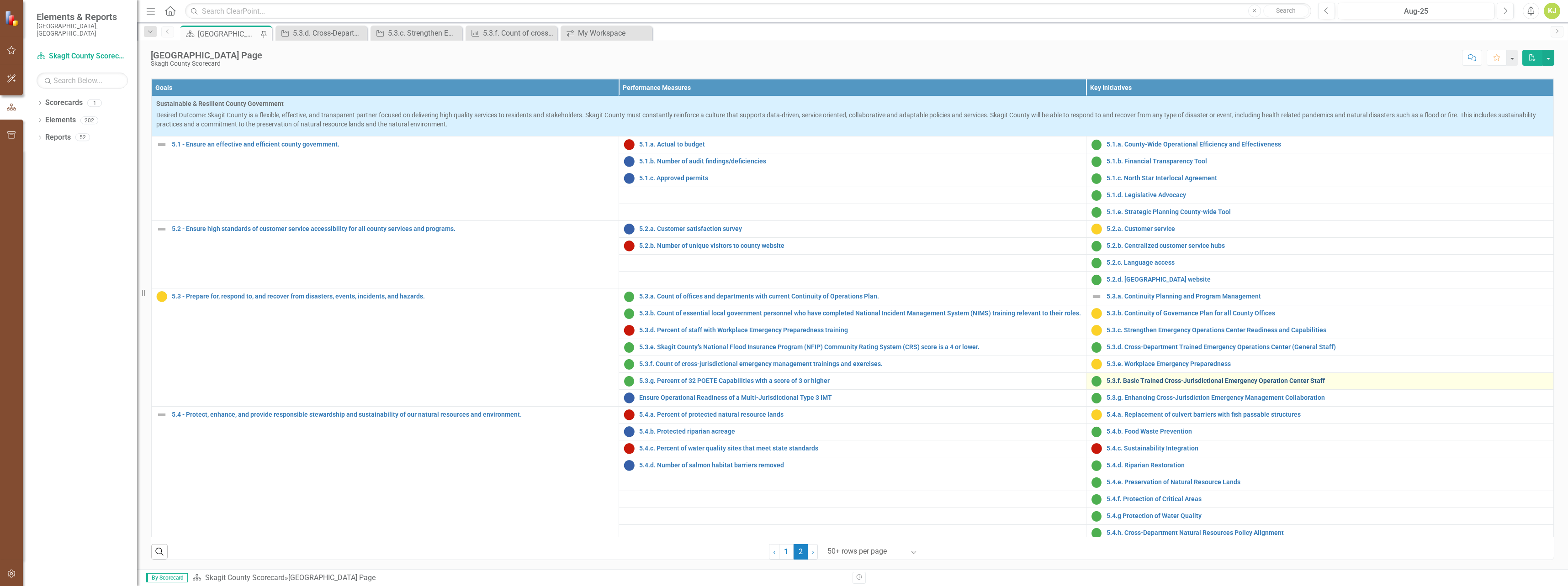
click at [1171, 384] on link "5.3.f. Basic Trained Cross-Jurisdictional Emergency Operation Center Staff" at bounding box center [1327, 380] width 442 height 7
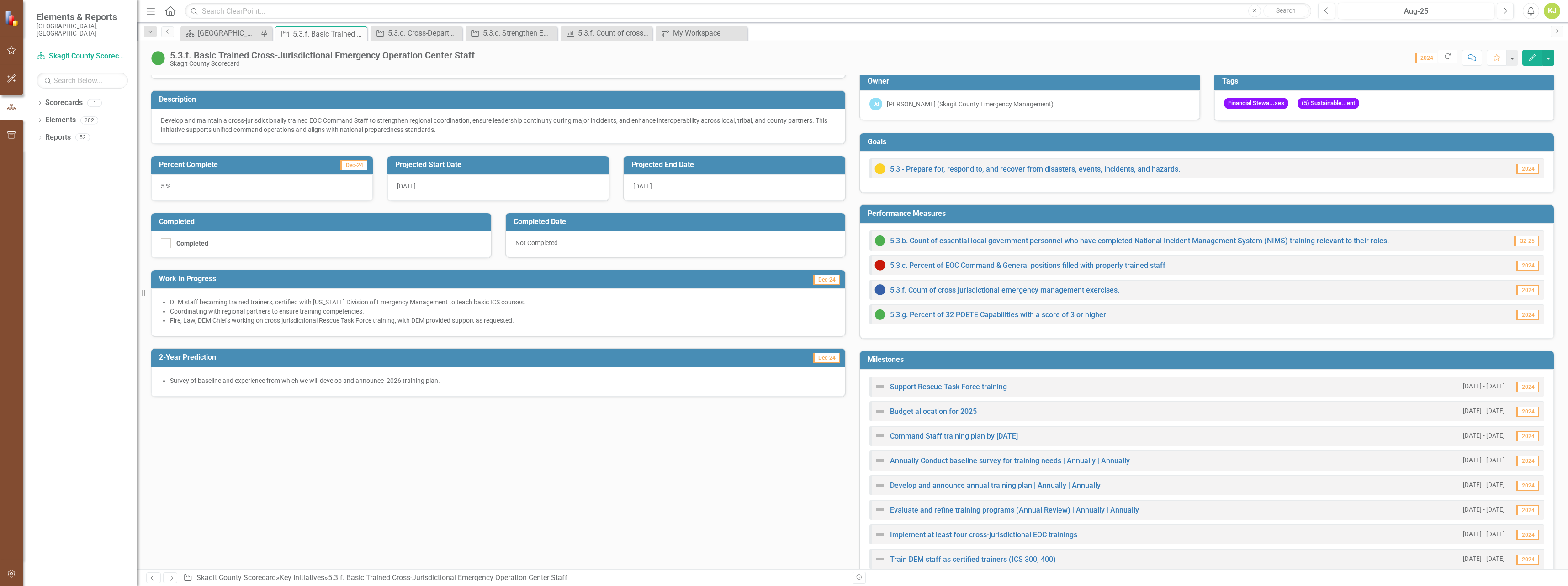
scroll to position [46, 0]
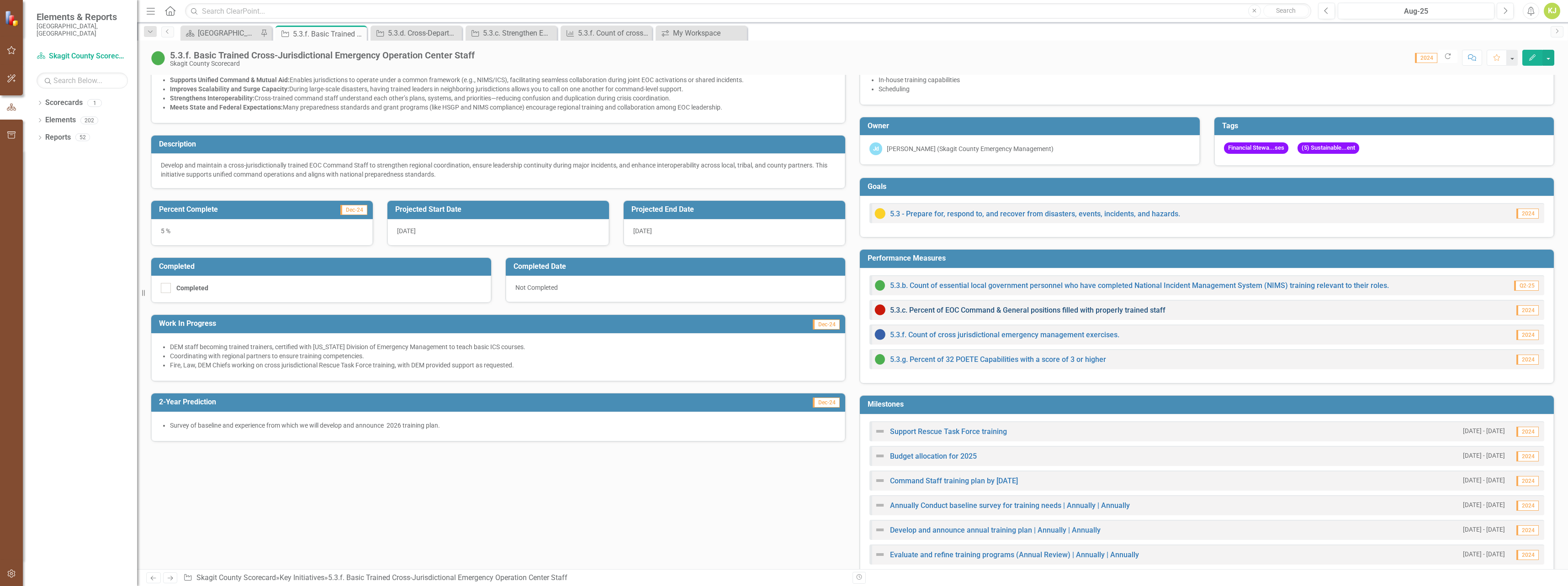
click at [918, 312] on link "5.3.c. Percent of EOC Command & General positions filled with properly trained …" at bounding box center [1027, 310] width 276 height 9
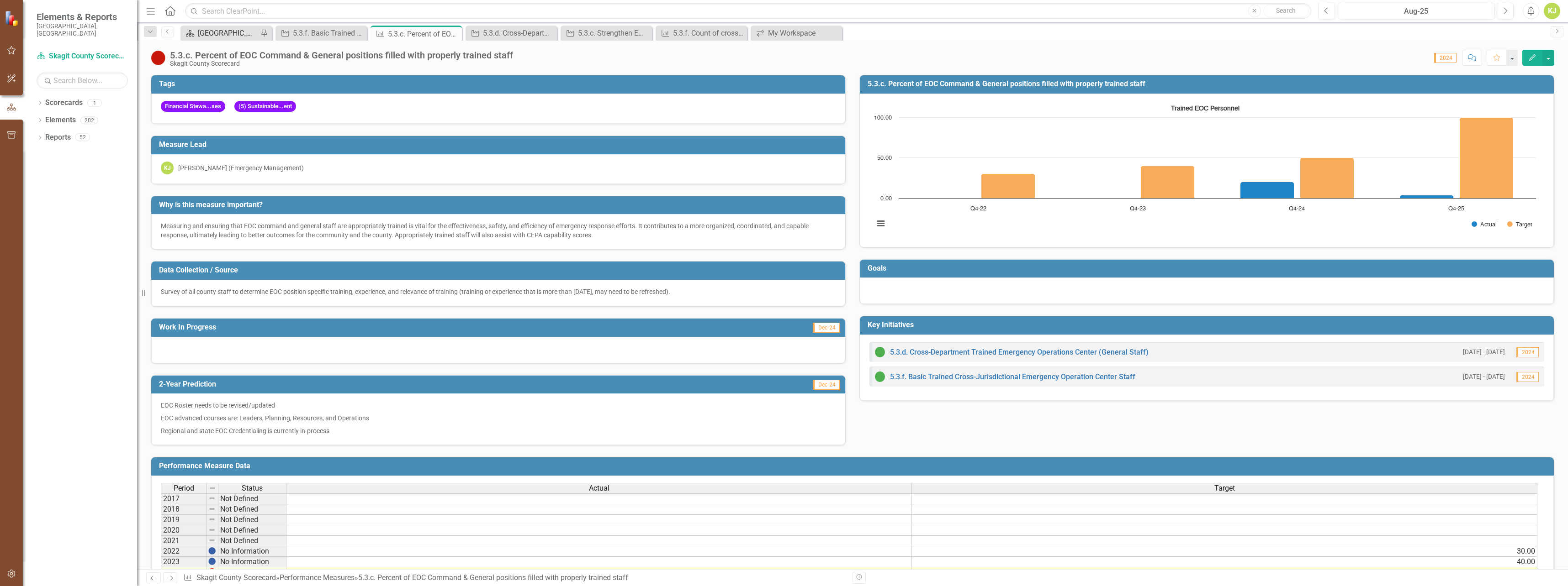
click at [224, 31] on div "[GEOGRAPHIC_DATA] Page" at bounding box center [228, 33] width 61 height 12
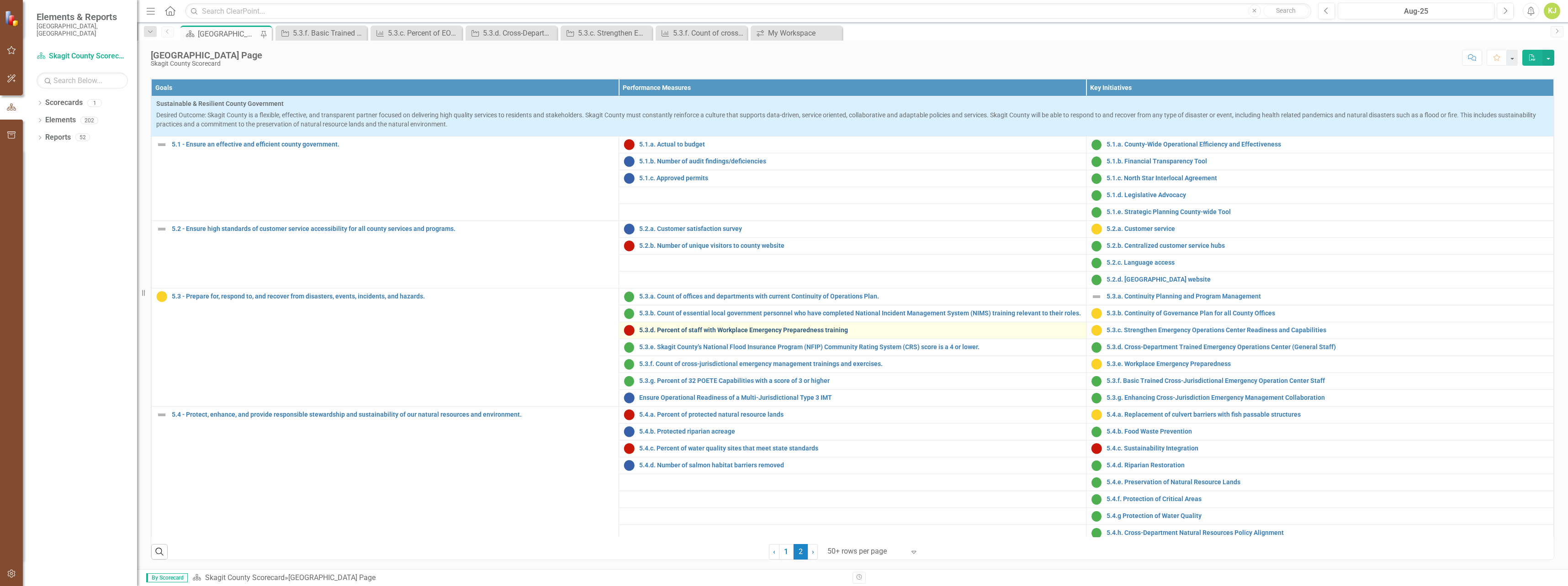
scroll to position [5, 0]
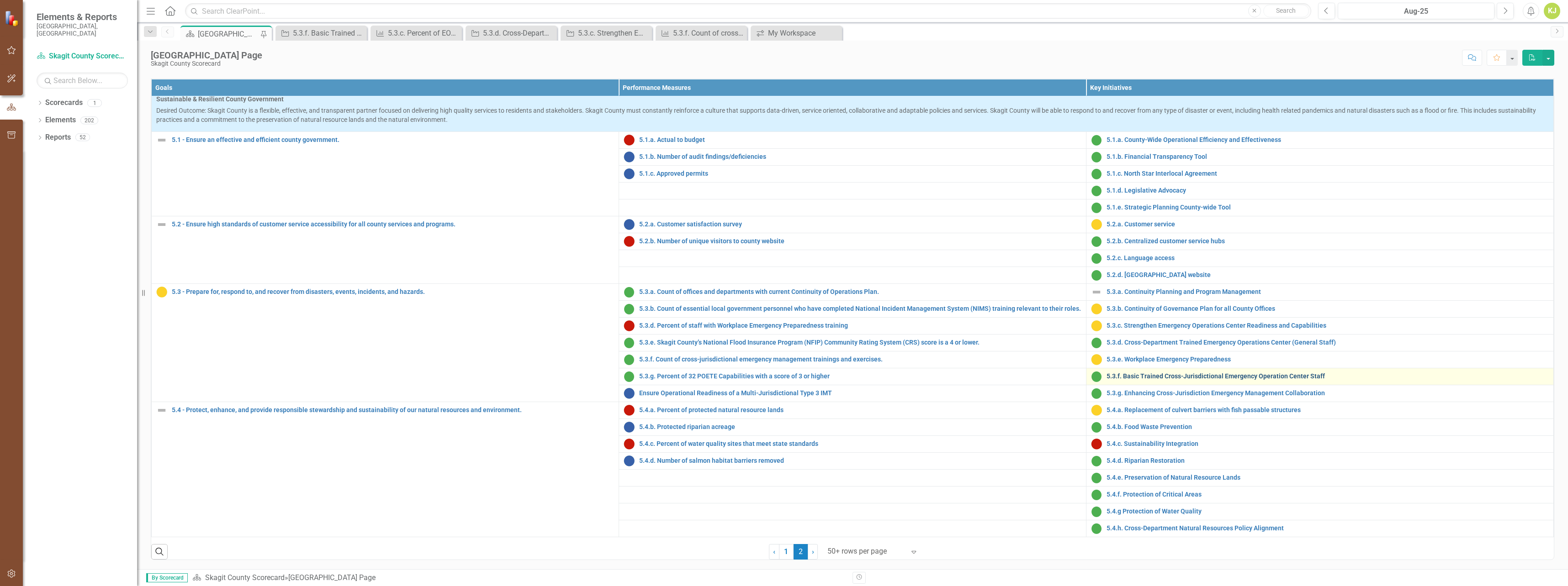
click at [1162, 380] on link "5.3.f. Basic Trained Cross-Jurisdictional Emergency Operation Center Staff" at bounding box center [1327, 376] width 442 height 7
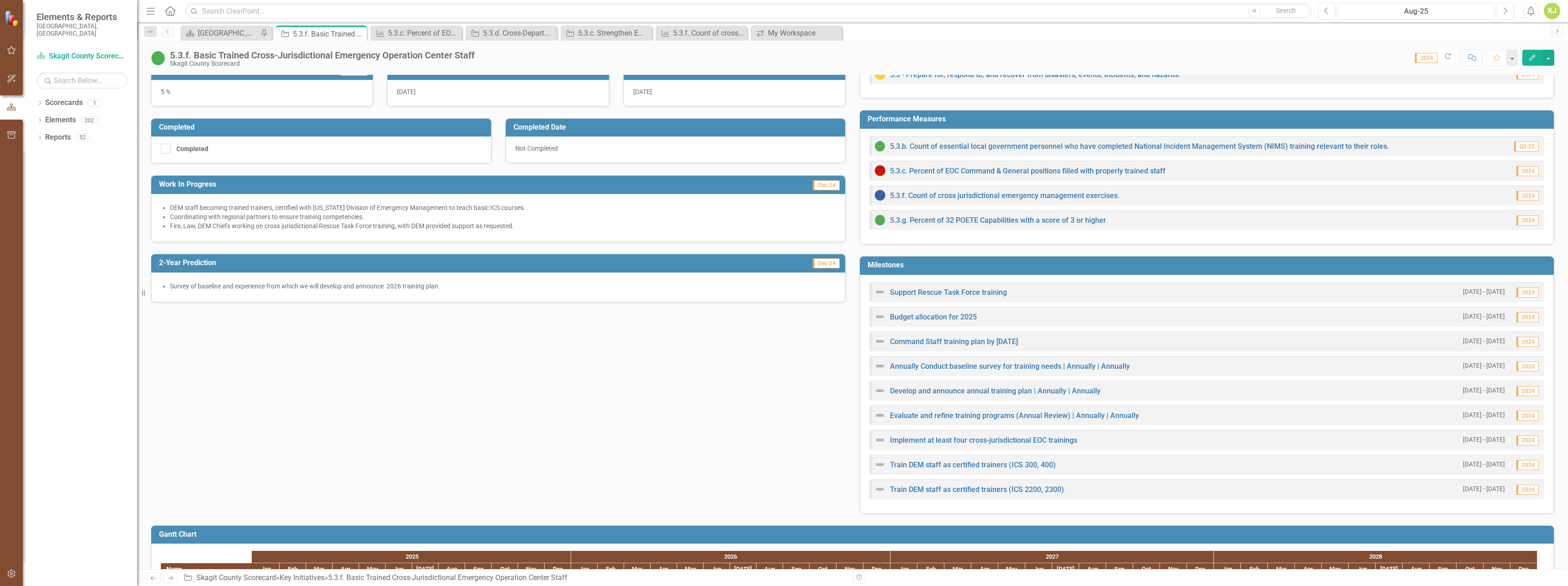
scroll to position [21, 0]
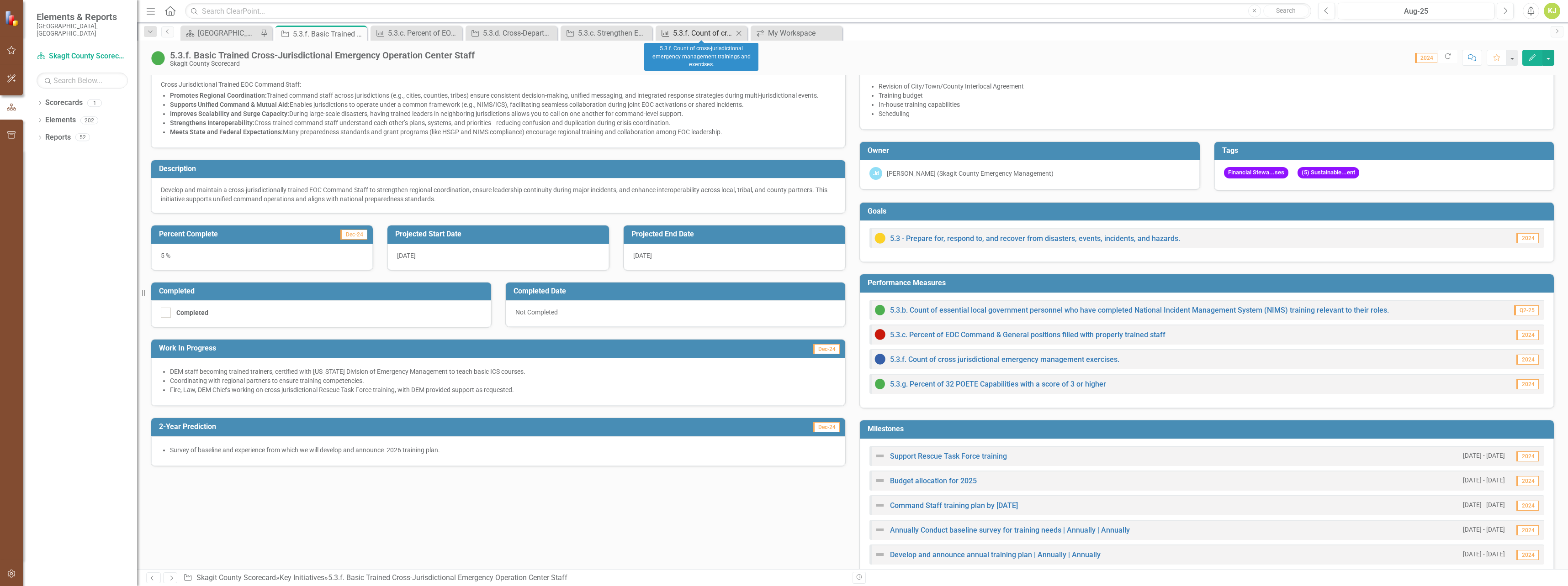
click at [708, 34] on div "5.3.f. Count of cross-jurisdictional emergency management trainings and exercis…" at bounding box center [704, 33] width 61 height 12
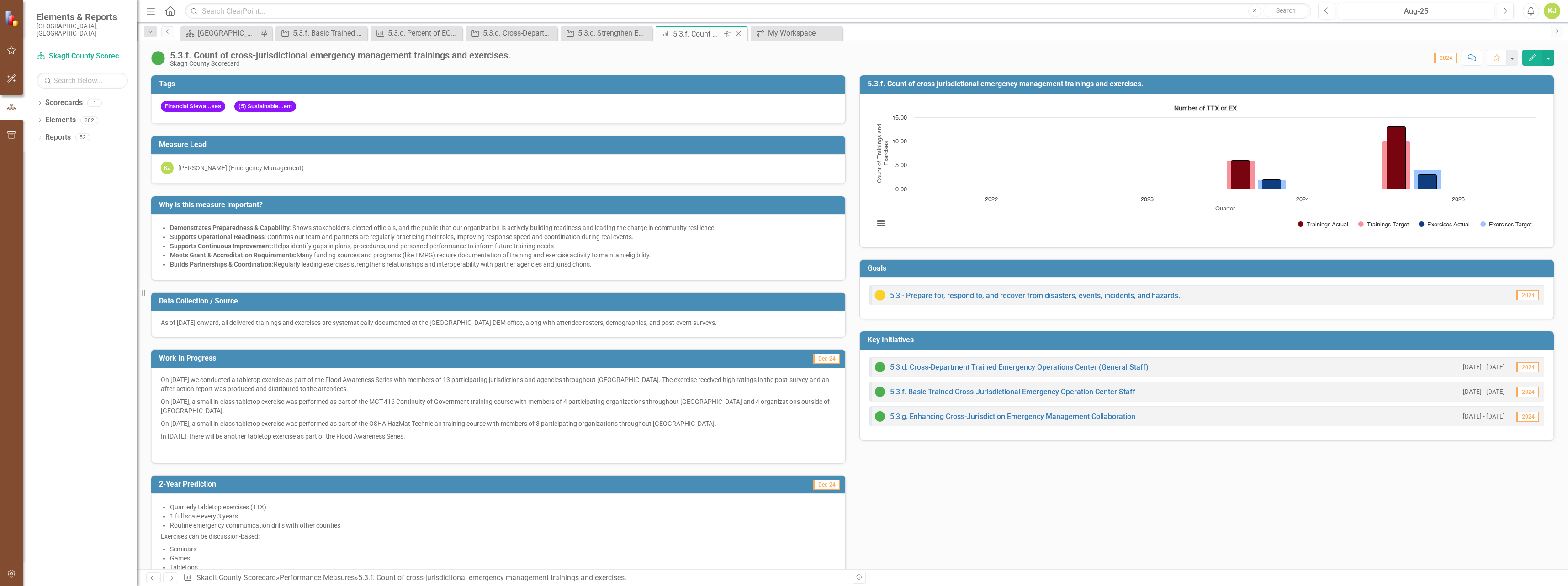
click at [739, 33] on icon at bounding box center [739, 34] width 5 height 5
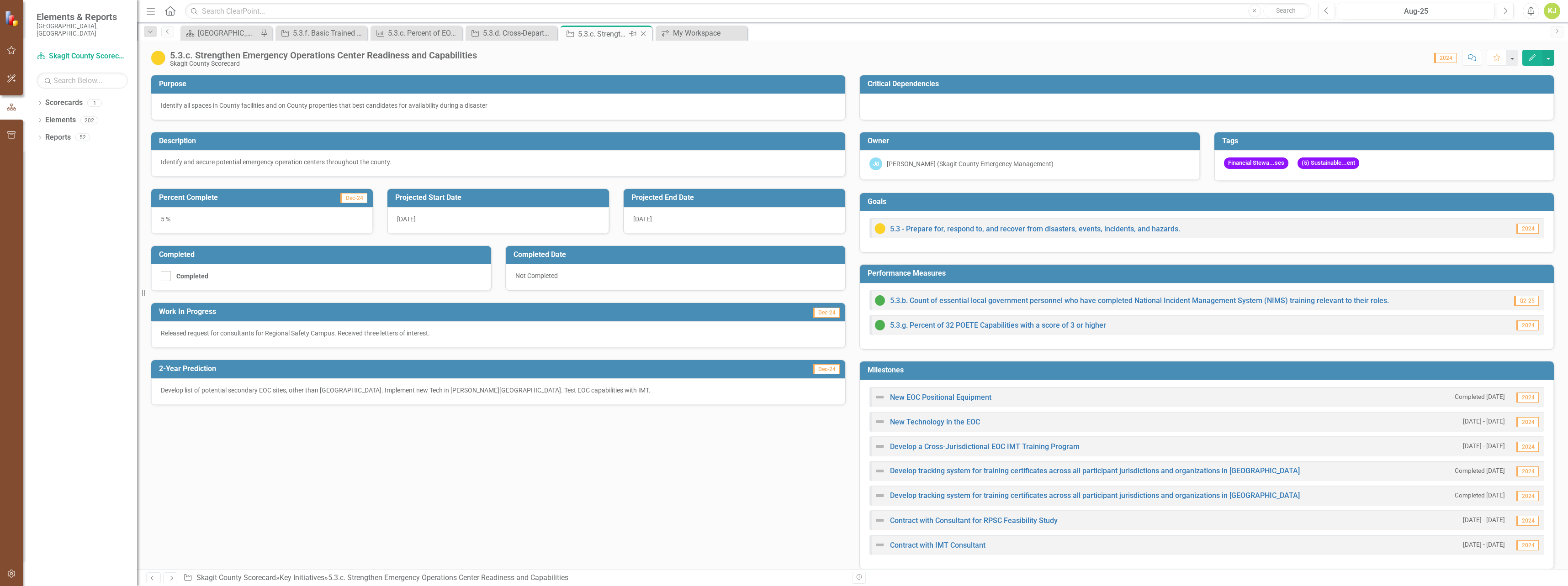
click at [628, 33] on div "Pin" at bounding box center [632, 33] width 12 height 12
click at [359, 32] on icon "Pin" at bounding box center [357, 34] width 7 height 9
click at [242, 34] on div "[GEOGRAPHIC_DATA] Page" at bounding box center [228, 33] width 61 height 12
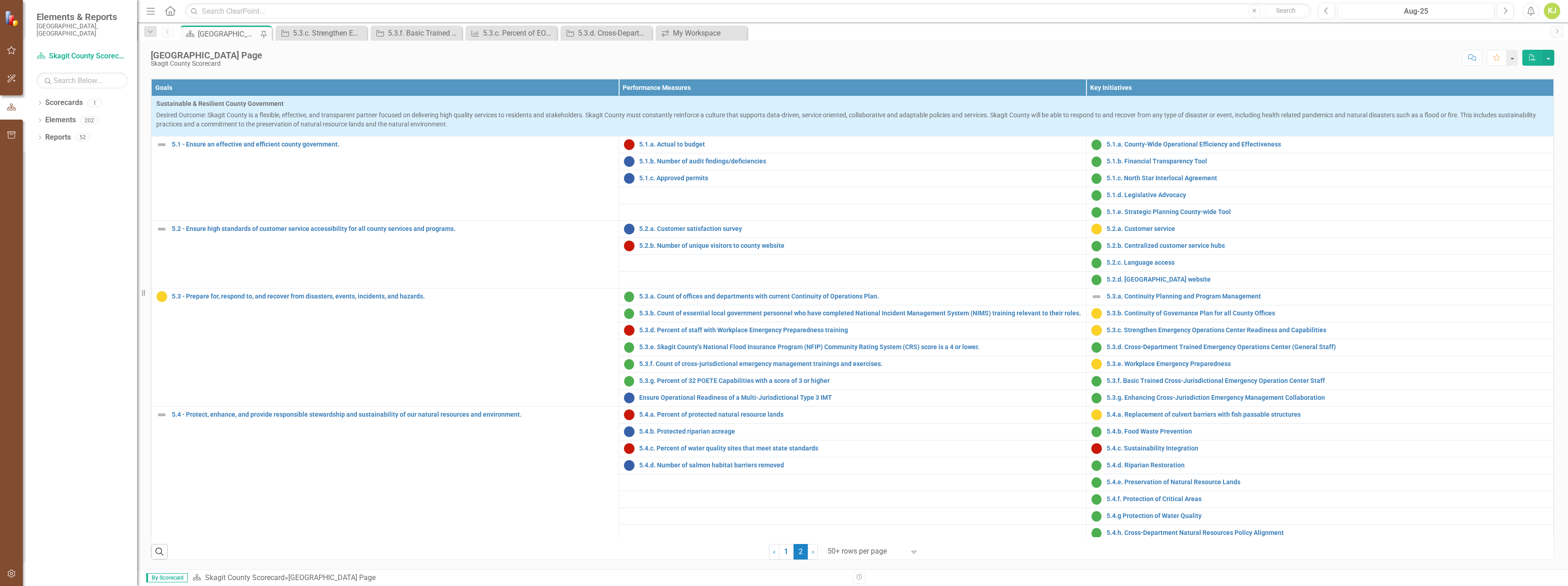
scroll to position [348, 0]
click at [1153, 400] on link "5.3.g. Enhancing Cross-Jurisdiction Emergency Management Collaboration" at bounding box center [1327, 397] width 442 height 7
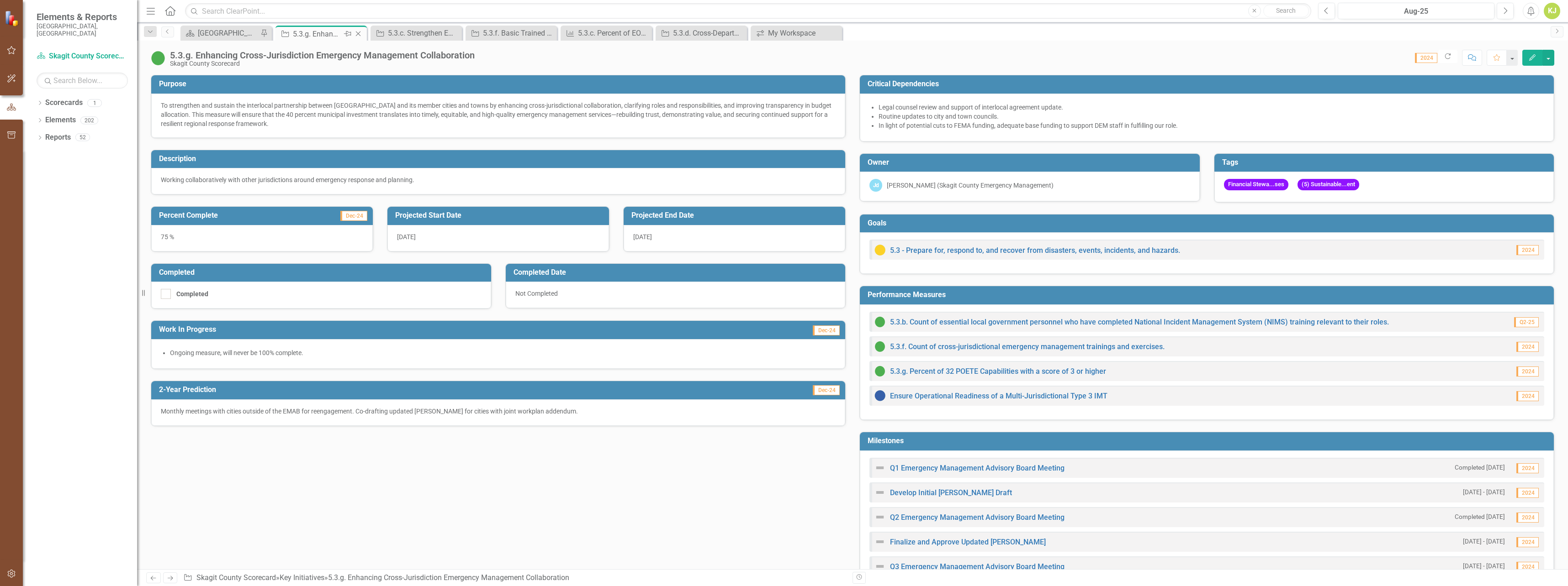
click at [360, 32] on icon "Close" at bounding box center [358, 33] width 9 height 7
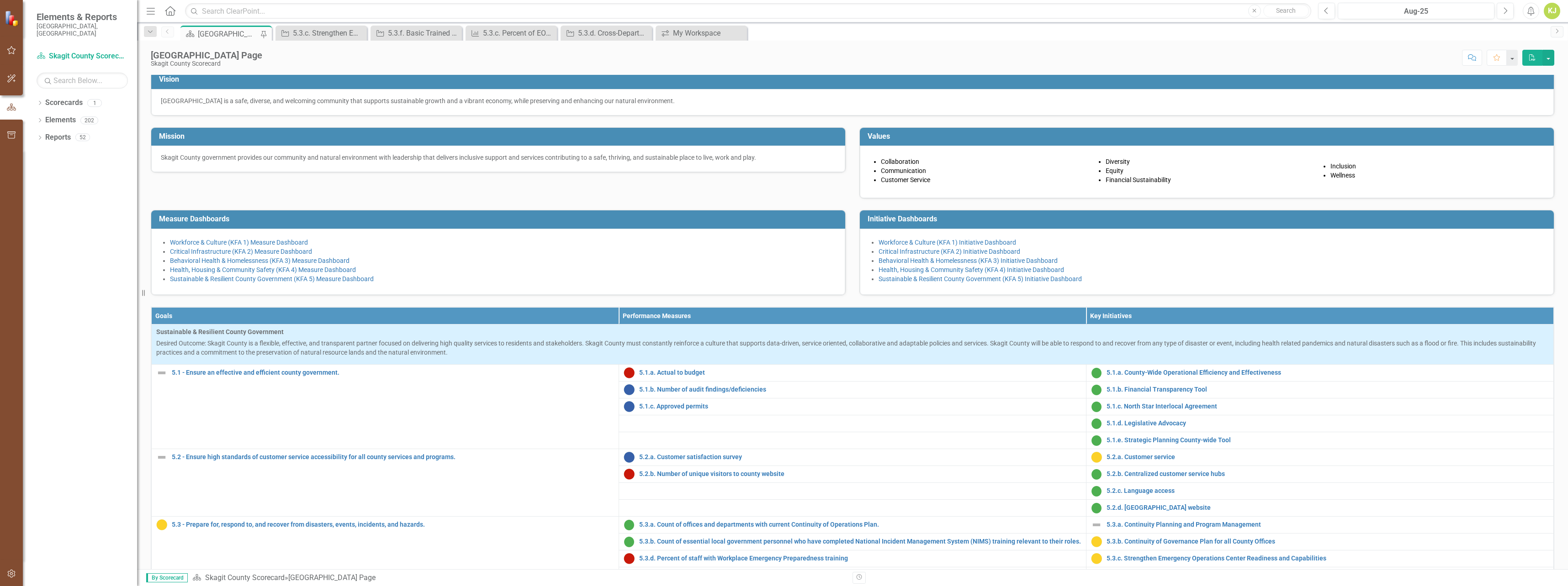
scroll to position [320, 0]
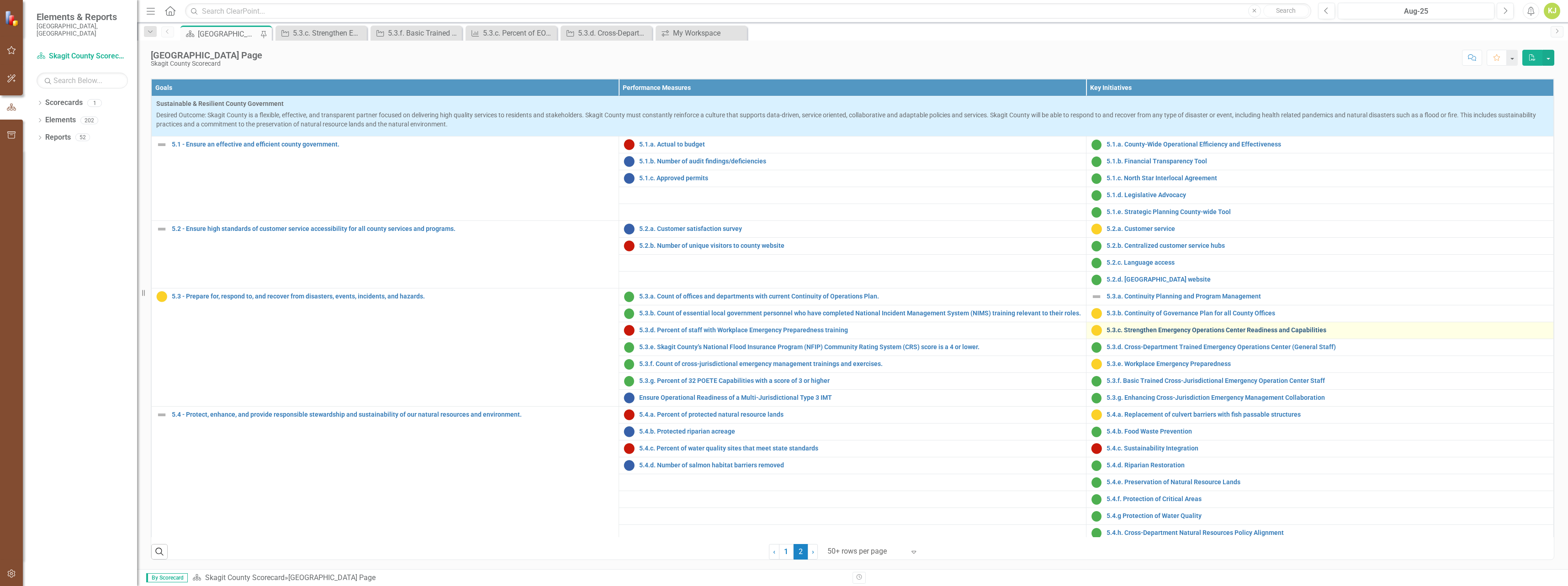
click at [1179, 334] on link "5.3.c. Strengthen Emergency Operations Center Readiness and Capabilities" at bounding box center [1327, 330] width 442 height 7
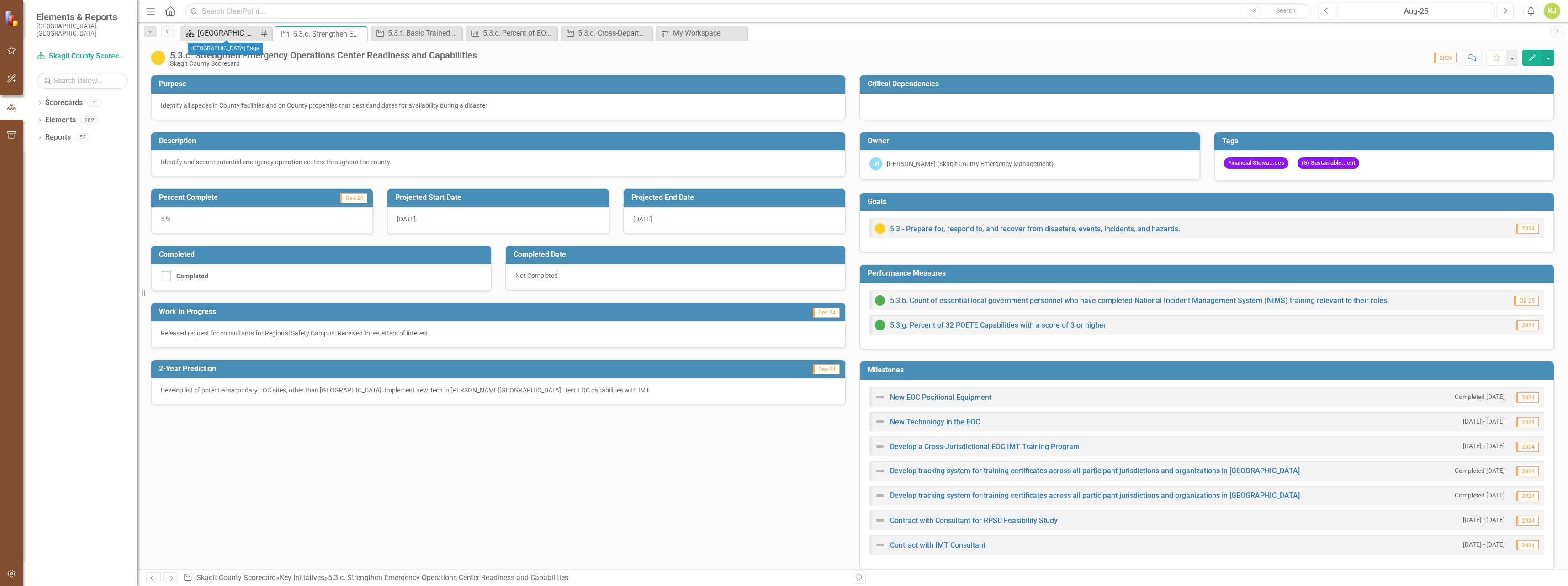
click at [196, 32] on link "Scorecard [GEOGRAPHIC_DATA] Page" at bounding box center [220, 33] width 75 height 12
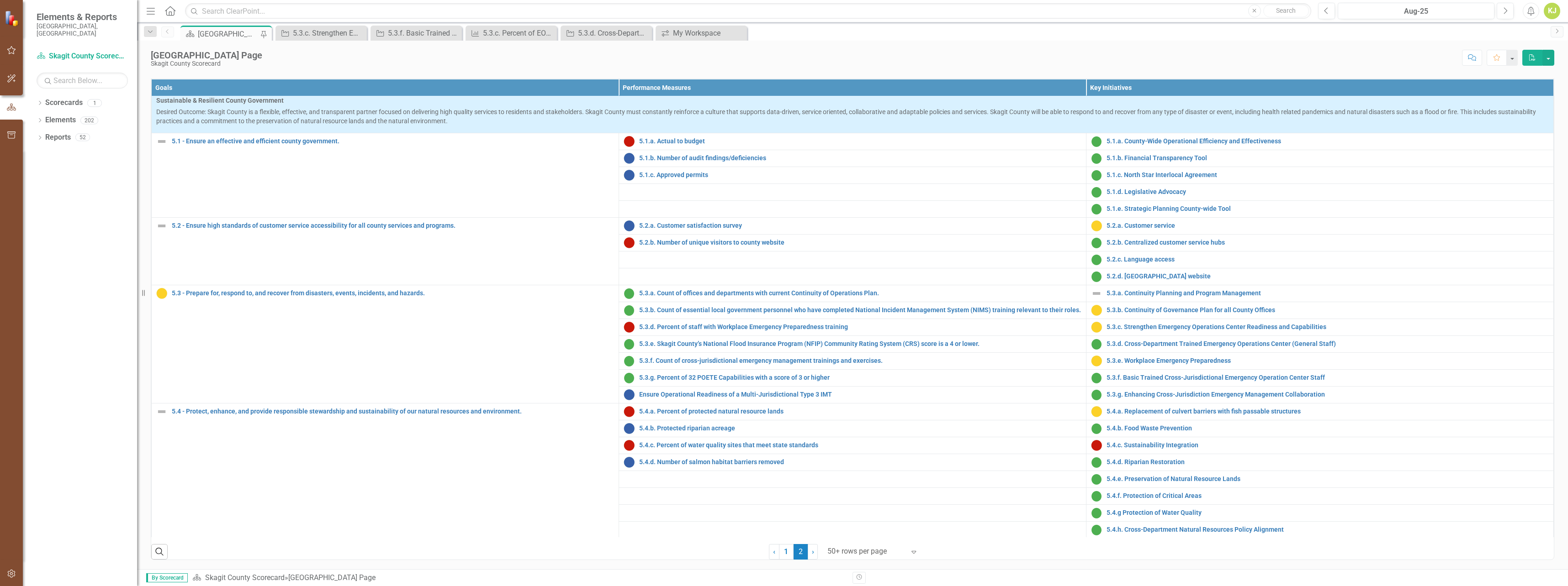
scroll to position [5, 0]
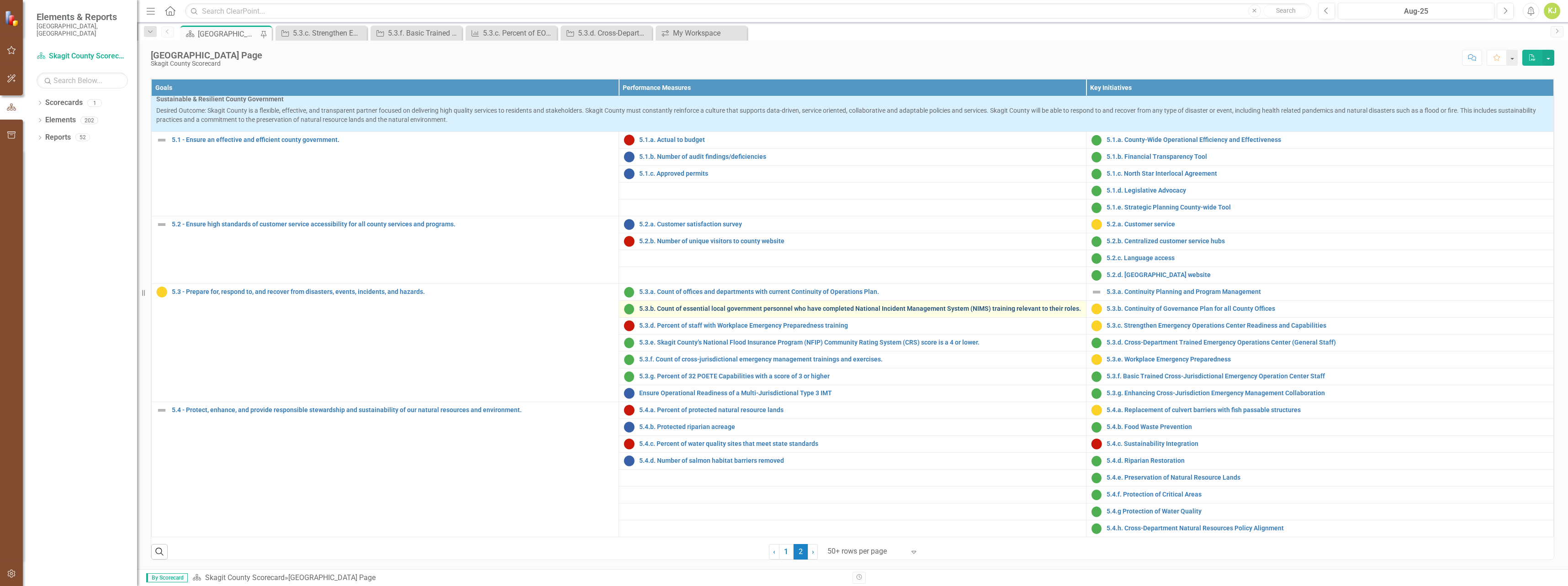
click at [813, 312] on link "5.3.b. Count of essential local government personnel who have completed Nationa…" at bounding box center [860, 309] width 442 height 7
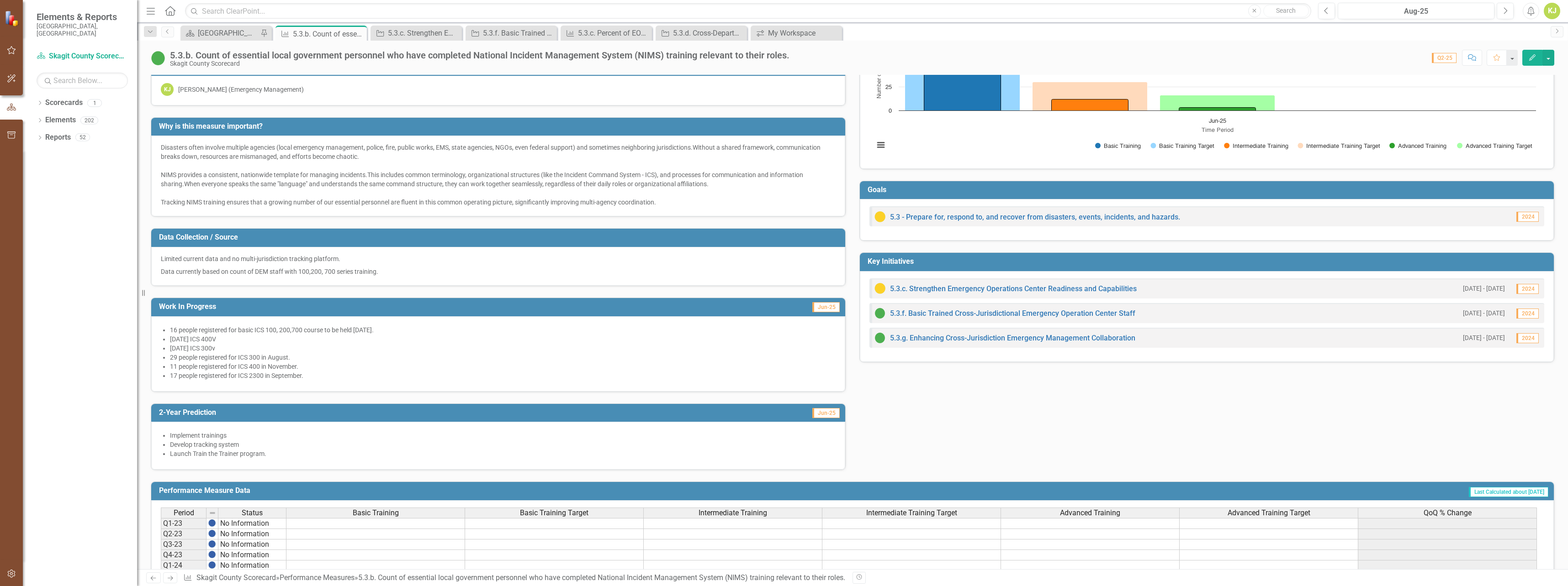
scroll to position [234, 0]
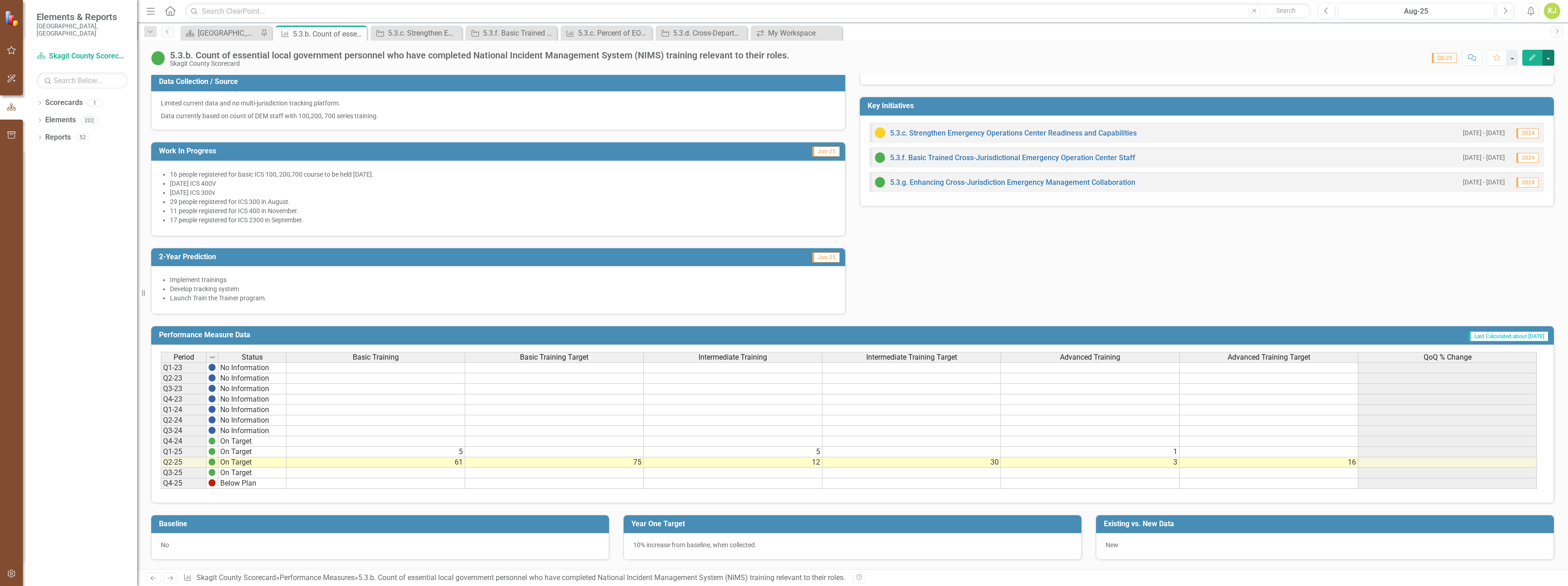
click at [1549, 61] on button "button" at bounding box center [1548, 57] width 12 height 16
click at [1478, 81] on link "Edit Edit Performance Measure" at bounding box center [1487, 75] width 133 height 17
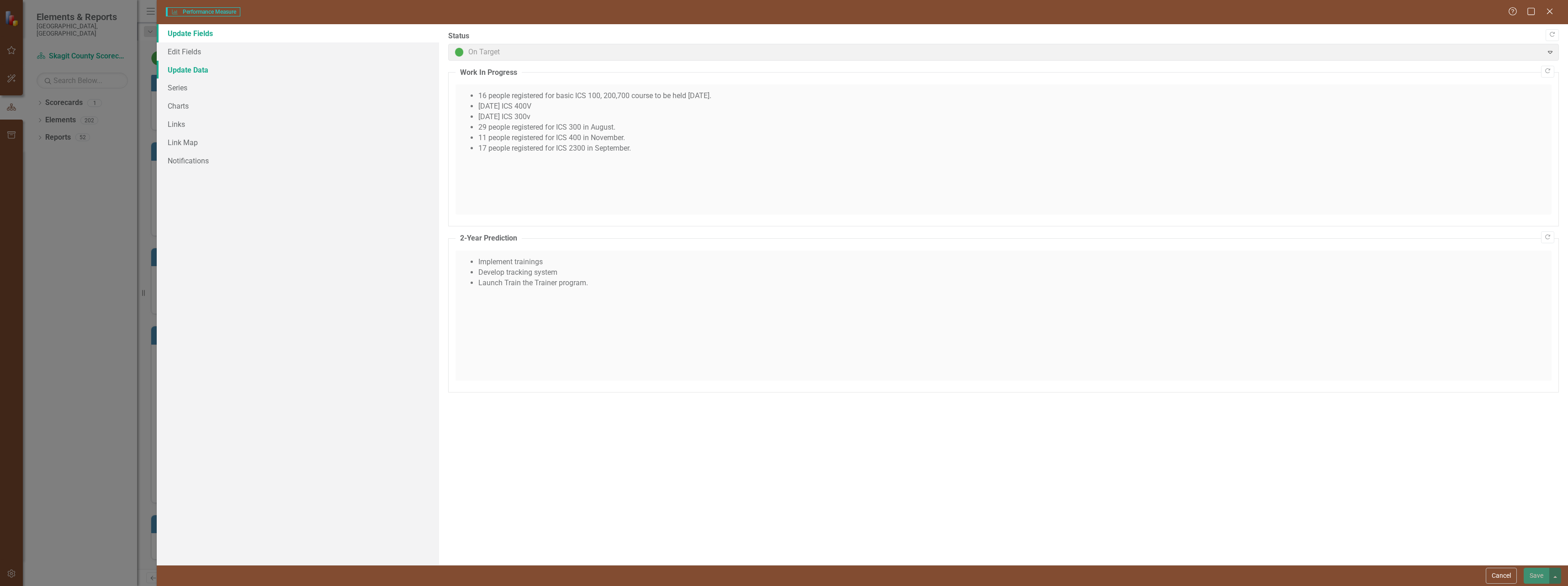
click at [216, 67] on link "Update Data" at bounding box center [298, 70] width 283 height 19
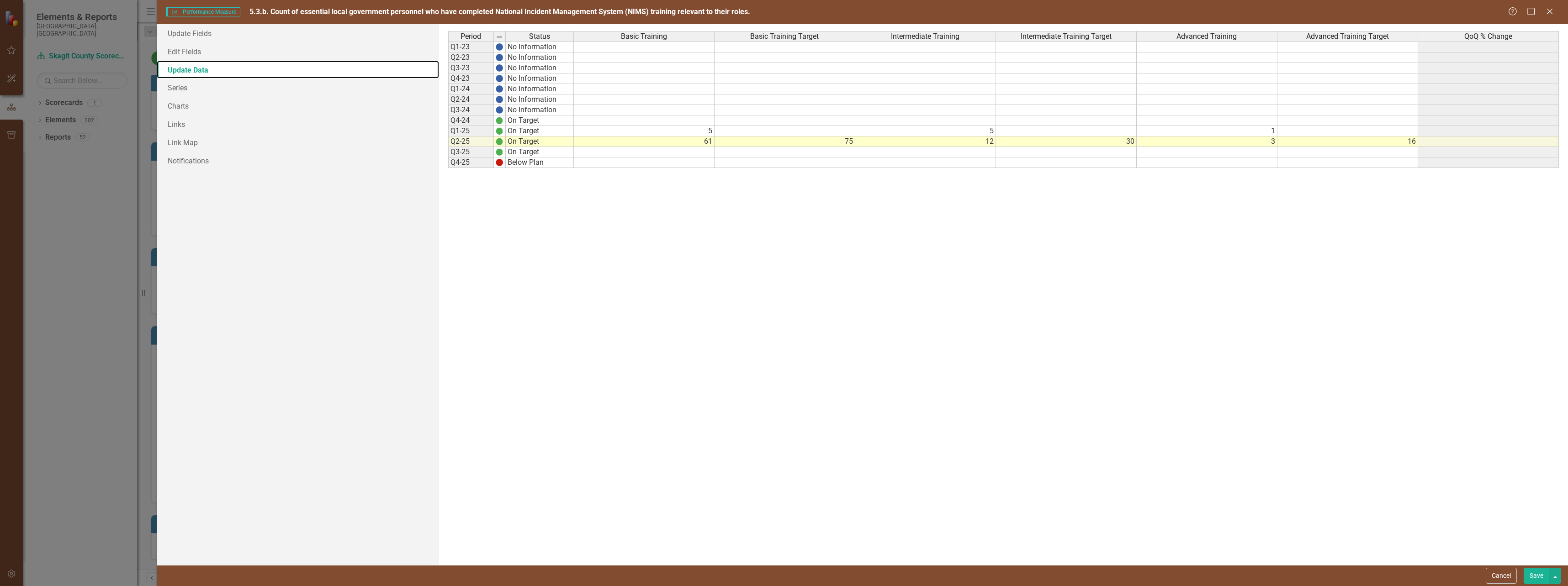
scroll to position [0, 0]
click at [186, 50] on link "Edit Fields" at bounding box center [298, 52] width 283 height 19
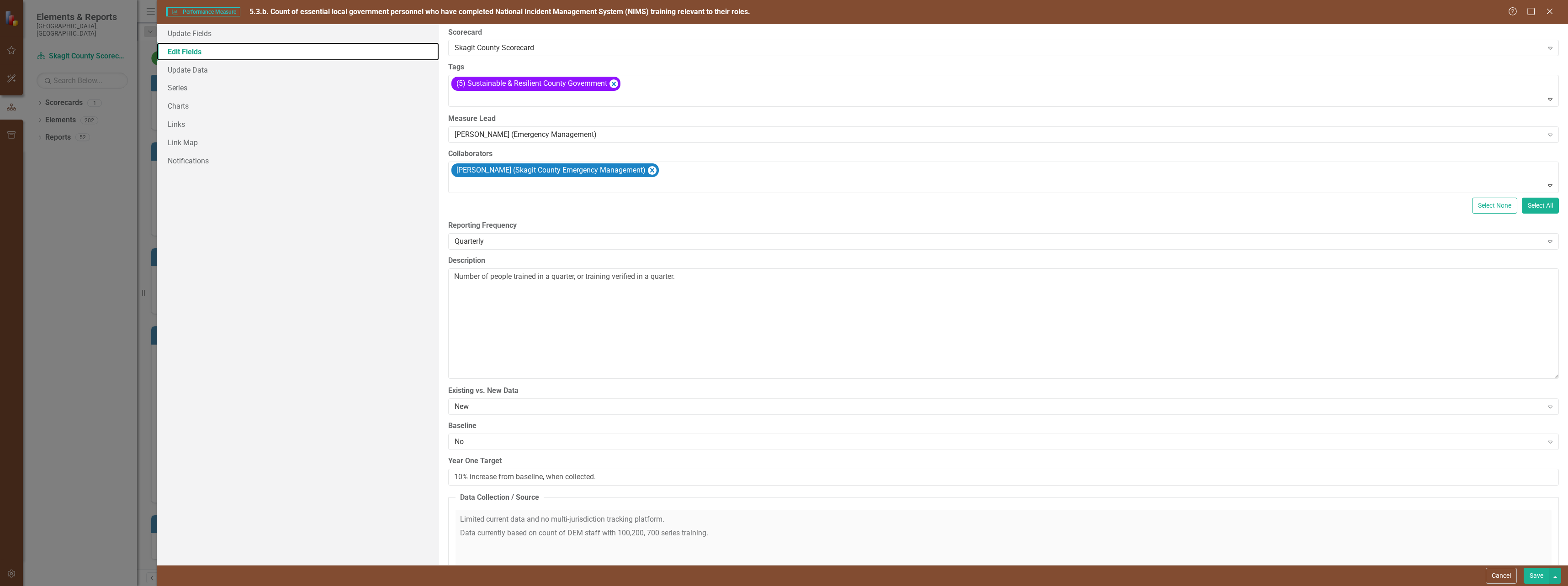
scroll to position [4, 0]
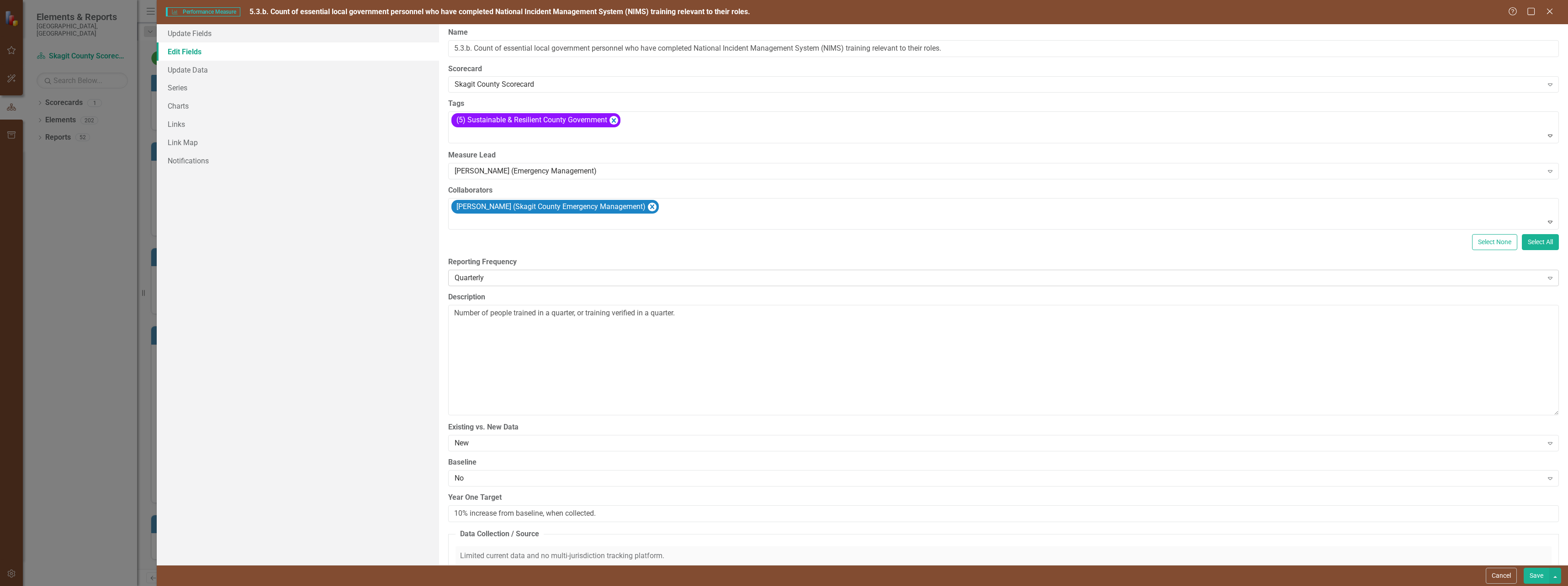
click at [579, 275] on div "Quarterly" at bounding box center [998, 279] width 1088 height 11
click at [1534, 574] on button "Save" at bounding box center [1536, 576] width 26 height 16
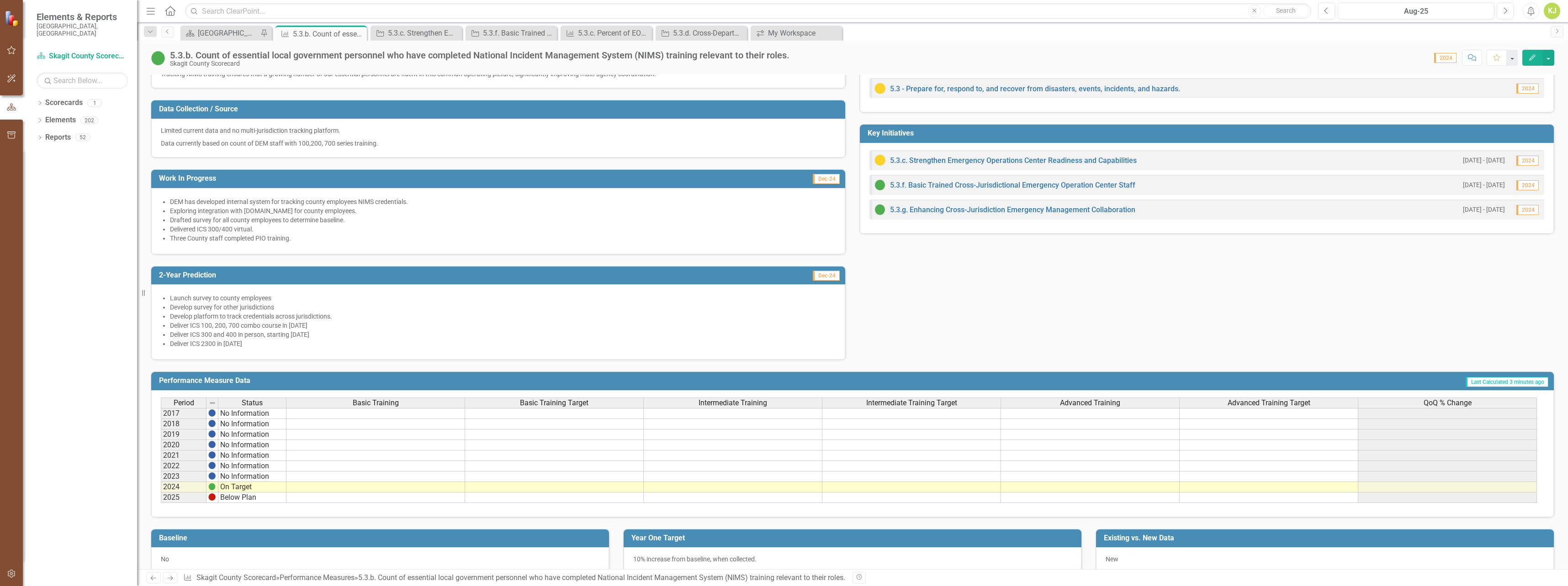
scroll to position [221, 0]
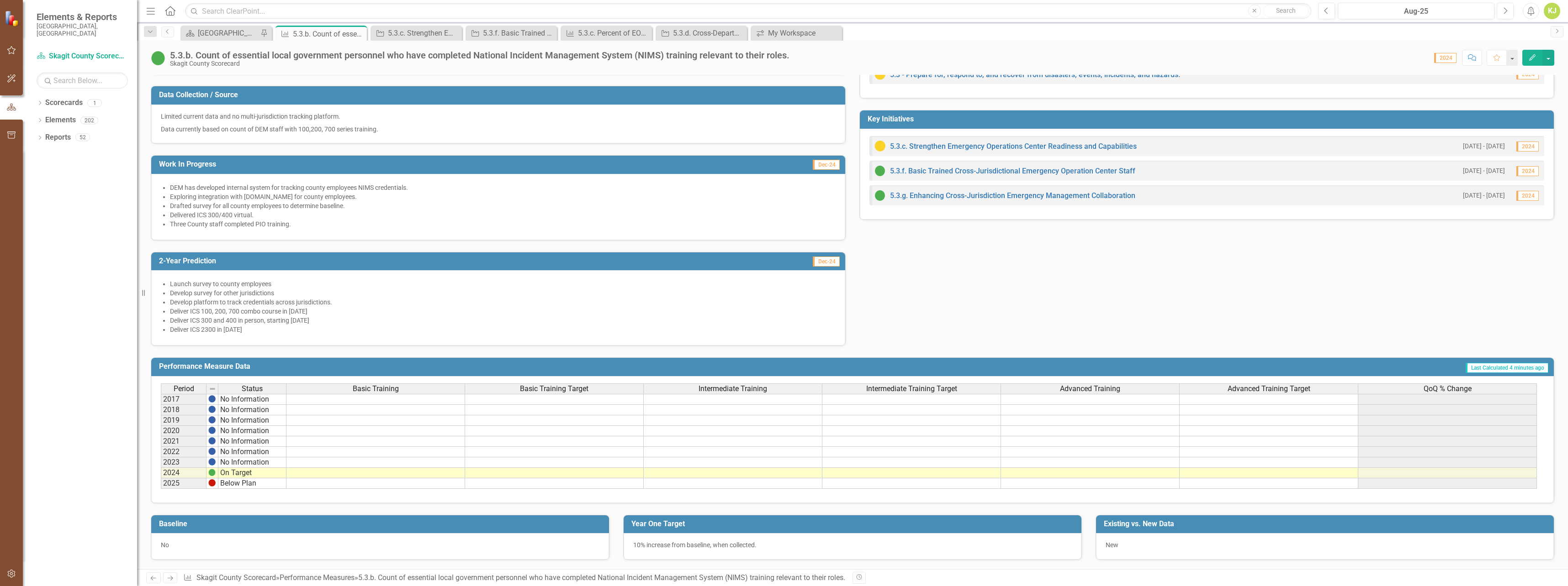
drag, startPoint x: 395, startPoint y: 481, endPoint x: 361, endPoint y: 484, distance: 34.1
click at [395, 481] on td at bounding box center [376, 484] width 179 height 11
click at [361, 486] on td at bounding box center [376, 484] width 179 height 11
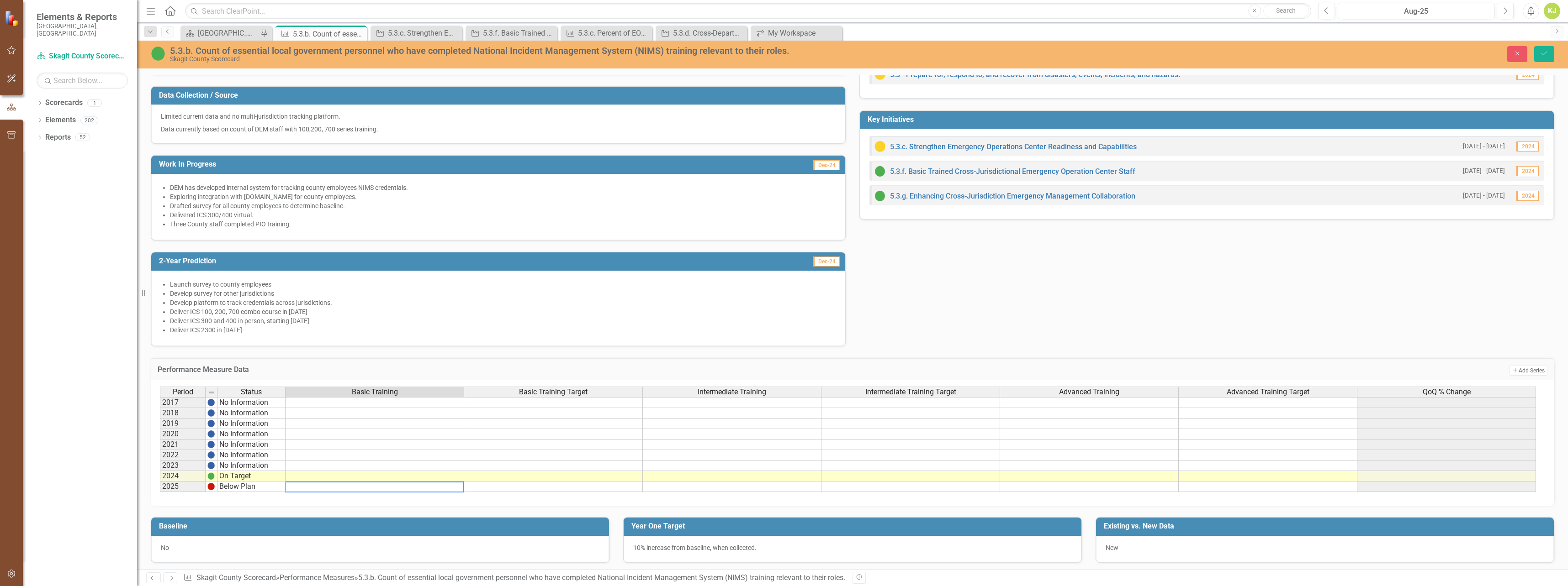
click at [363, 486] on textarea at bounding box center [374, 487] width 179 height 11
type textarea "11"
type textarea "20"
type textarea "0"
type textarea "10"
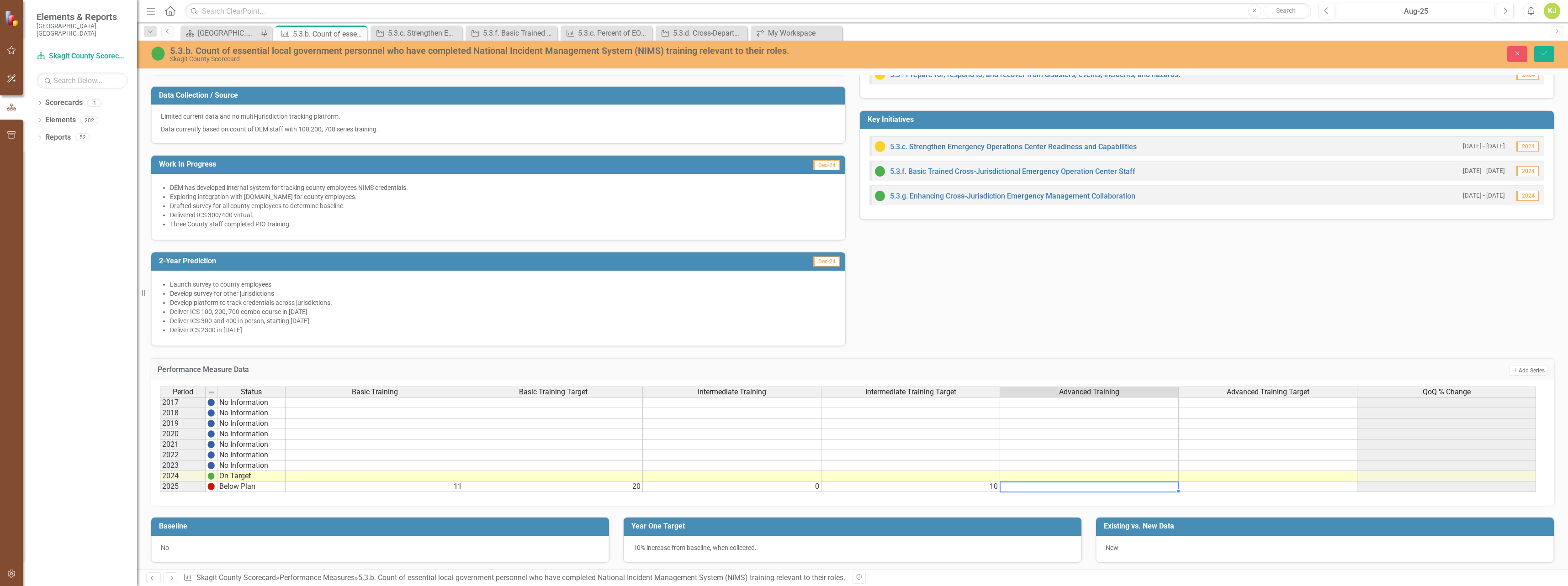
click at [1119, 490] on td at bounding box center [1090, 487] width 179 height 11
type textarea "7"
click at [1253, 486] on td at bounding box center [1268, 487] width 179 height 11
type textarea "6"
type textarea "5"
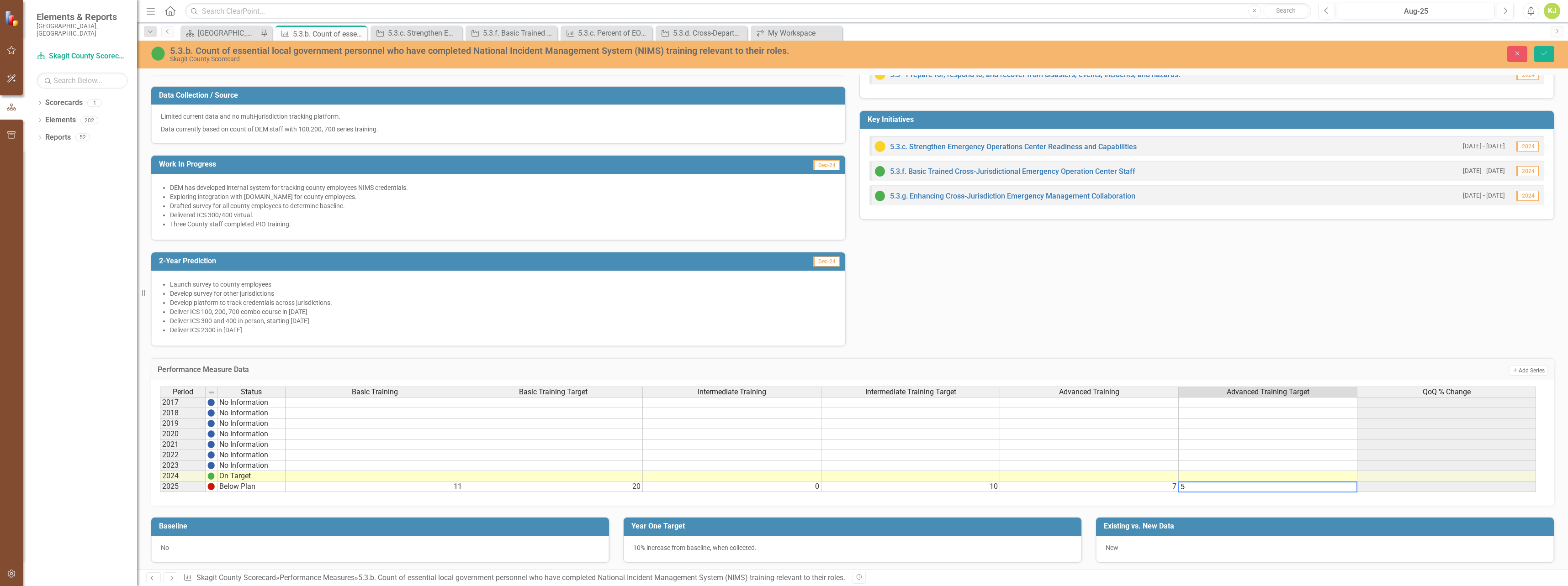
click at [1317, 369] on td "Add Add Series" at bounding box center [1340, 370] width 412 height 12
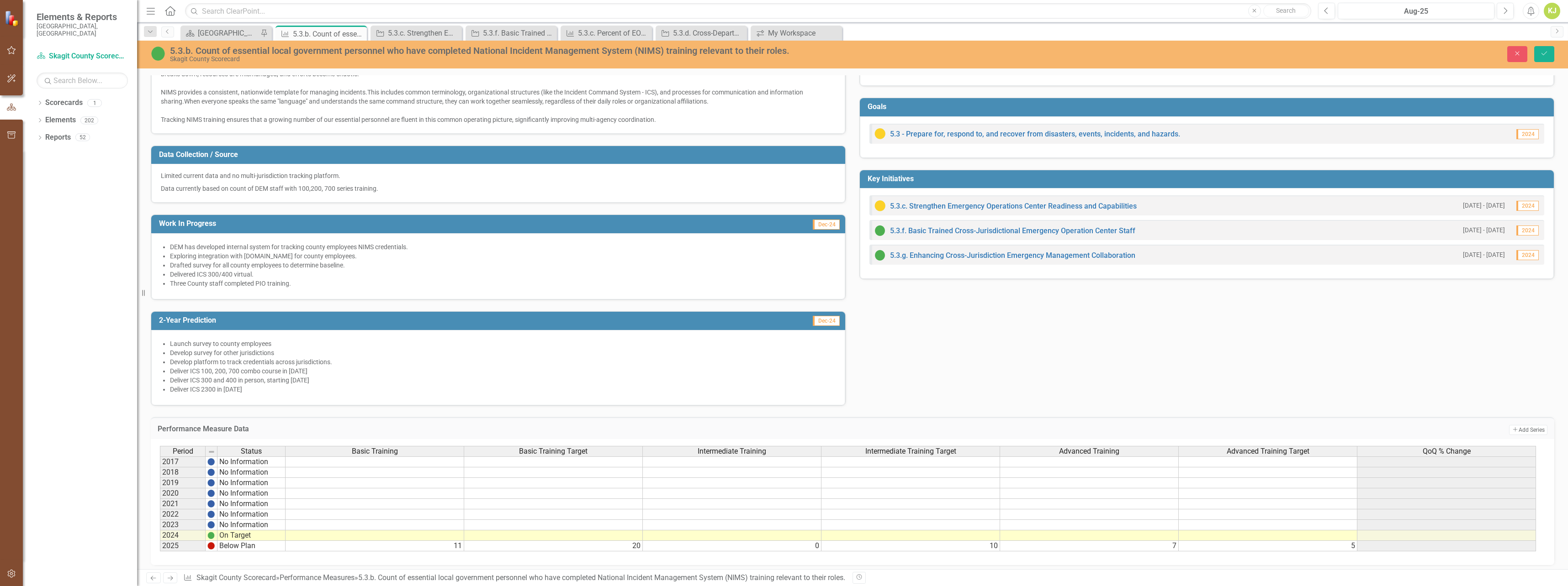
scroll to position [224, 0]
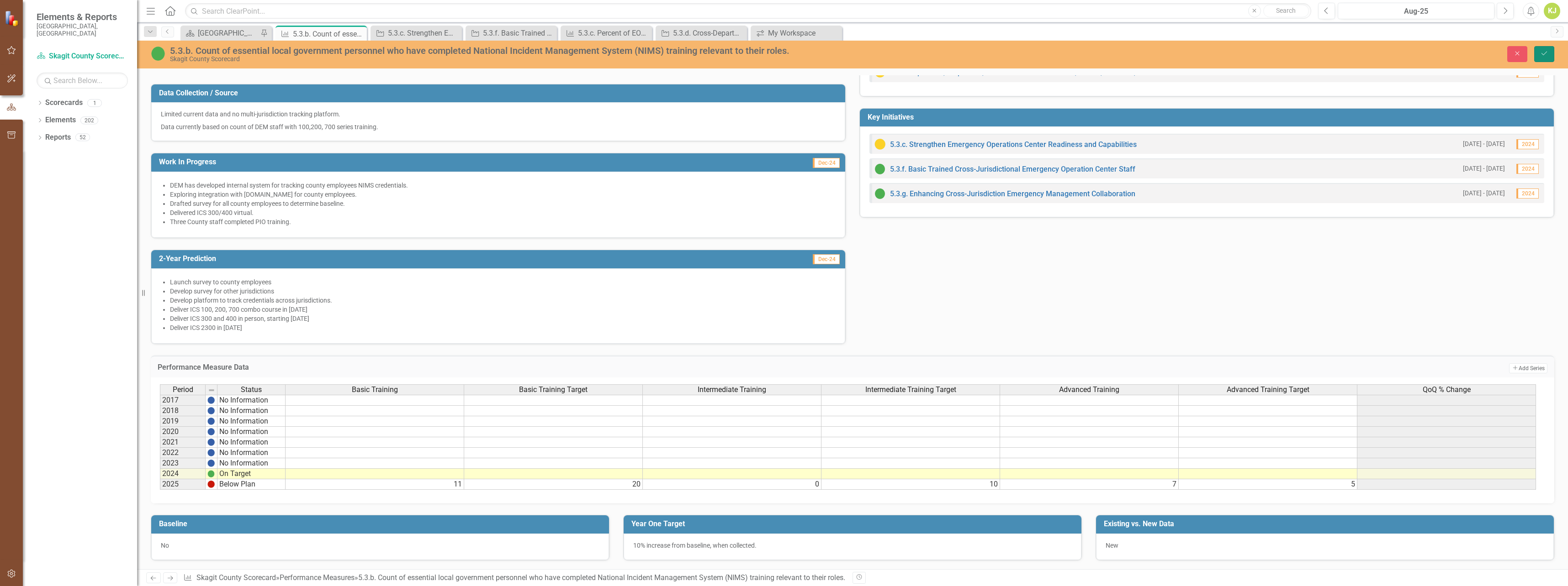
click at [1542, 53] on icon "Save" at bounding box center [1544, 54] width 9 height 6
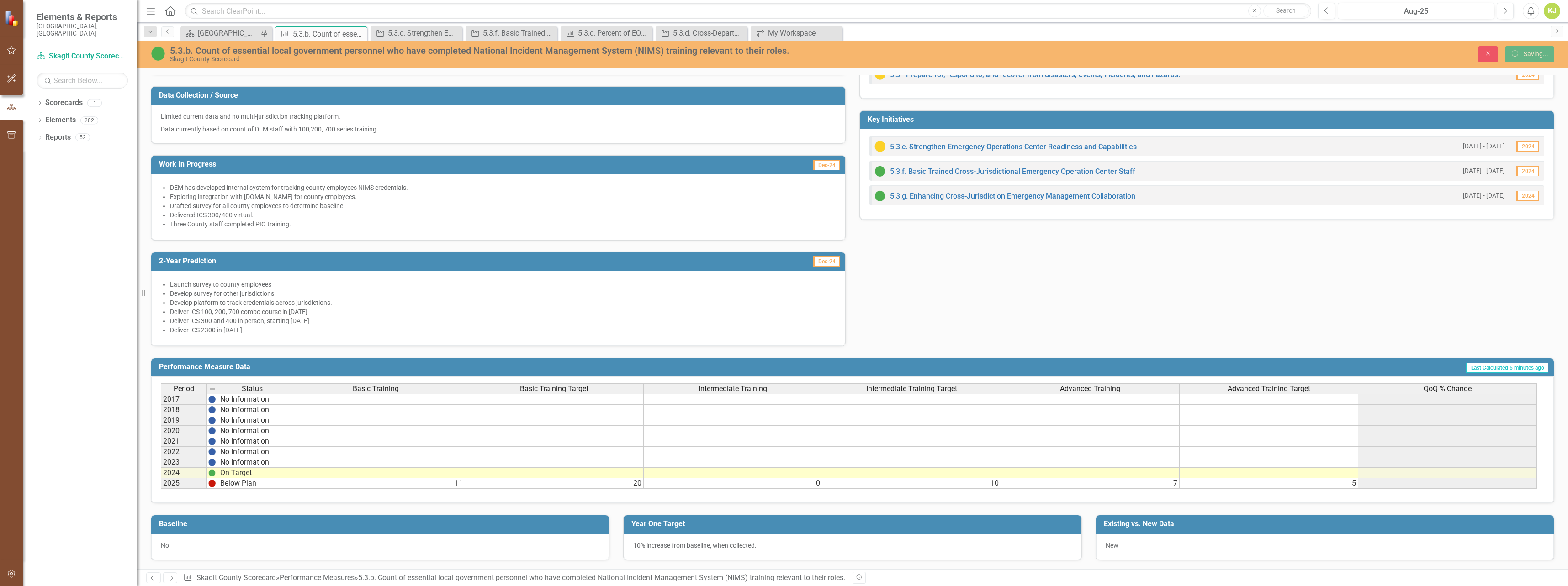
scroll to position [222, 0]
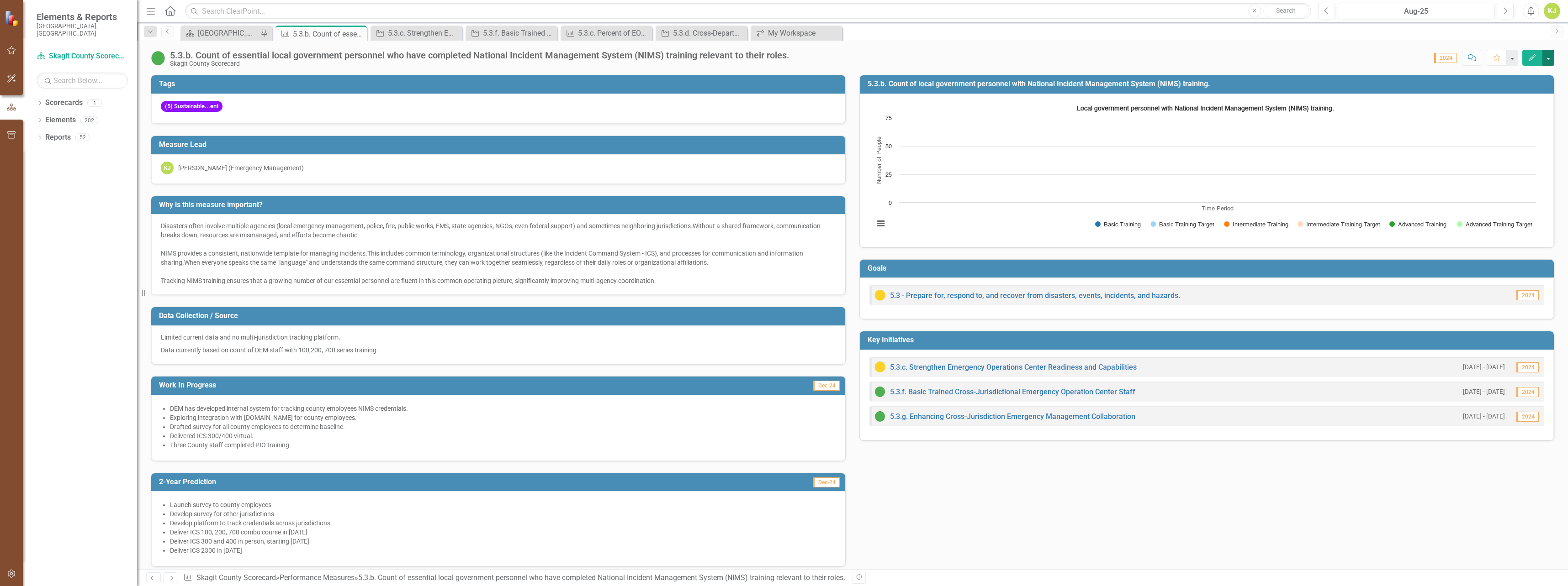
click at [1545, 59] on button "button" at bounding box center [1548, 57] width 12 height 16
click at [1486, 78] on link "Edit Edit Performance Measure" at bounding box center [1487, 75] width 133 height 17
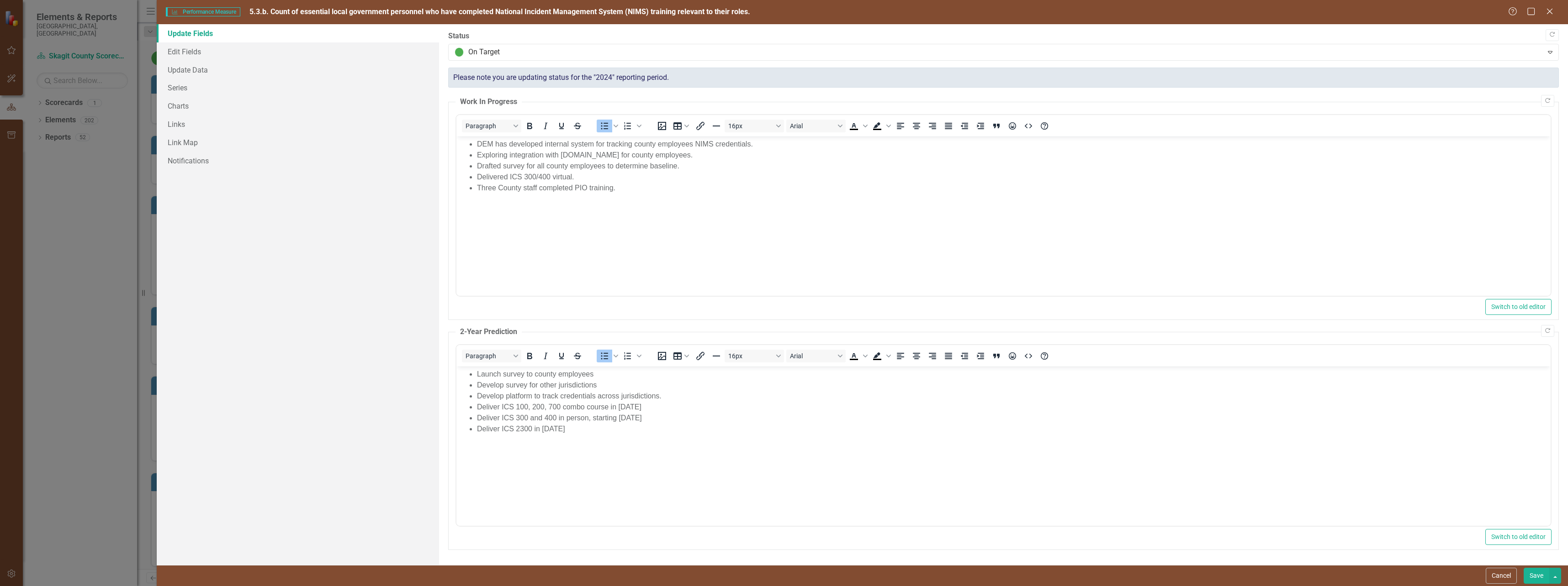
scroll to position [0, 0]
click at [579, 175] on li "Delivered ICS 300/400 virtual." at bounding box center [1012, 177] width 1071 height 11
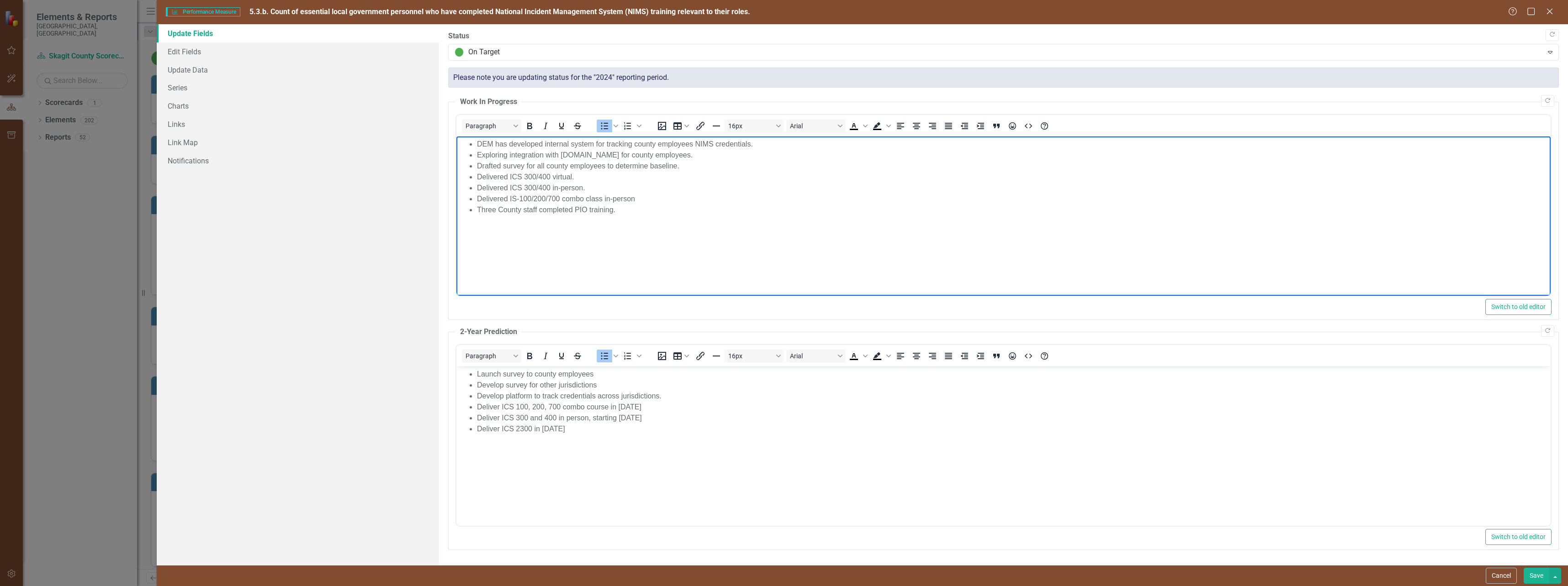
click at [617, 211] on li "Three County staff completed PIO training." at bounding box center [1012, 210] width 1071 height 11
click at [652, 197] on li "Delivered IS-100/200/700 combo class in-person" at bounding box center [1012, 199] width 1071 height 11
click at [527, 222] on li "Developed" at bounding box center [1012, 221] width 1071 height 11
click at [618, 374] on li "Launch survey to county employees" at bounding box center [1012, 374] width 1071 height 11
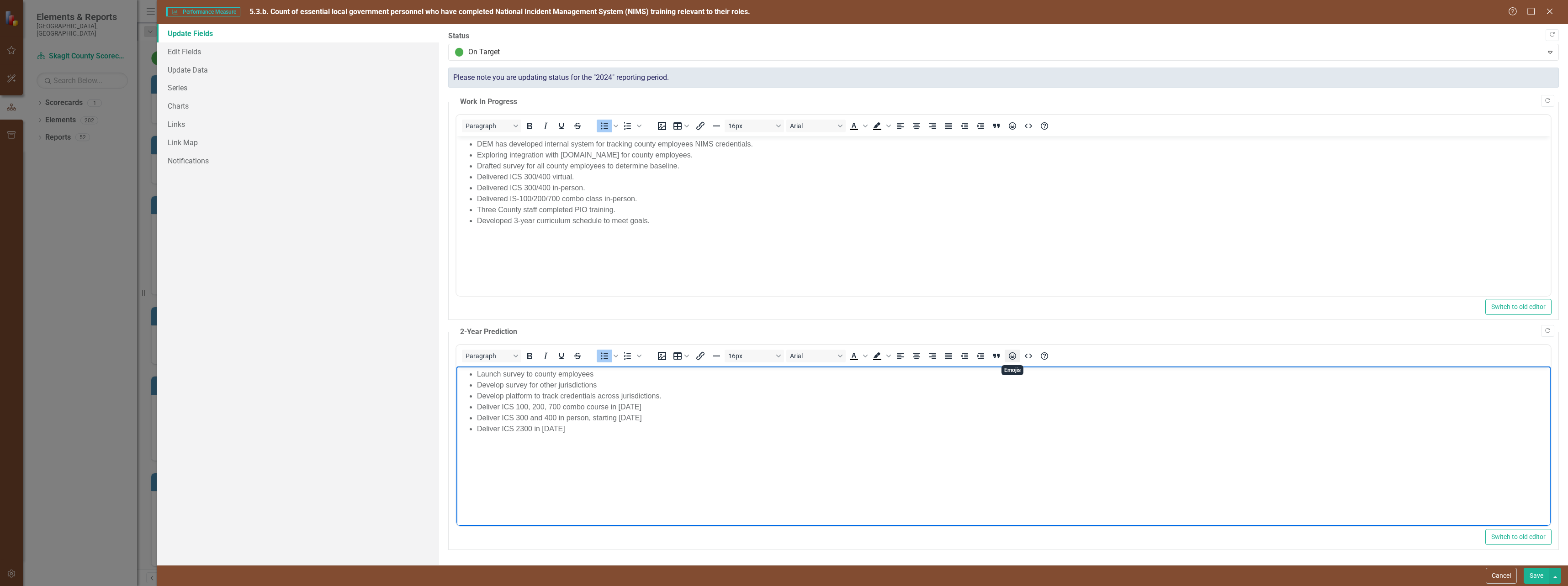
click at [1013, 355] on icon "Emojis" at bounding box center [1013, 356] width 11 height 11
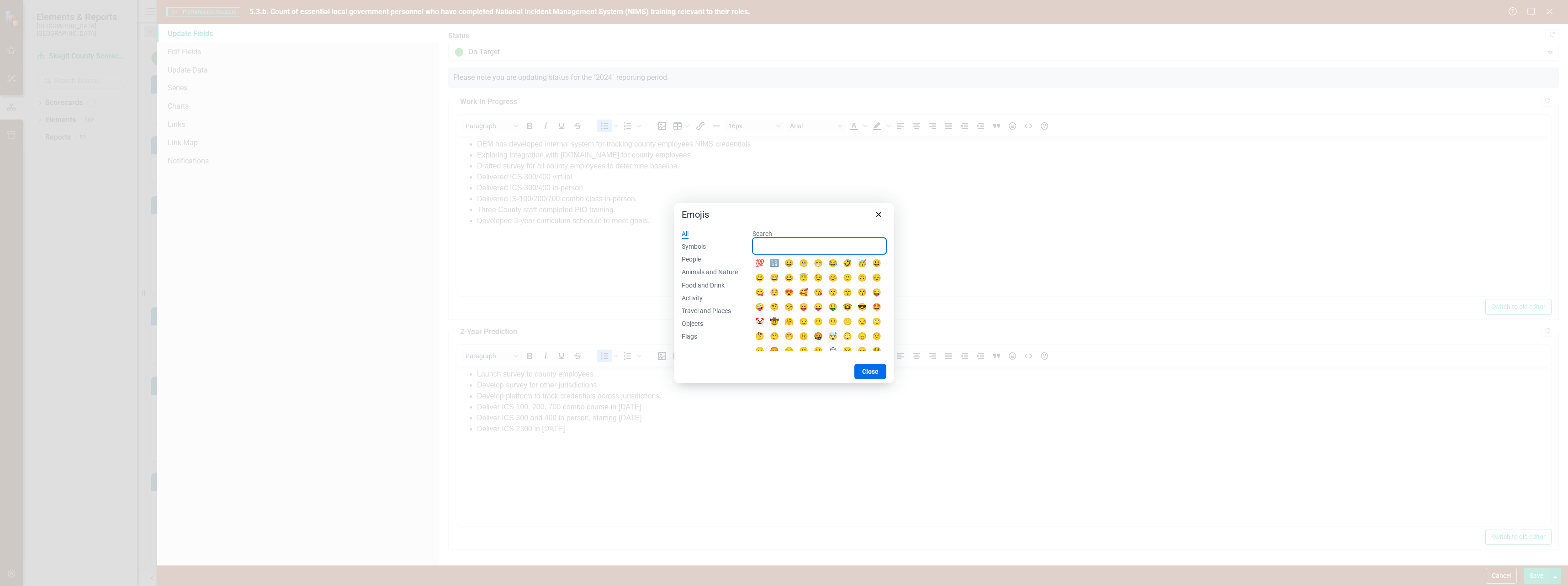
click at [817, 245] on input "Search" at bounding box center [819, 245] width 134 height 16
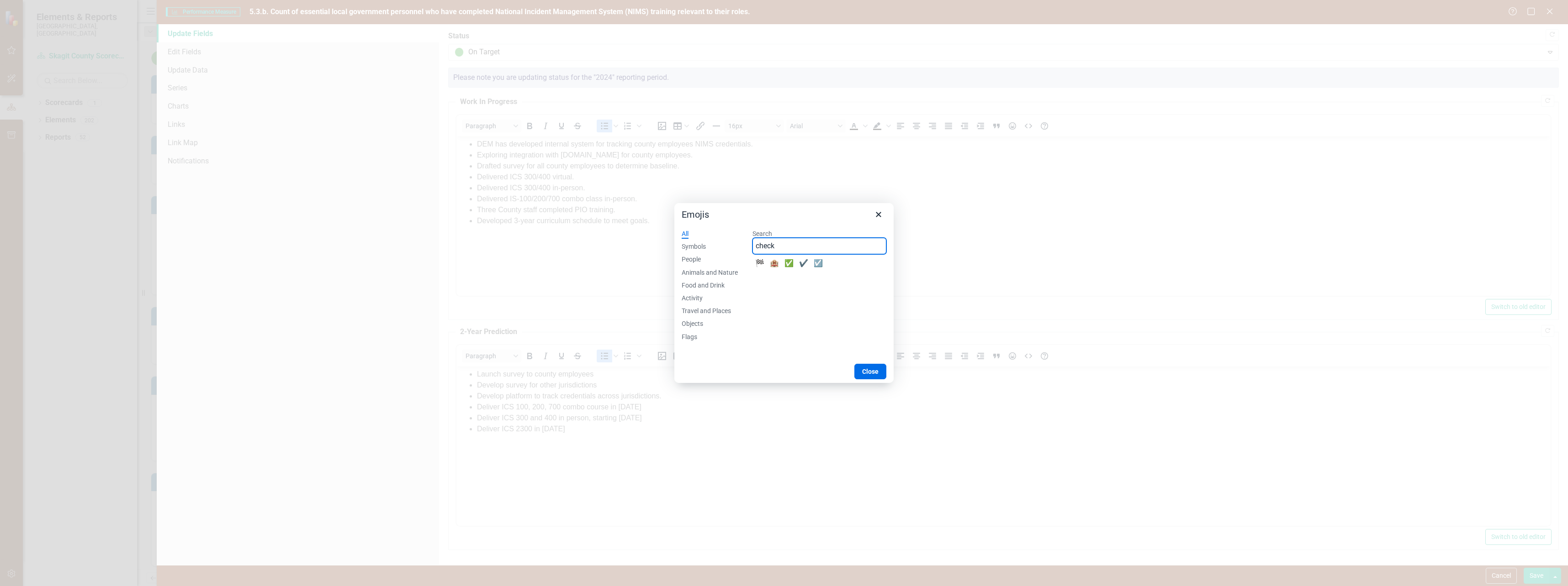
type input "check"
click at [791, 261] on div "✅" at bounding box center [789, 263] width 15 height 15
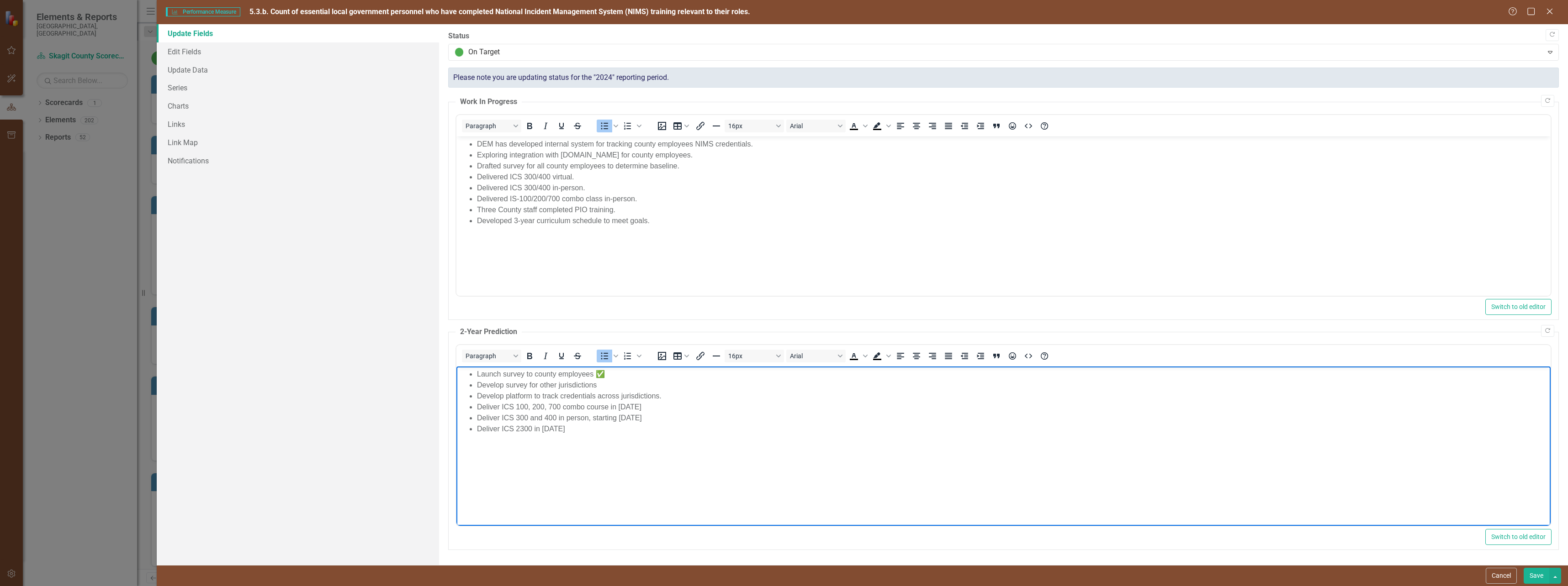
click at [636, 384] on li "Develop survey for other jurisdictions" at bounding box center [1012, 385] width 1071 height 11
click at [1013, 353] on icon "Emojis" at bounding box center [1012, 355] width 7 height 7
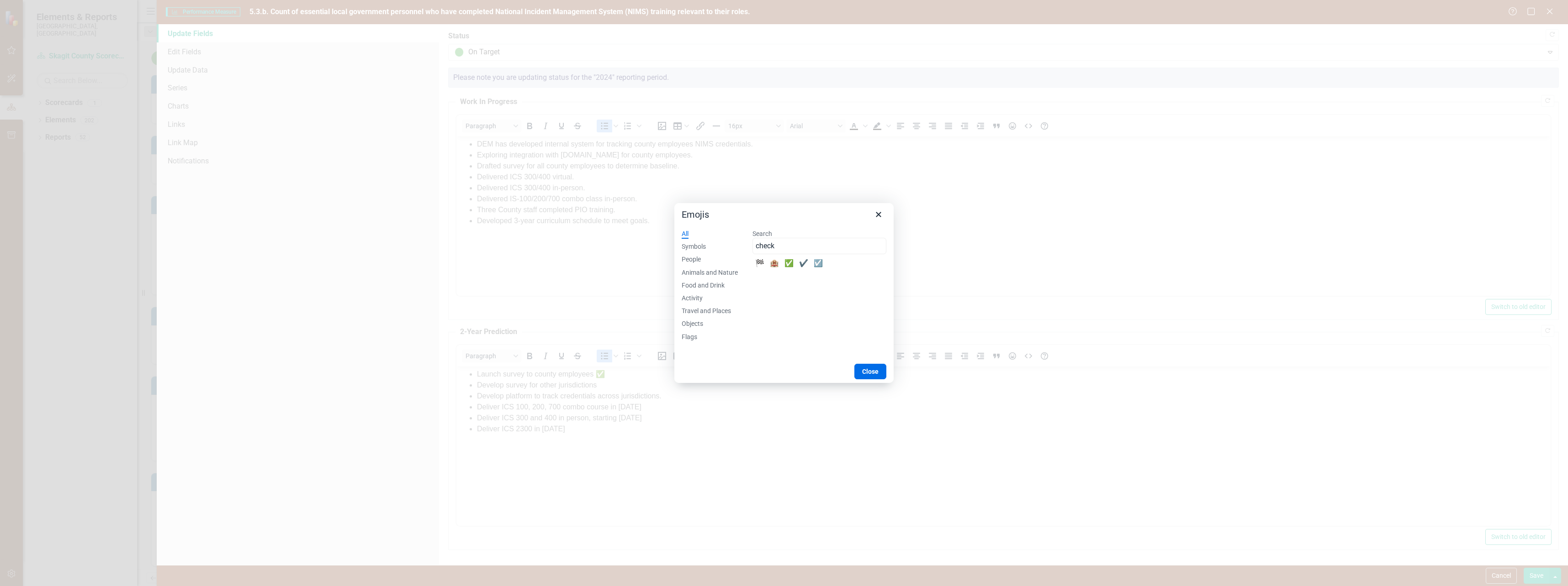
type input "check"
click at [787, 262] on div "✅" at bounding box center [789, 263] width 15 height 15
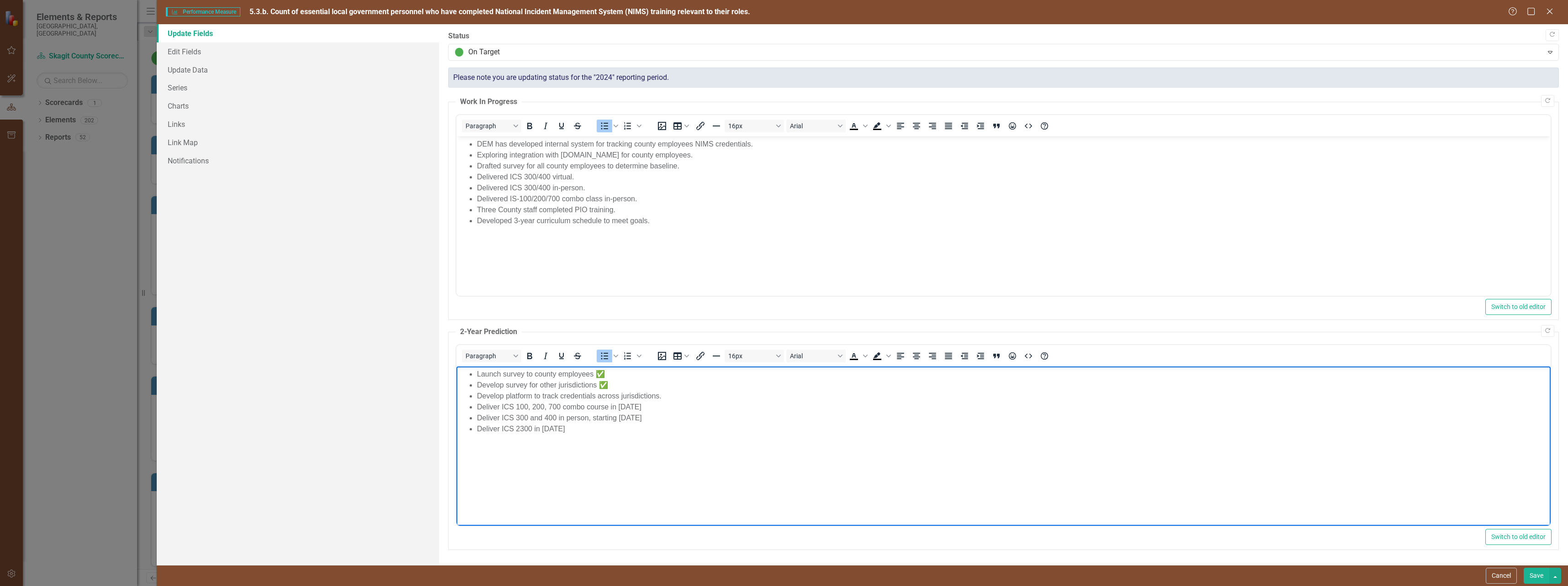
click at [667, 394] on li "Develop platform to track credentials across jurisdictions." at bounding box center [1012, 397] width 1071 height 11
click at [1009, 356] on icon "Emojis" at bounding box center [1012, 355] width 7 height 7
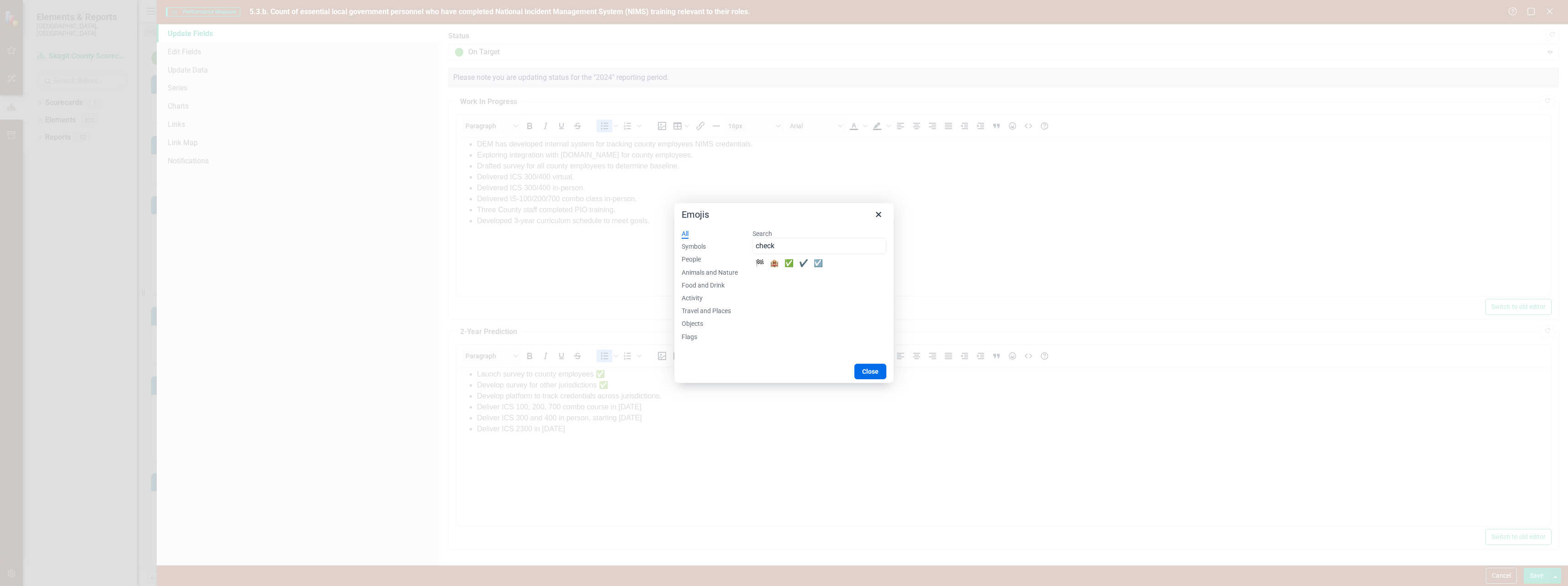
type input "check"
click at [792, 262] on div "✅" at bounding box center [789, 263] width 15 height 15
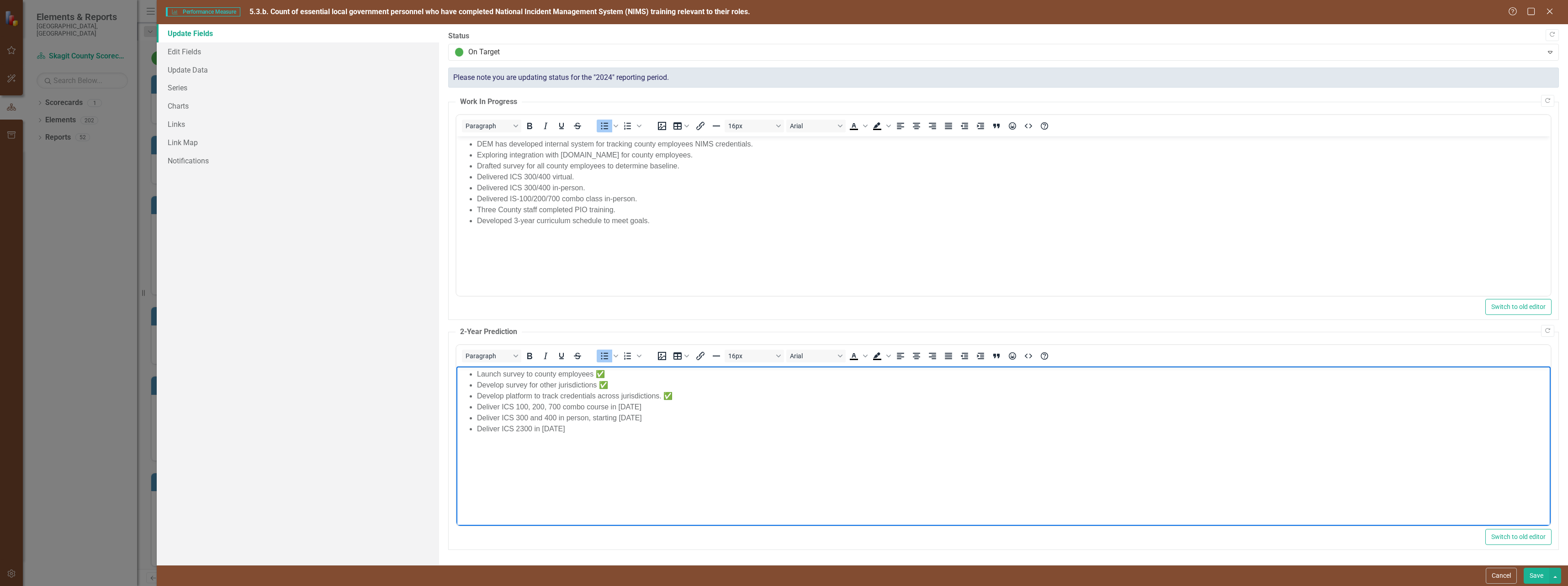
click at [683, 406] on li "Deliver ICS 100, 200, 700 combo course in [DATE]" at bounding box center [1012, 407] width 1071 height 11
click at [1011, 355] on icon "Emojis" at bounding box center [1012, 355] width 7 height 7
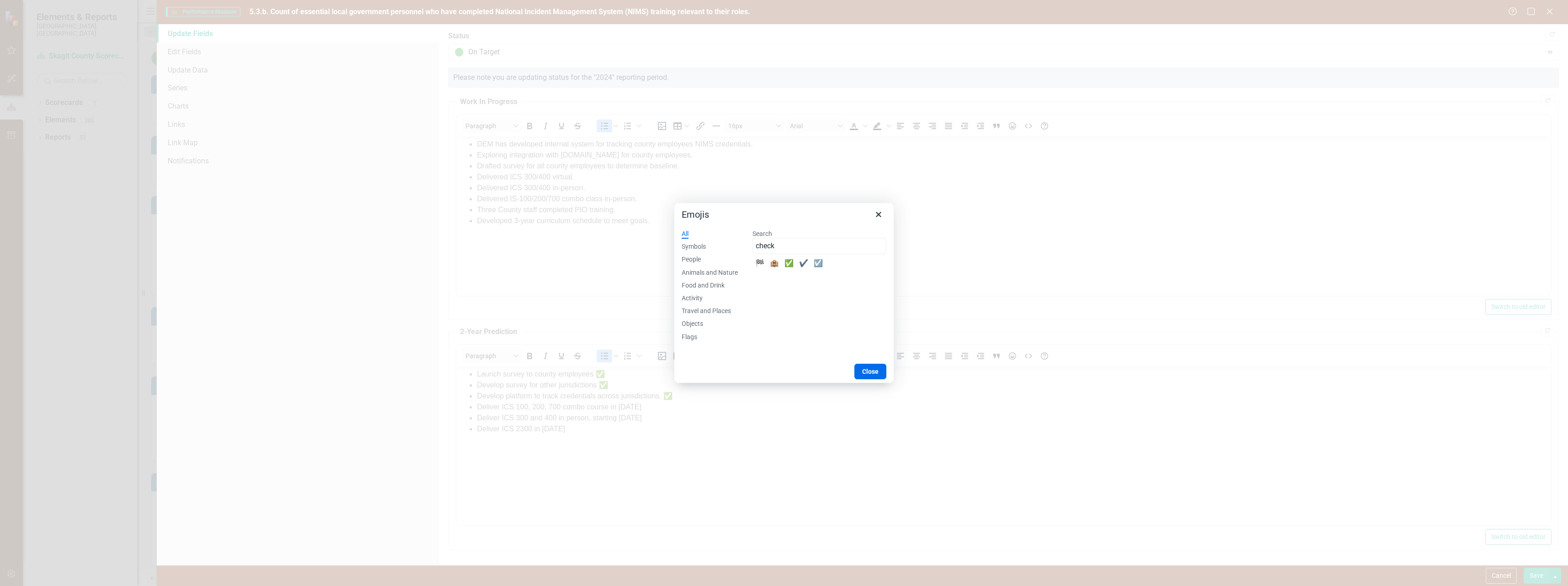
type input "check"
click at [790, 262] on div "✅" at bounding box center [789, 263] width 15 height 15
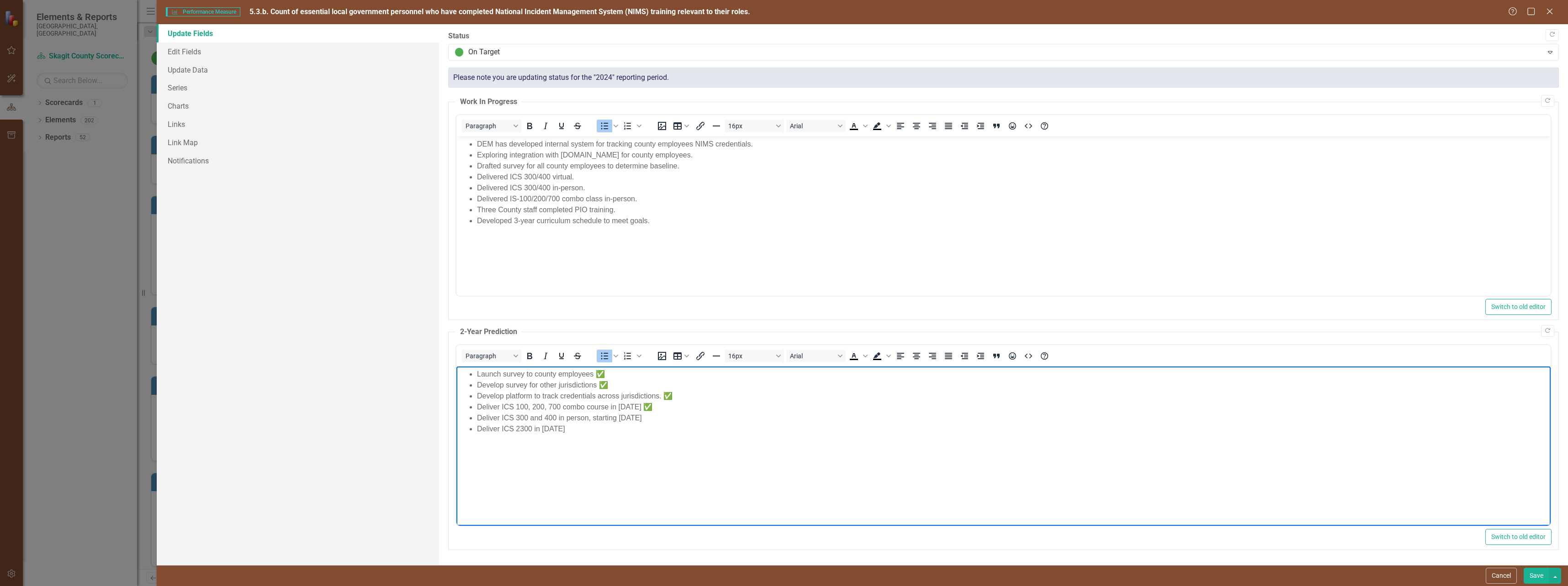
click at [683, 418] on li "Deliver ICS 300 and 400 in person, starting [DATE]" at bounding box center [1012, 418] width 1071 height 11
click at [1010, 353] on icon "Emojis" at bounding box center [1012, 355] width 7 height 7
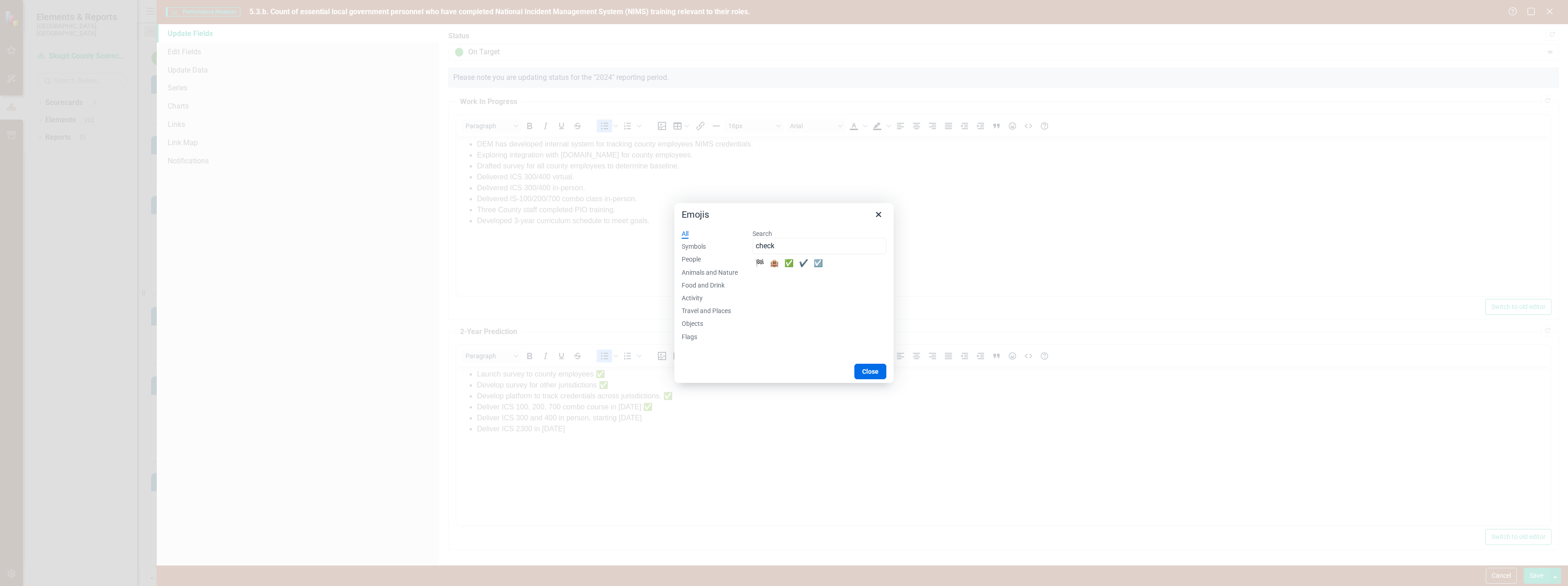
type input "check"
click at [780, 266] on div "🏨" at bounding box center [774, 263] width 15 height 15
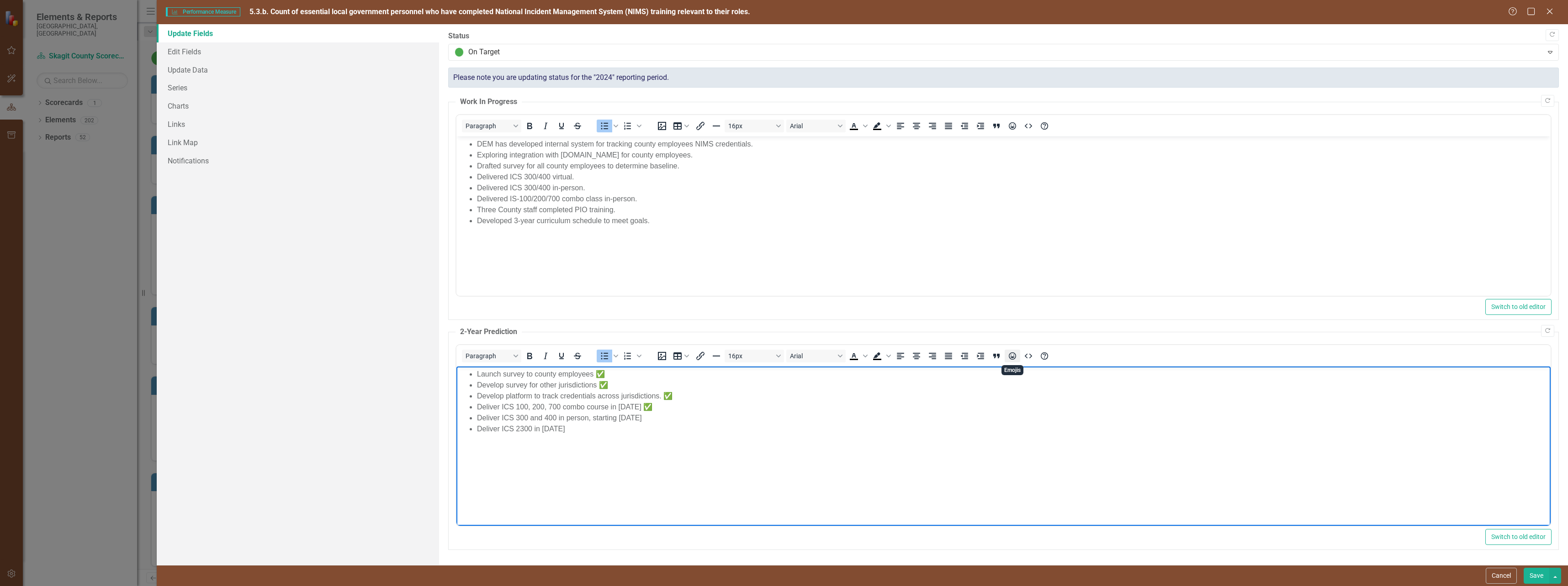
click at [1013, 358] on icon "Emojis" at bounding box center [1012, 355] width 7 height 7
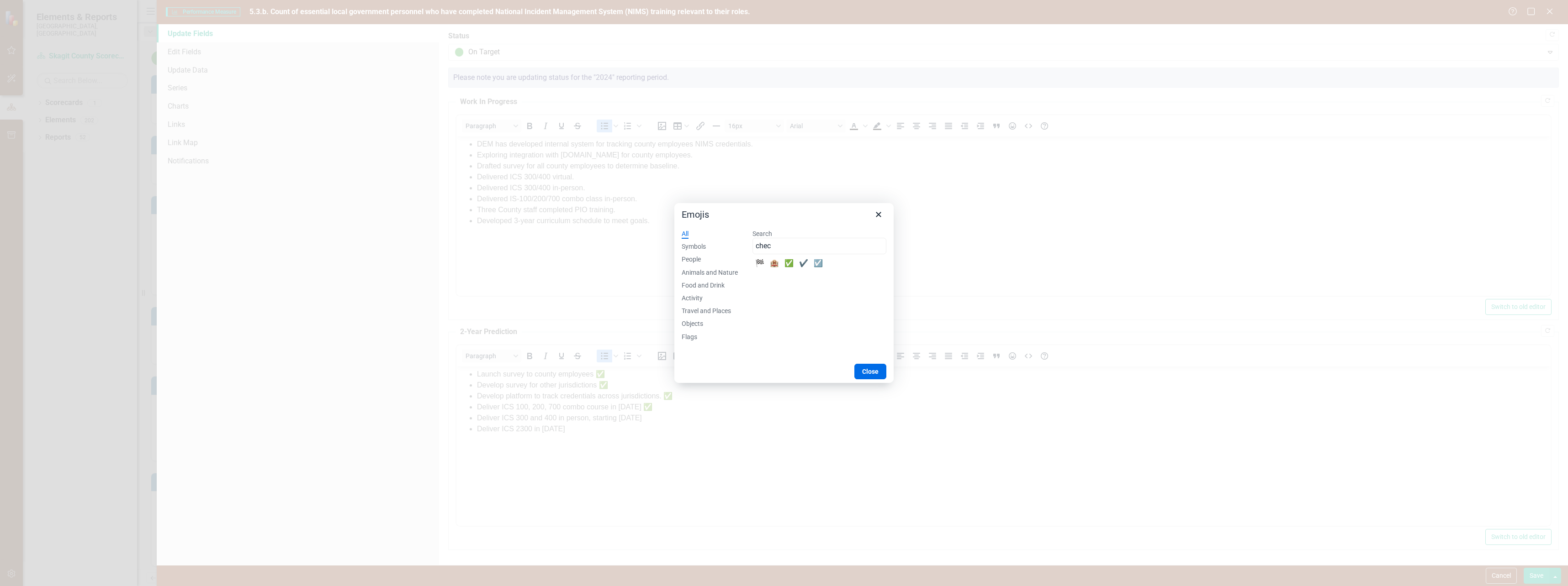
type input "chec"
click at [785, 267] on div "✅" at bounding box center [789, 263] width 15 height 15
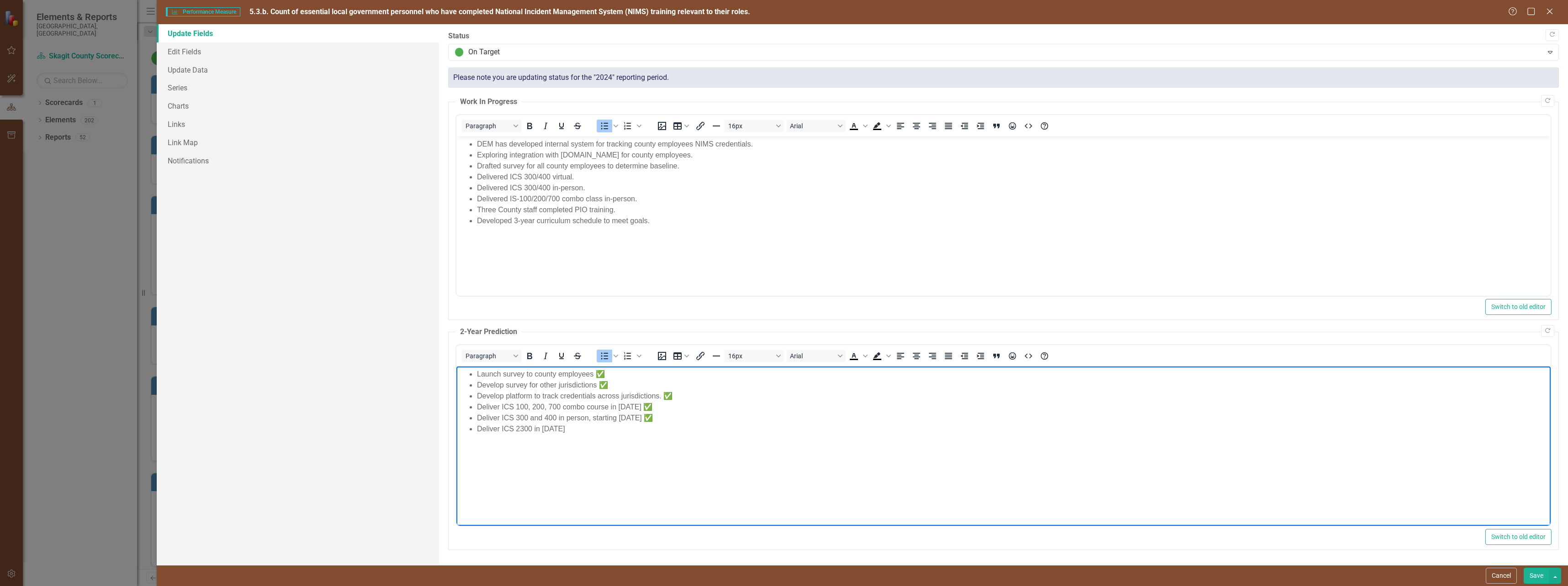
click at [632, 426] on li "Deliver ICS 2300 in [DATE]" at bounding box center [1012, 429] width 1071 height 11
click at [1010, 355] on icon "Emojis" at bounding box center [1012, 355] width 7 height 7
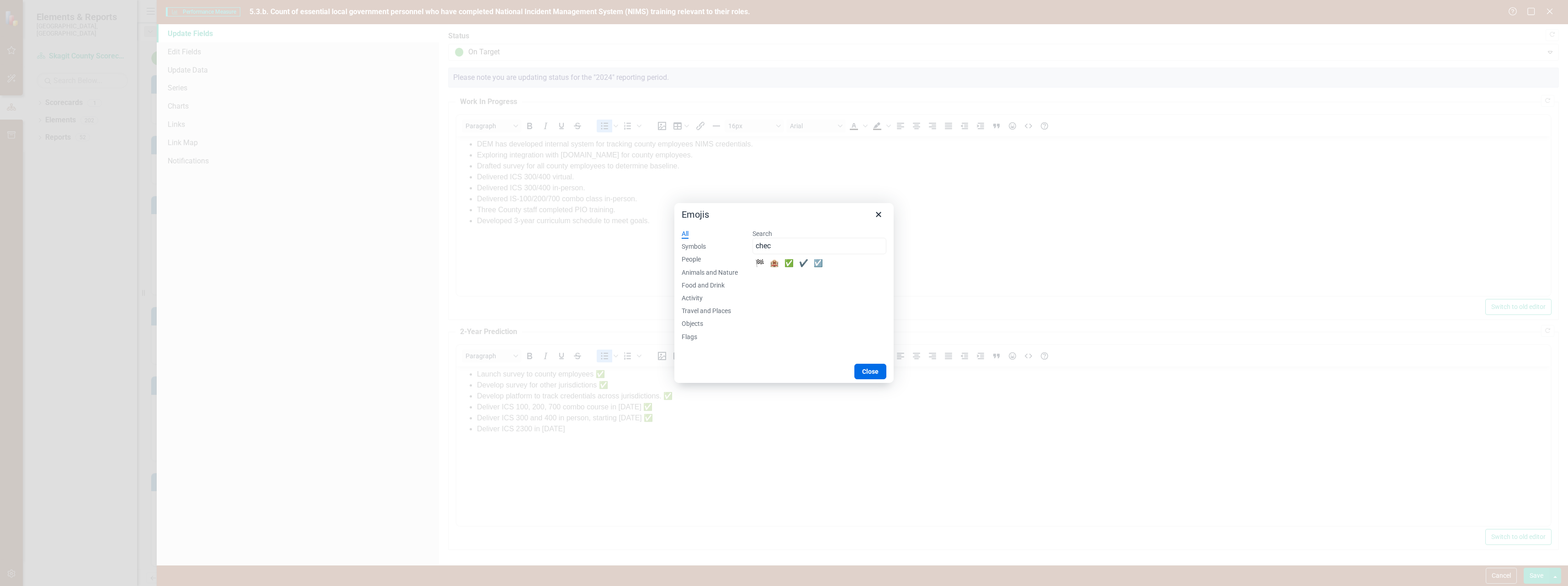
type input "chec"
drag, startPoint x: 791, startPoint y: 262, endPoint x: 360, endPoint y: 155, distance: 444.1
click at [791, 262] on div "✅" at bounding box center [789, 263] width 15 height 15
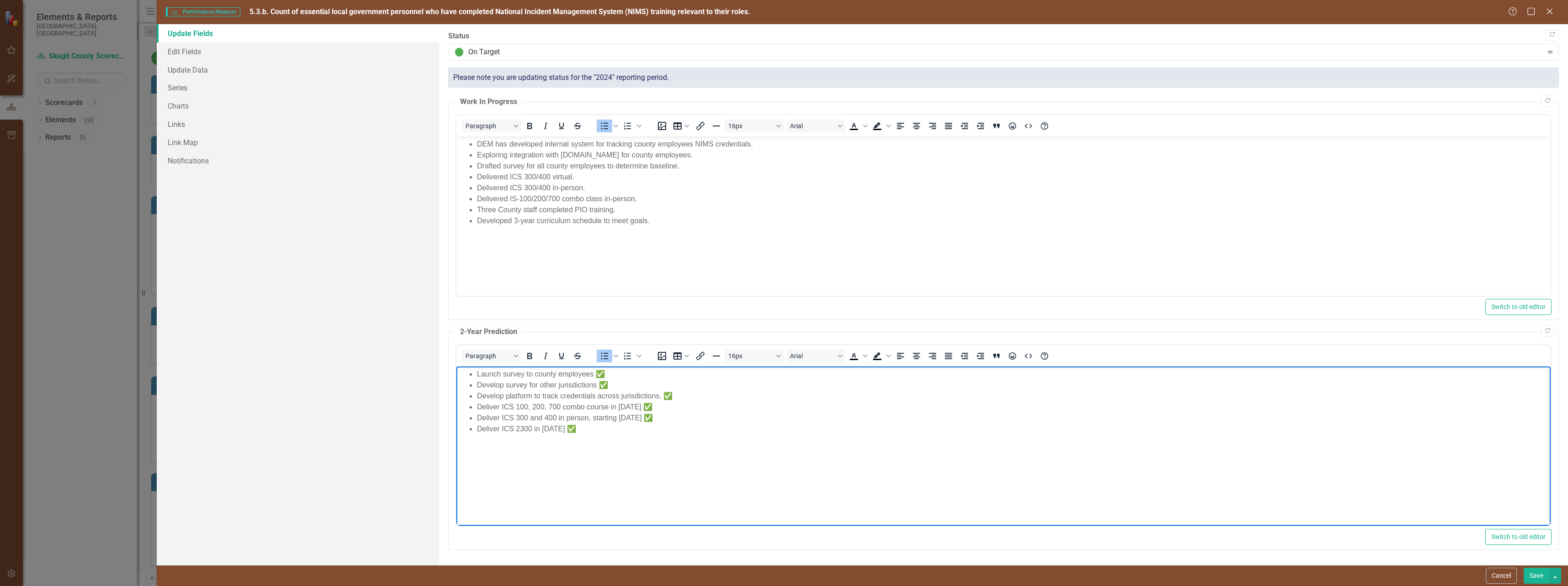
click at [1540, 575] on button "Save" at bounding box center [1536, 576] width 26 height 16
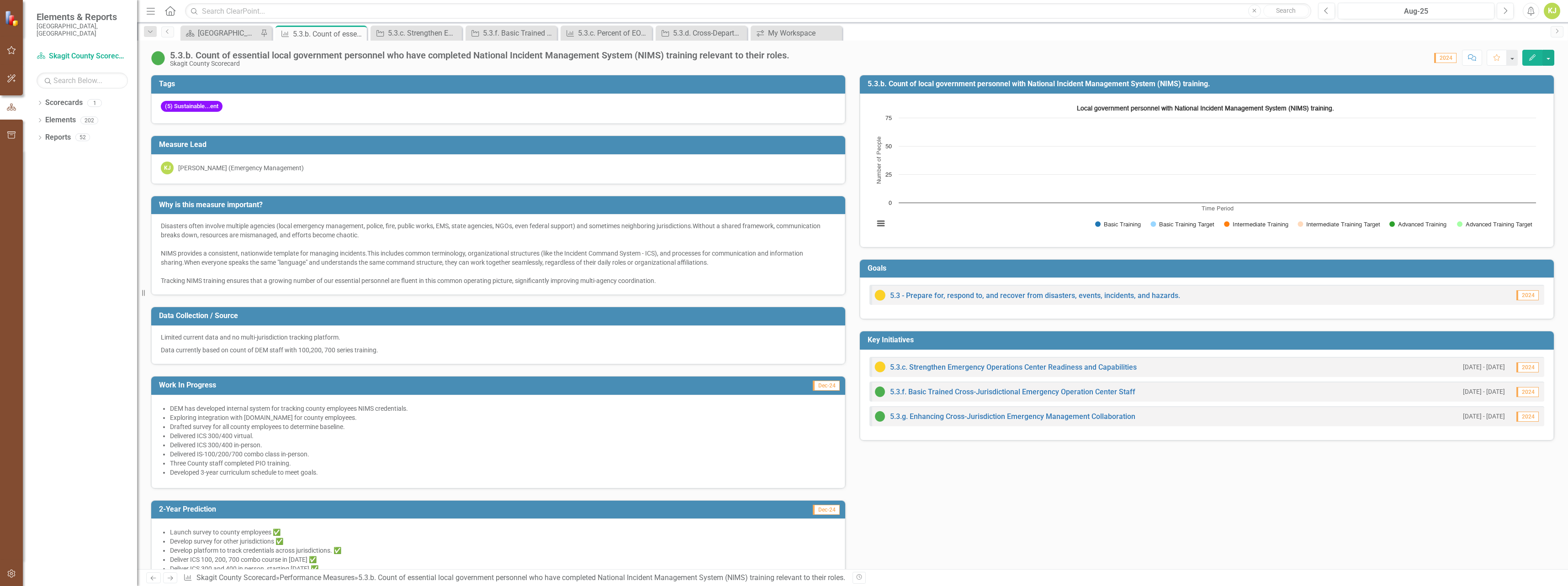
click at [1528, 55] on icon "Edit" at bounding box center [1532, 57] width 9 height 6
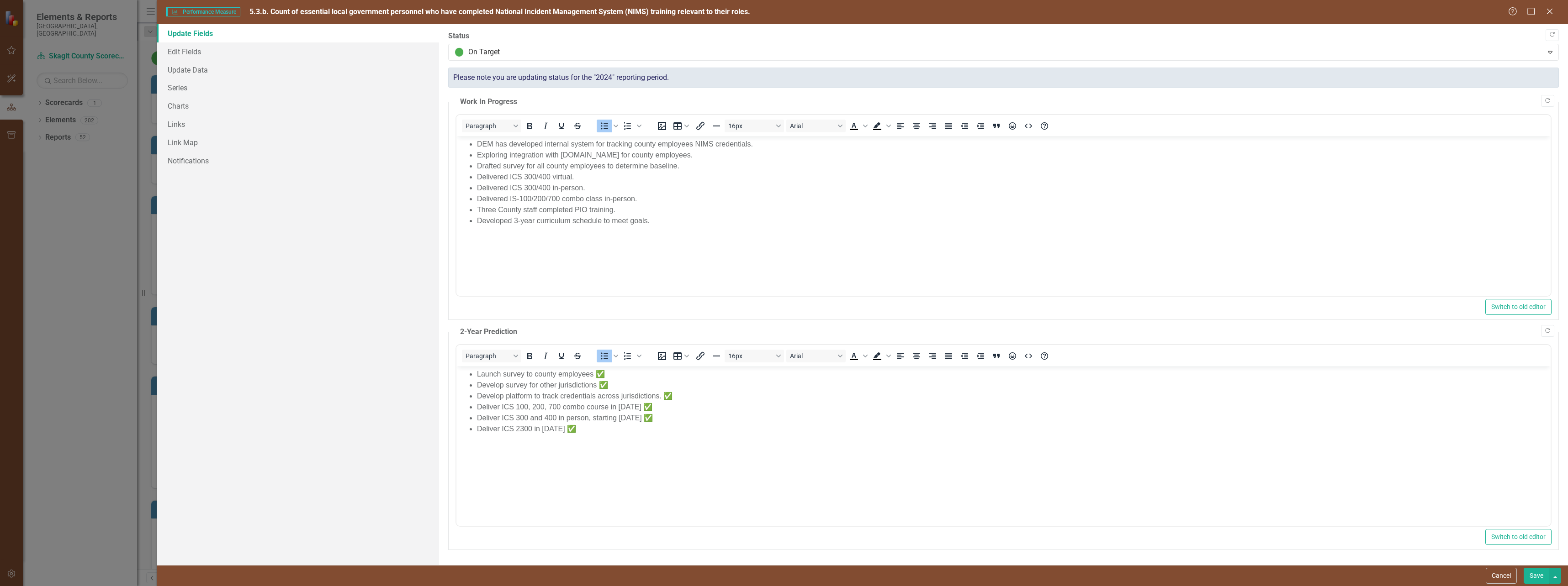
click at [621, 433] on li "Deliver ICS 2300 in [DATE] ✅" at bounding box center [1012, 429] width 1071 height 11
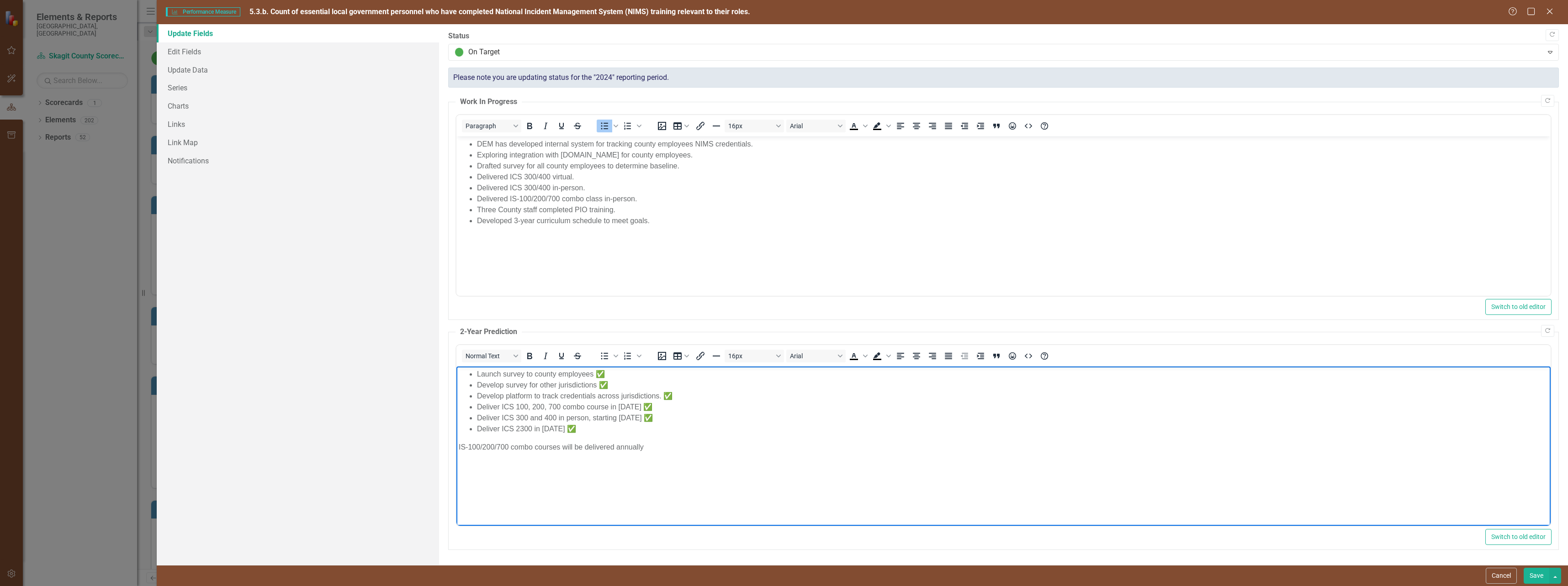
click at [562, 447] on p "IS-100/200/700 combo courses will be delivered annually" at bounding box center [1003, 447] width 1090 height 11
click at [759, 449] on p "IS-100/200/700 combo courses and 800/2200 combo courses will be delivered annua…" at bounding box center [1003, 447] width 1090 height 11
drag, startPoint x: 878, startPoint y: 447, endPoint x: 450, endPoint y: 449, distance: 428.0
click at [456, 449] on html "Launch survey to county employees ✅ Develop survey for other jurisdictions ✅ De…" at bounding box center [1003, 435] width 1094 height 137
click at [603, 358] on icon "Bullet list" at bounding box center [604, 356] width 11 height 11
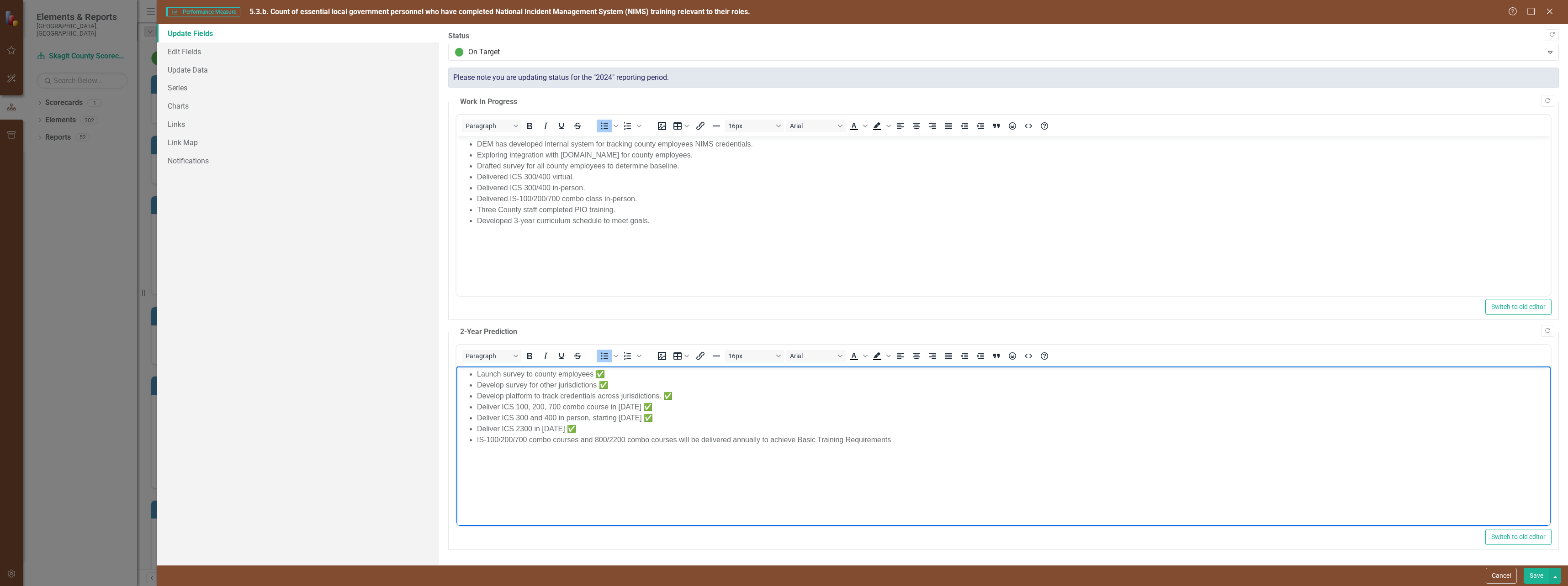
click at [907, 438] on li "IS-100/200/700 combo courses and 800/2200 combo courses will be delivered annua…" at bounding box center [1012, 440] width 1071 height 11
click at [661, 397] on li "Develop platform to track credentials across jurisdictions. ✅" at bounding box center [1012, 397] width 1071 height 11
click at [1534, 576] on button "Save" at bounding box center [1536, 576] width 26 height 16
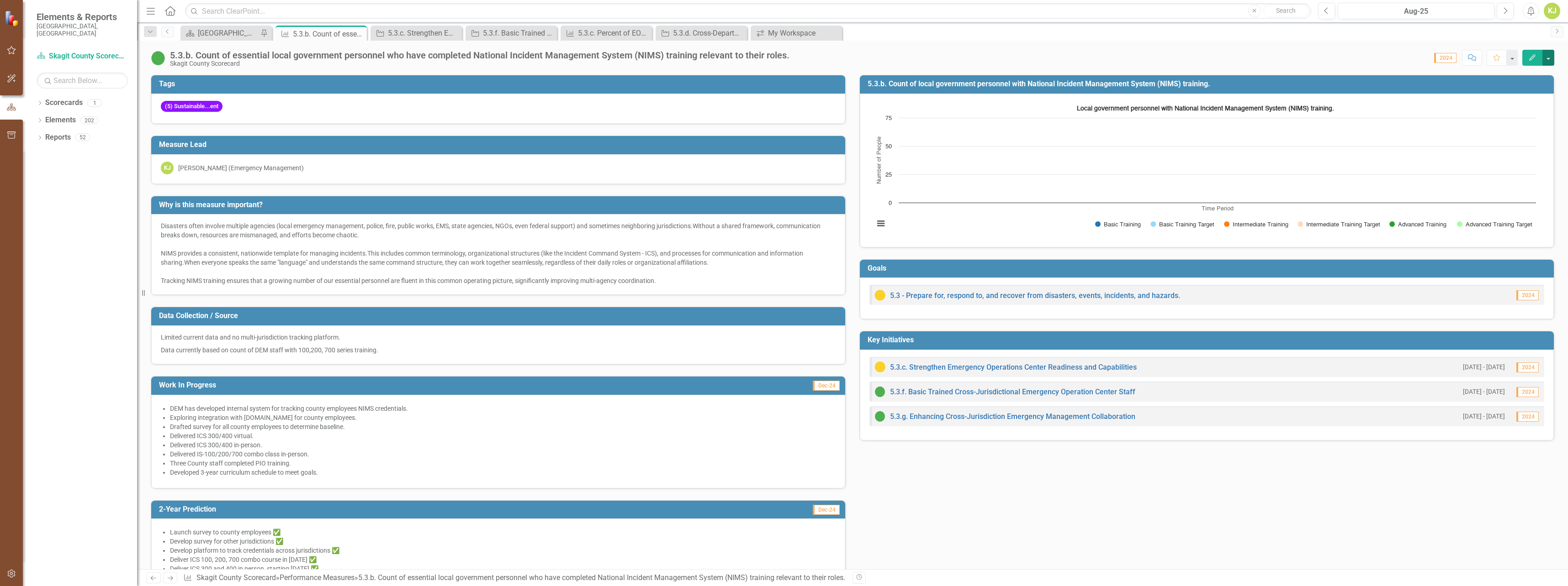
click at [1548, 54] on button "button" at bounding box center [1548, 57] width 12 height 16
click at [1497, 80] on link "Edit Edit Performance Measure" at bounding box center [1487, 75] width 133 height 17
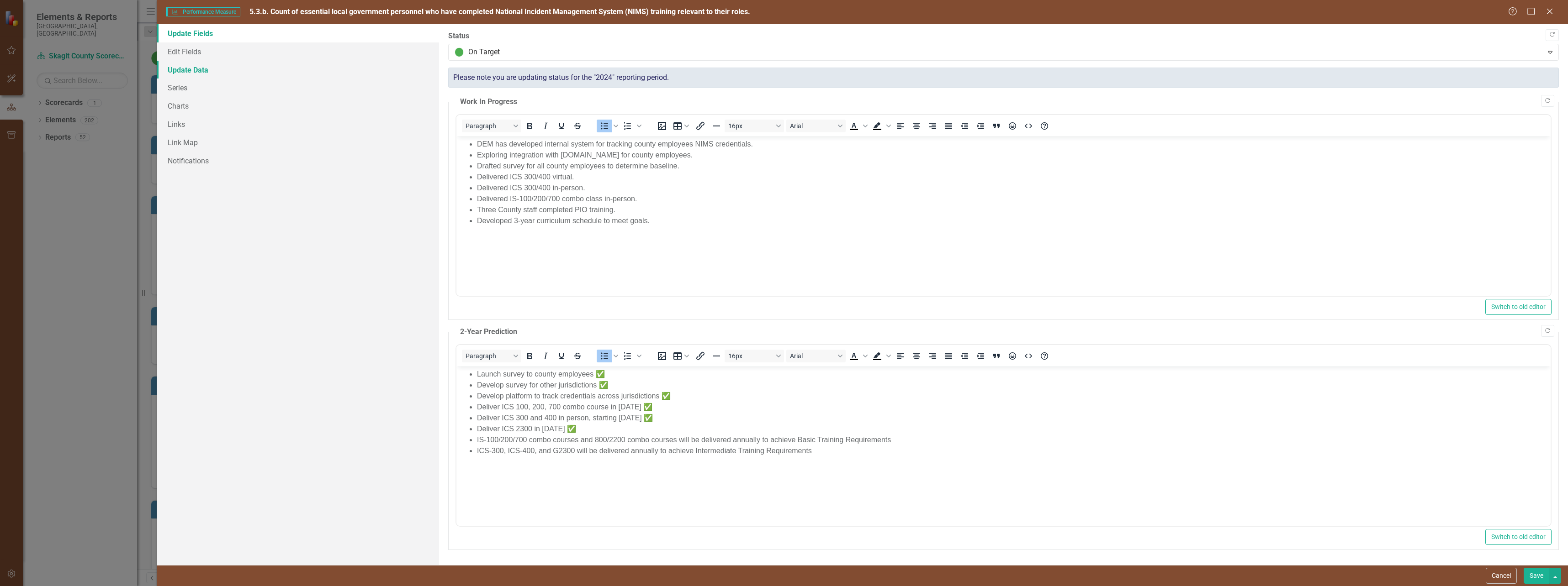
click at [182, 66] on link "Update Data" at bounding box center [298, 70] width 283 height 19
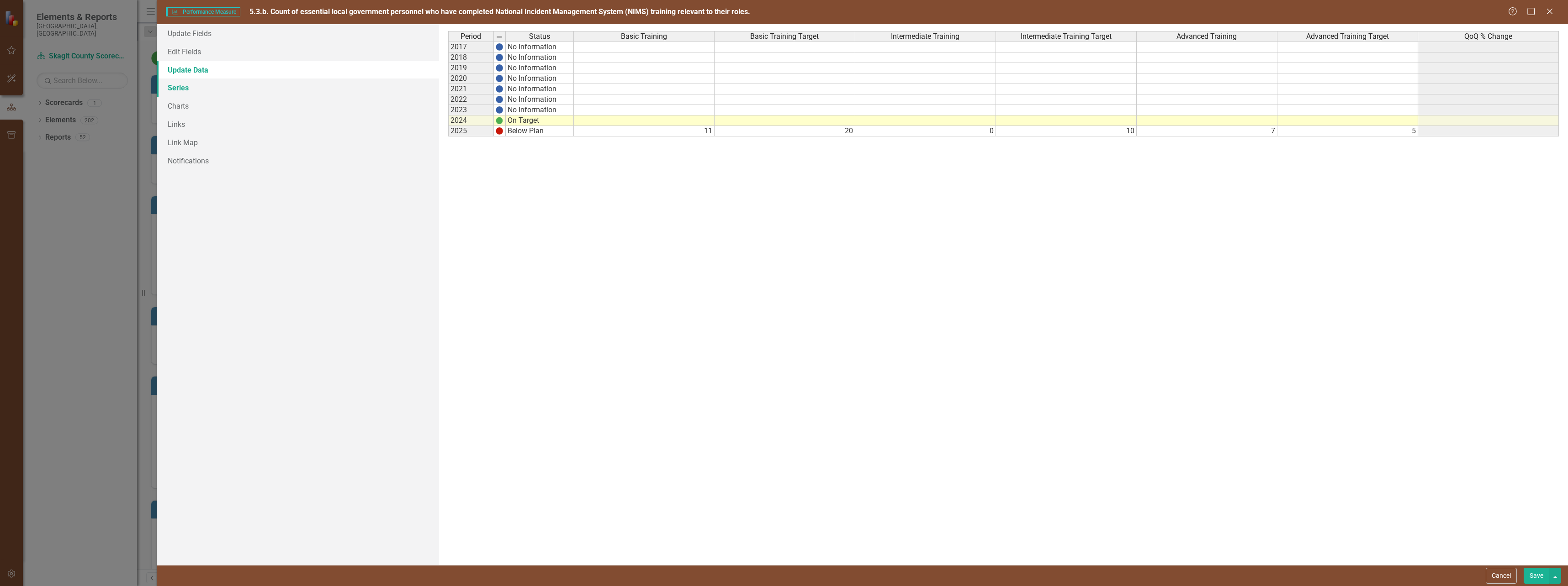
click at [307, 82] on link "Series" at bounding box center [298, 88] width 283 height 19
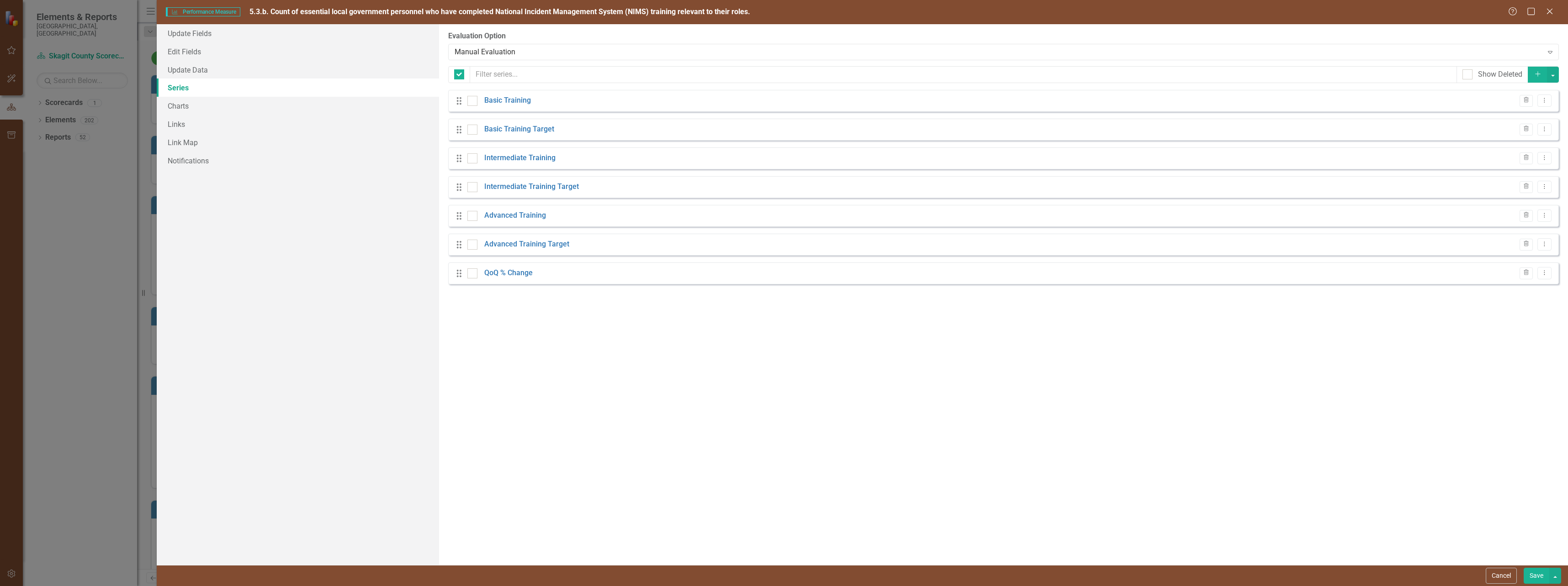
checkbox input "false"
click at [506, 100] on link "Basic Training" at bounding box center [508, 101] width 47 height 11
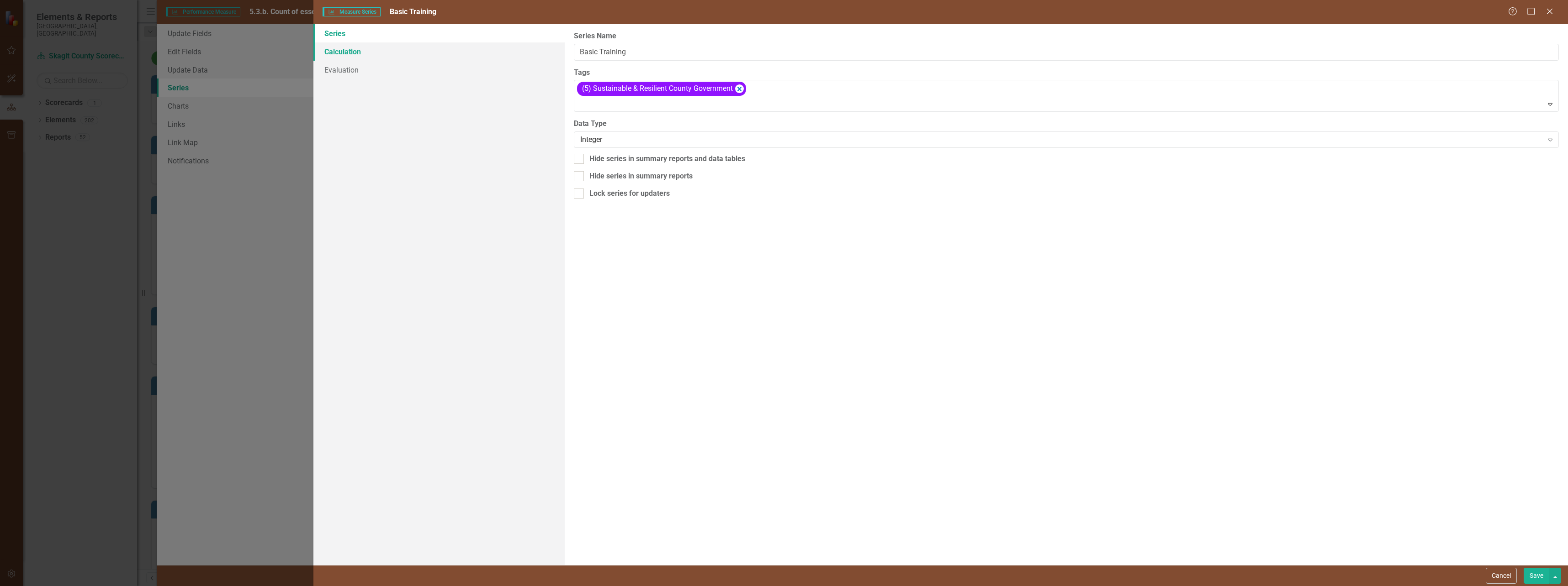
click at [354, 54] on link "Calculation" at bounding box center [439, 52] width 251 height 19
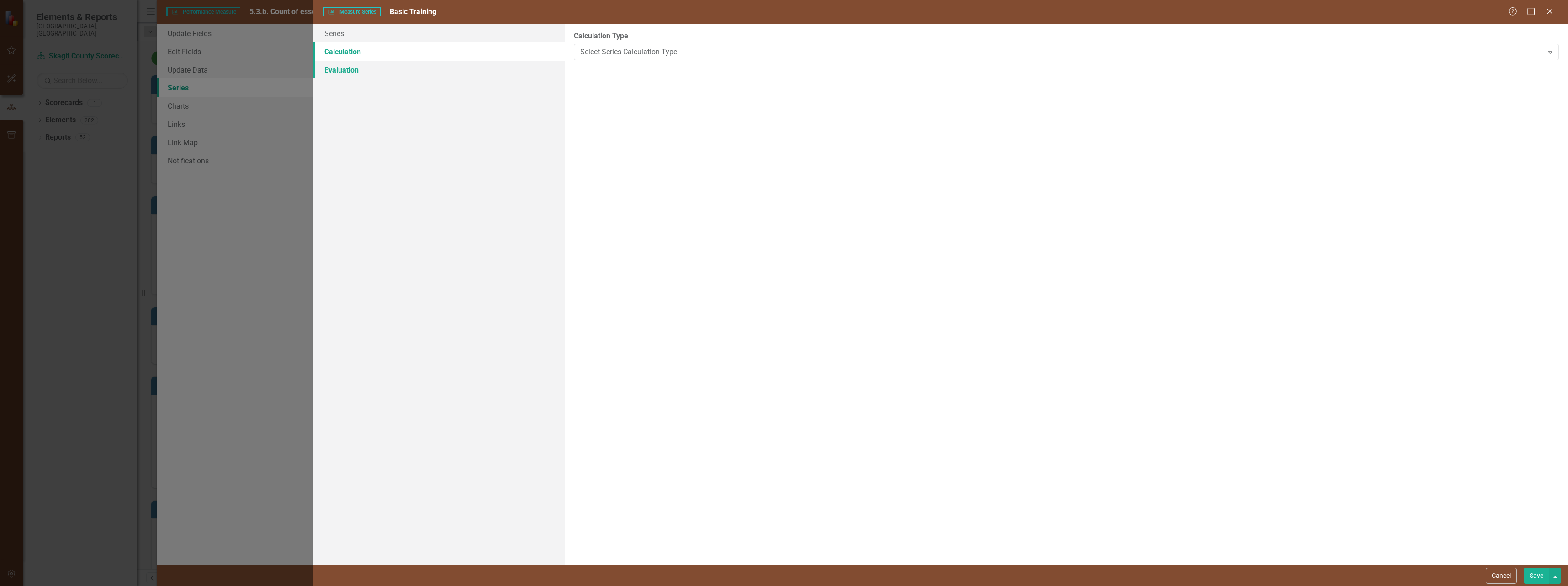
click at [348, 68] on link "Evaluation" at bounding box center [439, 70] width 251 height 19
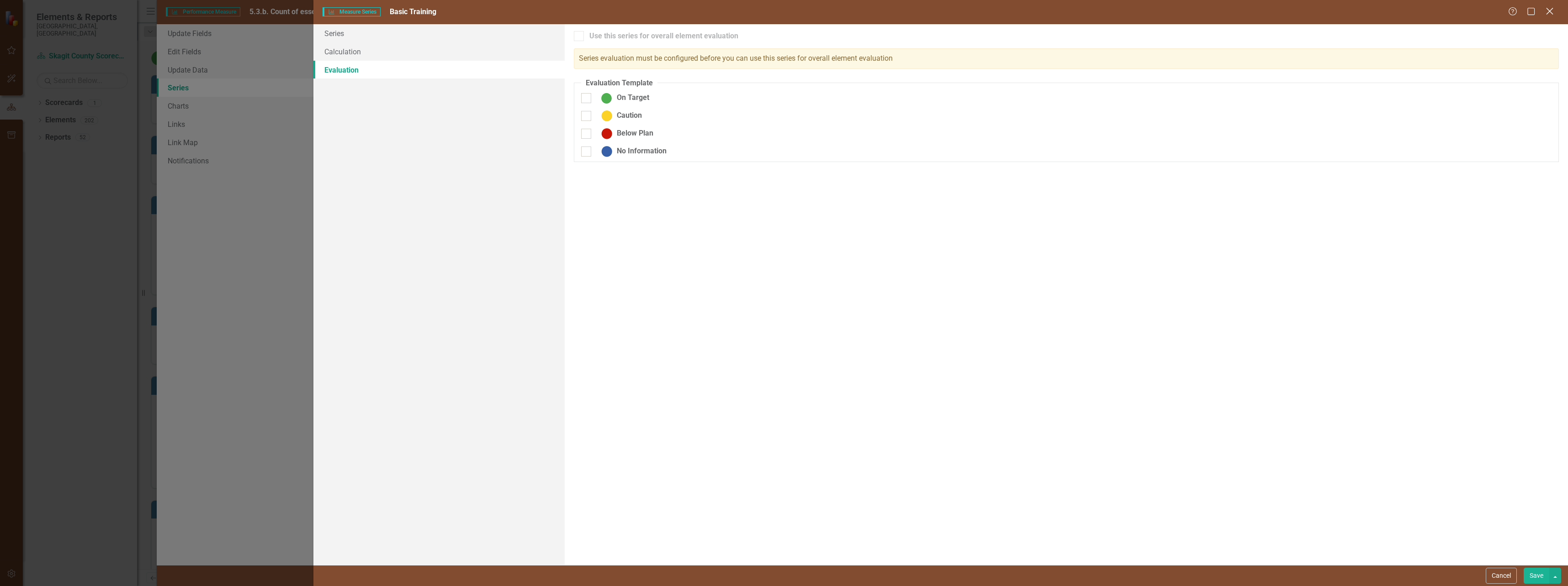
click at [1549, 8] on icon "Close" at bounding box center [1549, 11] width 12 height 9
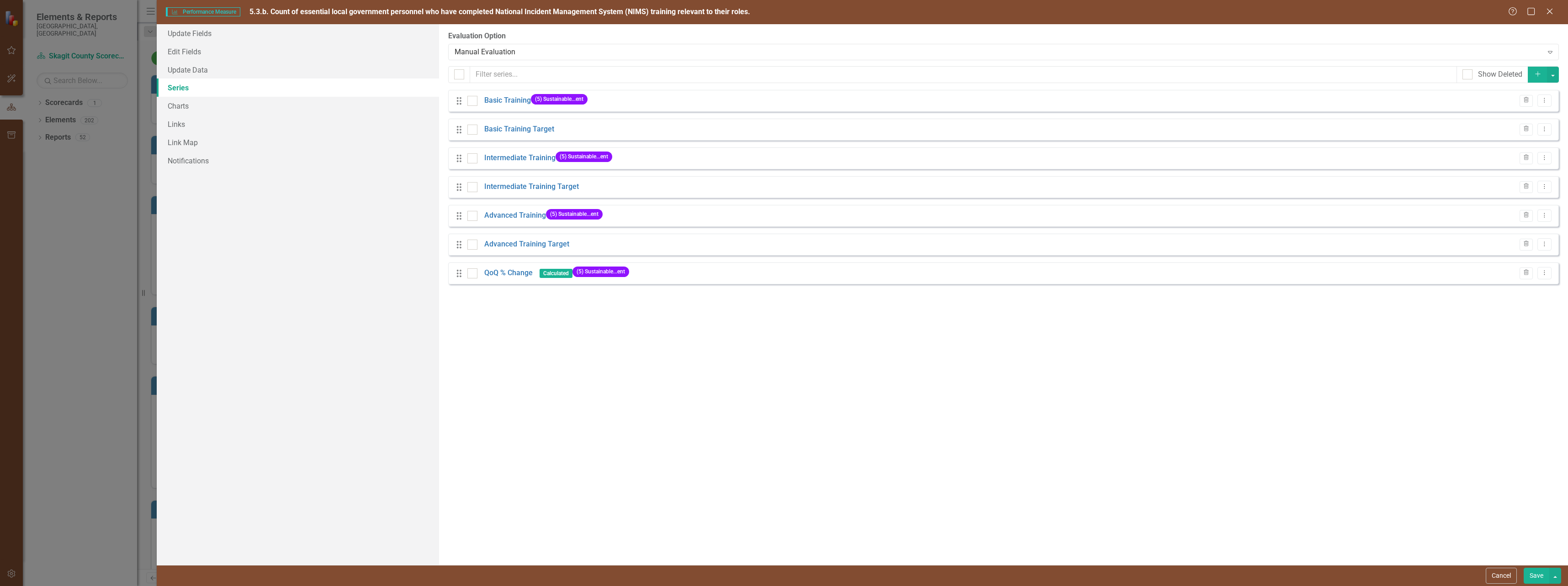
click at [673, 390] on div "From this page, you can add, edit, delete, or duplicate the measure series for …" at bounding box center [1003, 294] width 1129 height 541
click at [506, 272] on link "QoQ % Change" at bounding box center [509, 273] width 48 height 11
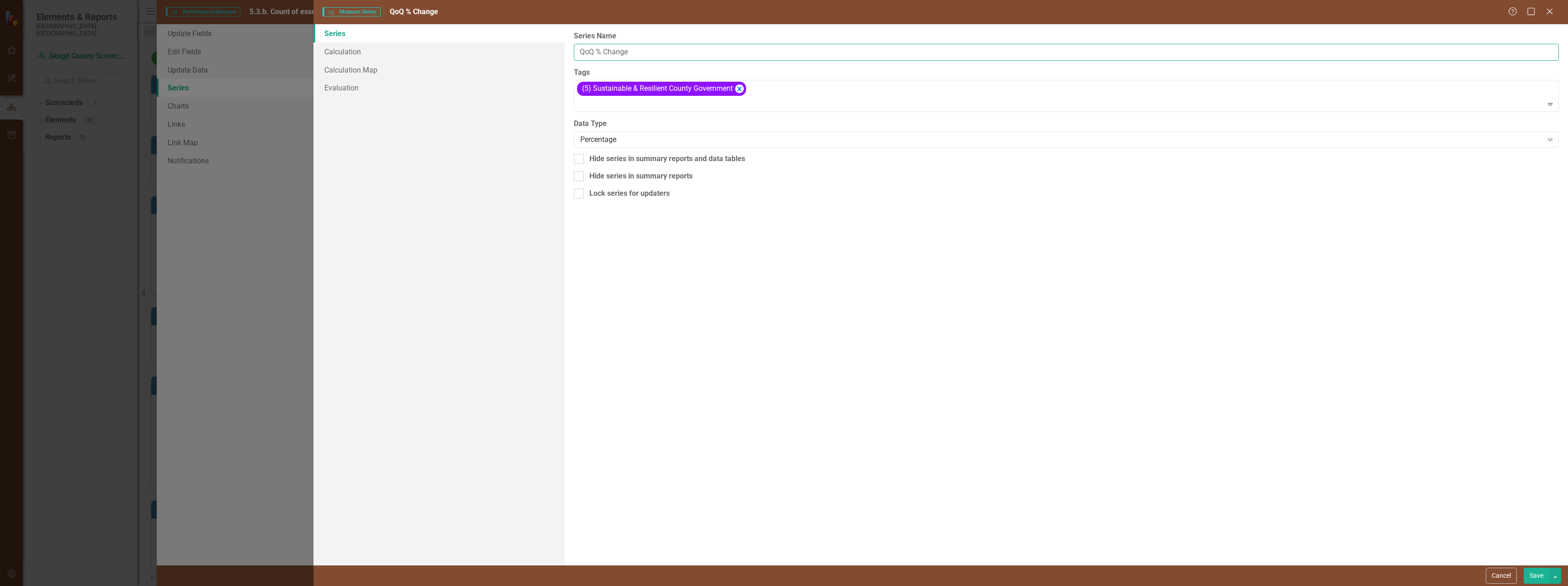
drag, startPoint x: 592, startPoint y: 55, endPoint x: 579, endPoint y: 54, distance: 13.0
click at [579, 54] on input "QoQ % Change" at bounding box center [1066, 52] width 985 height 17
click at [589, 53] on input "Y0Y % Change" at bounding box center [1066, 52] width 985 height 17
type input "YoY % Change"
click at [1535, 577] on button "Save" at bounding box center [1536, 576] width 26 height 16
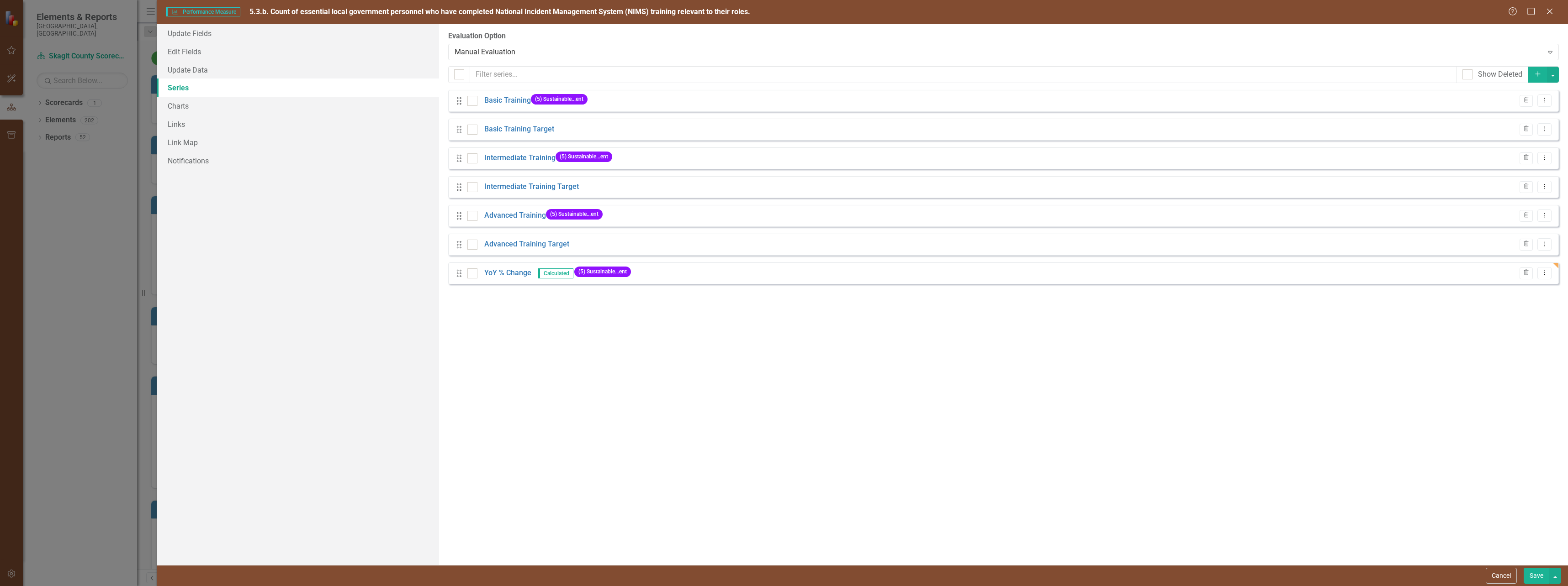
click at [531, 244] on link "Advanced Training Target" at bounding box center [527, 244] width 85 height 11
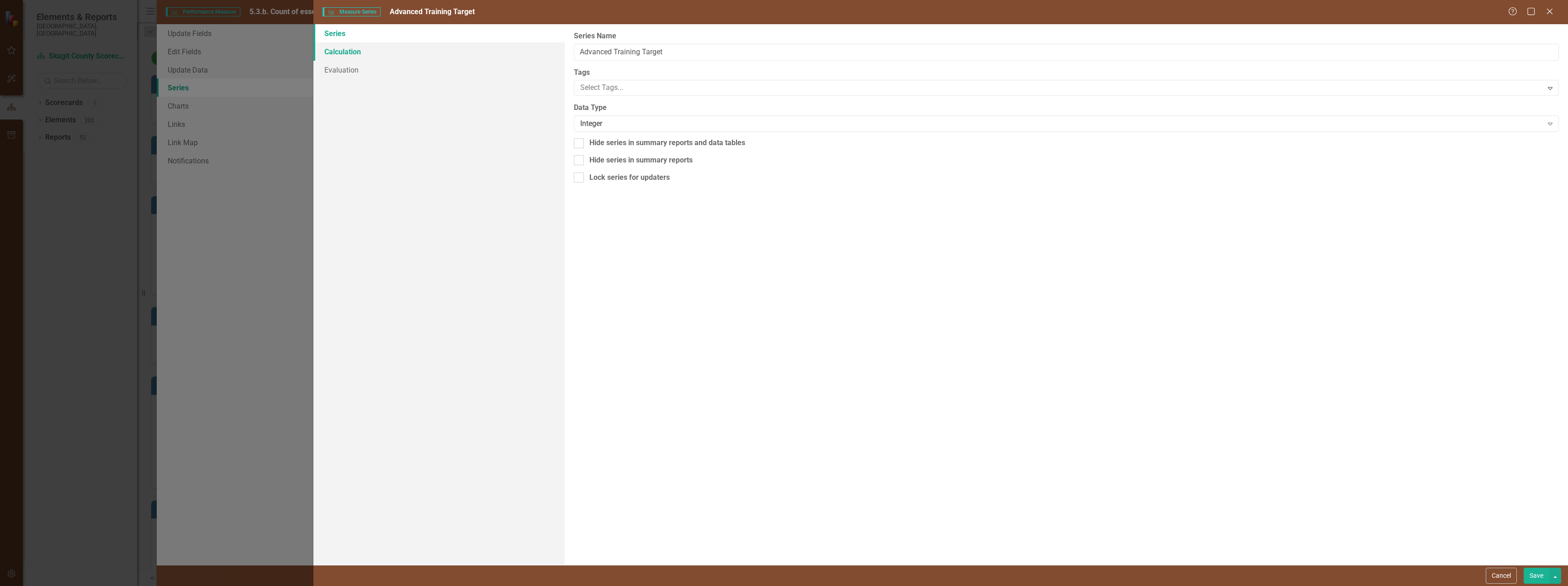
click at [354, 49] on link "Calculation" at bounding box center [439, 52] width 251 height 19
click at [346, 72] on link "Evaluation" at bounding box center [439, 70] width 251 height 19
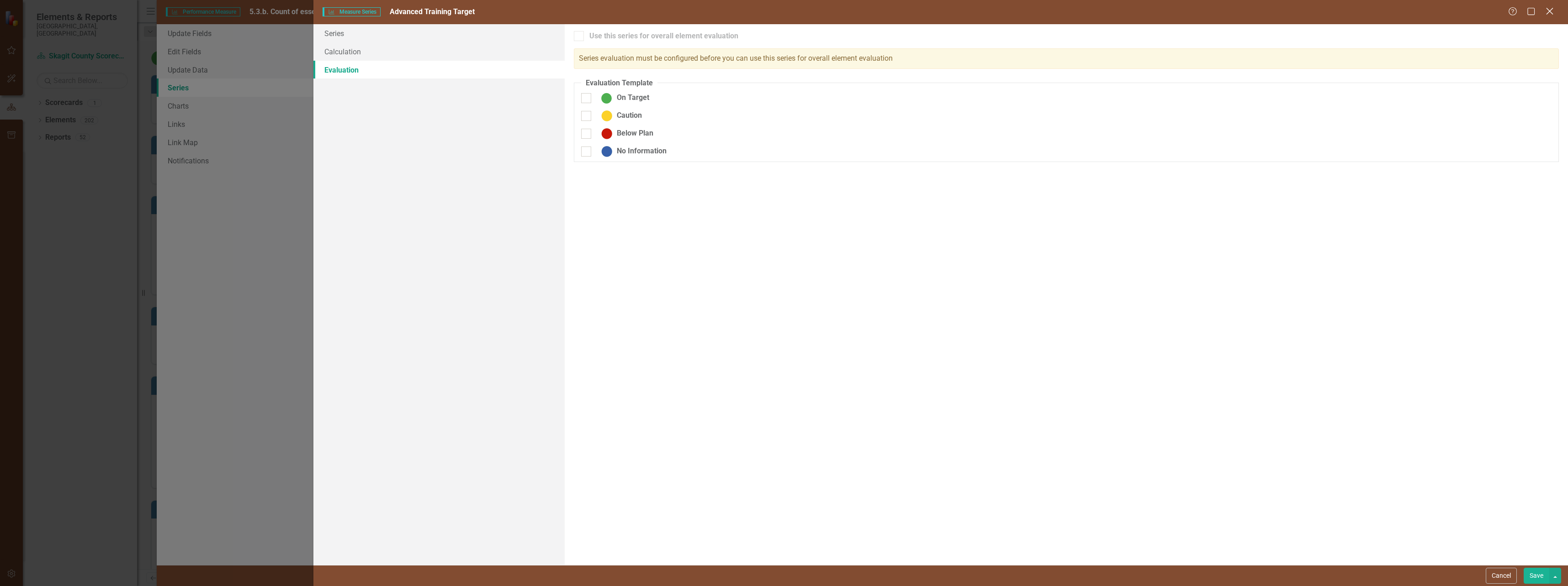
click at [1552, 12] on icon at bounding box center [1549, 11] width 7 height 7
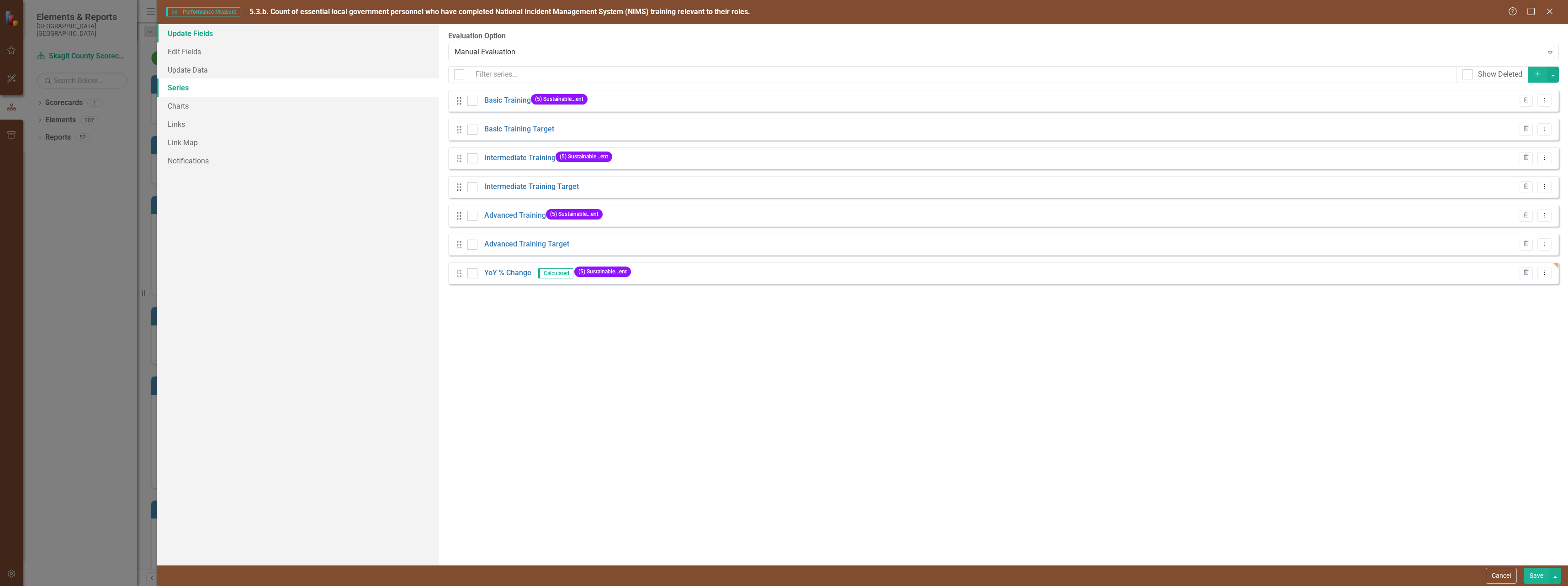
click at [196, 29] on link "Update Fields" at bounding box center [298, 33] width 283 height 19
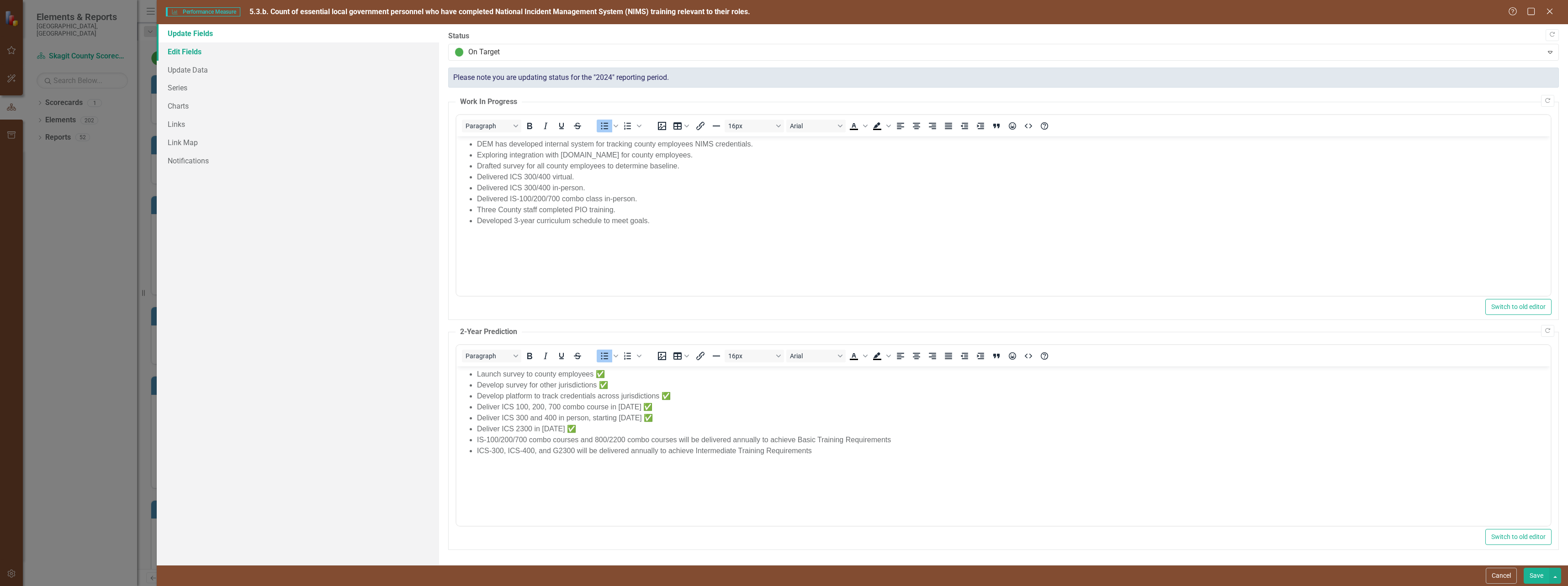
click at [195, 55] on link "Edit Fields" at bounding box center [298, 52] width 283 height 19
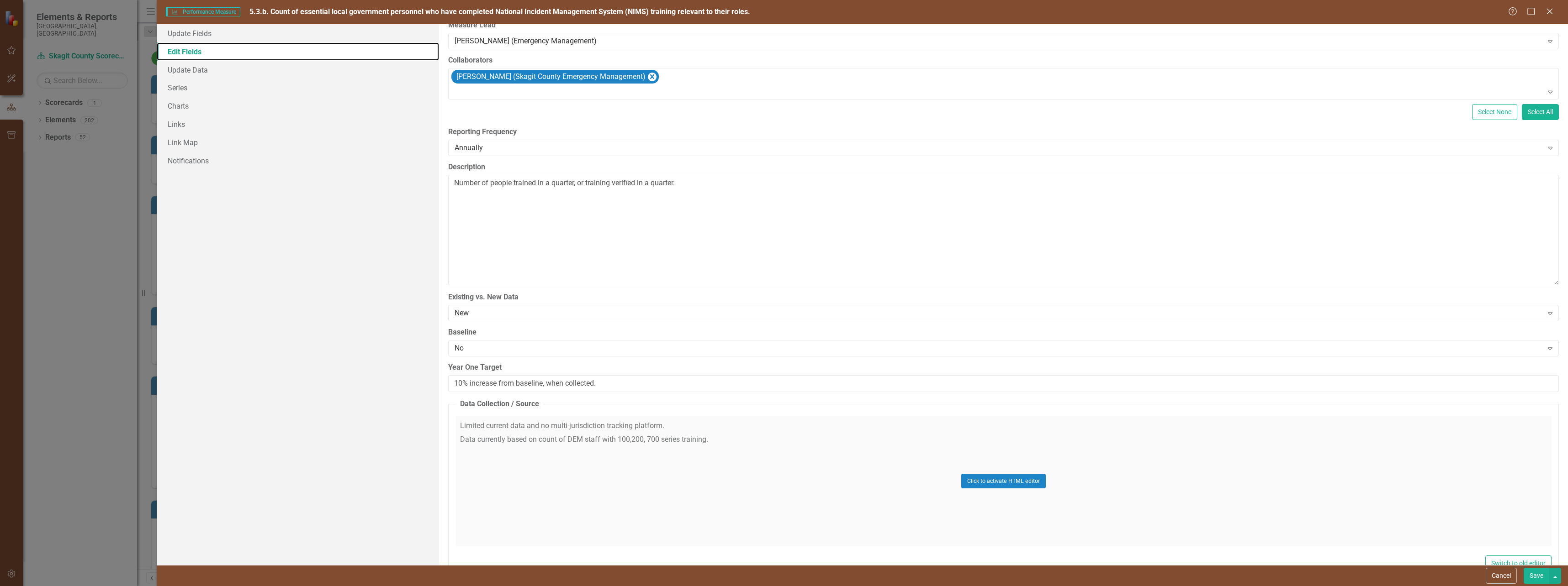
scroll to position [137, 0]
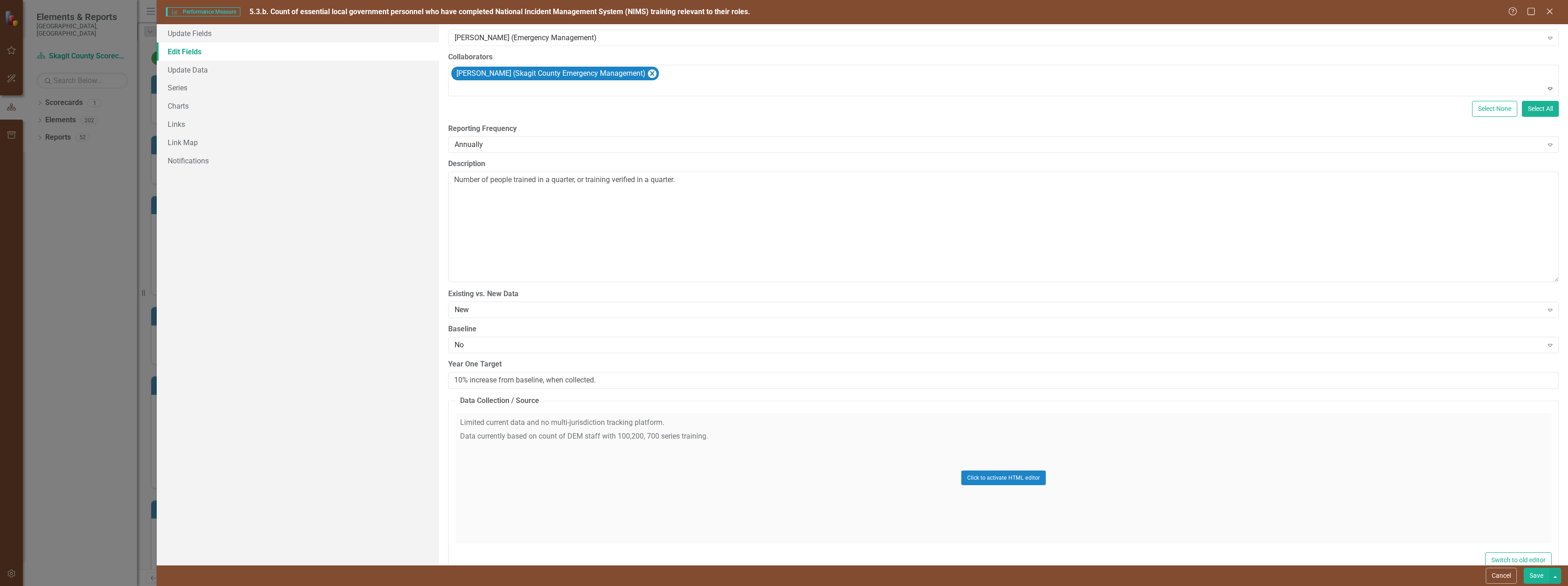
click at [633, 438] on div "Click to activate HTML editor" at bounding box center [1003, 478] width 1096 height 130
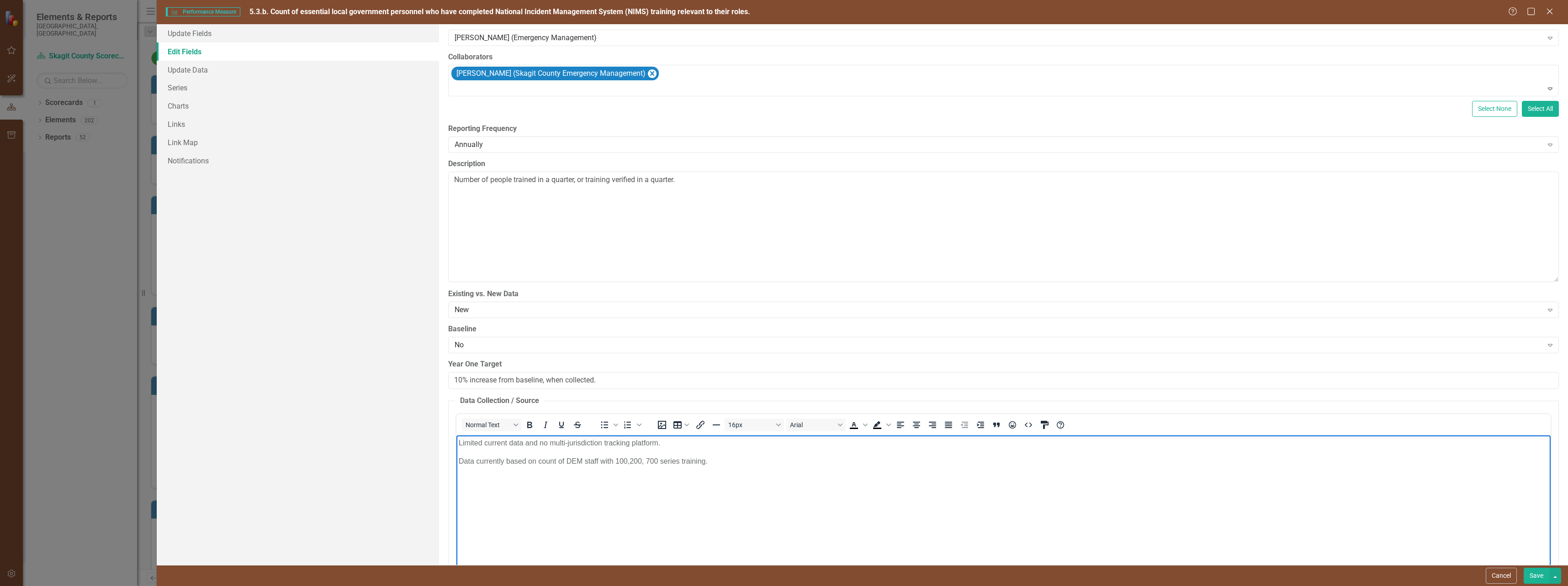
click at [630, 463] on p "Data currently based on count of DEM staff with 100,200, 700 series training." at bounding box center [1003, 461] width 1090 height 11
drag, startPoint x: 714, startPoint y: 461, endPoint x: 439, endPoint y: 463, distance: 275.0
click at [456, 463] on html "Limited current data and no multi-jurisdiction tracking platform. Data currentl…" at bounding box center [1003, 504] width 1094 height 137
click at [458, 443] on p "Limited current data and no multi-jurisdiction tracking platform." at bounding box center [1003, 443] width 1090 height 11
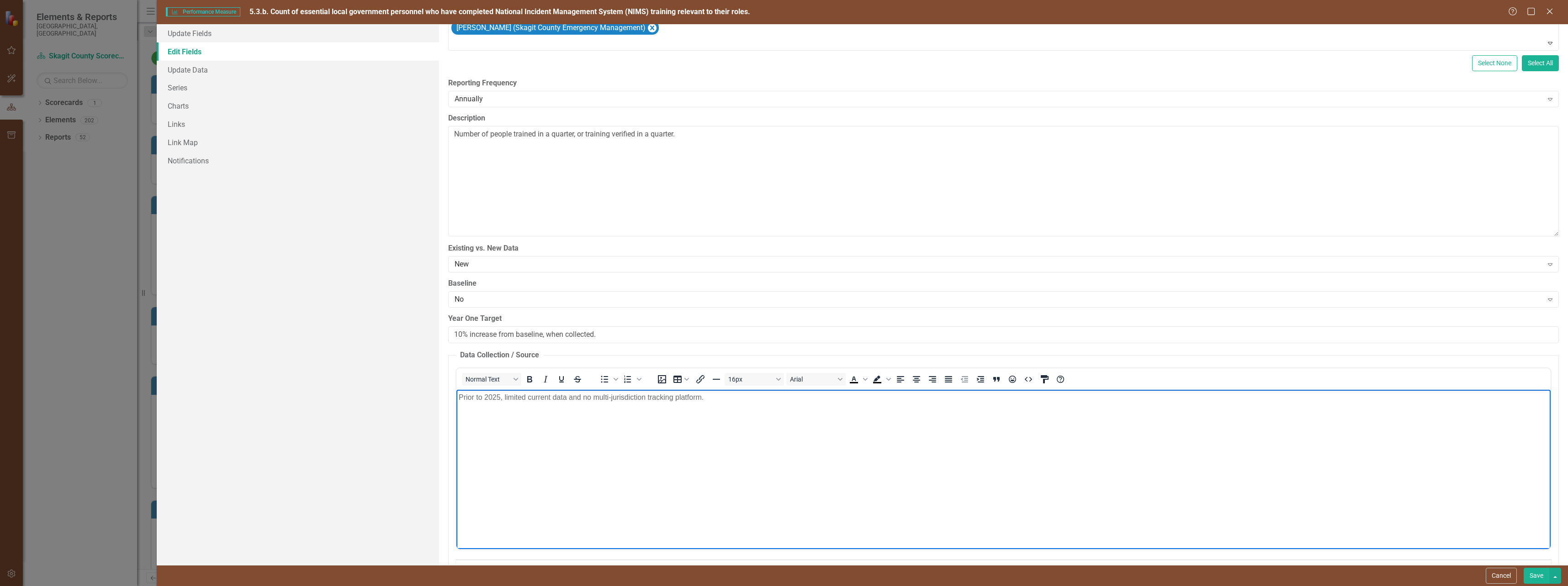
scroll to position [228, 0]
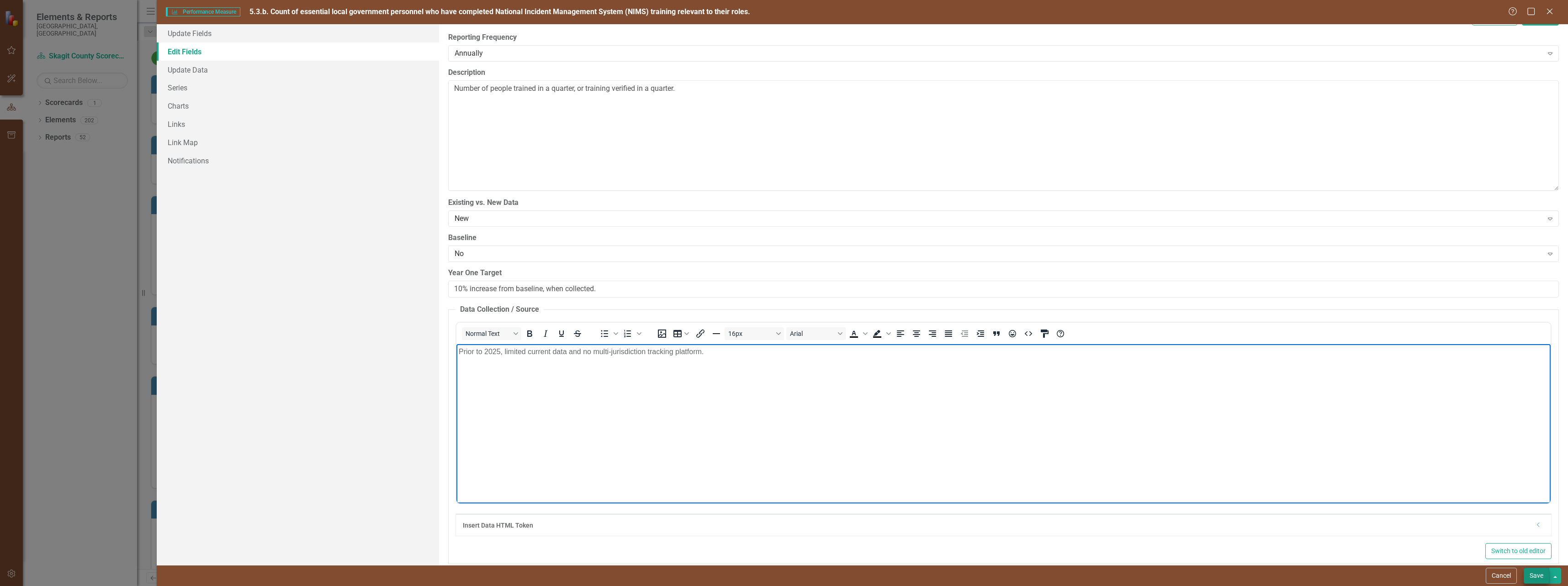
click at [1531, 577] on button "Save" at bounding box center [1536, 576] width 26 height 16
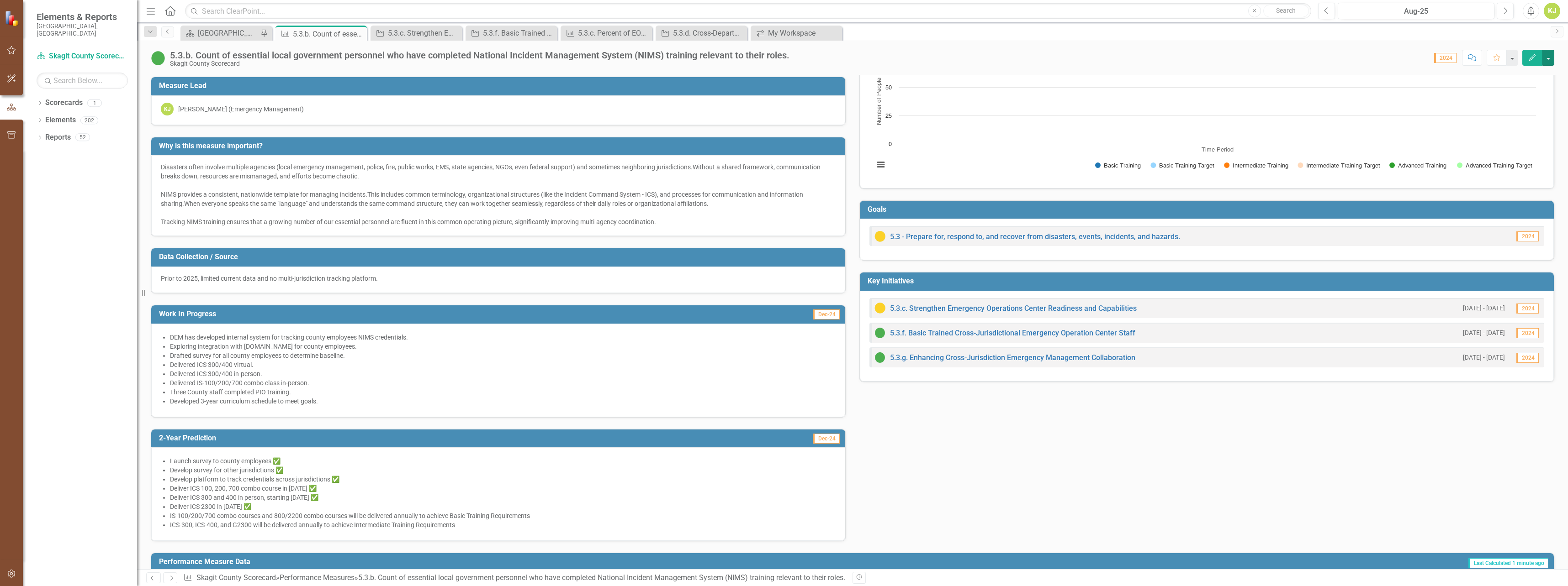
scroll to position [0, 0]
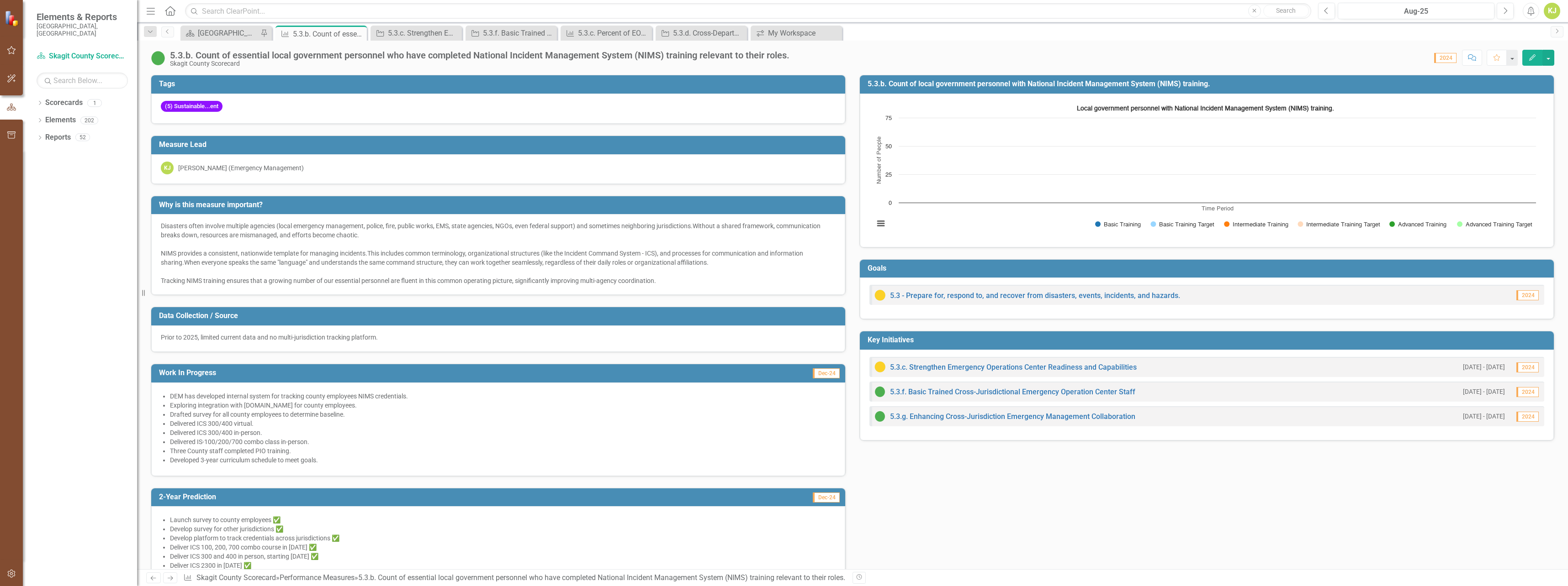
click at [1383, 85] on h3 "5.3.b. Count of local government personnel with National Incident Management Sy…" at bounding box center [1208, 84] width 682 height 9
click at [1071, 86] on h3 "5.3.b. Count of local government personnel with National Incident Management Sy…" at bounding box center [1208, 84] width 682 height 9
click at [1552, 56] on button "button" at bounding box center [1548, 57] width 12 height 16
click at [1498, 78] on link "Edit Edit Performance Measure" at bounding box center [1487, 75] width 133 height 17
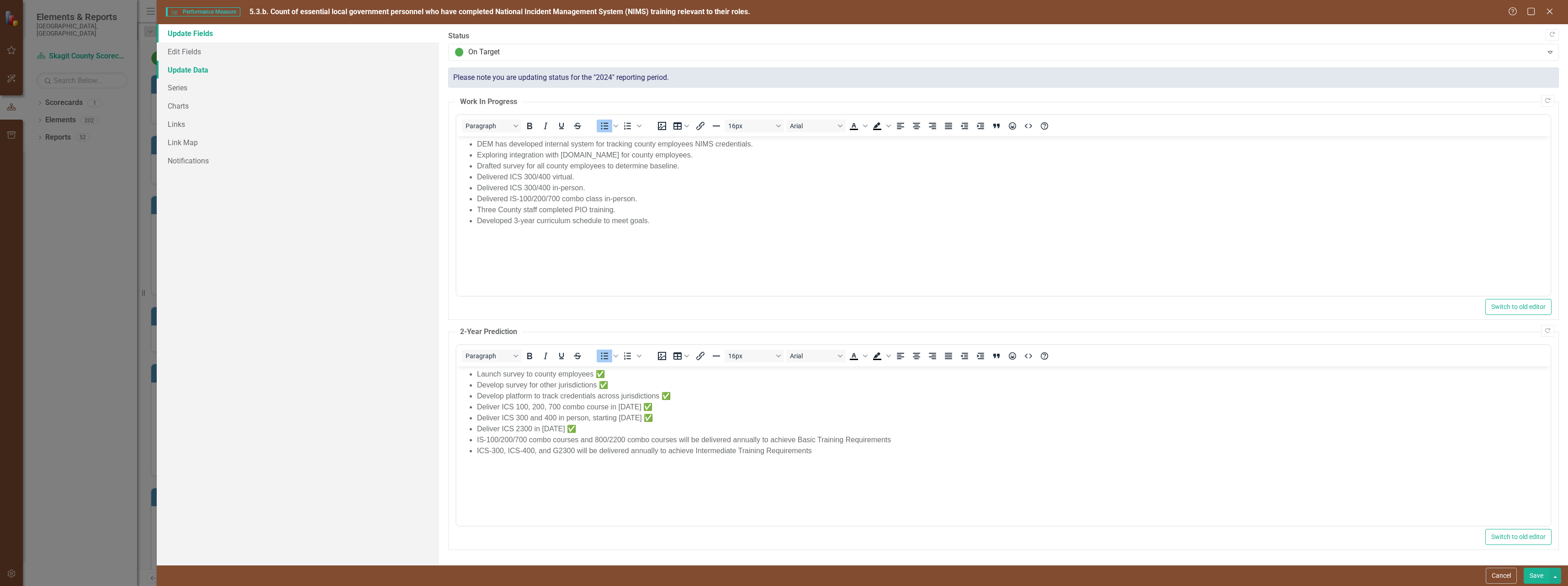
click at [189, 70] on link "Update Data" at bounding box center [298, 70] width 283 height 19
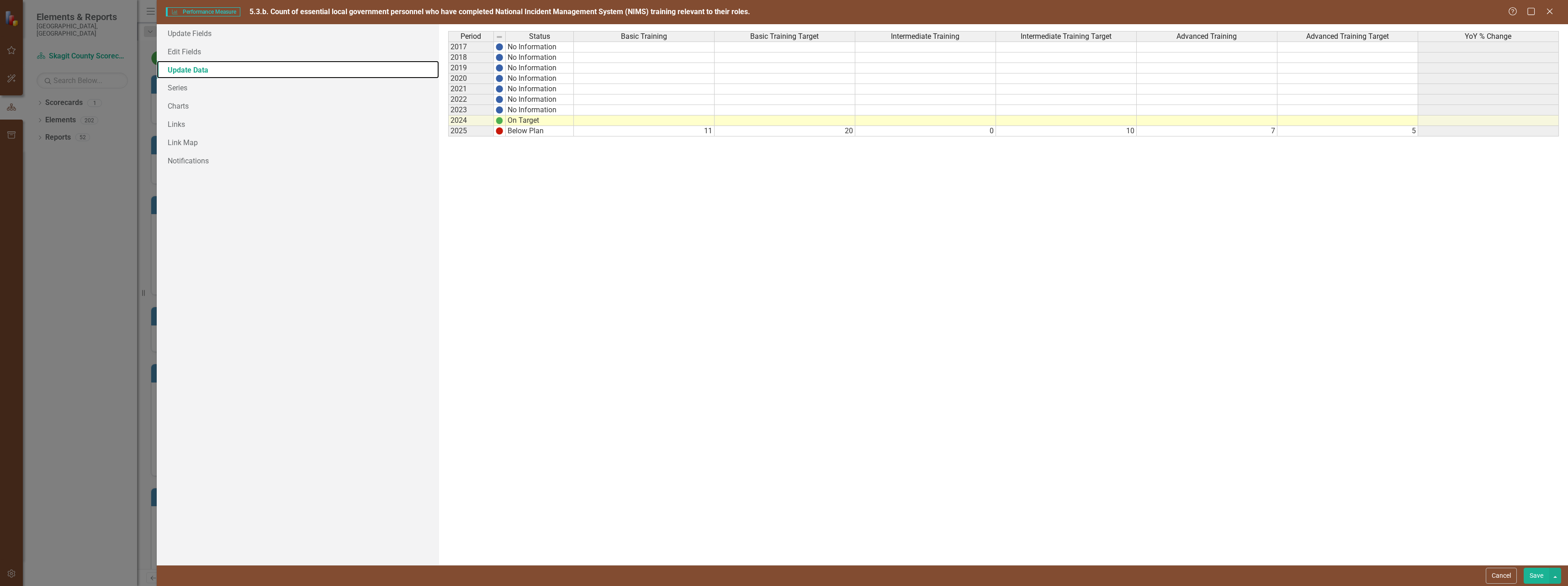
click at [555, 180] on div "Period Status 2017 No Information 2018 No Information 2019 No Information 2020 …" at bounding box center [512, 294] width 127 height 527
click at [694, 123] on td at bounding box center [644, 121] width 141 height 11
type textarea "11"
type textarea "20"
type textarea "0"
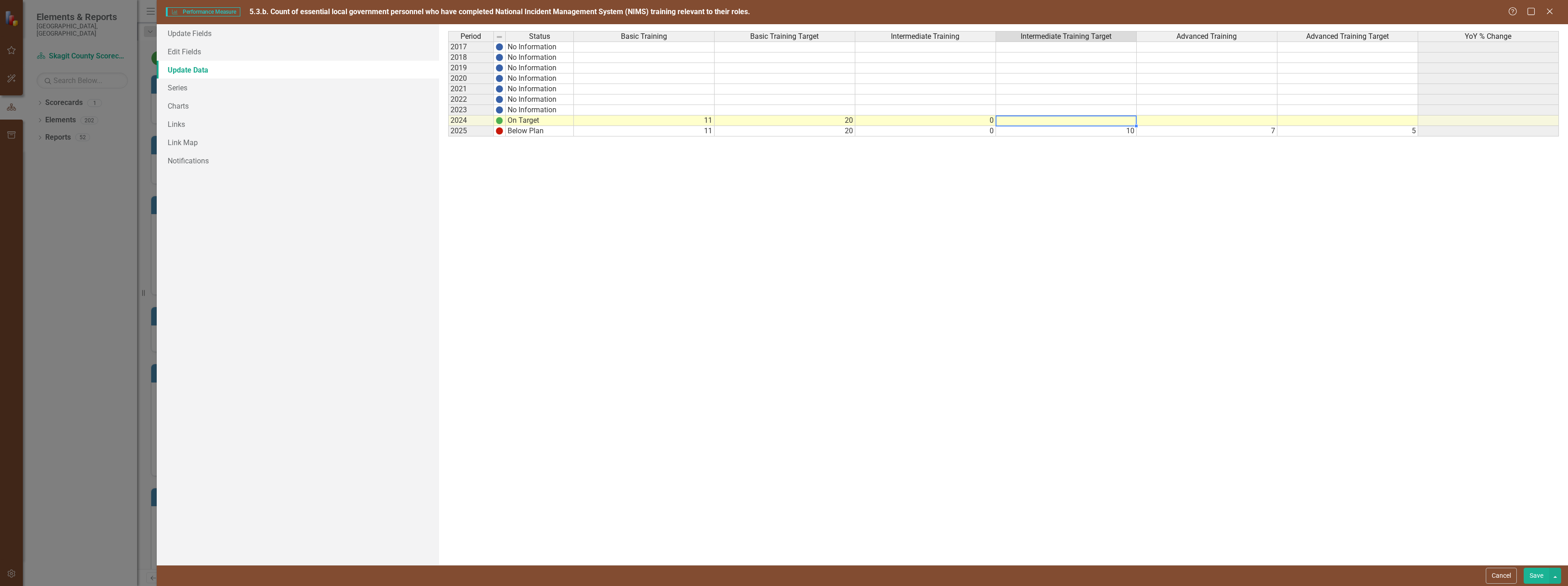
type textarea "10"
type textarea "7"
type textarea "5"
click at [1542, 574] on button "Save" at bounding box center [1536, 576] width 26 height 16
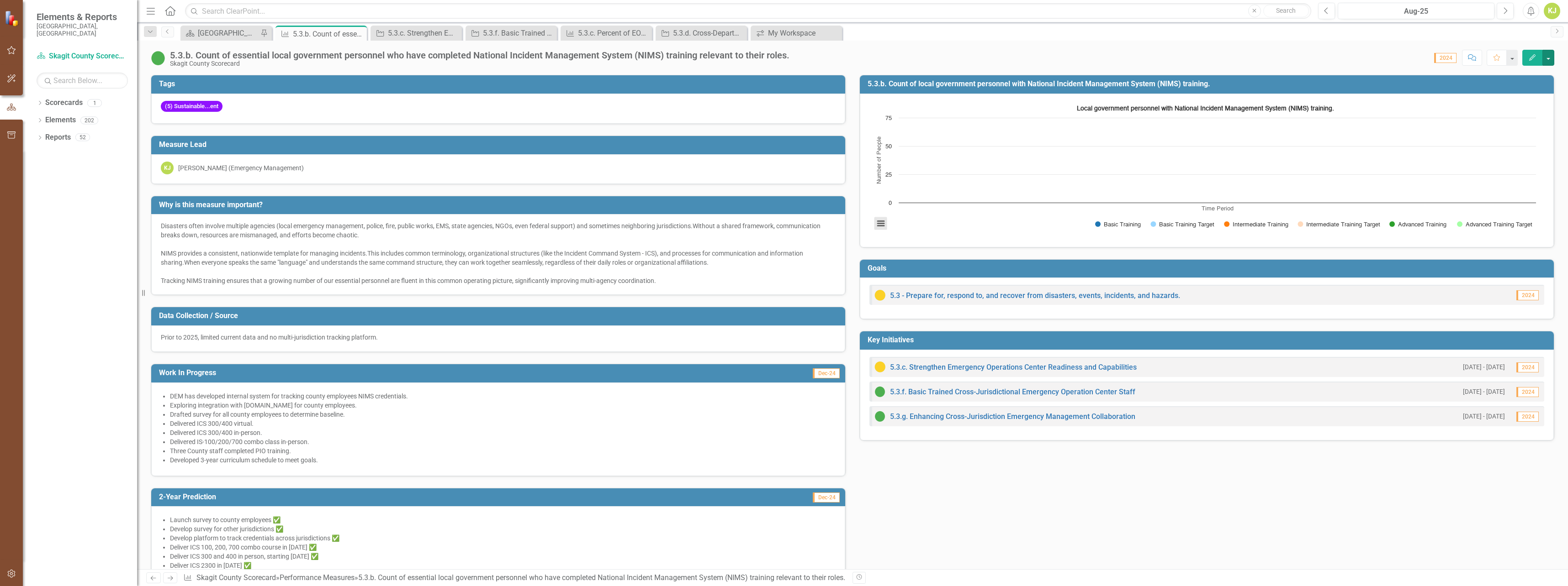
click at [877, 222] on button "View chart menu, Local government personnel with National Incident Management S…" at bounding box center [881, 224] width 12 height 12
click at [939, 231] on rect "Interactive chart" at bounding box center [1205, 169] width 671 height 137
click at [1384, 79] on td "5.3.b. Count of local government personnel with National Incident Management Sy…" at bounding box center [1208, 85] width 682 height 15
click at [1547, 54] on button "button" at bounding box center [1548, 57] width 12 height 16
click at [1501, 75] on link "Edit Edit Performance Measure" at bounding box center [1487, 75] width 133 height 17
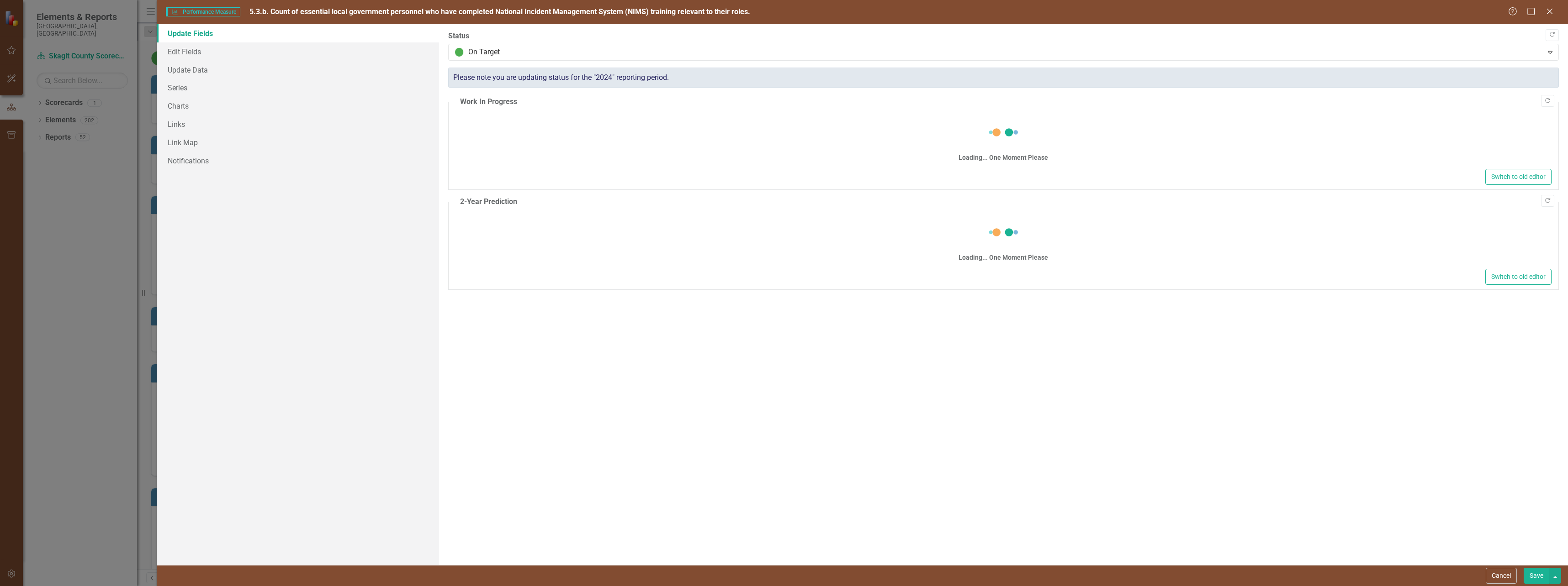
click at [1548, 14] on icon at bounding box center [1549, 11] width 5 height 5
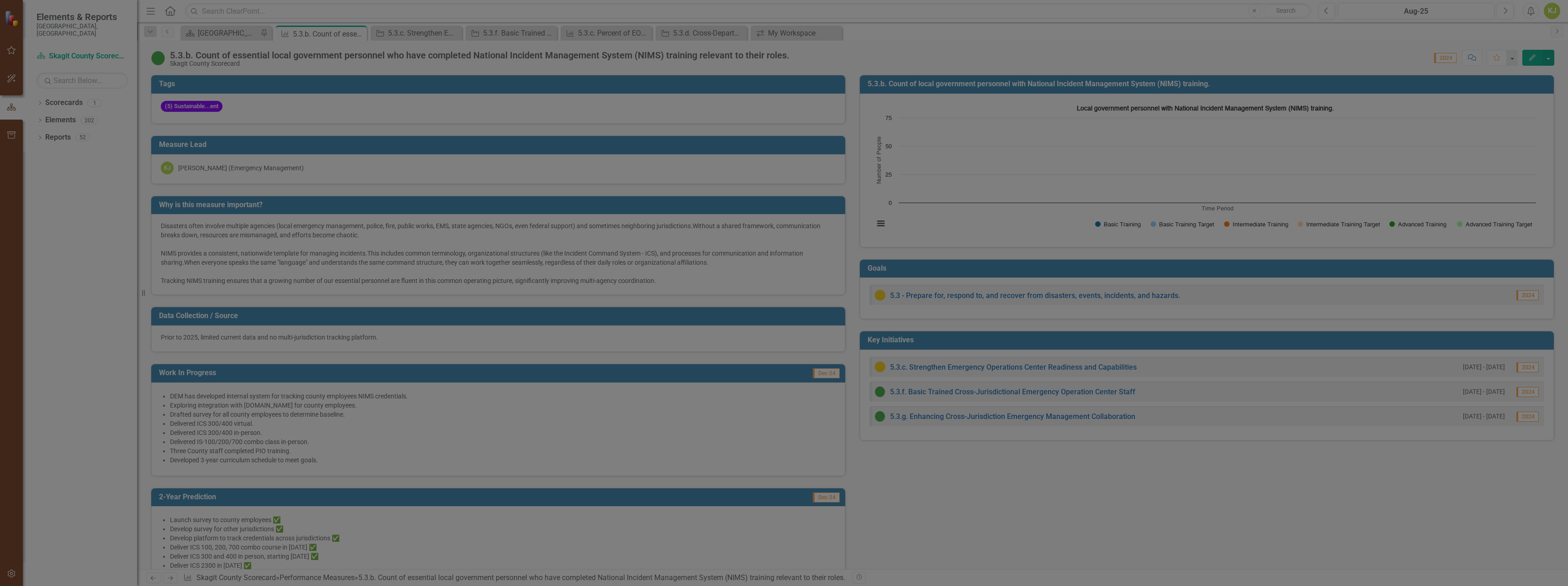
type textarea "<ul> <li>DEM has developed internal system for tracking county employees NIMS c…"
type textarea "<ul> <li>Launch survey to county employees ✅</li> <li>Develop survey for other …"
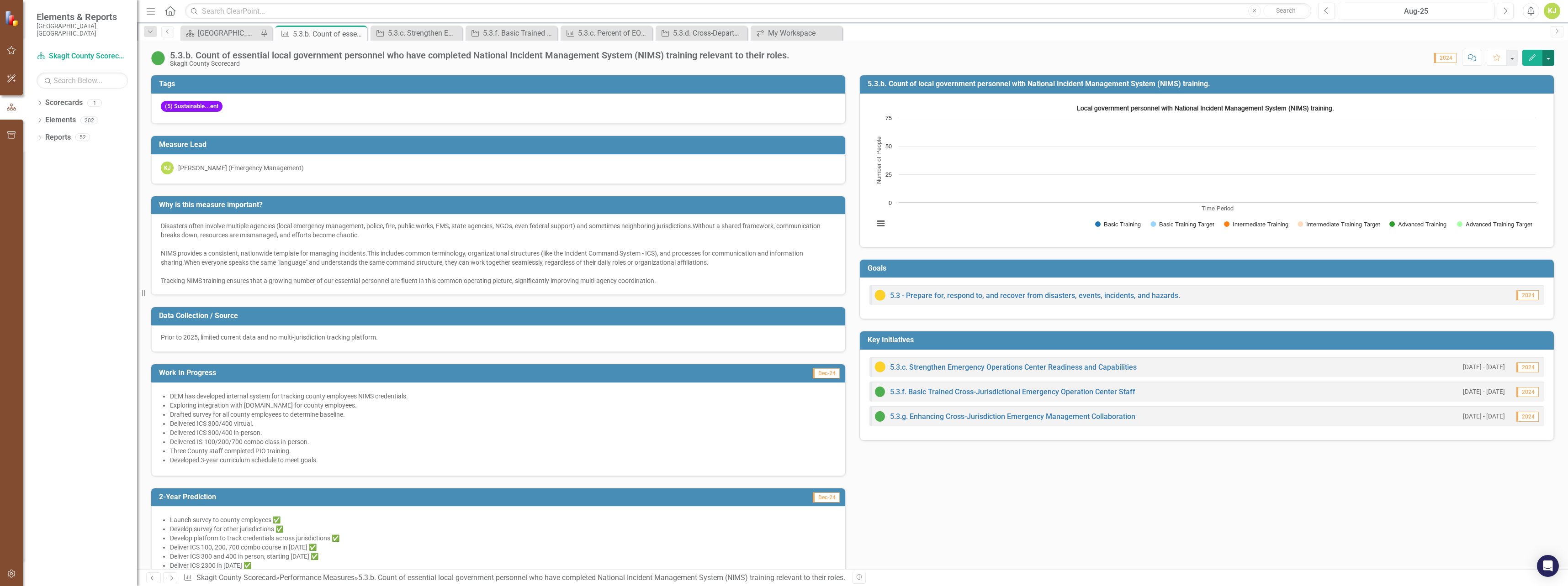
click at [1549, 57] on button "button" at bounding box center [1548, 57] width 12 height 16
click at [1492, 106] on link "Recalculate Performance Measure Recalculate Performance Measure" at bounding box center [1487, 109] width 133 height 17
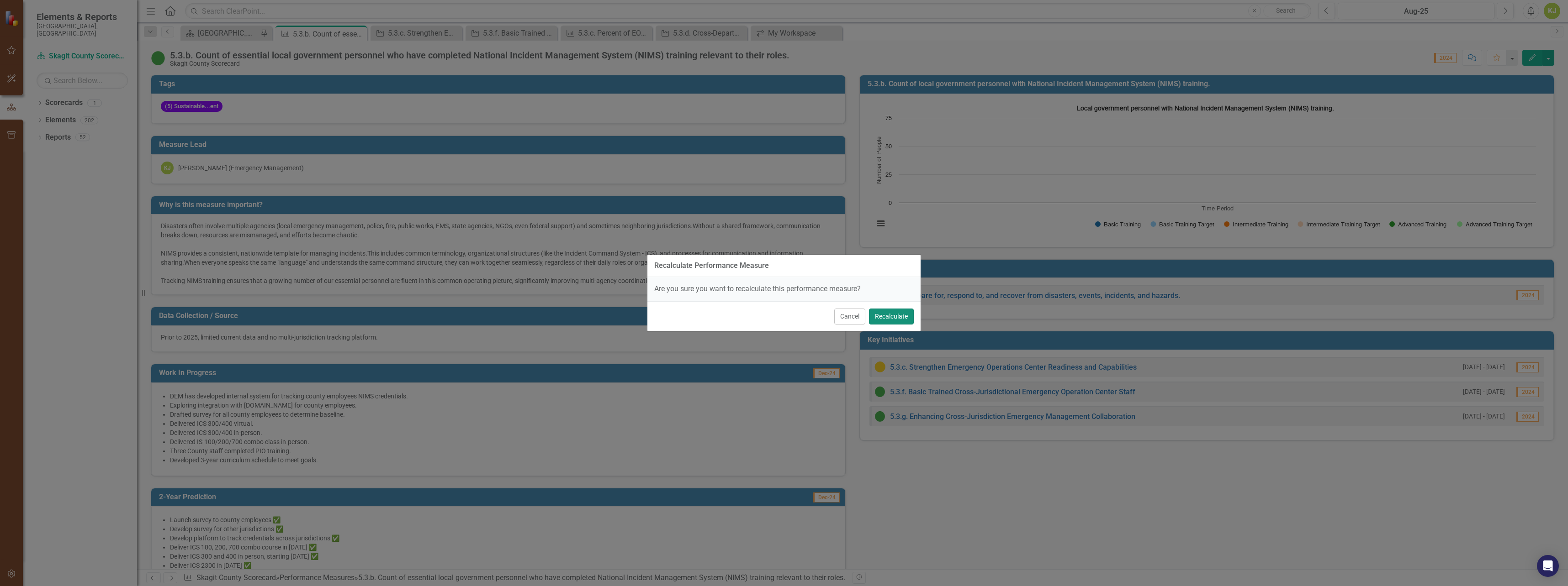
click at [889, 313] on button "Recalculate" at bounding box center [892, 317] width 45 height 16
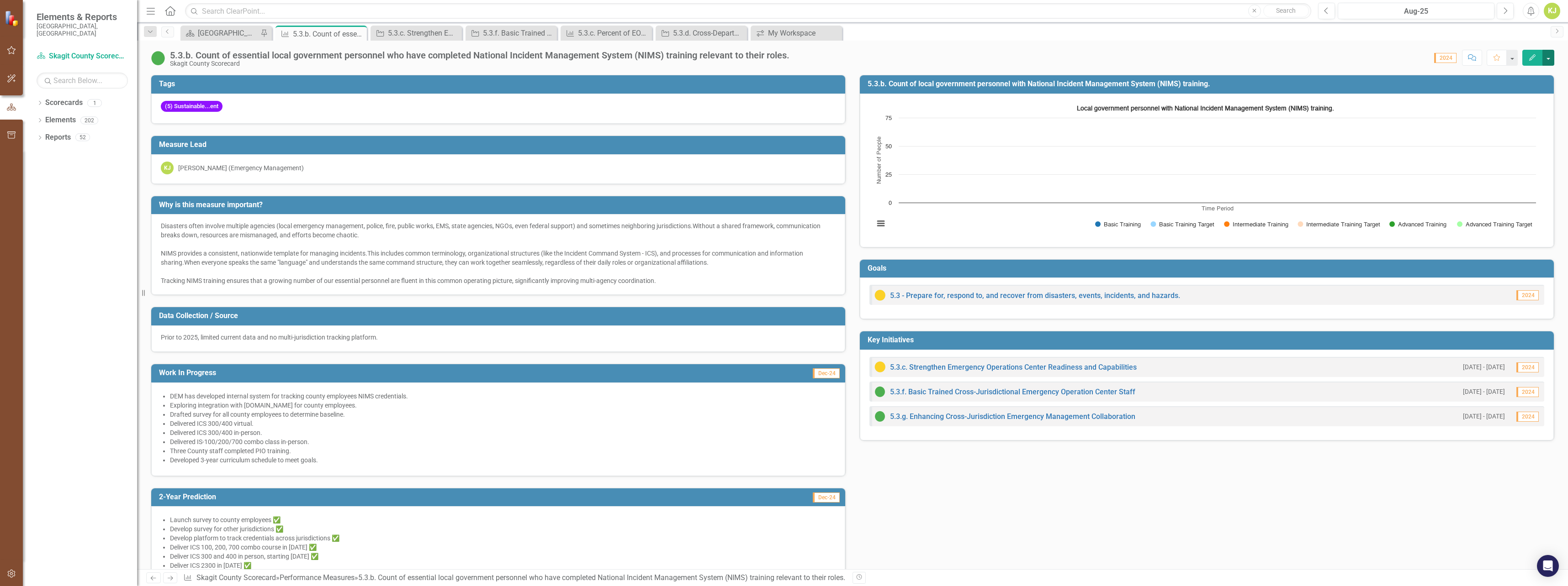
click at [1549, 56] on button "button" at bounding box center [1548, 57] width 12 height 16
click at [1498, 76] on link "Edit Edit Performance Measure" at bounding box center [1487, 75] width 133 height 17
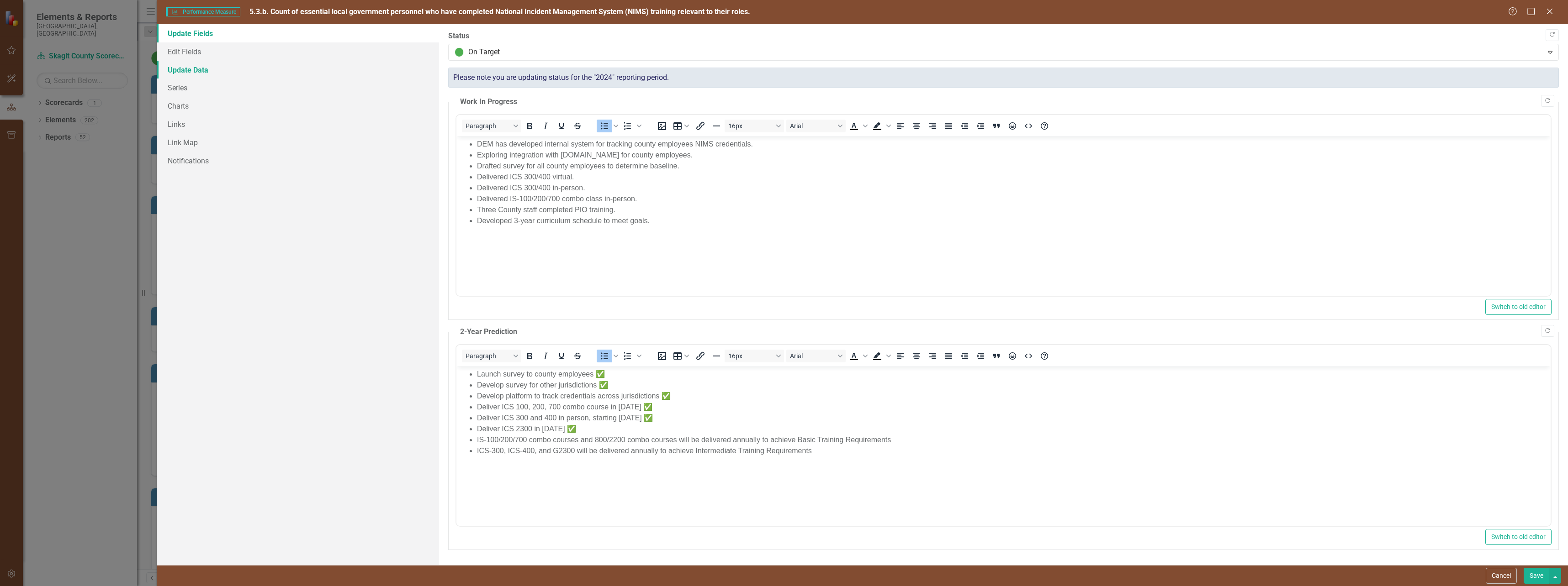
click at [186, 77] on link "Update Data" at bounding box center [298, 70] width 283 height 19
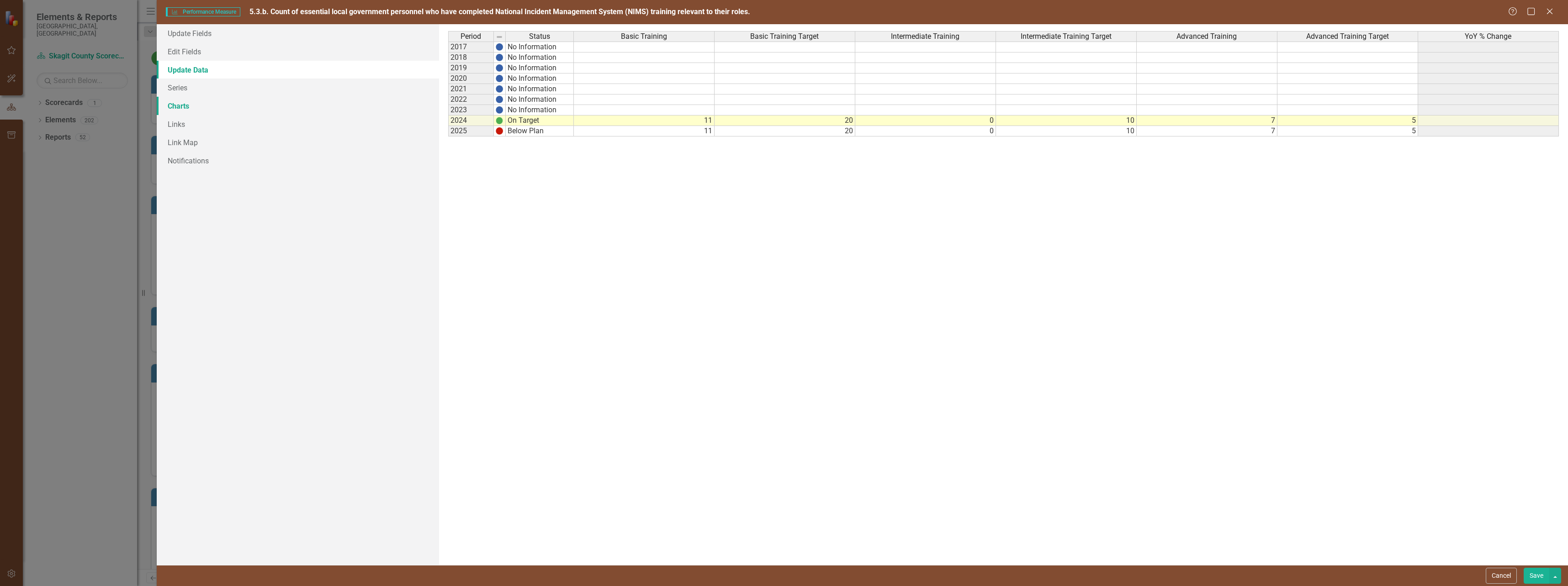
click at [183, 102] on link "Charts" at bounding box center [298, 106] width 283 height 19
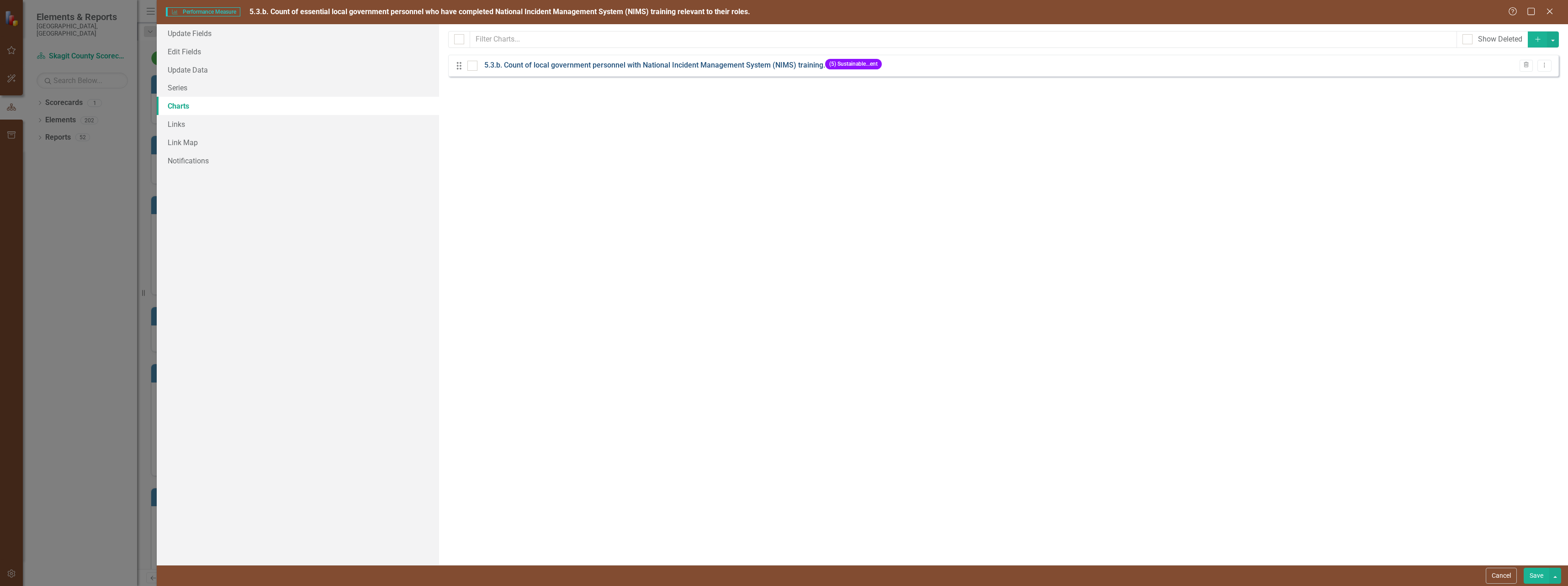
click at [700, 68] on link "5.3.b. Count of local government personnel with National Incident Management Sy…" at bounding box center [655, 66] width 341 height 11
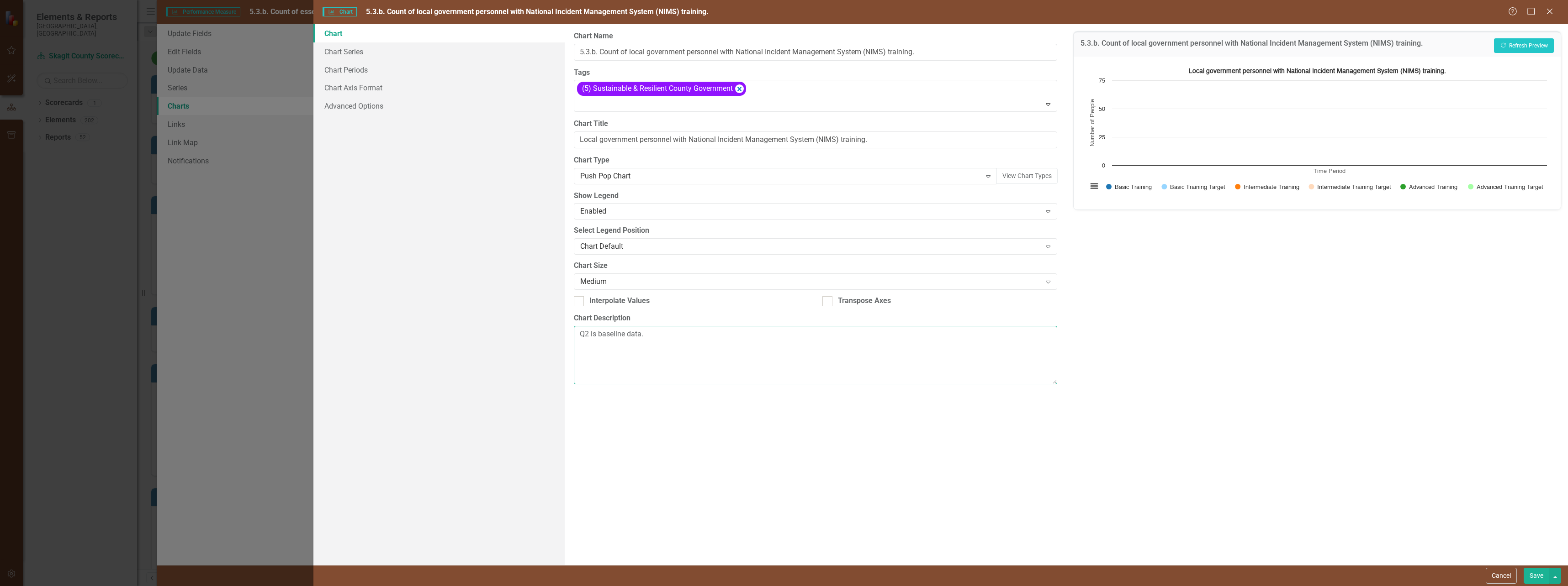
click at [681, 343] on textarea "Q2 is baseline data." at bounding box center [815, 355] width 483 height 58
drag, startPoint x: 667, startPoint y: 338, endPoint x: 558, endPoint y: 345, distance: 109.2
click at [558, 345] on div "Chart Chart Series Chart Periods Chart Axis Format Advanced Options From this p…" at bounding box center [940, 294] width 1254 height 541
click at [755, 474] on div "From this page, you can define the name, type, and size of the chart. You can a…" at bounding box center [815, 294] width 502 height 541
click at [354, 54] on link "Chart Series" at bounding box center [439, 52] width 251 height 19
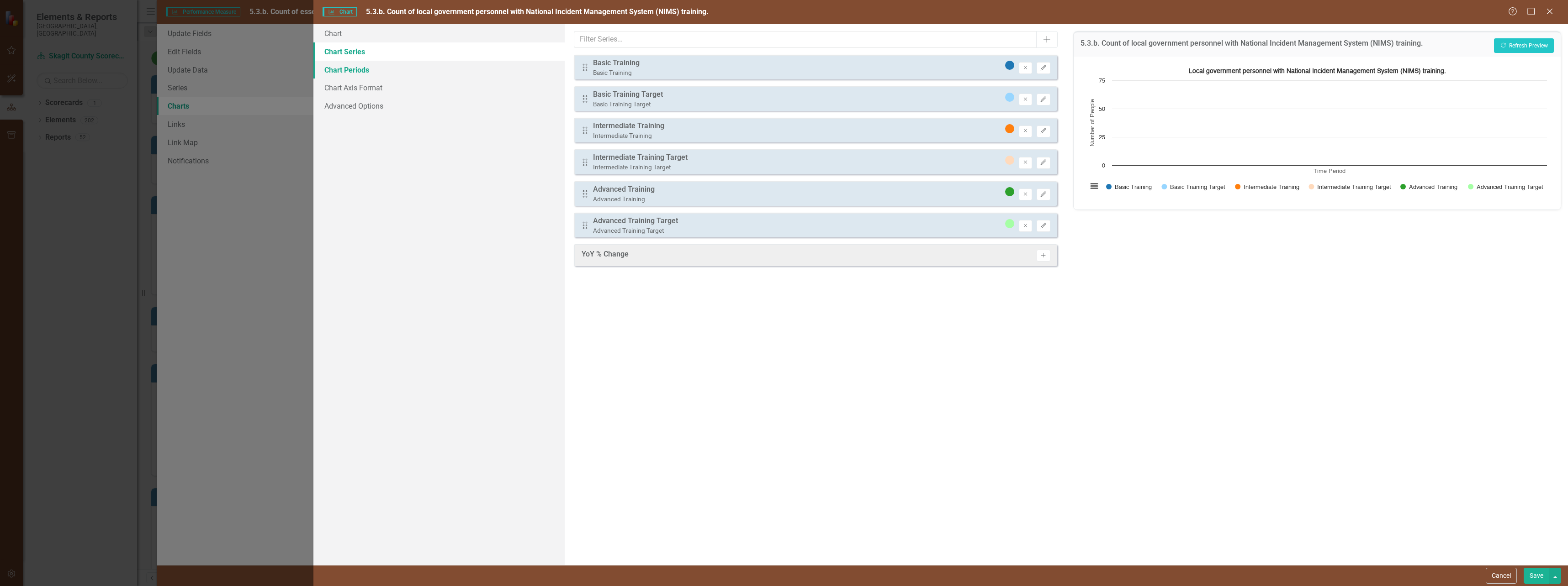
click at [354, 74] on link "Chart Periods" at bounding box center [439, 70] width 251 height 19
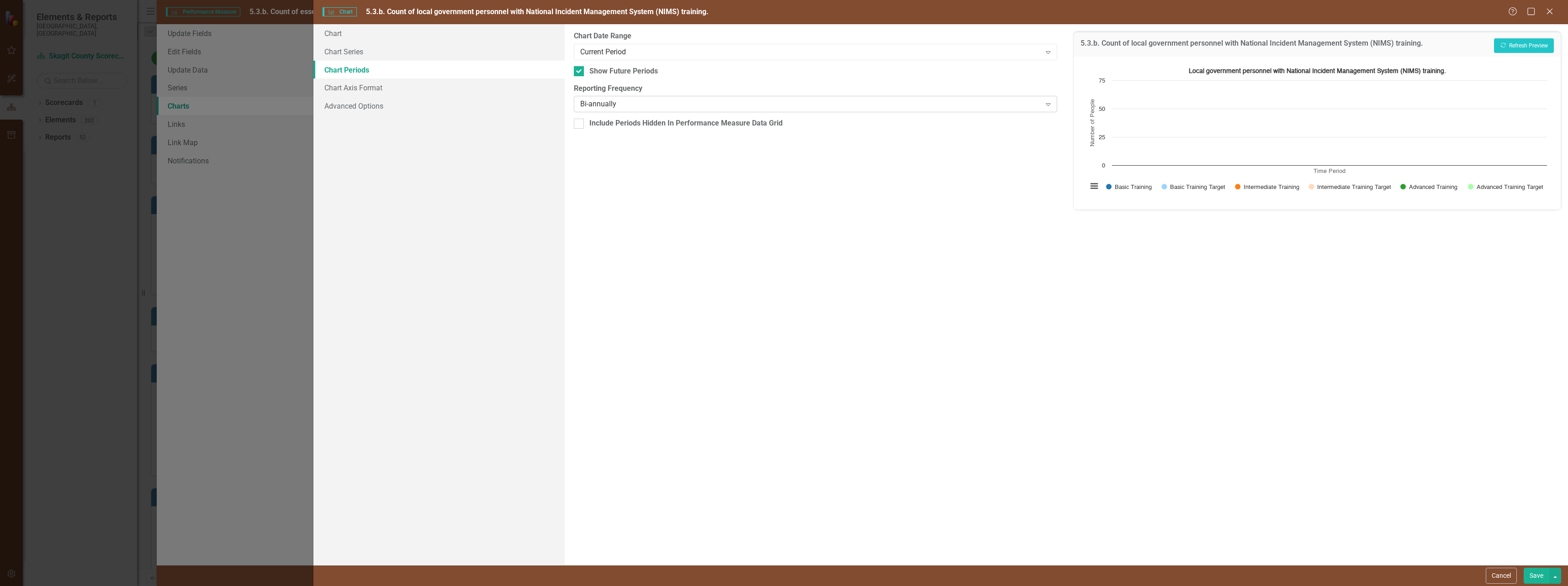
click at [628, 106] on div "Bi-annually" at bounding box center [811, 105] width 461 height 11
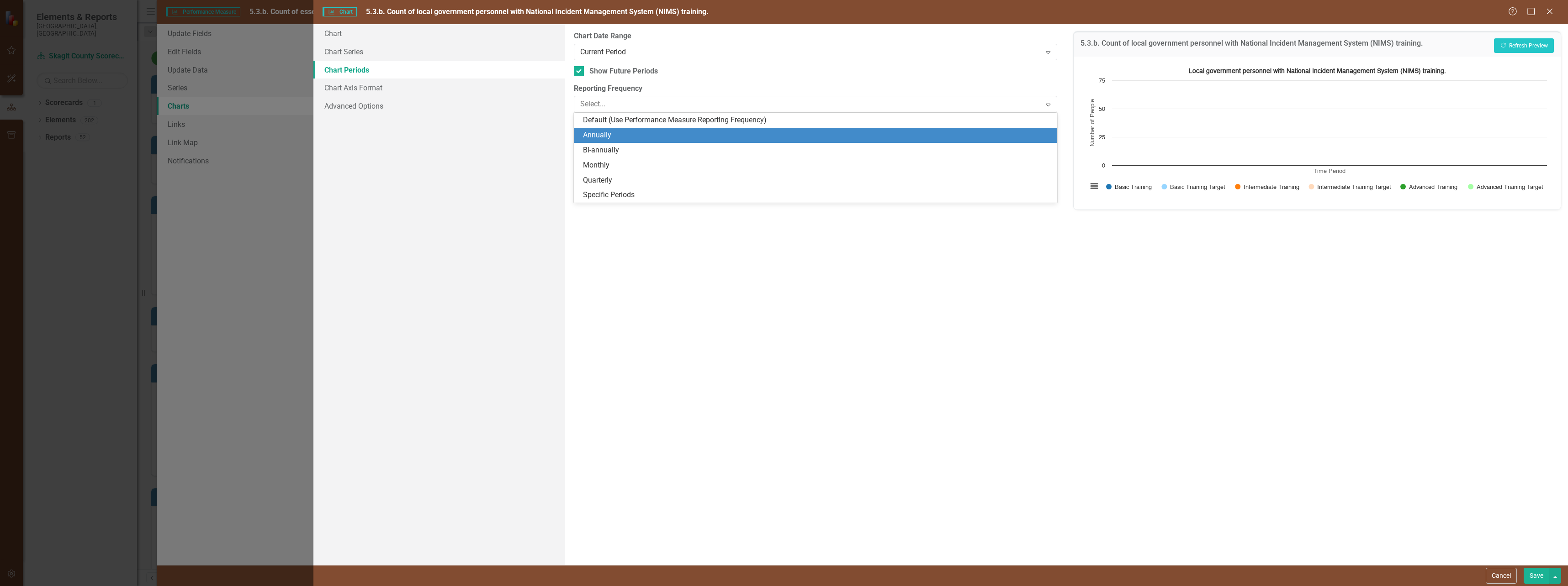
click at [612, 130] on div "Annually" at bounding box center [815, 135] width 483 height 15
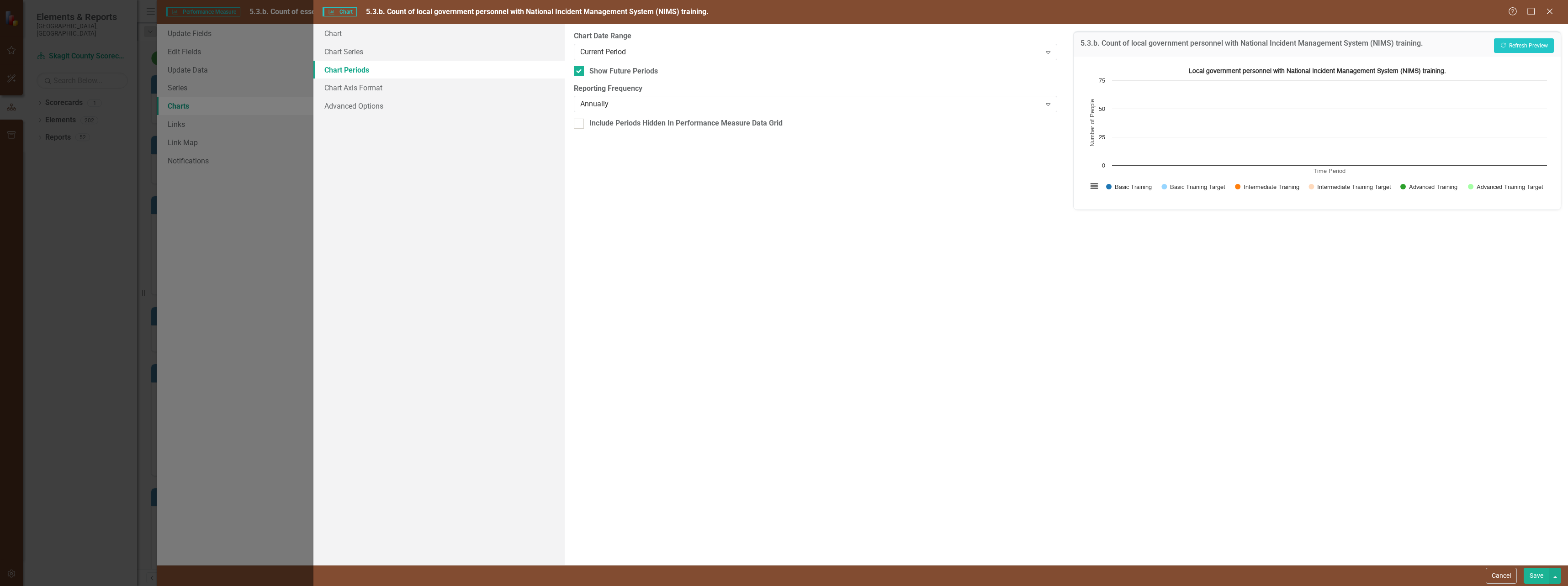
click at [644, 209] on div "From this tab, you define the periods you want included in the chart. For examp…" at bounding box center [815, 294] width 502 height 541
click at [659, 55] on div "Current Period" at bounding box center [811, 52] width 461 height 11
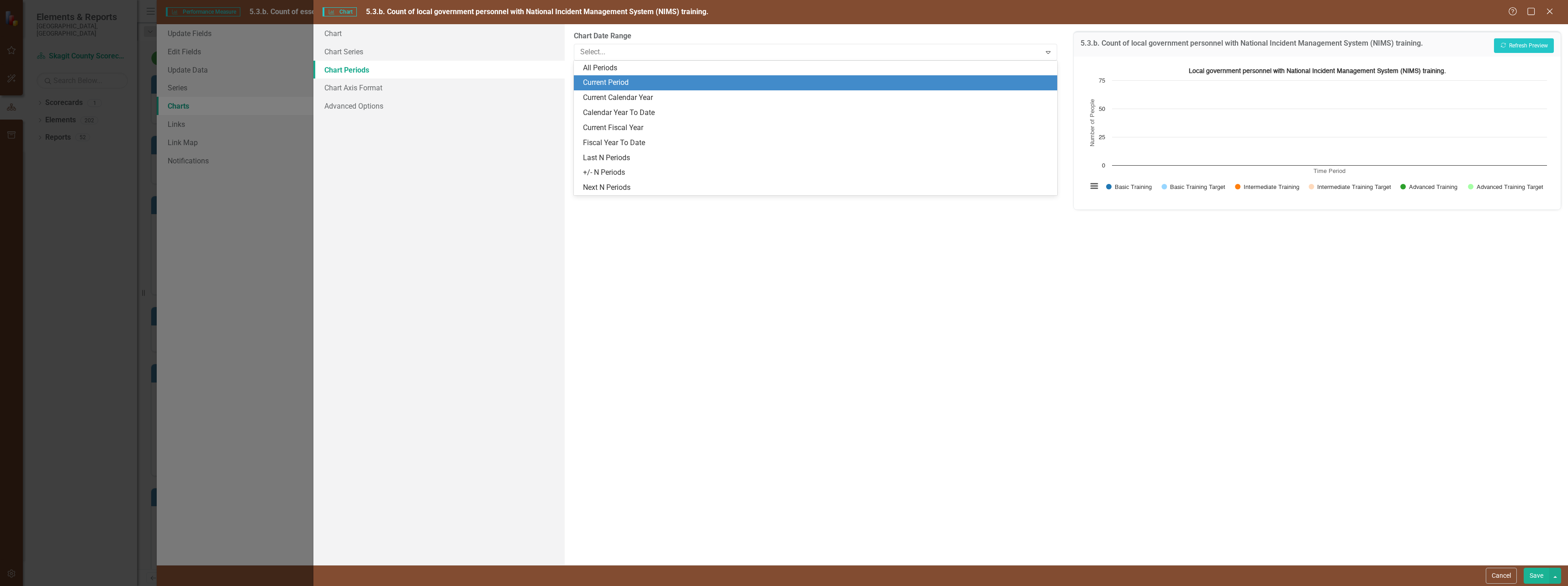
click at [630, 87] on div "Current Period" at bounding box center [818, 83] width 469 height 11
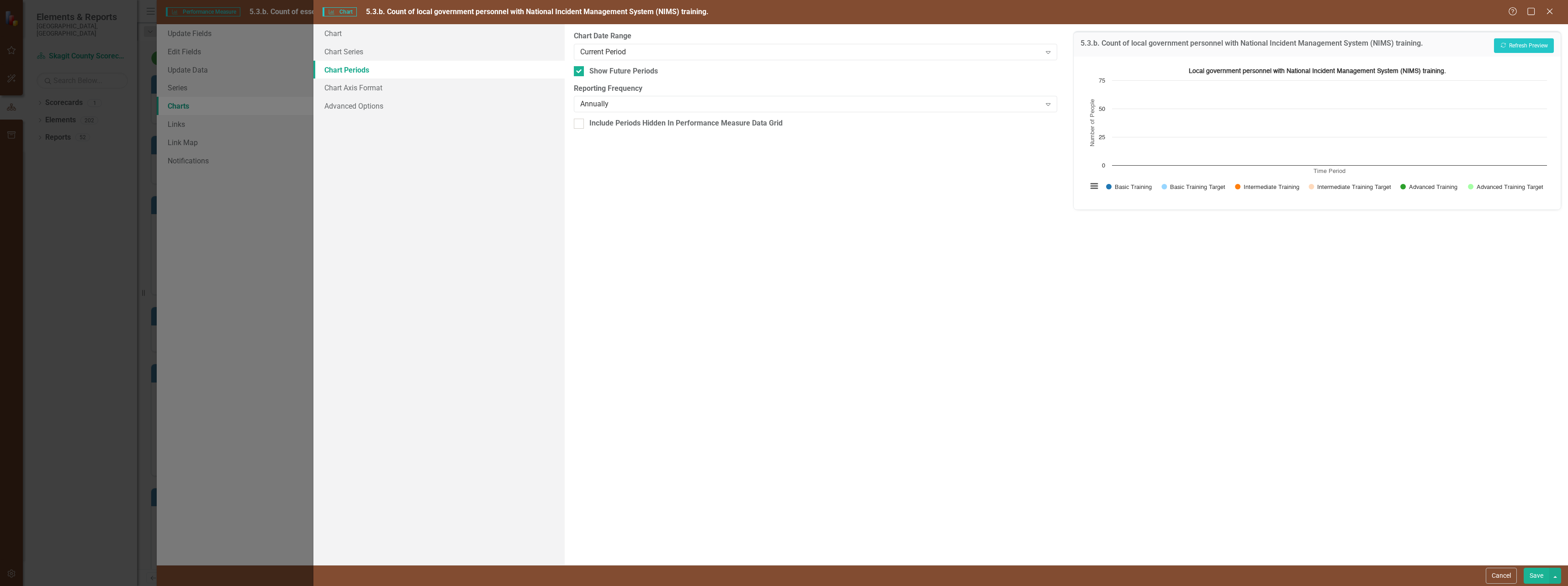
click at [680, 179] on div "From this tab, you define the periods you want included in the chart. For examp…" at bounding box center [815, 294] width 502 height 541
click at [579, 70] on input "Show Future Periods" at bounding box center [577, 69] width 6 height 6
checkbox input "false"
click at [726, 251] on div "From this tab, you define the periods you want included in the chart. For examp…" at bounding box center [815, 294] width 502 height 541
click at [365, 86] on link "Chart Axis Format" at bounding box center [439, 88] width 251 height 19
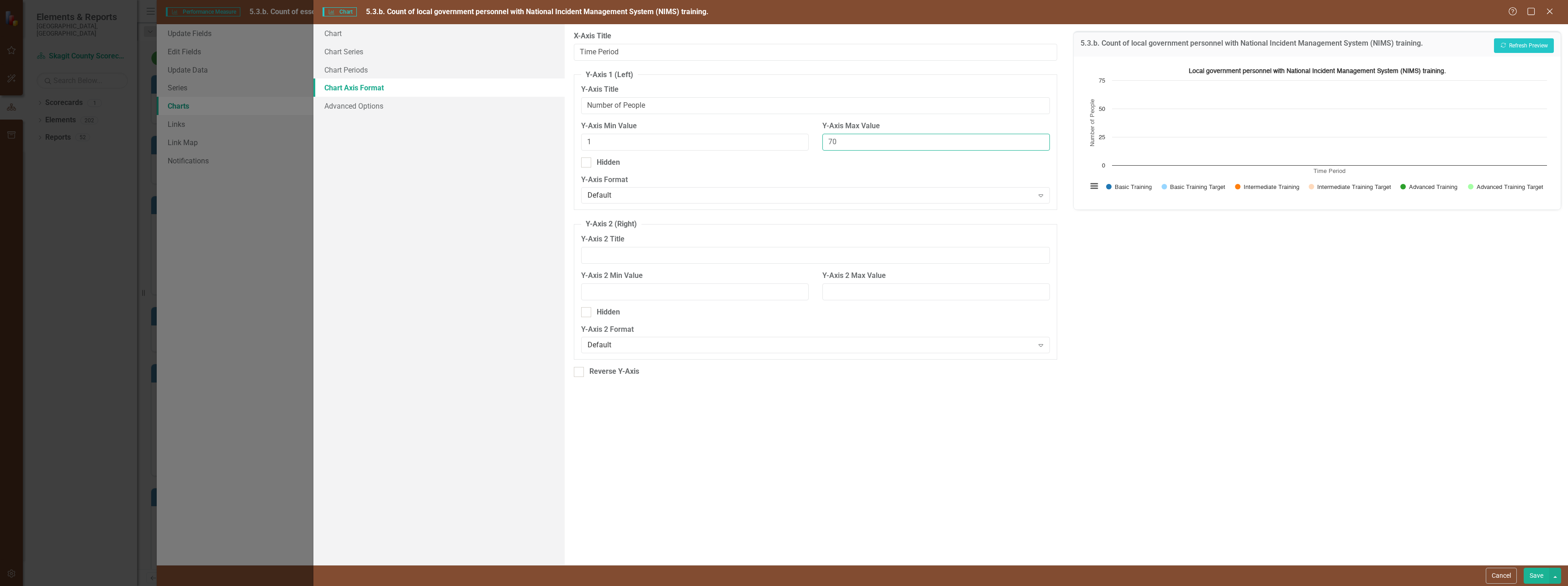
click at [846, 143] on input "70" at bounding box center [936, 142] width 228 height 17
type input "75"
click at [899, 175] on label "Y-Axis Format" at bounding box center [815, 180] width 469 height 11
click at [975, 446] on div "From this tab, you can set the min and max values for the y-axis (and the secon…" at bounding box center [815, 294] width 502 height 541
click at [371, 106] on link "Advanced Options" at bounding box center [439, 106] width 251 height 19
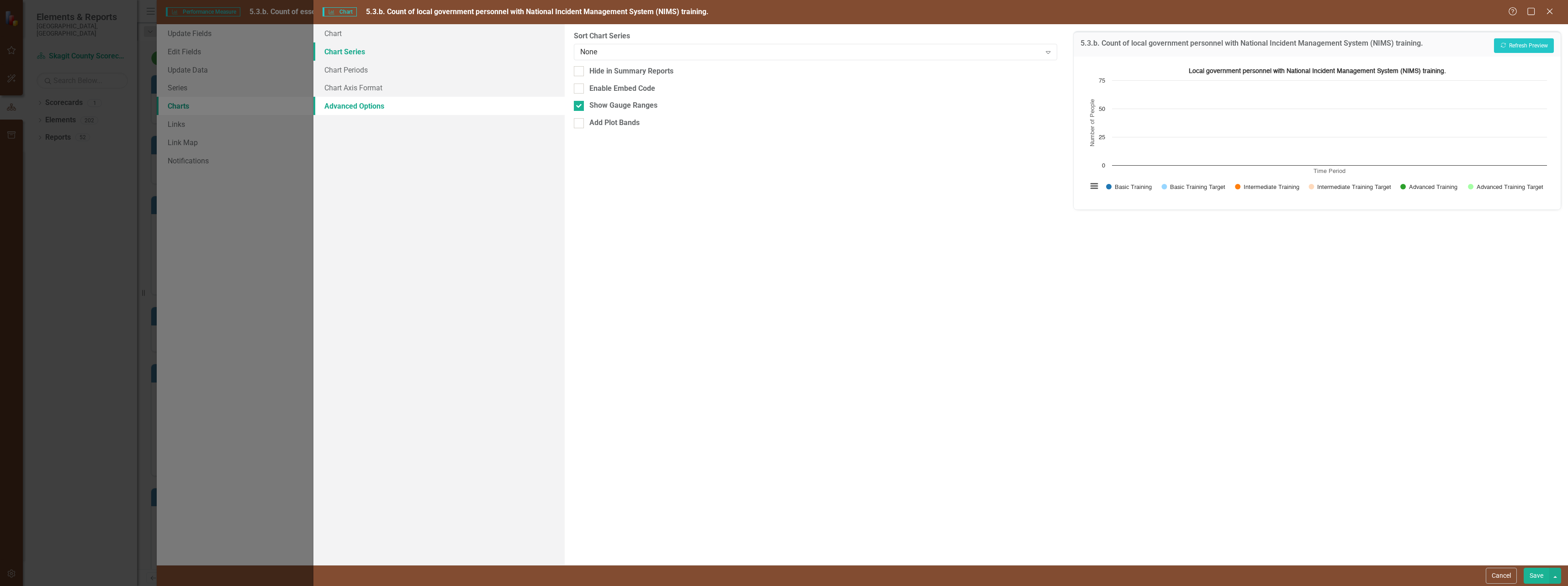
click at [350, 53] on link "Chart Series" at bounding box center [439, 52] width 251 height 19
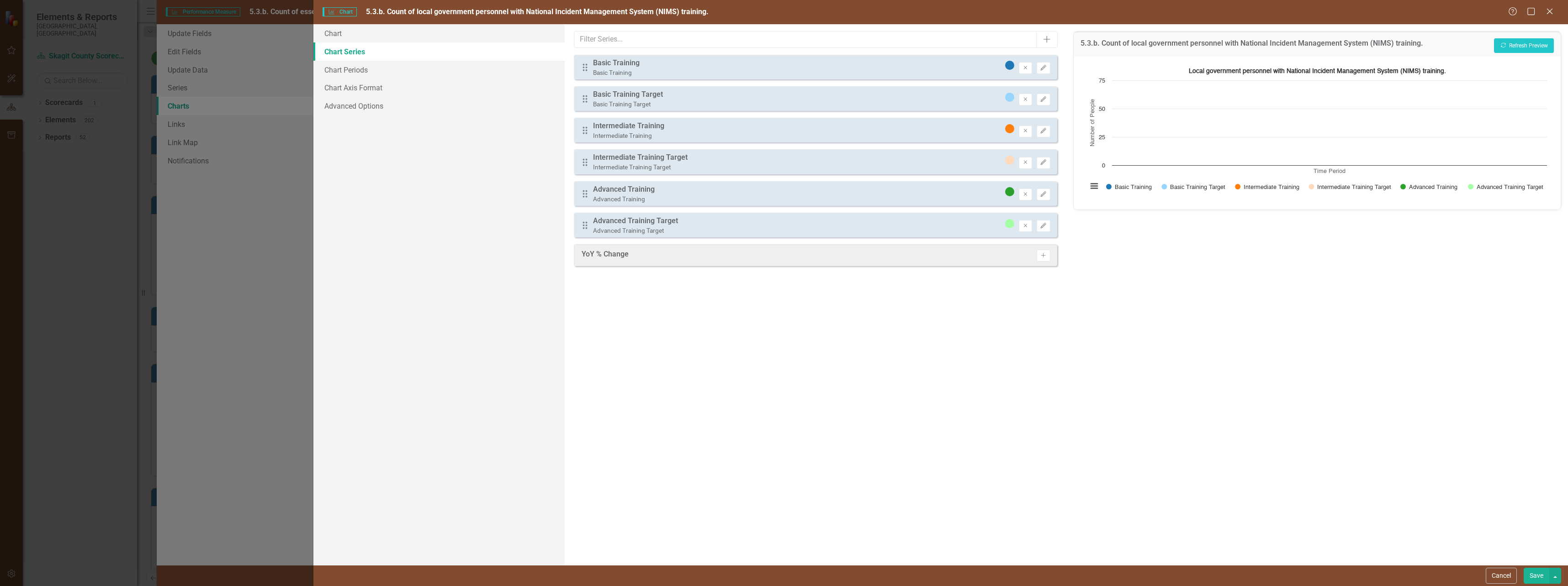
click at [612, 69] on div "Basic Training" at bounding box center [617, 72] width 47 height 9
click at [617, 65] on div "Basic Training" at bounding box center [617, 64] width 47 height 11
click at [1048, 71] on button "Edit" at bounding box center [1043, 68] width 13 height 12
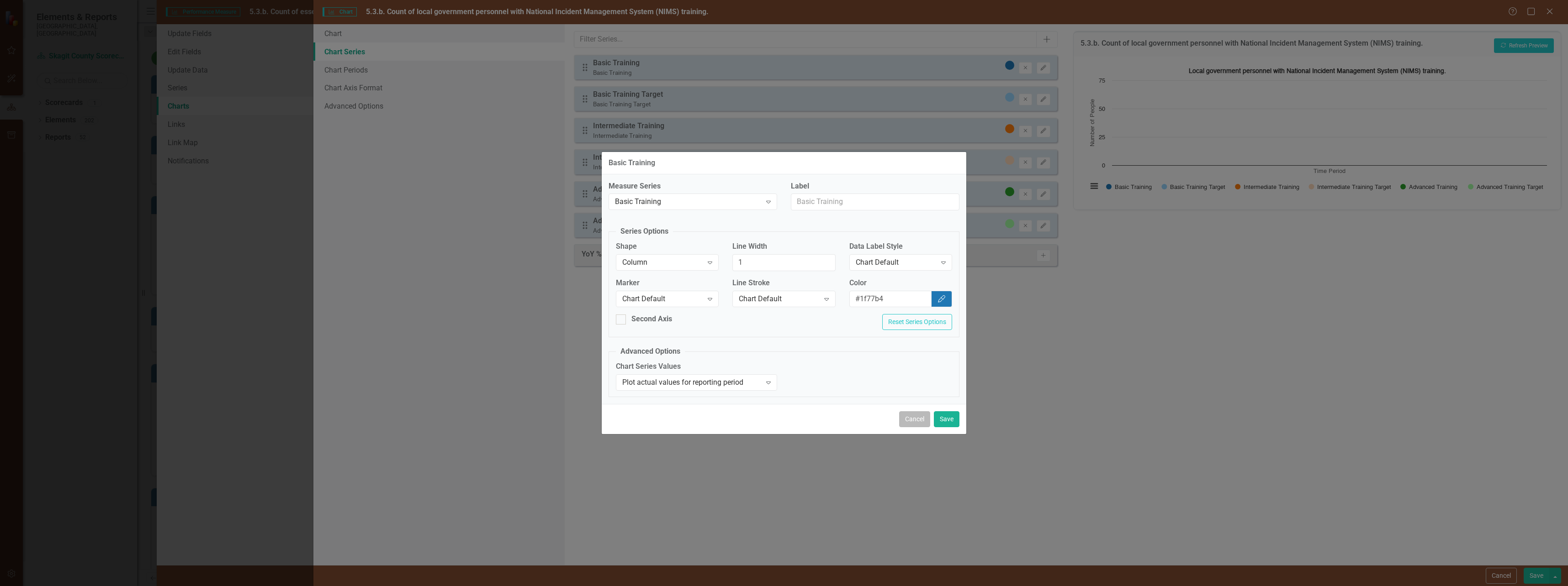
click at [920, 421] on button "Cancel" at bounding box center [915, 419] width 31 height 16
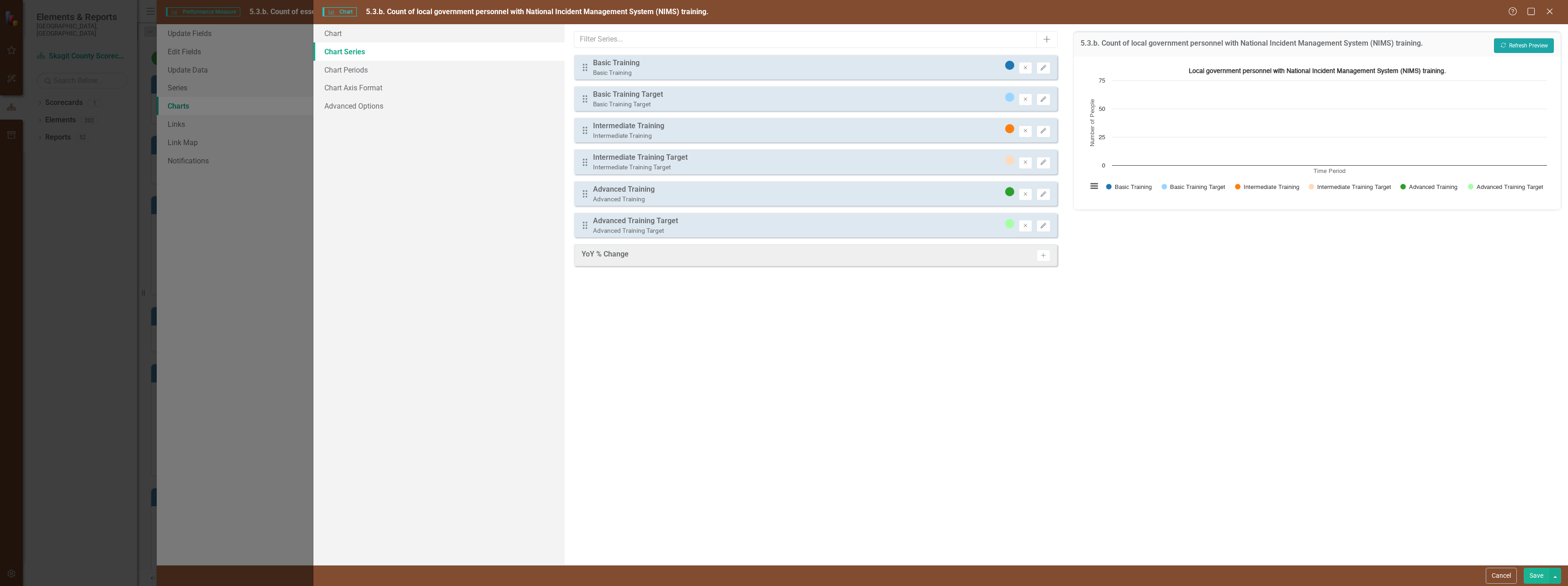
click at [1513, 47] on button "Recalculate Refresh Preview" at bounding box center [1524, 45] width 60 height 15
click at [348, 30] on link "Chart" at bounding box center [439, 33] width 251 height 19
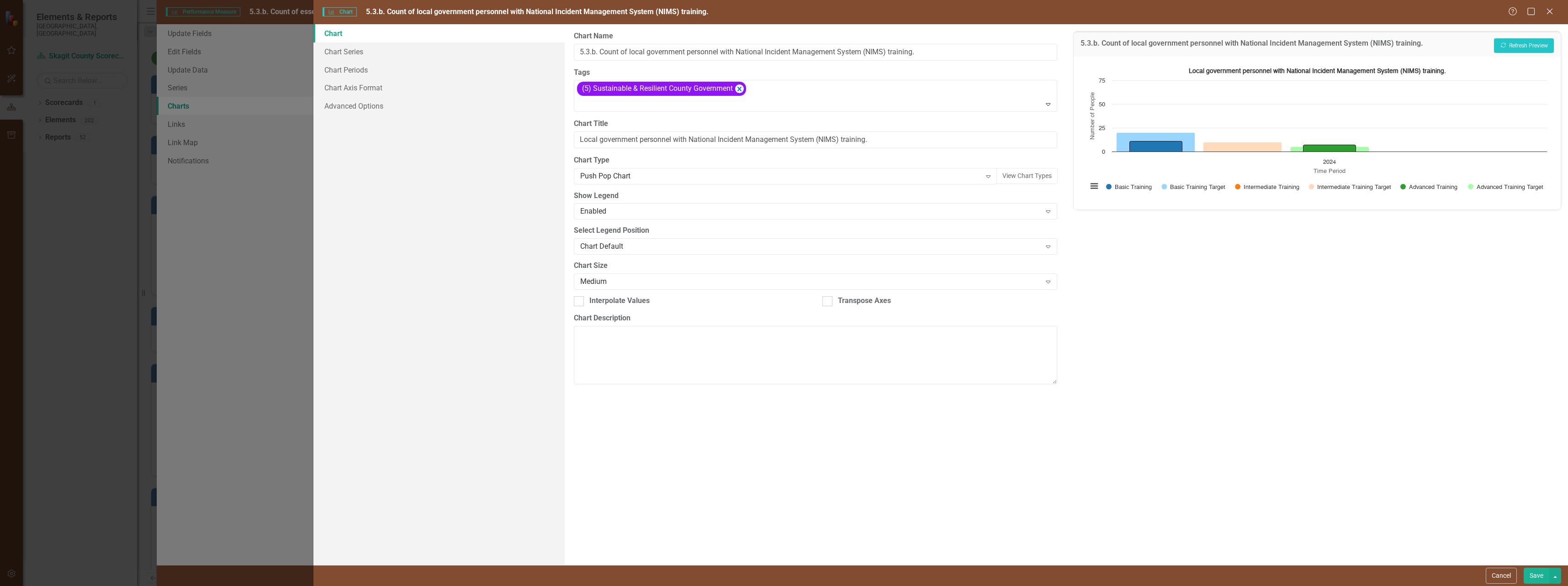
click at [1533, 575] on button "Save" at bounding box center [1536, 576] width 26 height 16
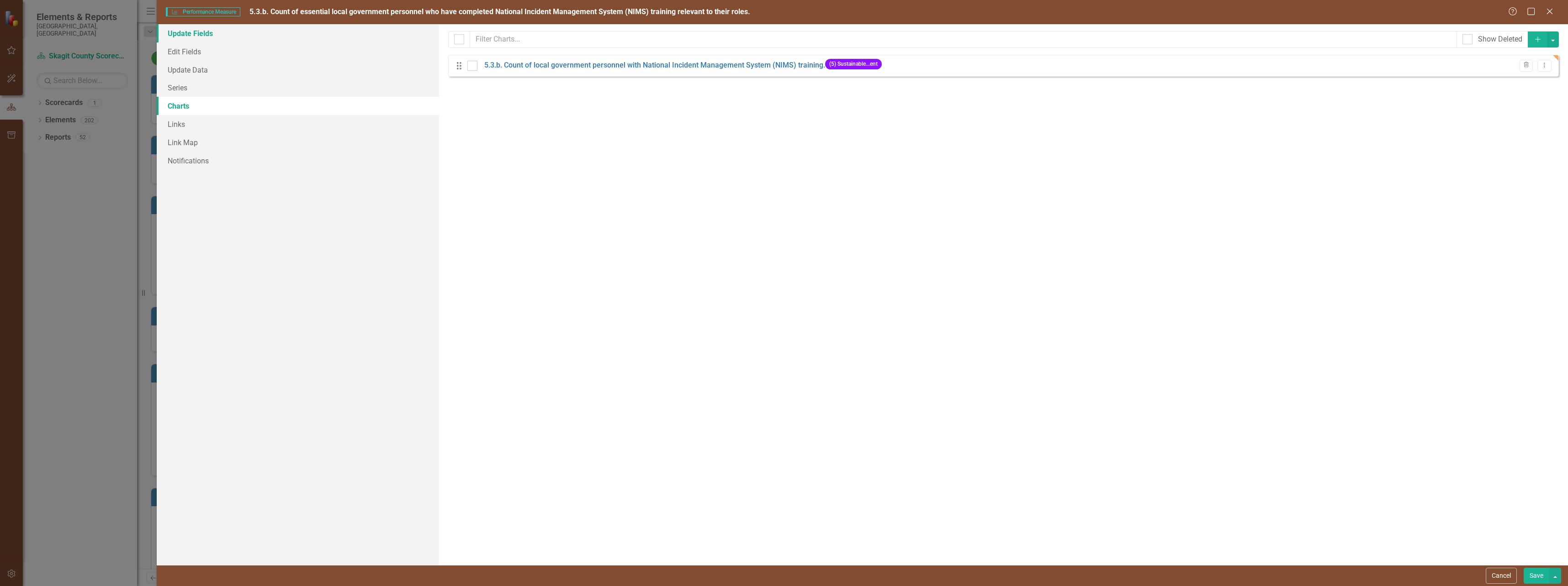
click at [193, 38] on link "Update Fields" at bounding box center [298, 33] width 283 height 19
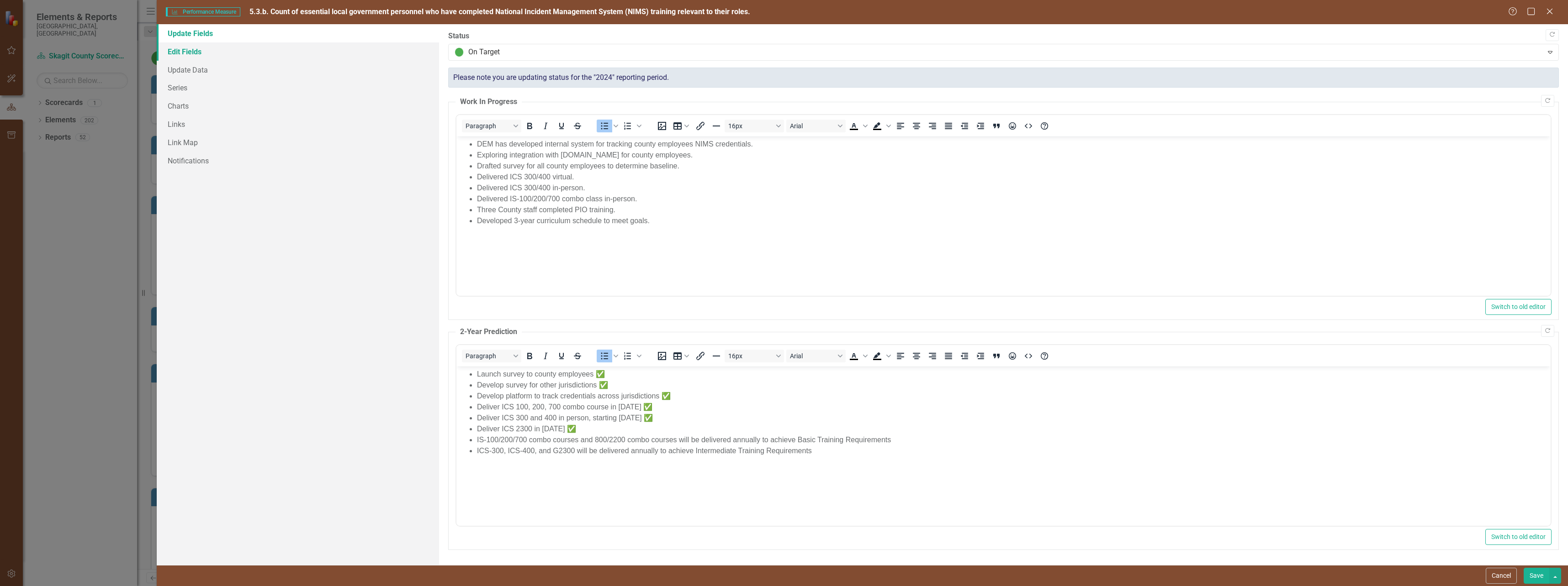
click at [193, 55] on link "Edit Fields" at bounding box center [298, 52] width 283 height 19
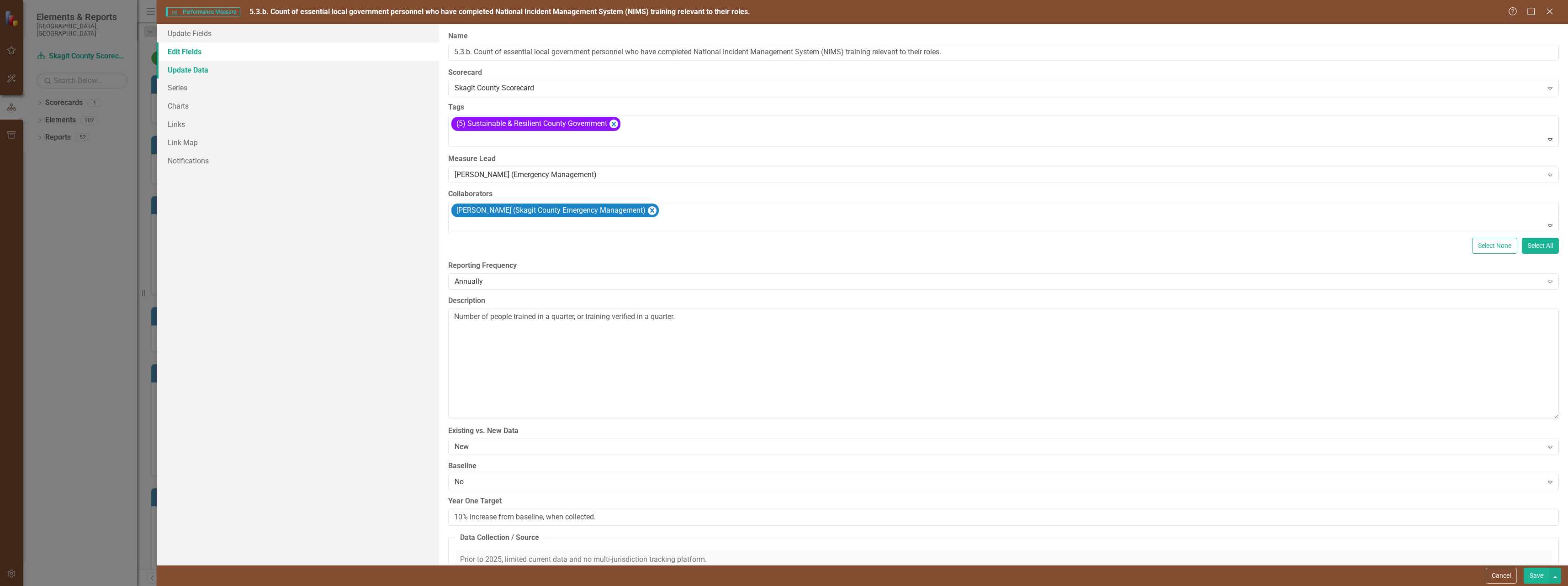
click at [190, 71] on link "Update Data" at bounding box center [298, 70] width 283 height 19
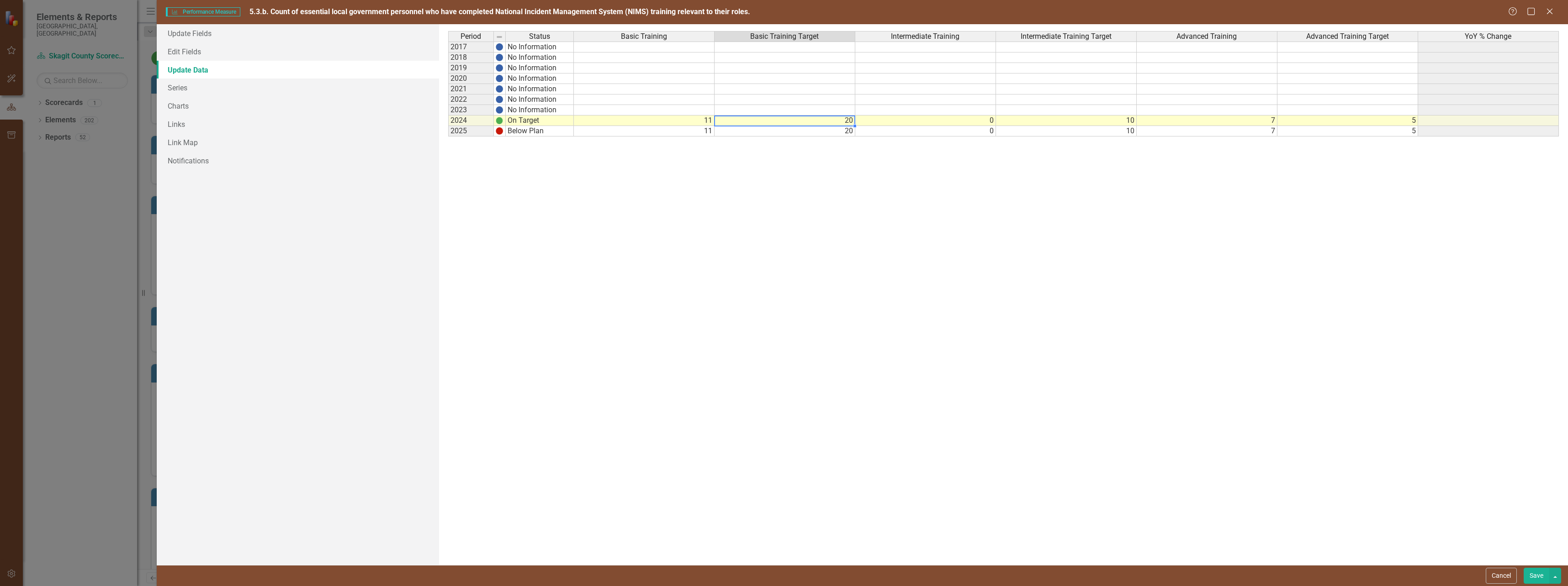
click at [852, 123] on td "20" at bounding box center [784, 121] width 141 height 11
click at [848, 121] on td "20" at bounding box center [784, 121] width 141 height 11
type textarea "2"
click at [930, 216] on div "Period Status Basic Training Basic Training Target Intermediate Training Interm…" at bounding box center [1003, 294] width 1111 height 527
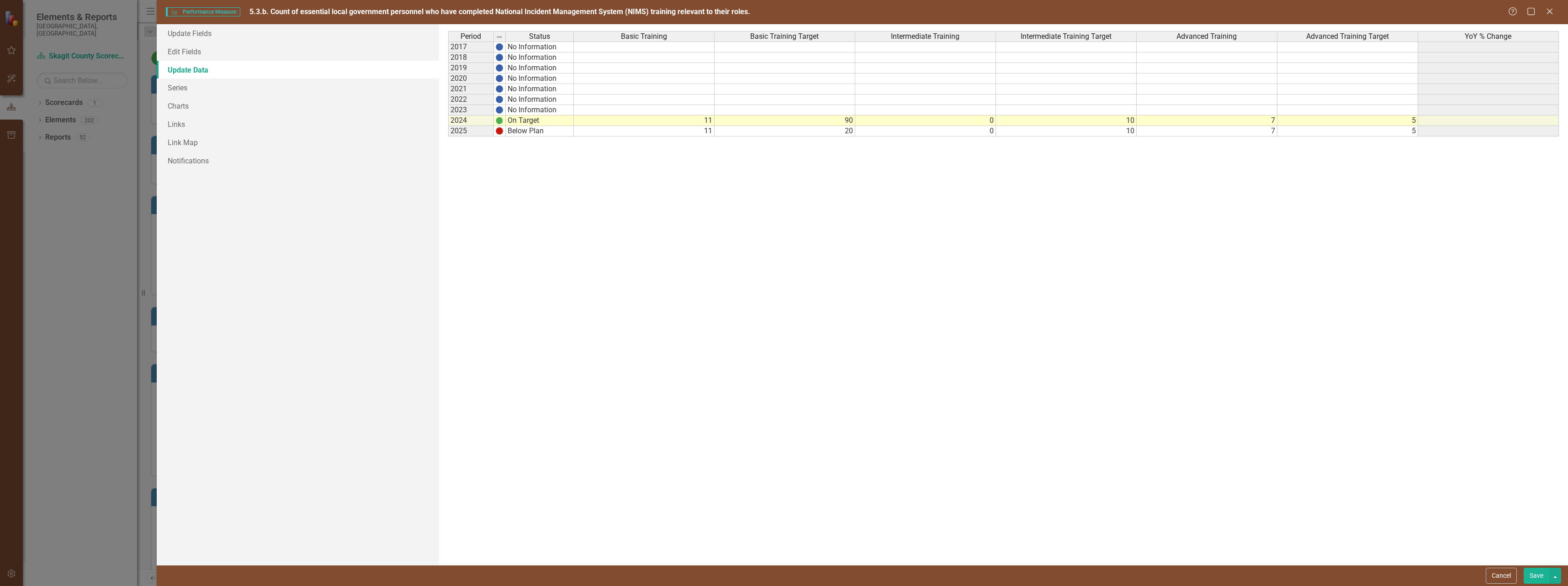
click at [1133, 122] on td "10" at bounding box center [1066, 121] width 141 height 11
type textarea "1"
click at [1412, 123] on td "5" at bounding box center [1347, 121] width 141 height 11
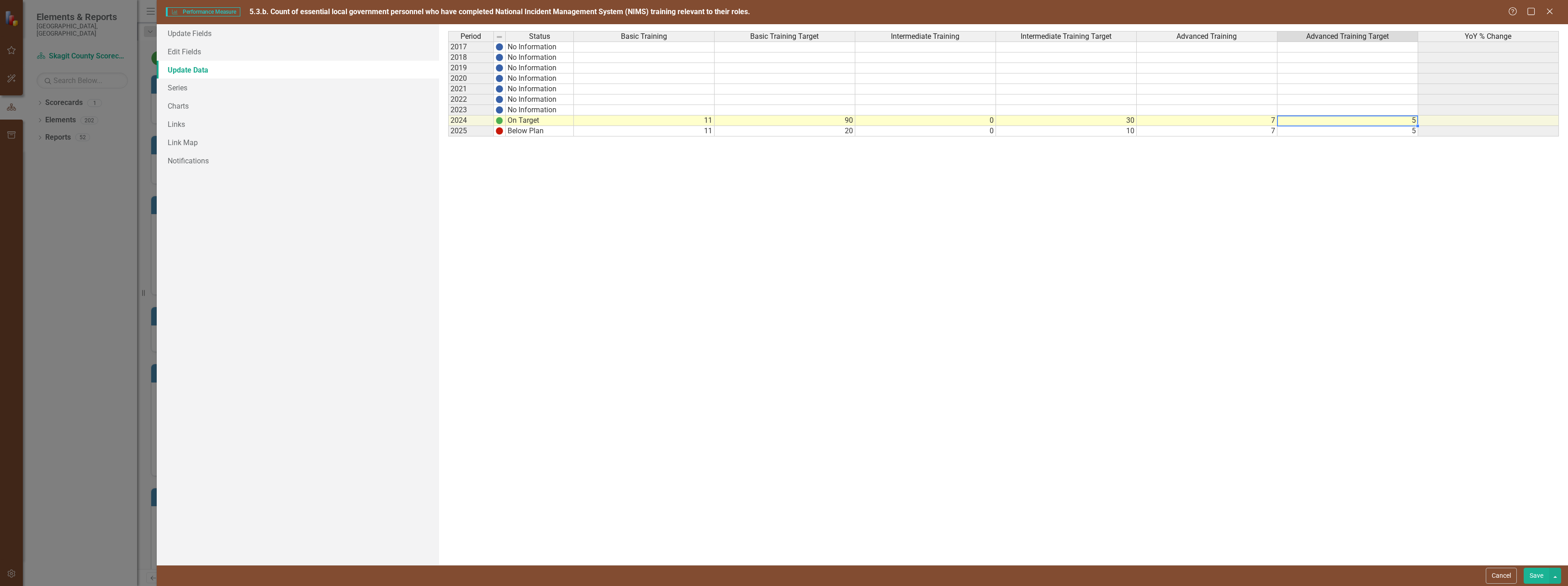
type textarea "5"
type textarea "10"
click at [1419, 197] on div "Period Status Basic Training Basic Training Target Intermediate Training Interm…" at bounding box center [1003, 294] width 1111 height 527
click at [1534, 574] on button "Save" at bounding box center [1536, 576] width 26 height 16
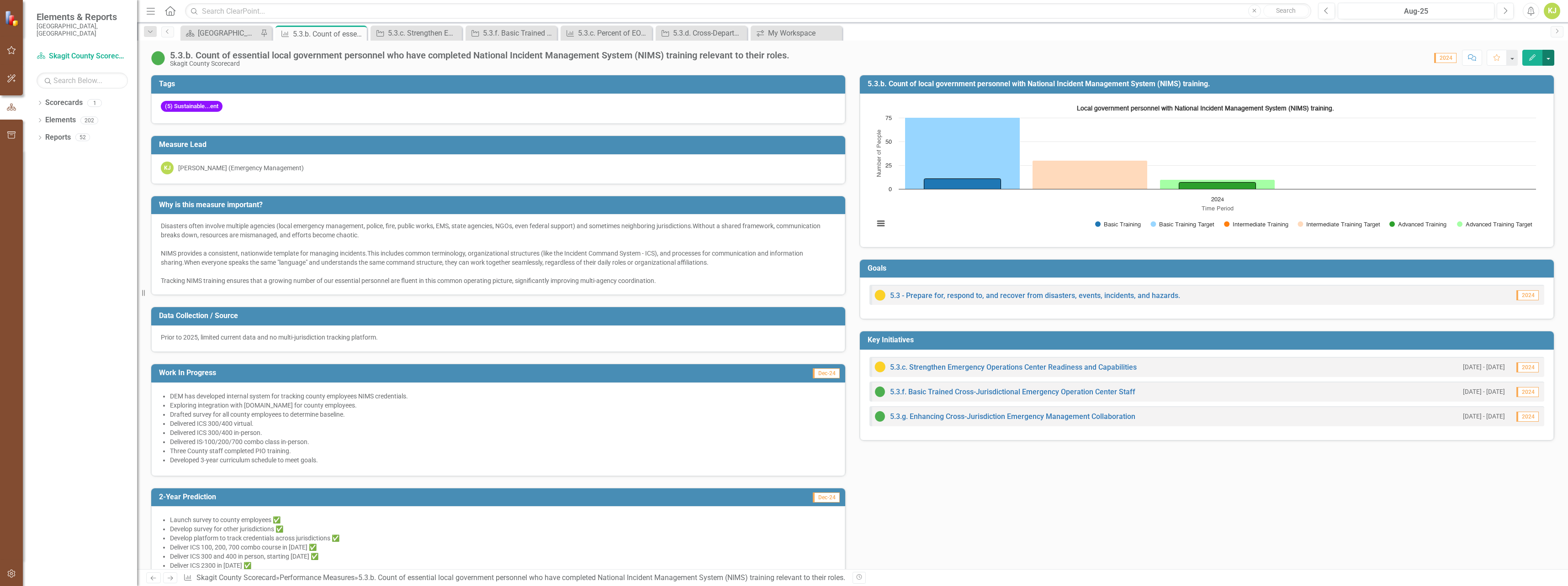
click at [1550, 53] on button "button" at bounding box center [1548, 57] width 12 height 16
click at [1483, 69] on link "Edit Edit Performance Measure" at bounding box center [1487, 75] width 133 height 17
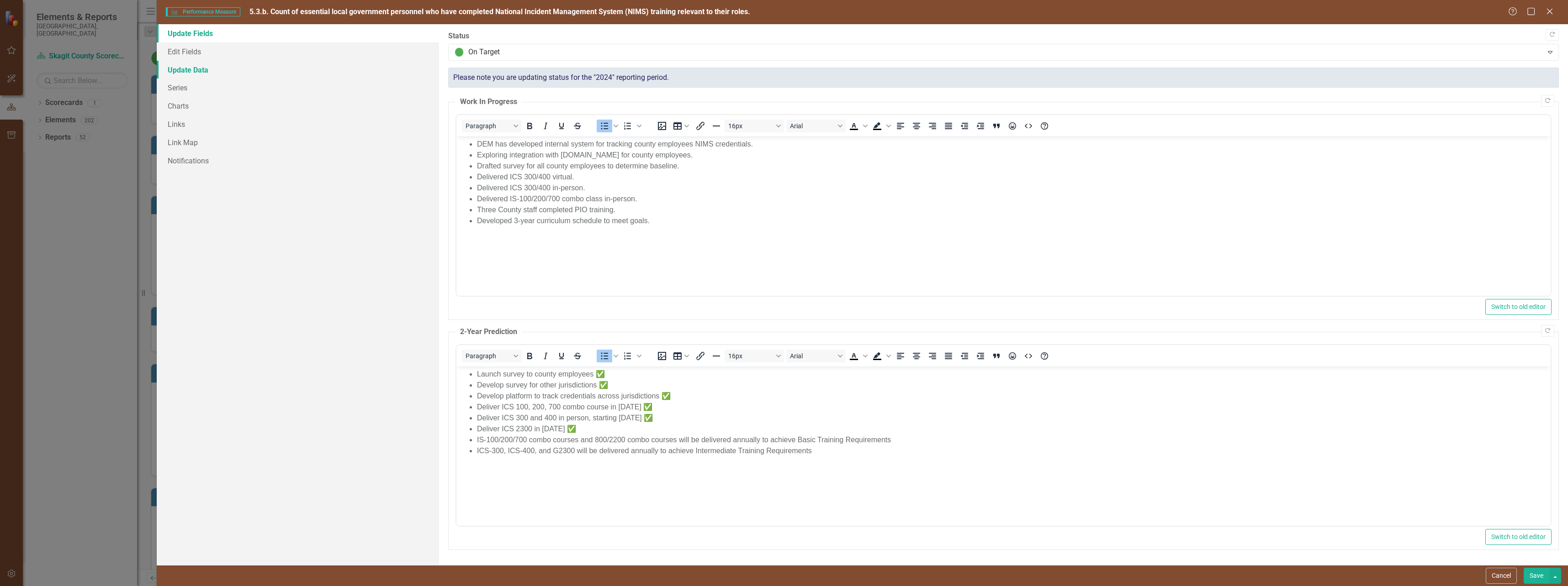
click at [191, 67] on link "Update Data" at bounding box center [298, 70] width 283 height 19
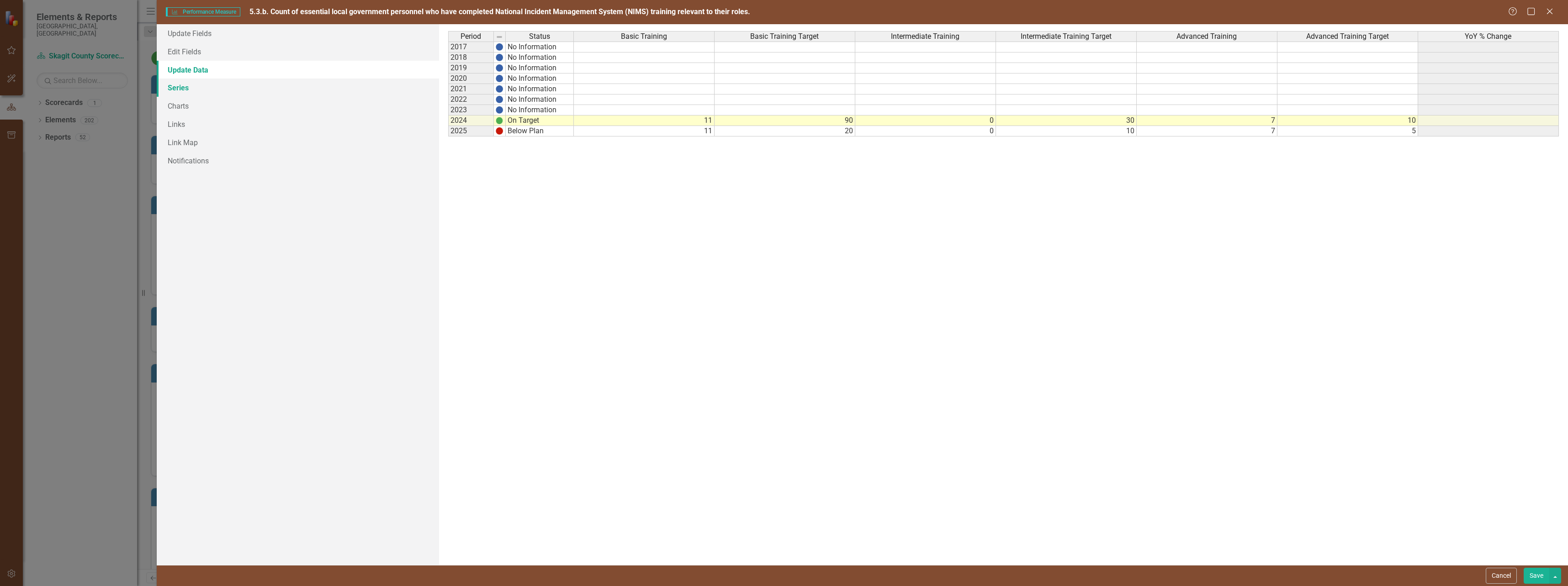
click at [183, 85] on link "Series" at bounding box center [298, 88] width 283 height 19
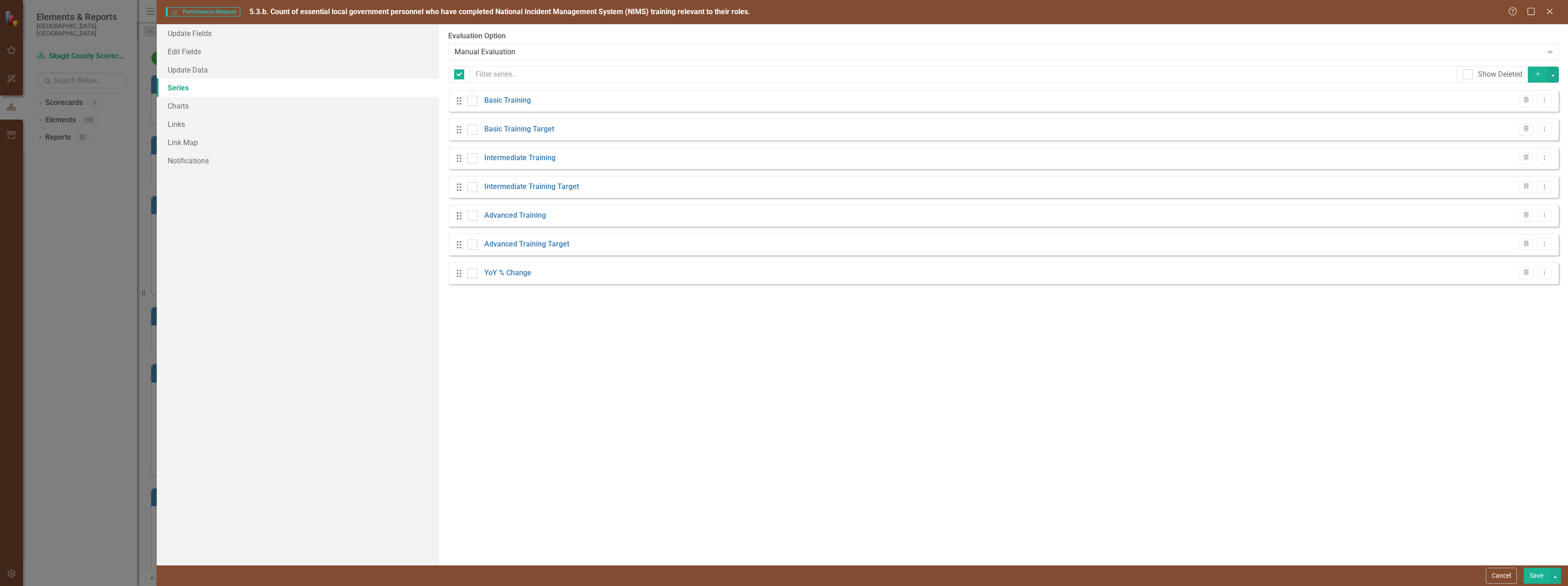
checkbox input "false"
click at [185, 105] on link "Charts" at bounding box center [298, 106] width 283 height 19
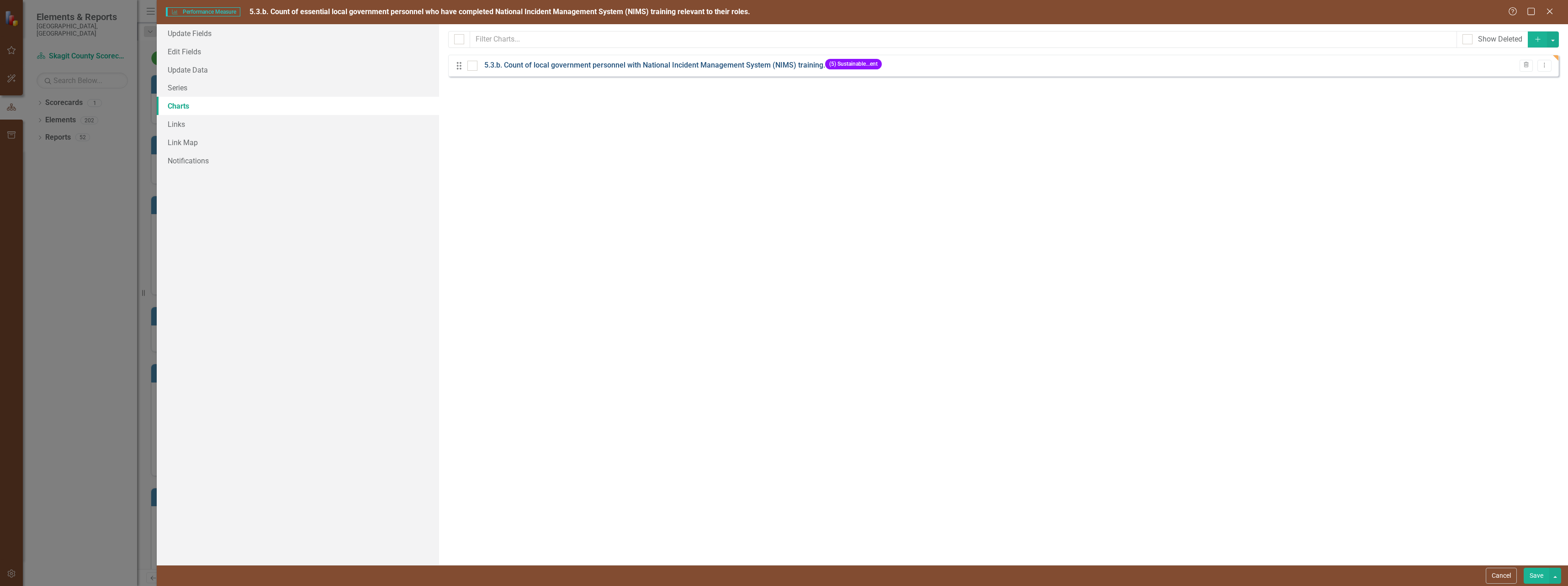
click at [734, 66] on link "5.3.b. Count of local government personnel with National Incident Management Sy…" at bounding box center [655, 66] width 341 height 11
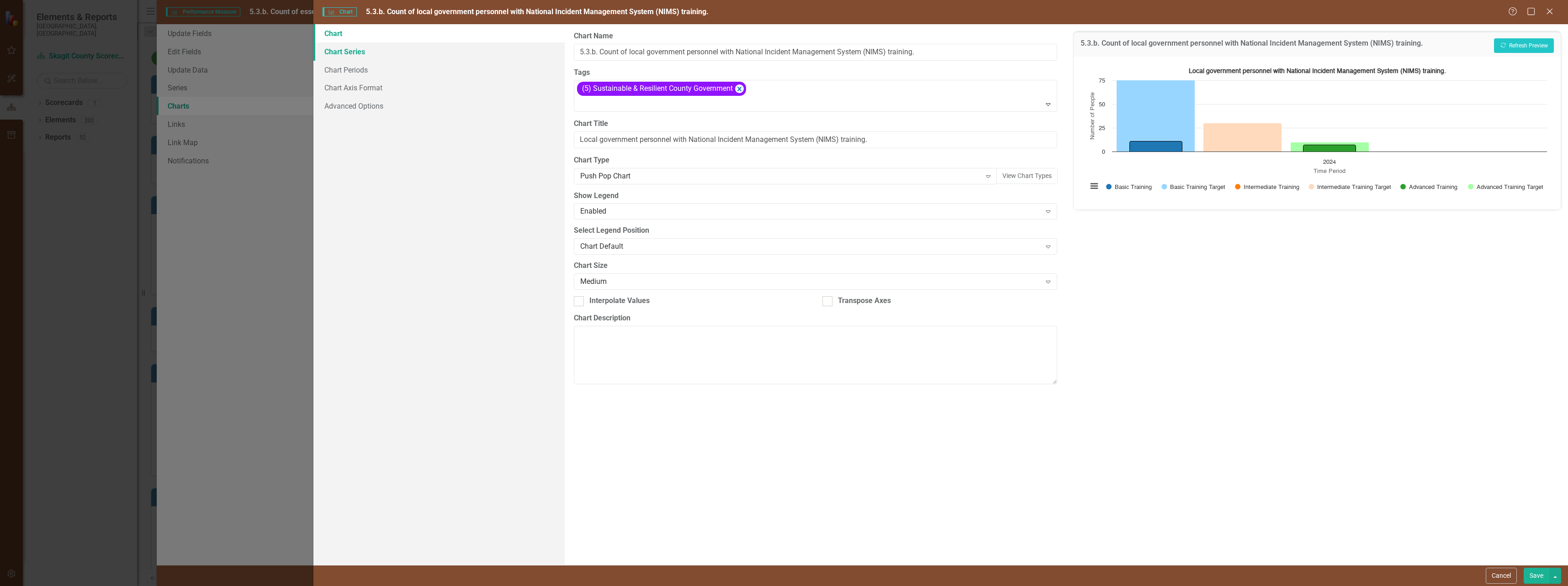
click at [356, 47] on link "Chart Series" at bounding box center [439, 52] width 251 height 19
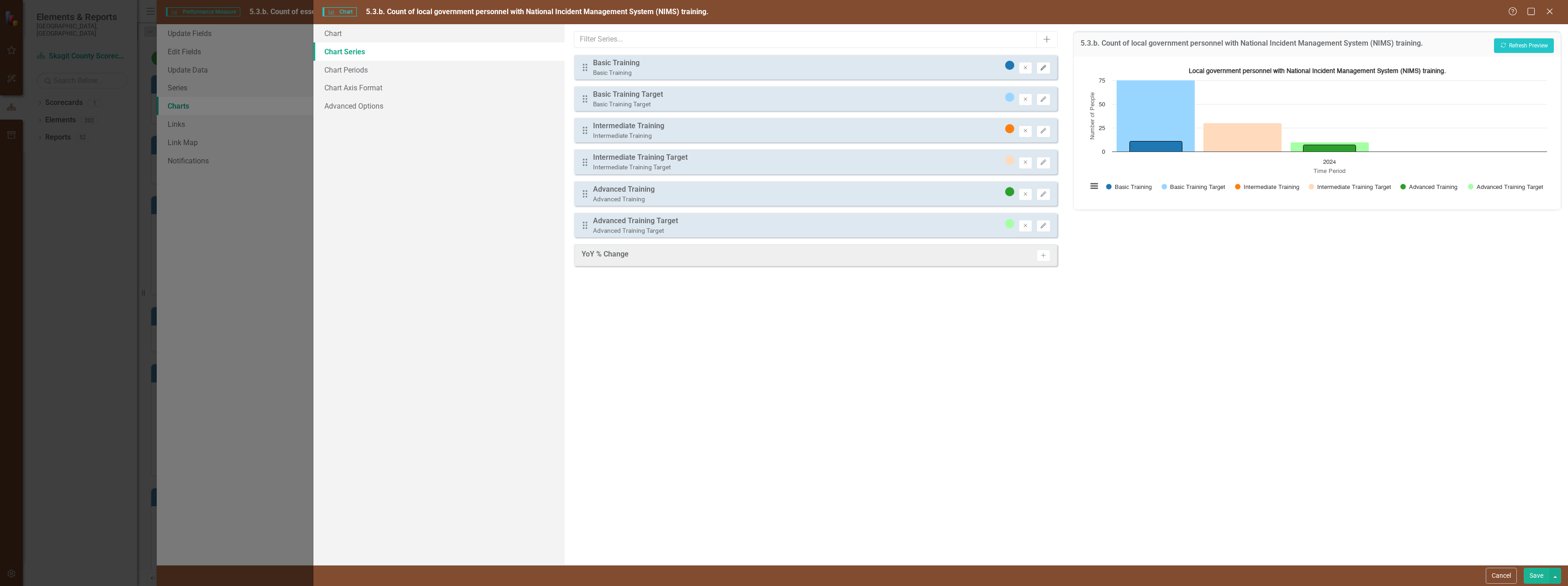
click at [1045, 65] on icon "Edit" at bounding box center [1043, 68] width 7 height 5
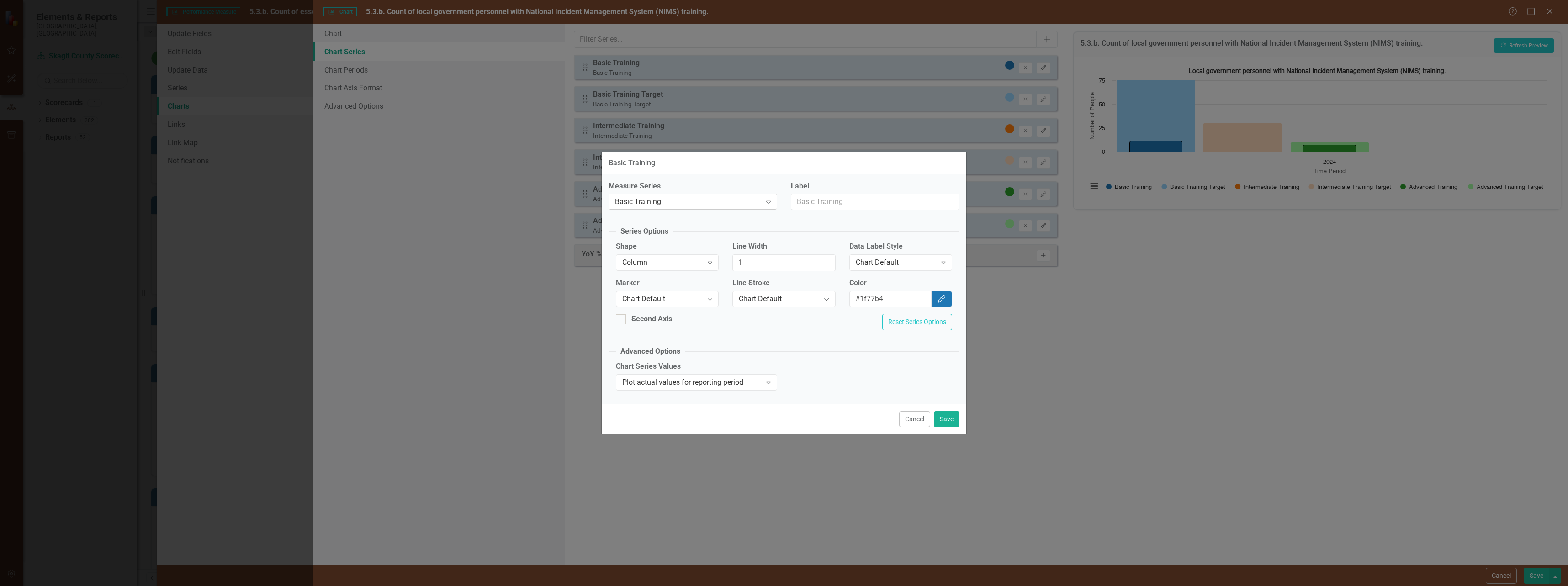
click at [717, 205] on div "Basic Training" at bounding box center [688, 203] width 146 height 11
click at [732, 186] on label "Measure Series" at bounding box center [693, 187] width 169 height 11
click at [916, 420] on button "Cancel" at bounding box center [915, 419] width 31 height 16
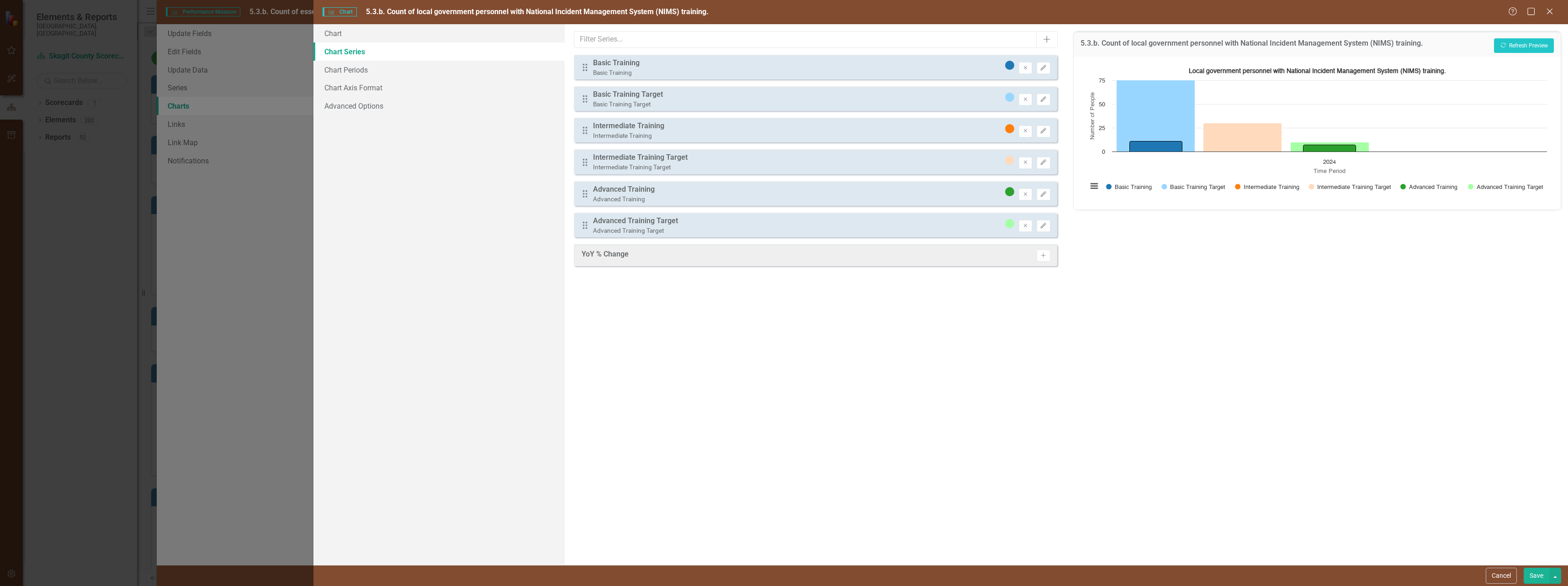
click at [203, 51] on div "Charts Chart 5.3.b. Count of local government personnel with National Incident …" at bounding box center [784, 293] width 1568 height 586
click at [1534, 571] on button "Save" at bounding box center [1536, 576] width 26 height 16
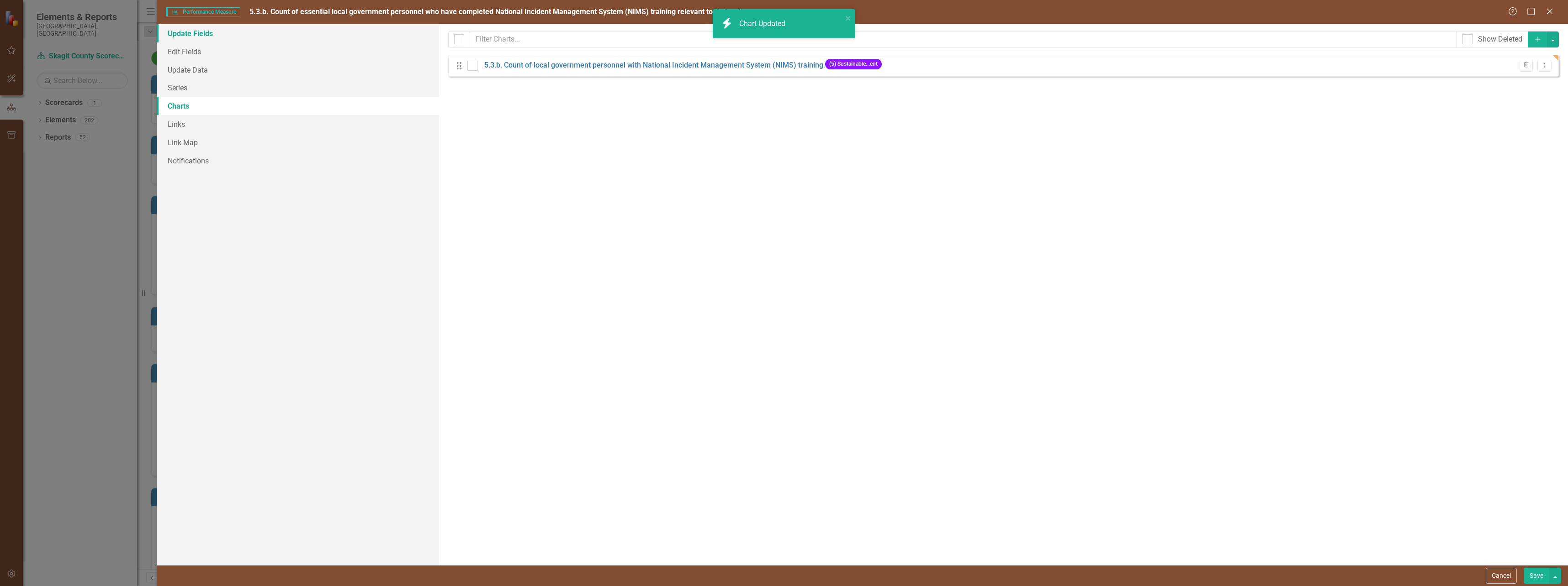
click at [193, 36] on link "Update Fields" at bounding box center [298, 33] width 283 height 19
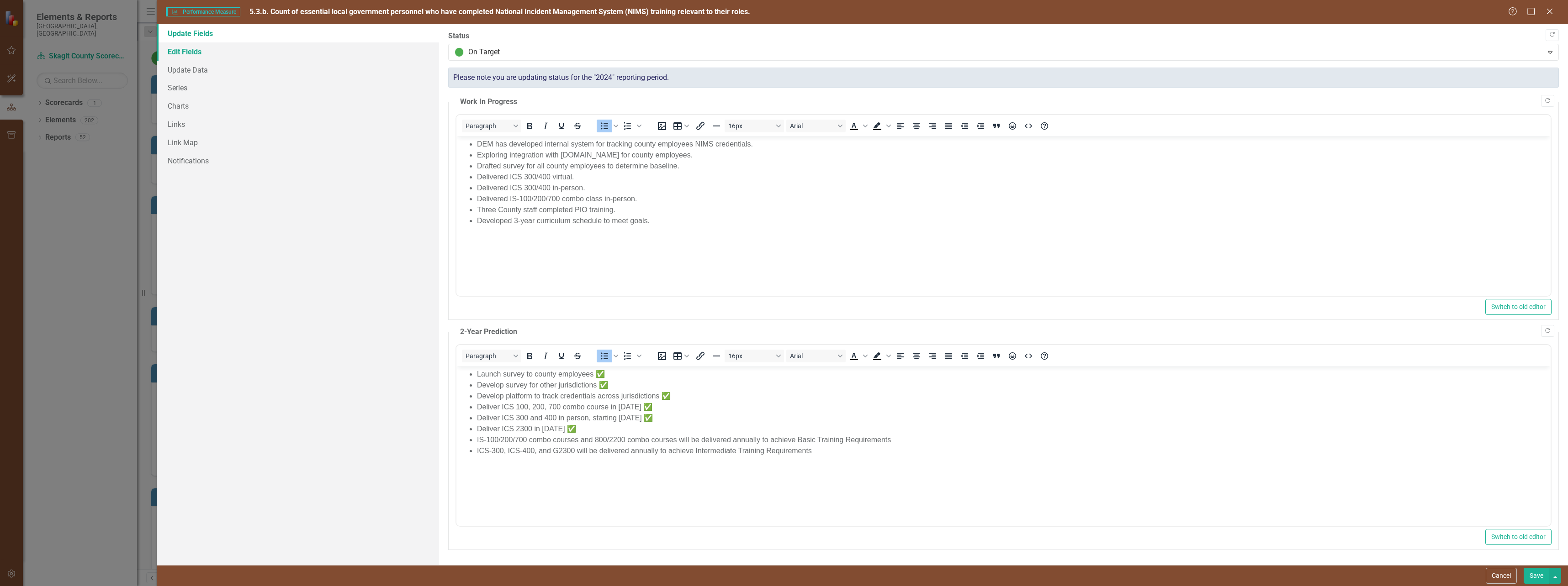
click at [189, 53] on link "Edit Fields" at bounding box center [298, 52] width 283 height 19
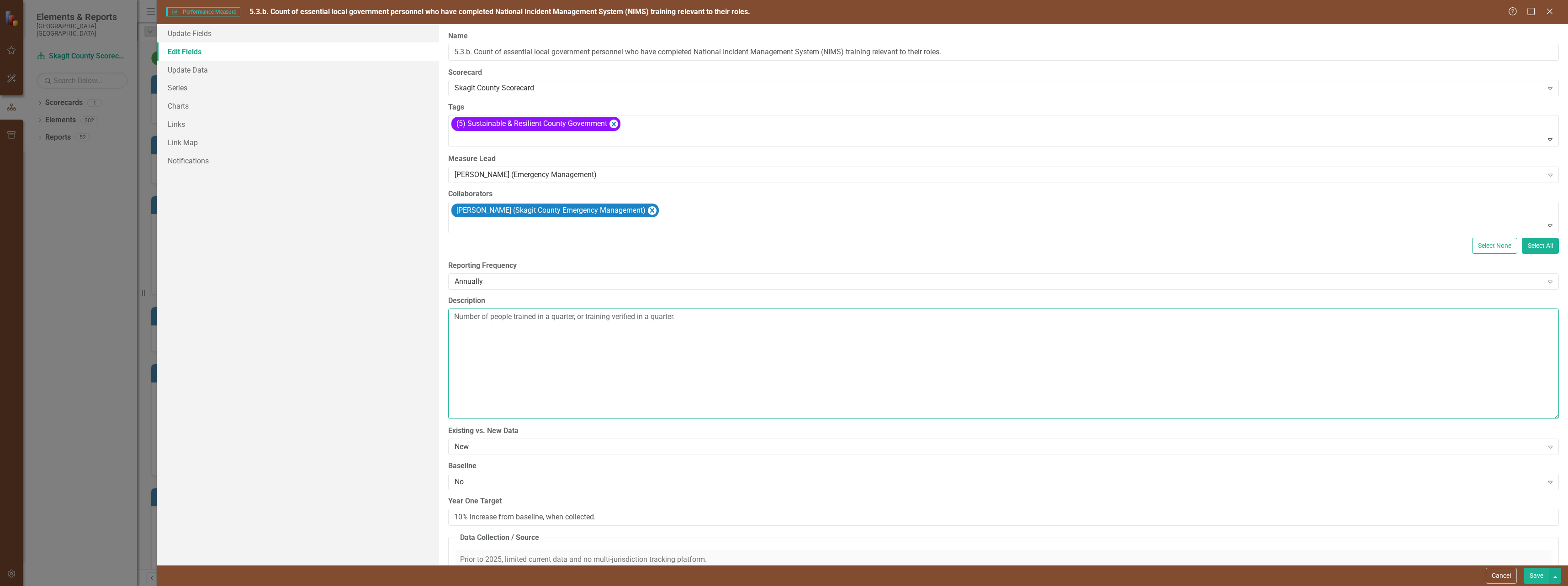
click at [581, 344] on textarea "Number of people trained in a quarter, or training verified in a quarter." at bounding box center [1003, 364] width 1111 height 110
drag, startPoint x: 681, startPoint y: 317, endPoint x: 447, endPoint y: 322, distance: 234.1
click at [448, 322] on textarea "Number of people trained in a quarter, or training verified in a quarter." at bounding box center [1003, 364] width 1111 height 110
click at [454, 391] on textarea "Basic Training: IS-100, IS-200, IS-700, IS-800, IS-2200 Intermediate Training: …" at bounding box center [1003, 364] width 1111 height 110
click at [454, 391] on textarea "Basic Training: IS-100, IS-200, IS-700, IS-800, IS-2200 Intermediate Training: …" at bounding box center [1003, 364] width 1111 height 110
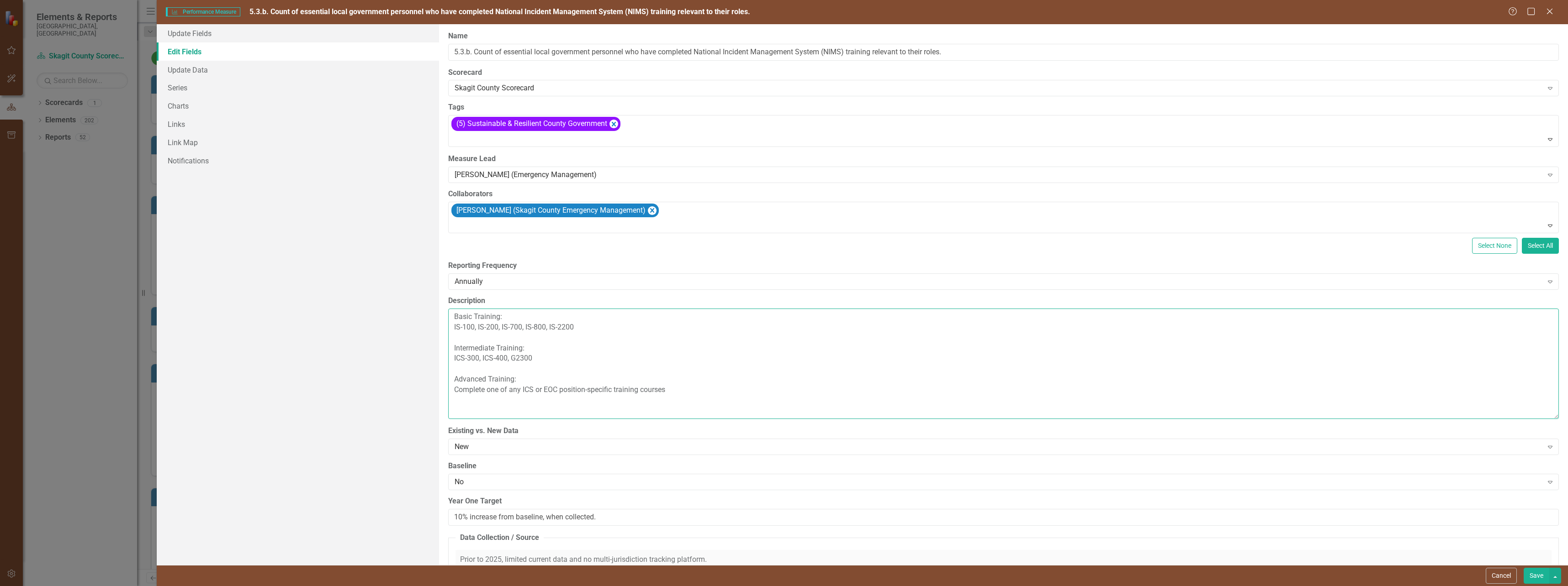
click at [593, 373] on textarea "Basic Training: IS-100, IS-200, IS-700, IS-800, IS-2200 Intermediate Training: …" at bounding box center [1003, 364] width 1111 height 110
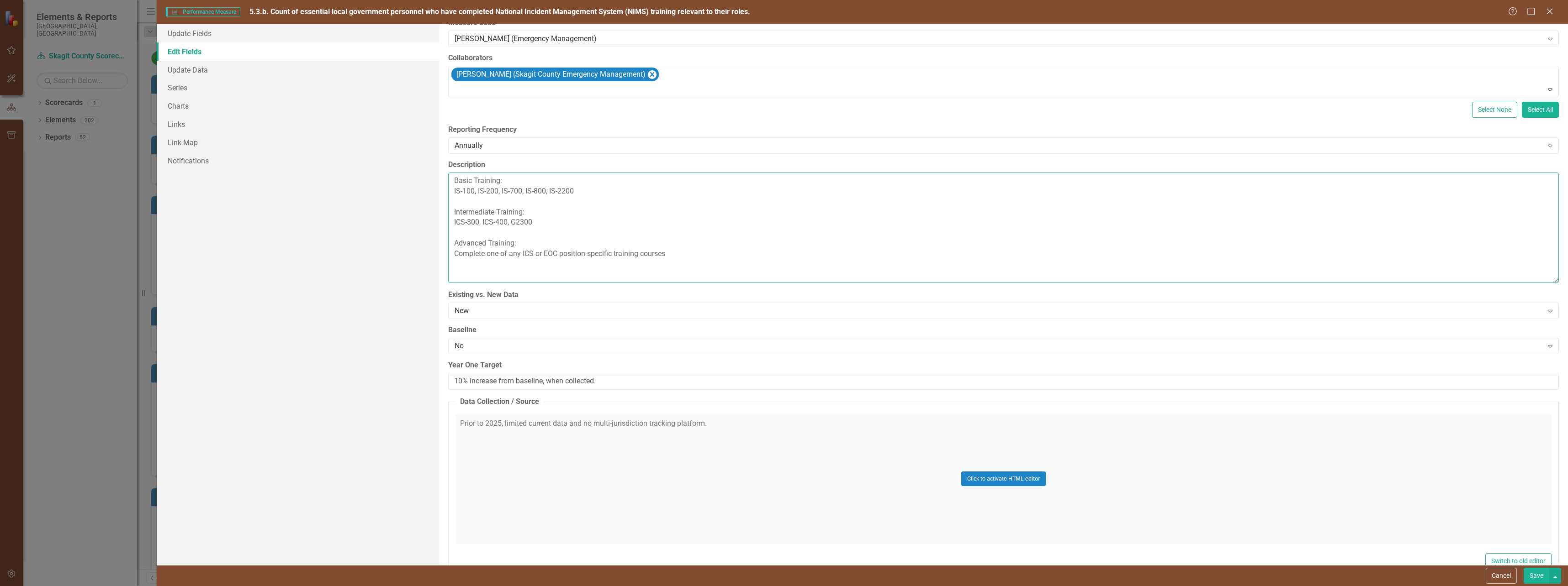
scroll to position [137, 0]
type textarea "Basic Training: IS-100, IS-200, IS-700, IS-800, IS-2200 Intermediate Training: …"
click at [1542, 577] on button "Save" at bounding box center [1536, 576] width 26 height 16
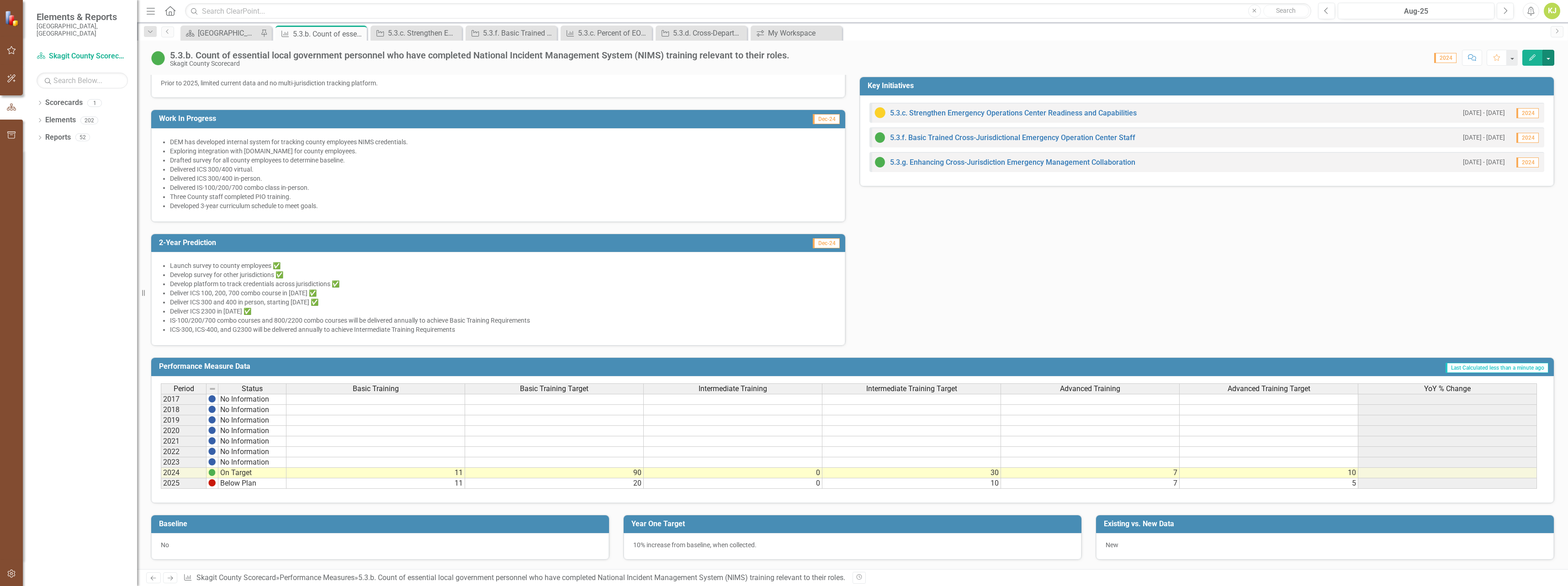
scroll to position [0, 0]
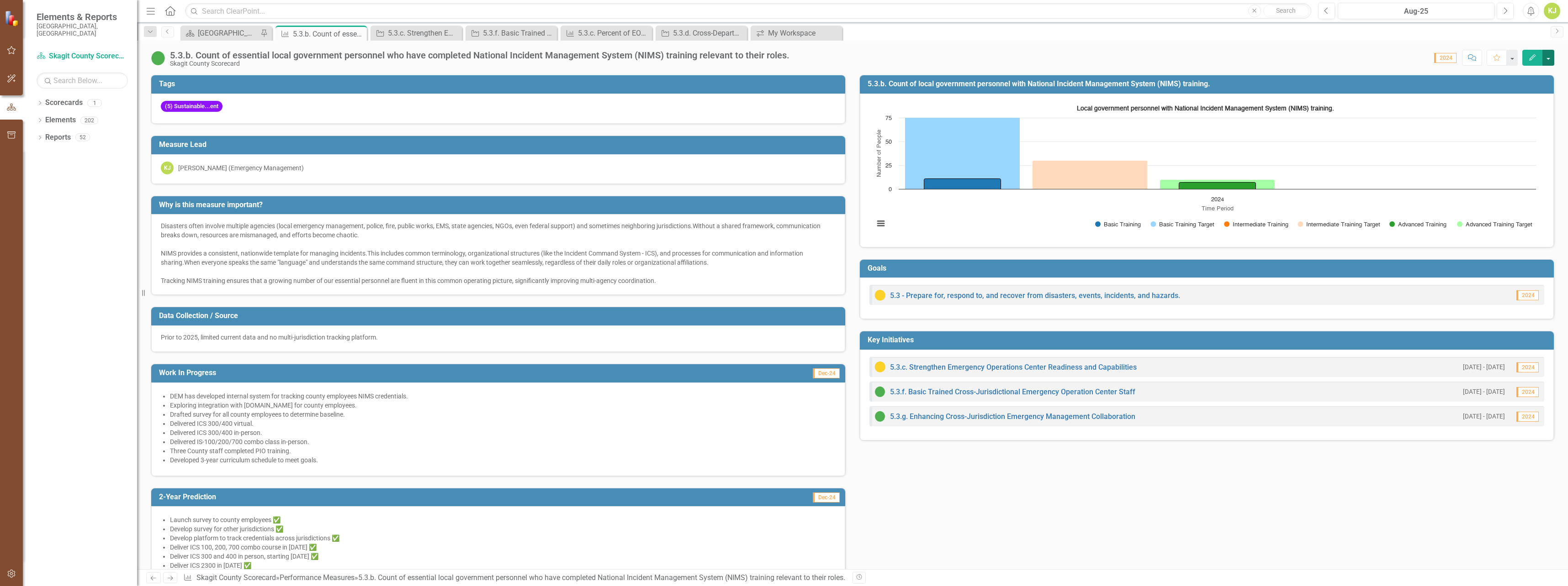
click at [1546, 57] on button "button" at bounding box center [1548, 57] width 12 height 16
click at [1489, 76] on link "Edit Edit Performance Measure" at bounding box center [1487, 75] width 133 height 17
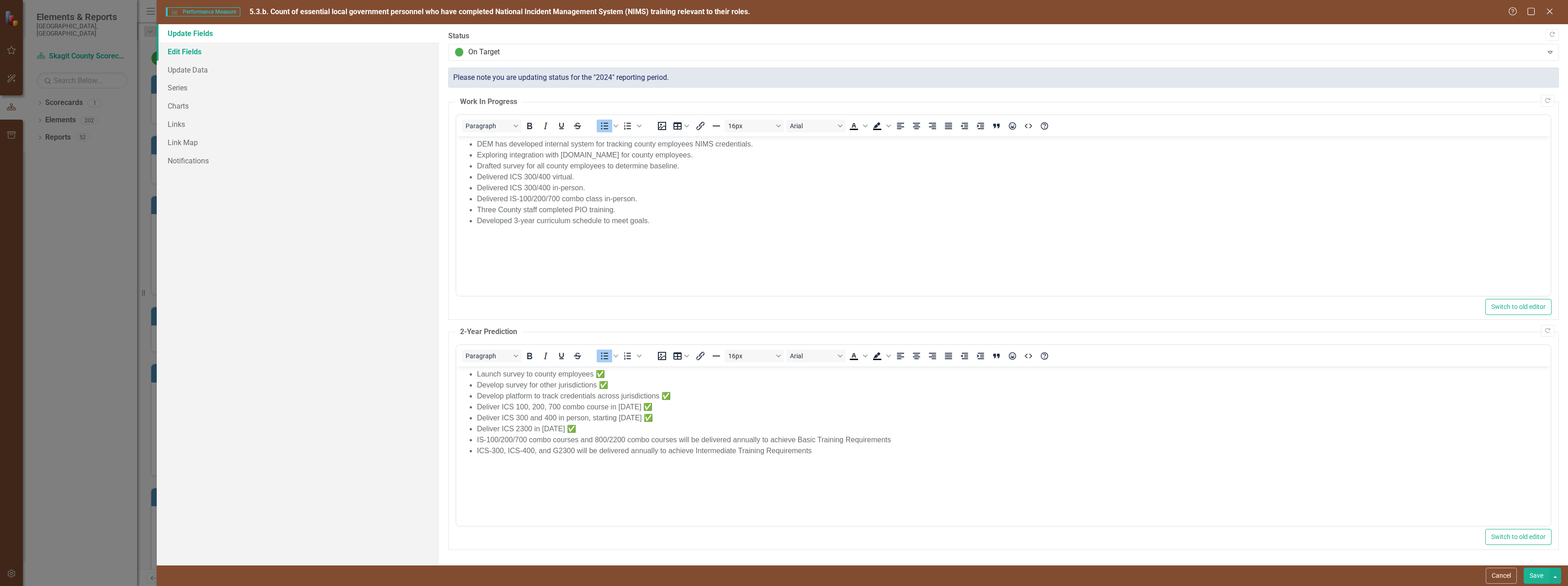
click at [203, 51] on link "Edit Fields" at bounding box center [298, 52] width 283 height 19
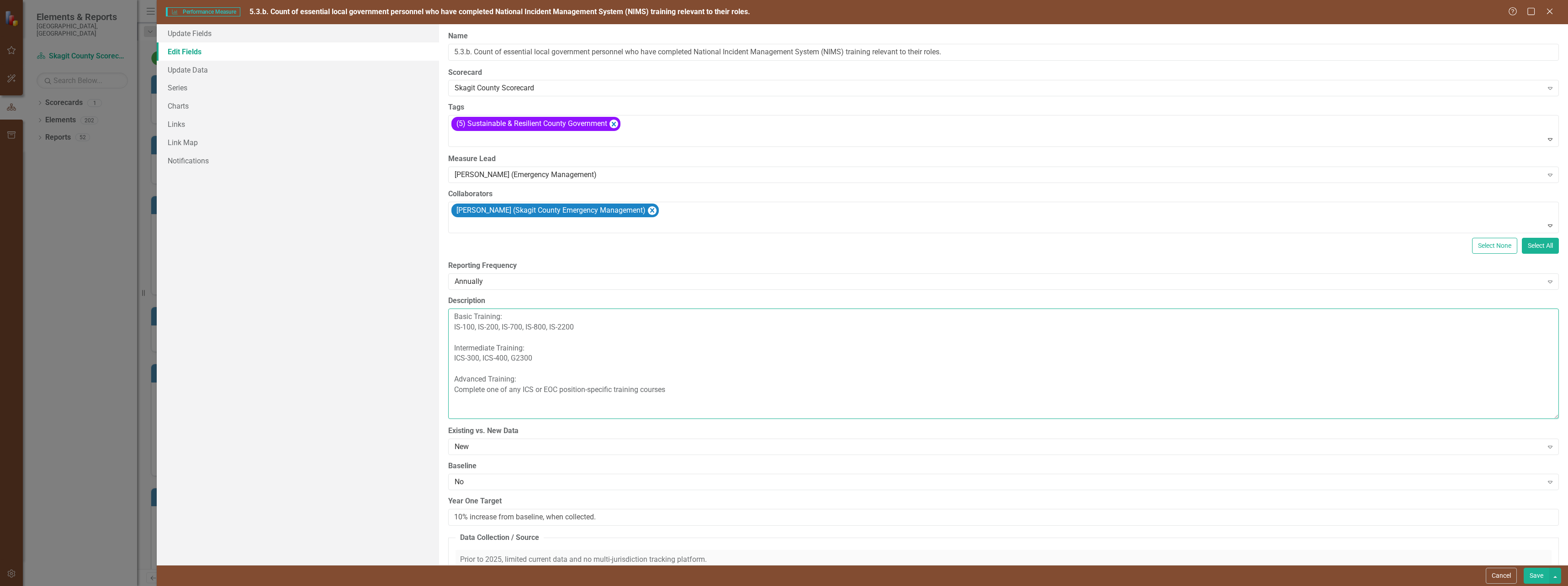
drag, startPoint x: 674, startPoint y: 396, endPoint x: 439, endPoint y: 315, distance: 248.6
click at [439, 315] on div "ClearPoint Can Do More! How ClearPoint Can Help Close Enterprise plans can auto…" at bounding box center [1003, 294] width 1129 height 541
click at [203, 36] on link "Update Fields" at bounding box center [298, 33] width 283 height 19
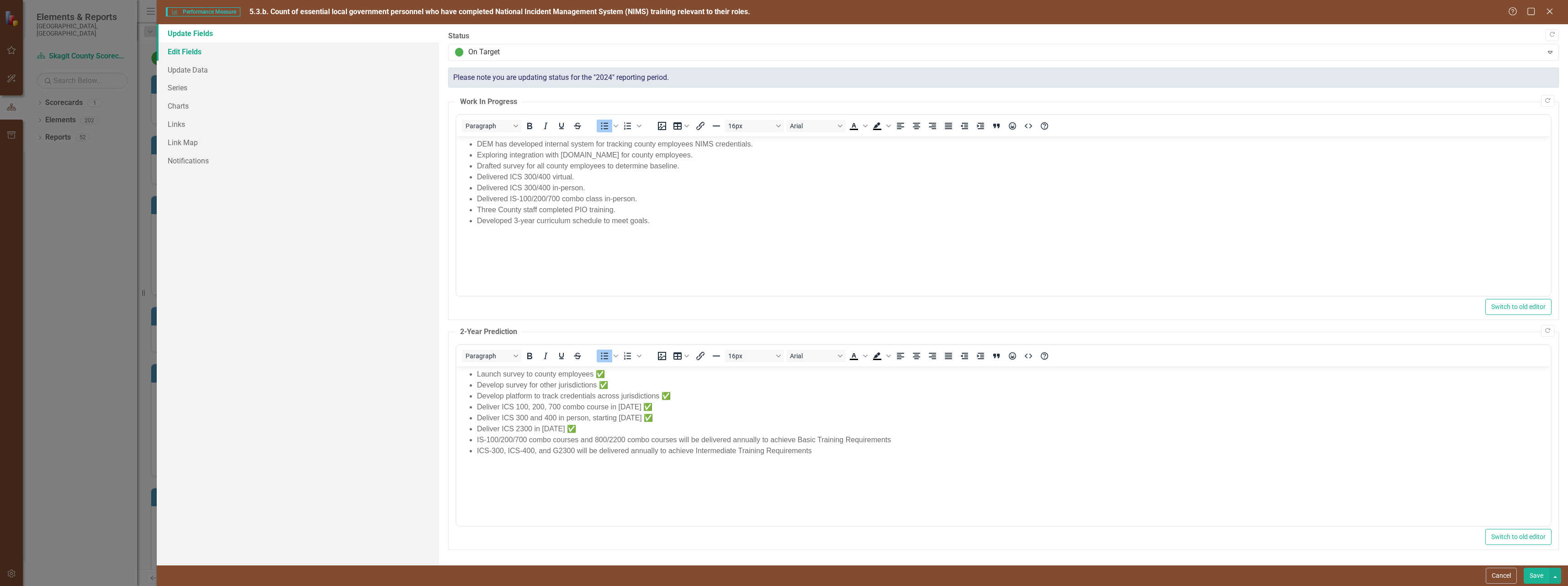
click at [189, 50] on link "Edit Fields" at bounding box center [298, 52] width 283 height 19
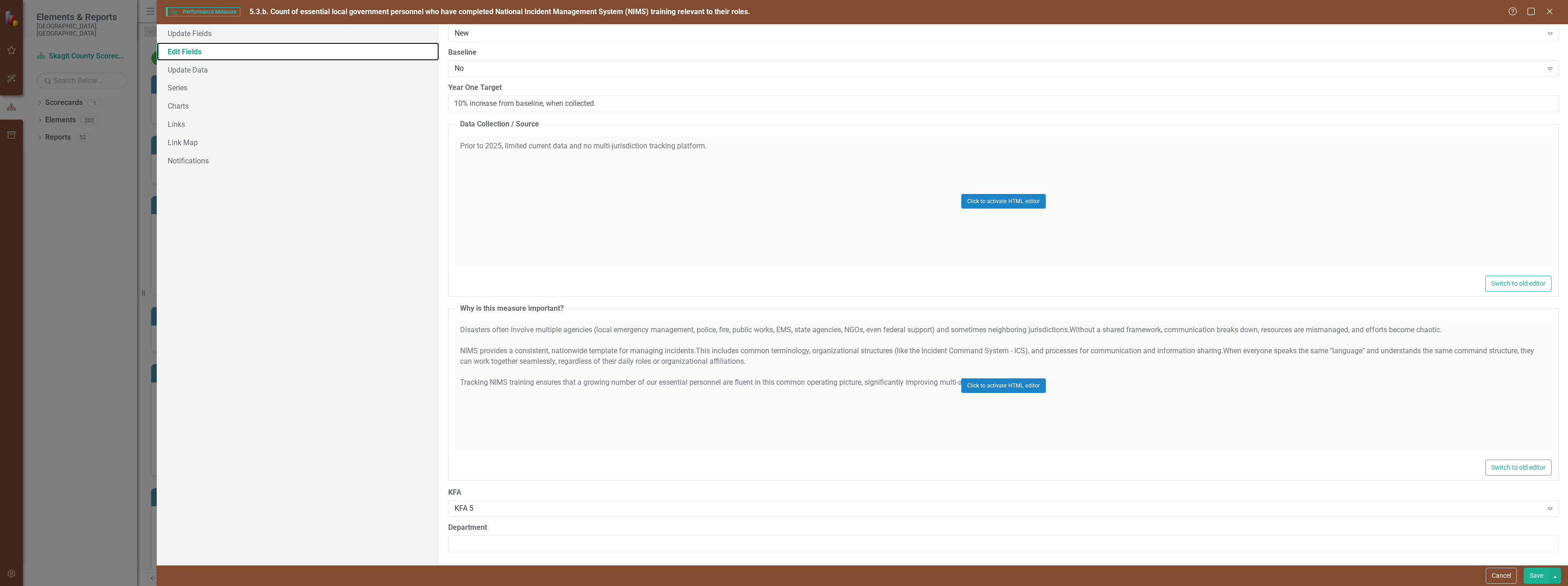
scroll to position [414, 0]
click at [906, 393] on div "Click to activate HTML editor" at bounding box center [1003, 385] width 1096 height 130
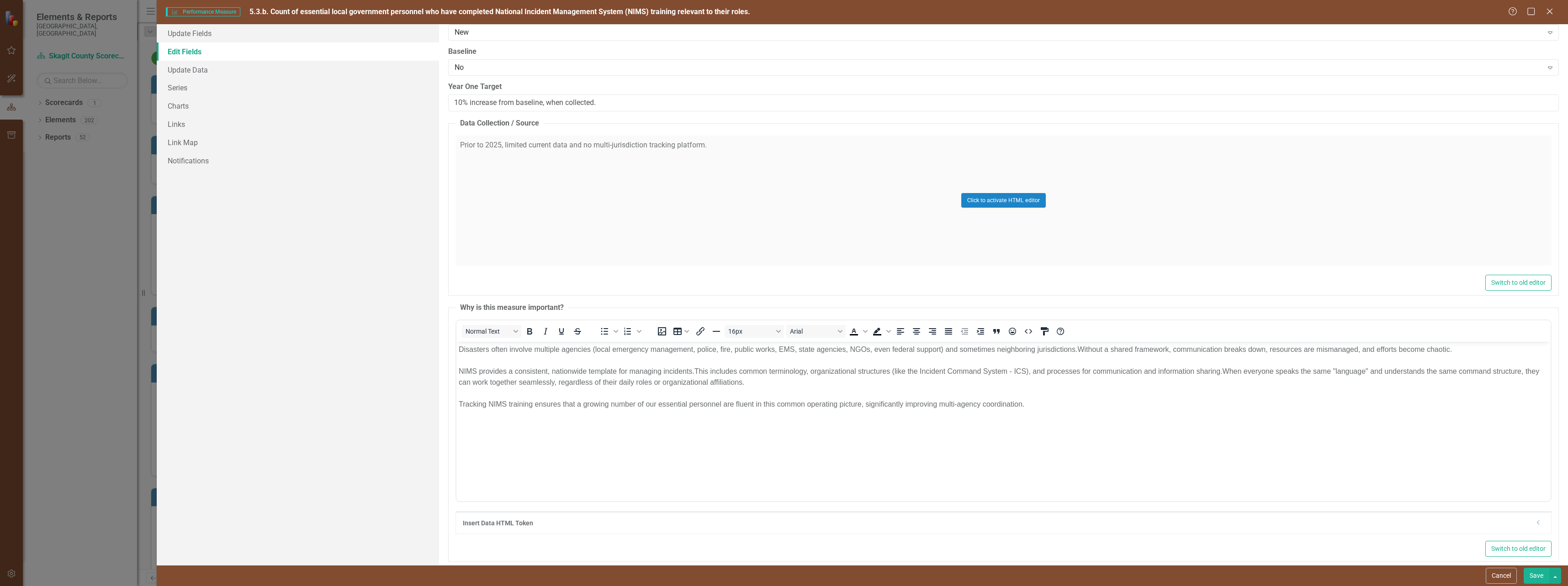
scroll to position [0, 0]
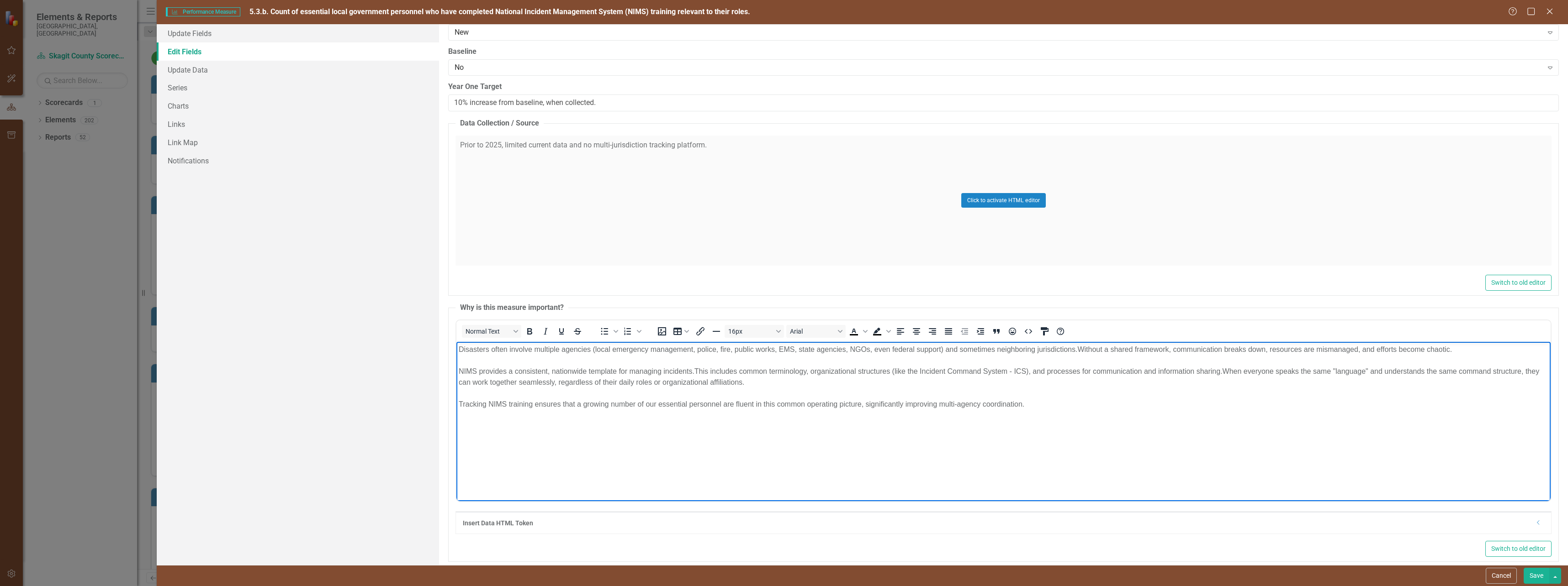
click at [1052, 407] on p "Disasters often involve multiple agencies (local emergency management, police, …" at bounding box center [1003, 377] width 1090 height 66
paste body "Rich Text Area. Press ALT-0 for help."
drag, startPoint x: 591, startPoint y: 432, endPoint x: 461, endPoint y: 436, distance: 130.1
click at [461, 436] on p "Basic Training: IS-100, IS-200, IS-700, IS-800, IS-2200" at bounding box center [1003, 428] width 1090 height 22
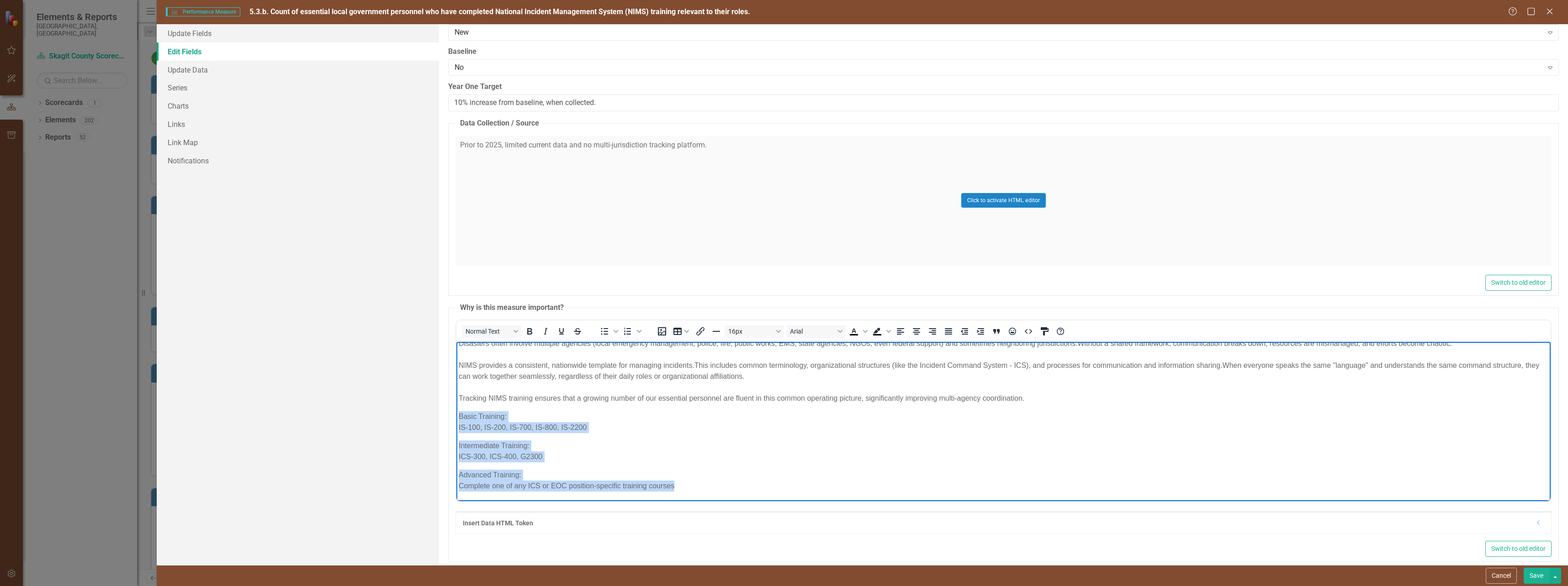
drag, startPoint x: 678, startPoint y: 494, endPoint x: 457, endPoint y: 412, distance: 235.7
click at [457, 412] on body "Disasters often involve multiple agencies (local emergency management, police, …" at bounding box center [1003, 418] width 1094 height 165
click at [604, 334] on icon "Bullet list" at bounding box center [604, 331] width 7 height 7
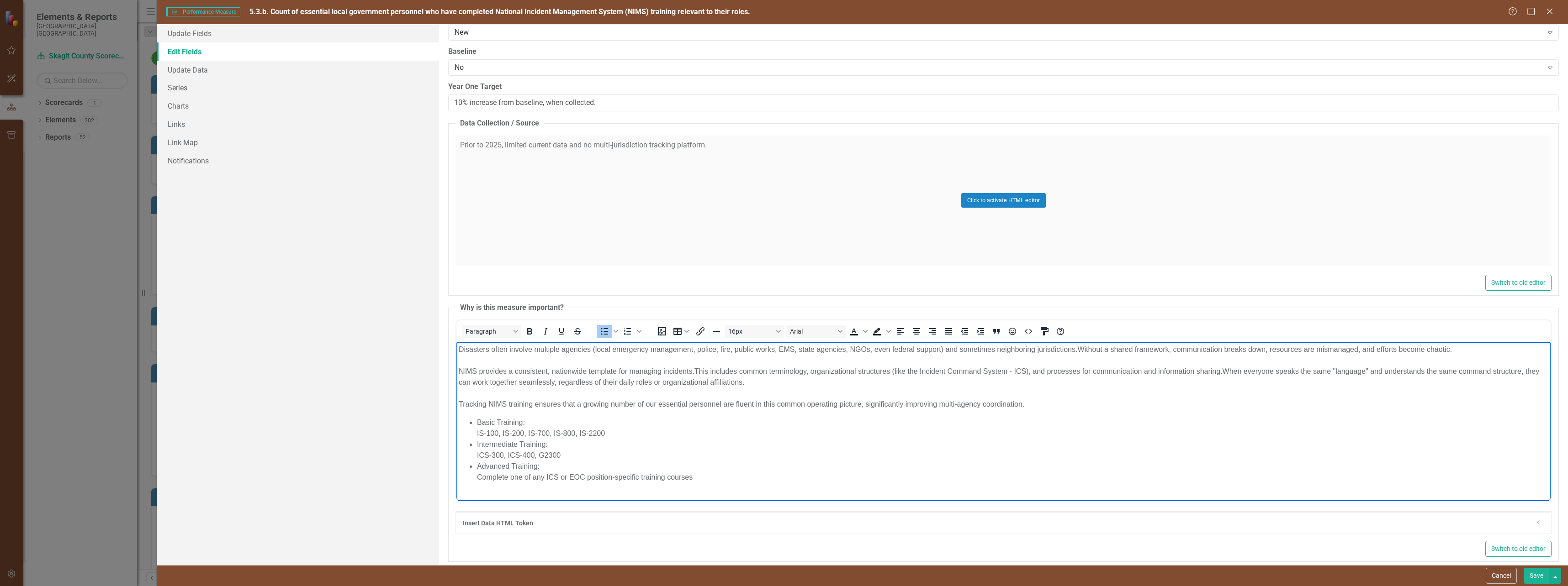
click at [625, 425] on li "Basic Training: IS-100, IS-200, IS-700, IS-800, IS-2200" at bounding box center [1012, 428] width 1071 height 22
click at [477, 433] on li "Basic Training: IS-100, IS-200, IS-700, IS-800, IS-2200" at bounding box center [1012, 428] width 1071 height 22
click at [475, 454] on ul "Basic Training: IS-100, IS-200, IS-700, IS-800, IS-2200 Intermediate Training: …" at bounding box center [1003, 450] width 1090 height 66
click at [478, 478] on li "Advanced Training: Complete one of any ICS or EOC position-specific training co…" at bounding box center [1012, 472] width 1071 height 22
click at [1534, 574] on button "Save" at bounding box center [1536, 576] width 26 height 16
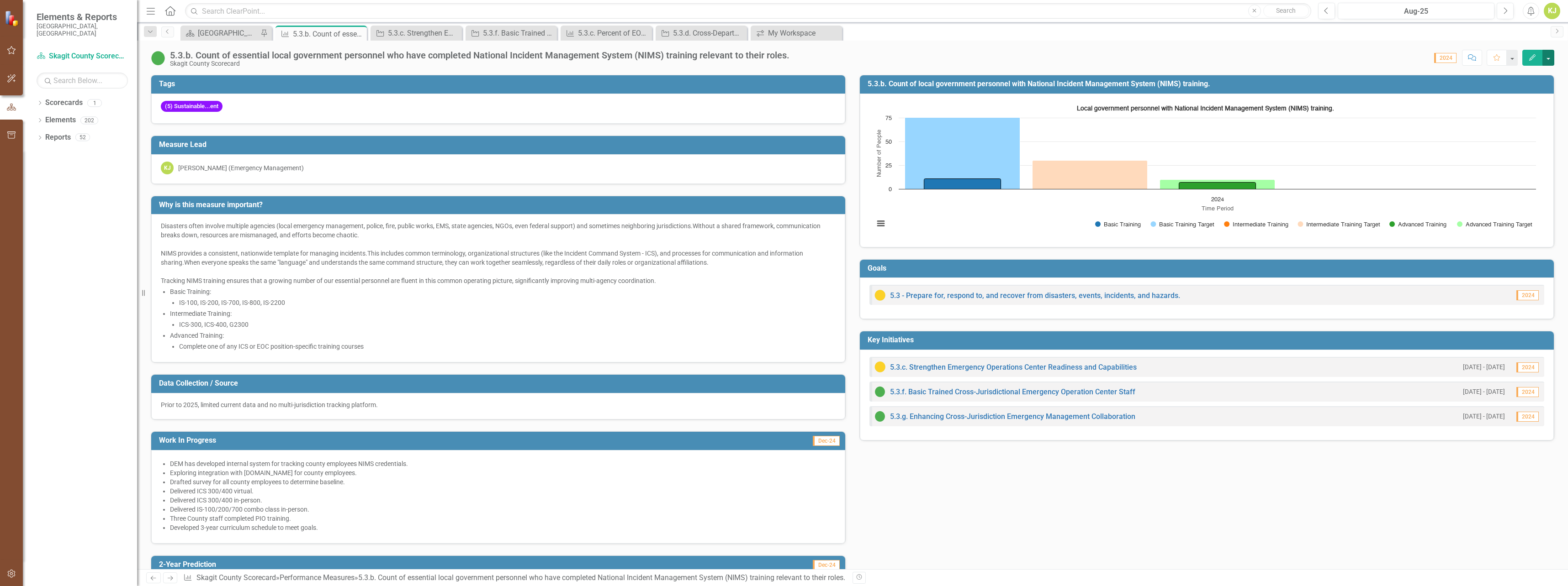
click at [1548, 54] on button "button" at bounding box center [1548, 57] width 12 height 16
click at [1502, 70] on link "Edit Edit Performance Measure" at bounding box center [1487, 75] width 133 height 17
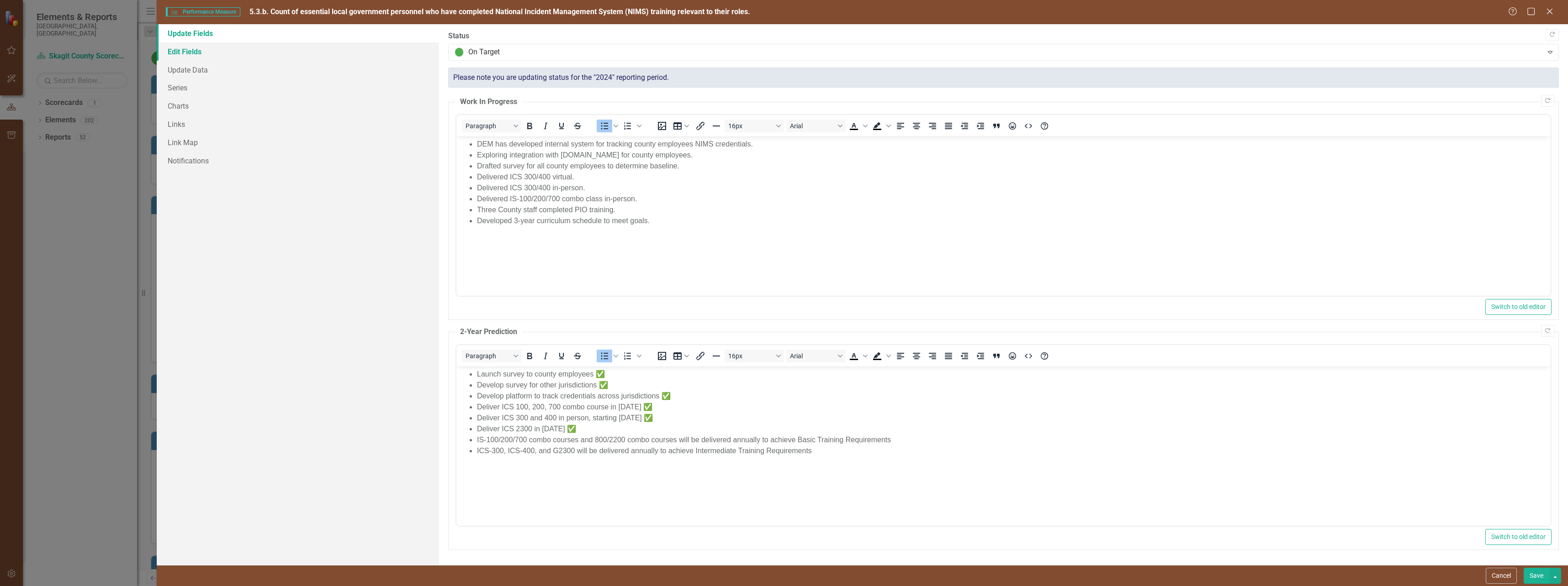
click at [180, 52] on link "Edit Fields" at bounding box center [298, 52] width 283 height 19
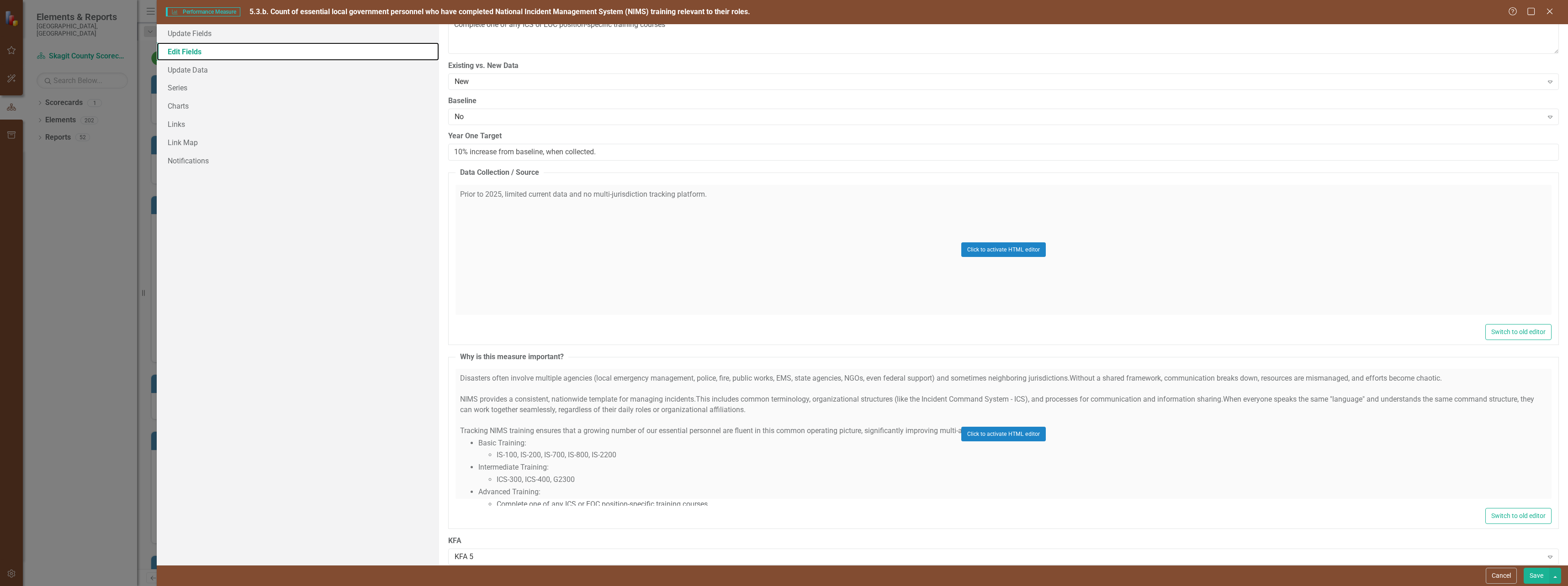
scroll to position [414, 0]
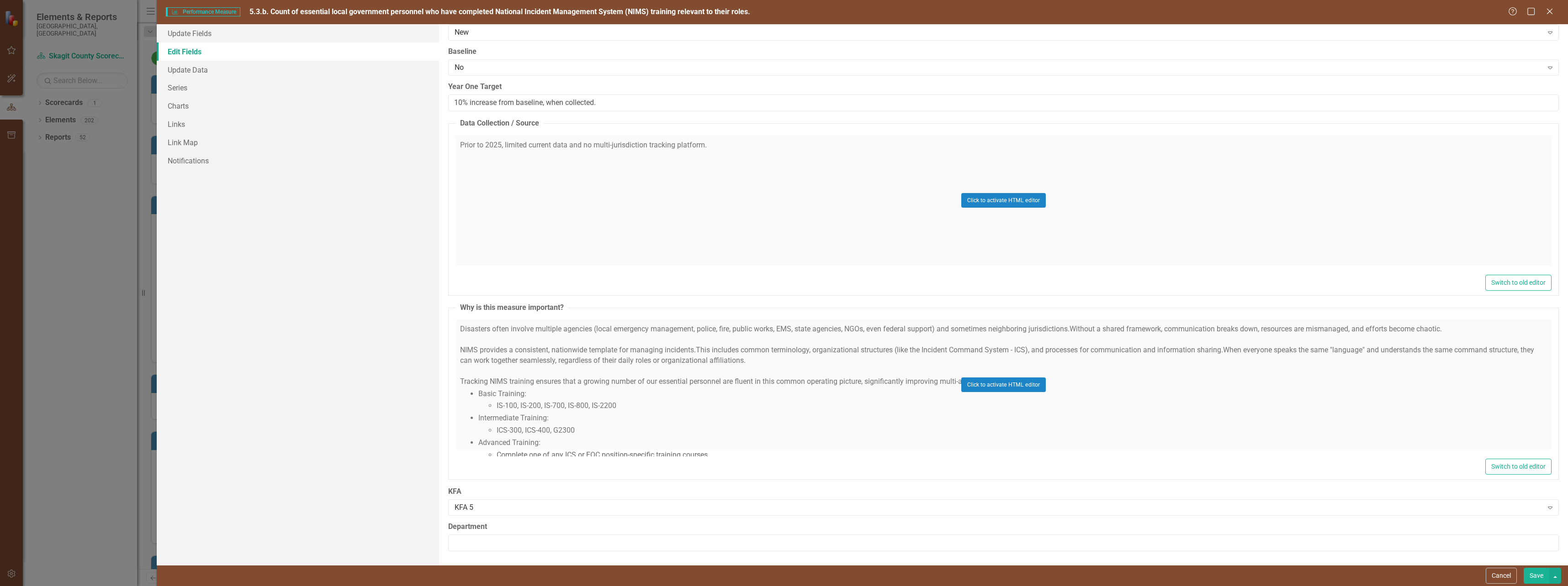
click at [901, 382] on div "Click to activate HTML editor" at bounding box center [1003, 385] width 1096 height 130
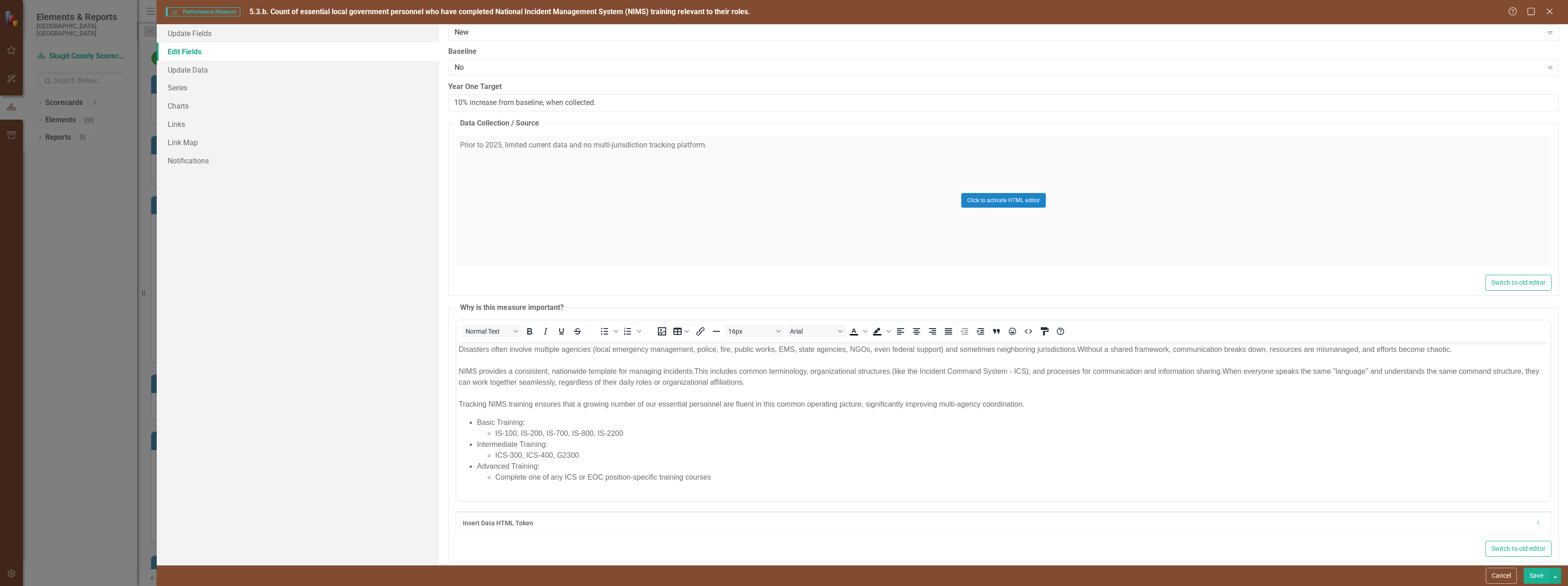
scroll to position [0, 0]
click at [1048, 402] on p "Disasters often involve multiple agencies (local emergency management, police, …" at bounding box center [1003, 377] width 1090 height 66
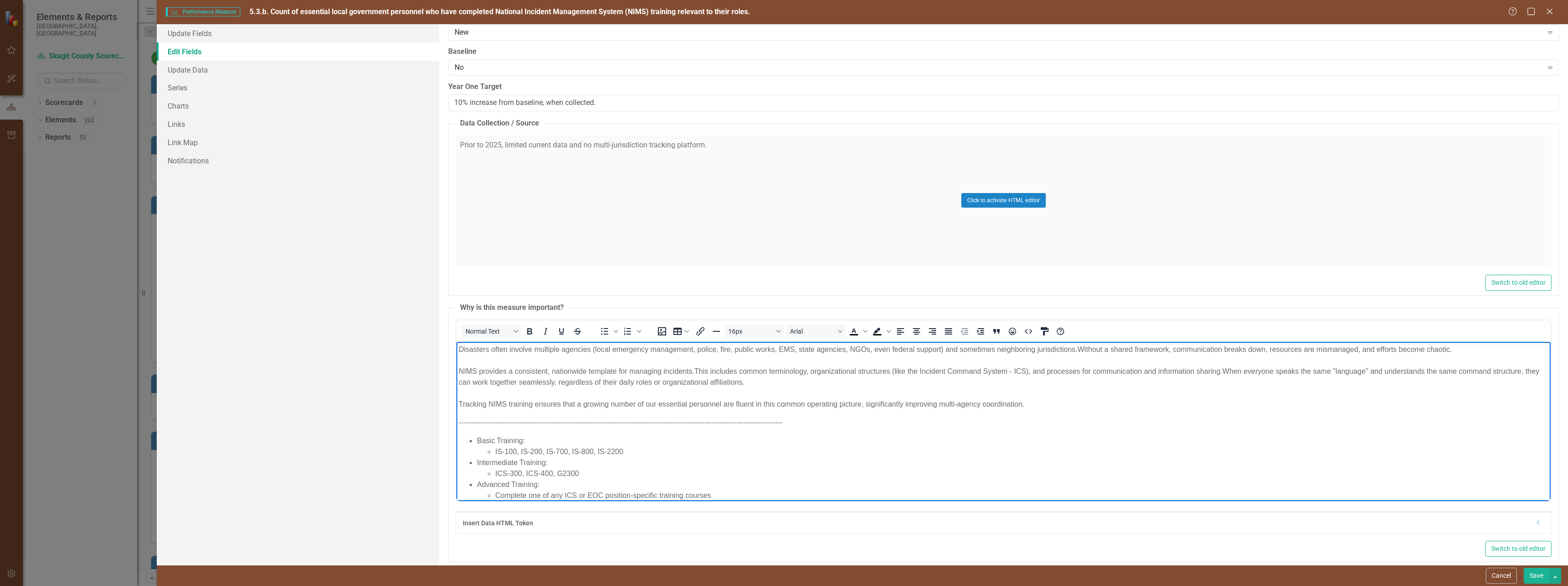
click at [1534, 578] on button "Save" at bounding box center [1536, 576] width 26 height 16
